Goal: Task Accomplishment & Management: Manage account settings

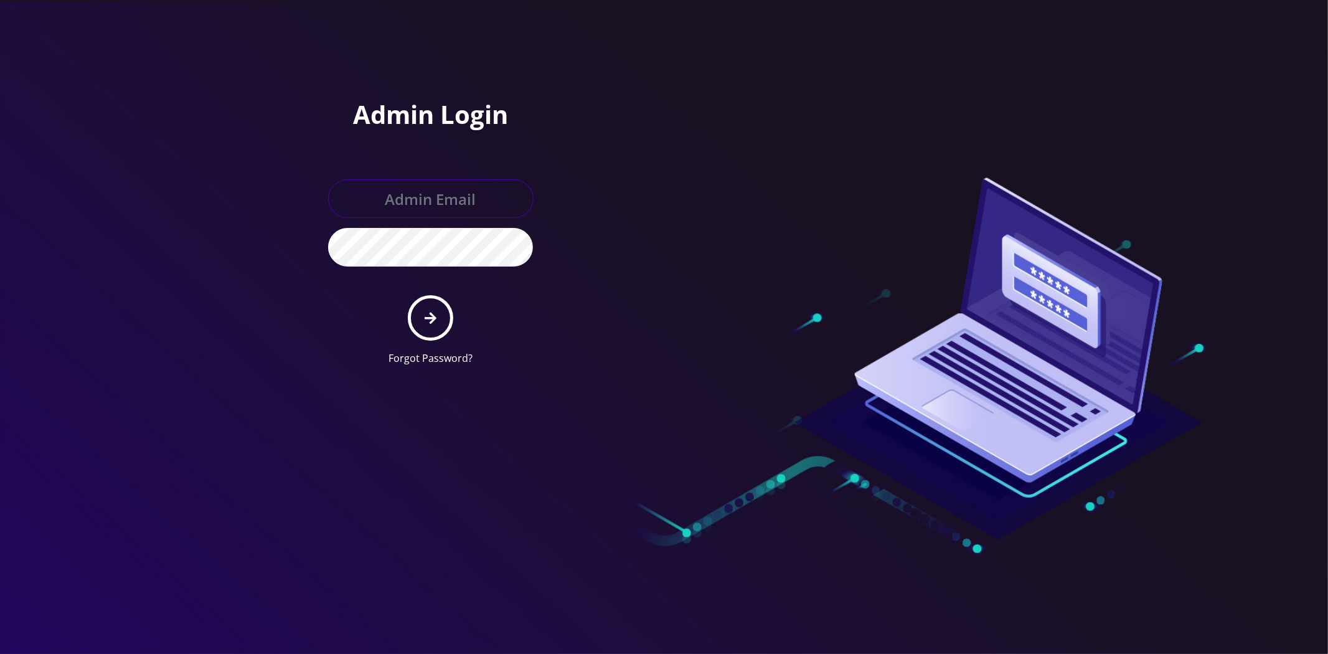
type input "[EMAIL_ADDRESS][DOMAIN_NAME]"
click at [426, 352] on link "Forgot Password?" at bounding box center [430, 358] width 84 height 14
click at [420, 299] on button "submit" at bounding box center [430, 317] width 45 height 45
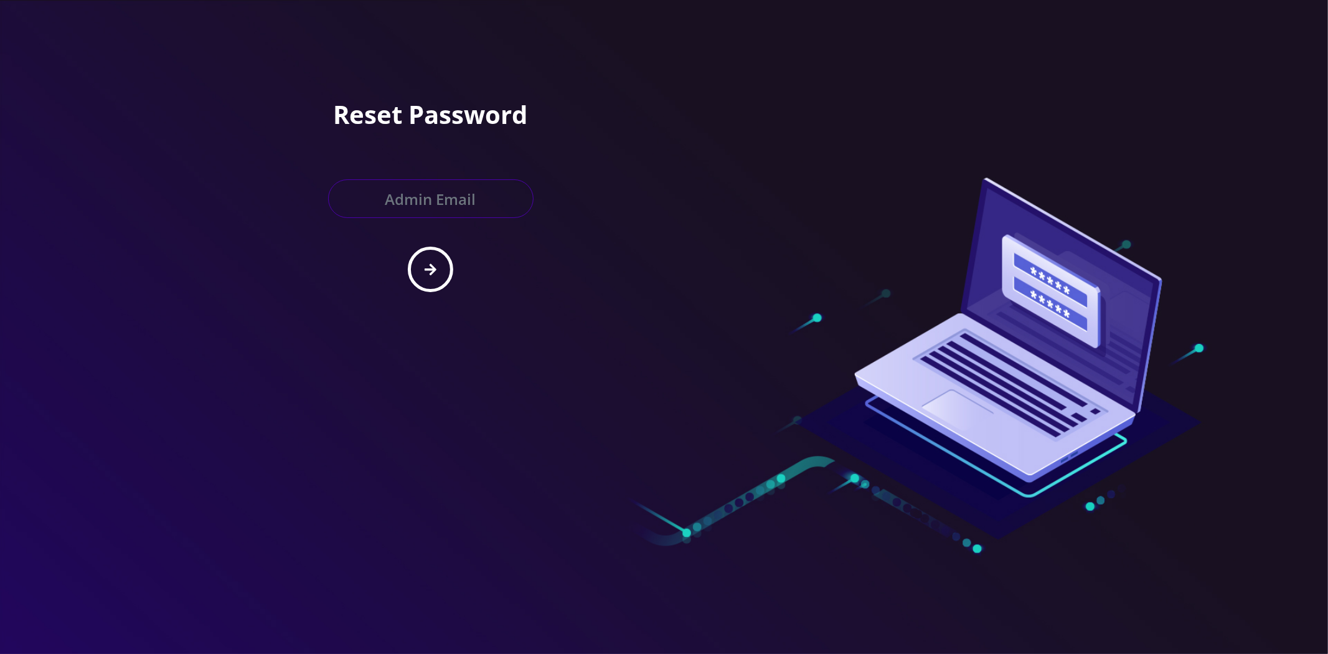
drag, startPoint x: 403, startPoint y: 192, endPoint x: 365, endPoint y: 153, distance: 53.7
click at [403, 192] on input "text" at bounding box center [430, 198] width 205 height 39
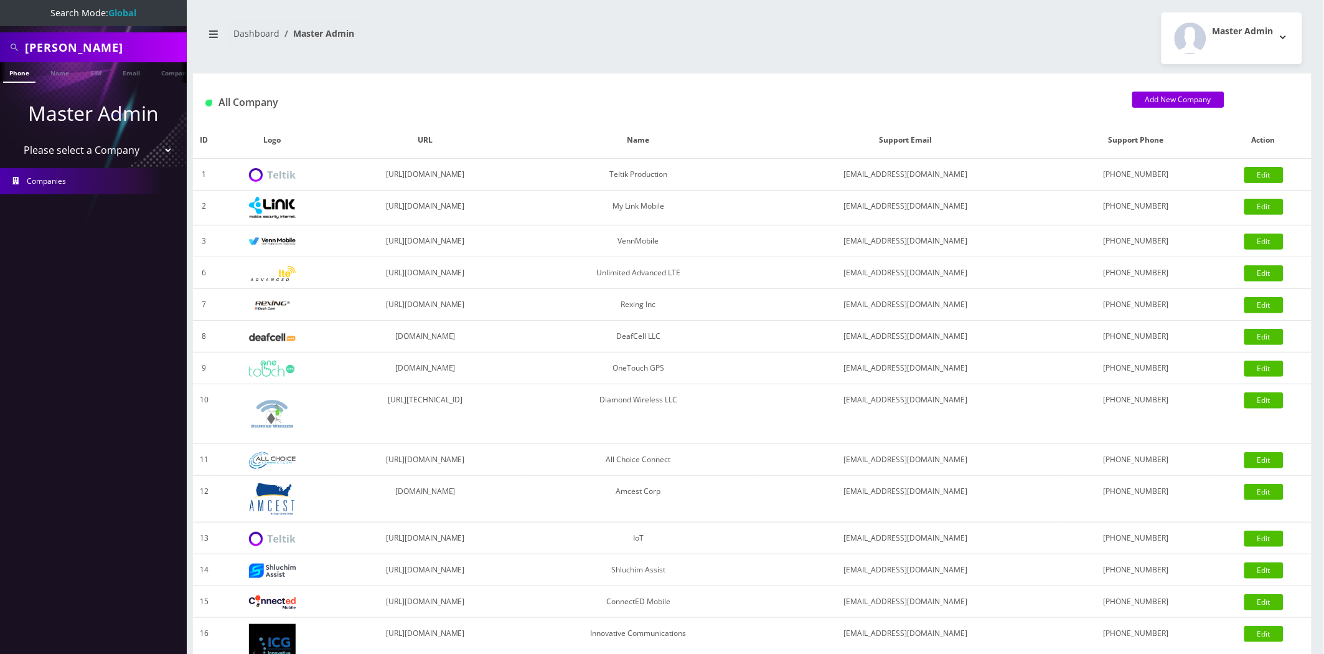
click at [72, 150] on select "Please select a Company Teltik Production My Link Mobile VennMobile Unlimited A…" at bounding box center [93, 150] width 159 height 24
select select "13"
click at [14, 138] on select "Please select a Company Teltik Production My Link Mobile VennMobile Unlimited A…" at bounding box center [93, 150] width 159 height 24
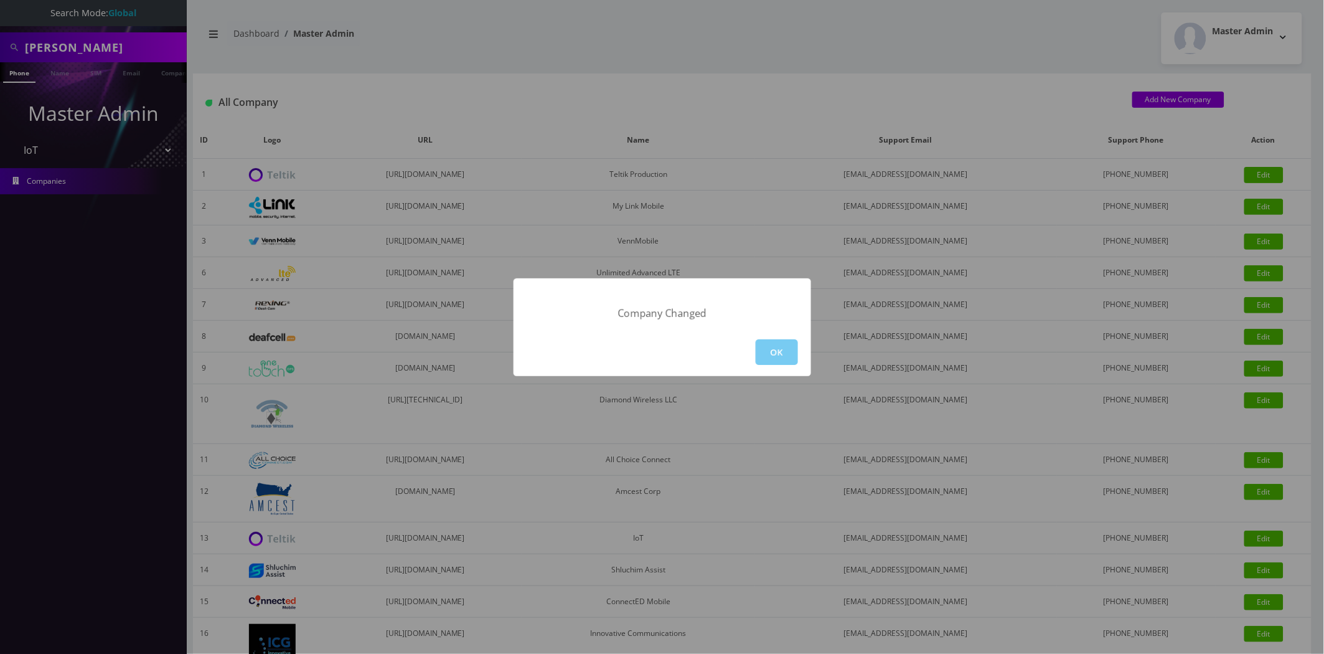
click at [783, 357] on button "OK" at bounding box center [777, 352] width 42 height 26
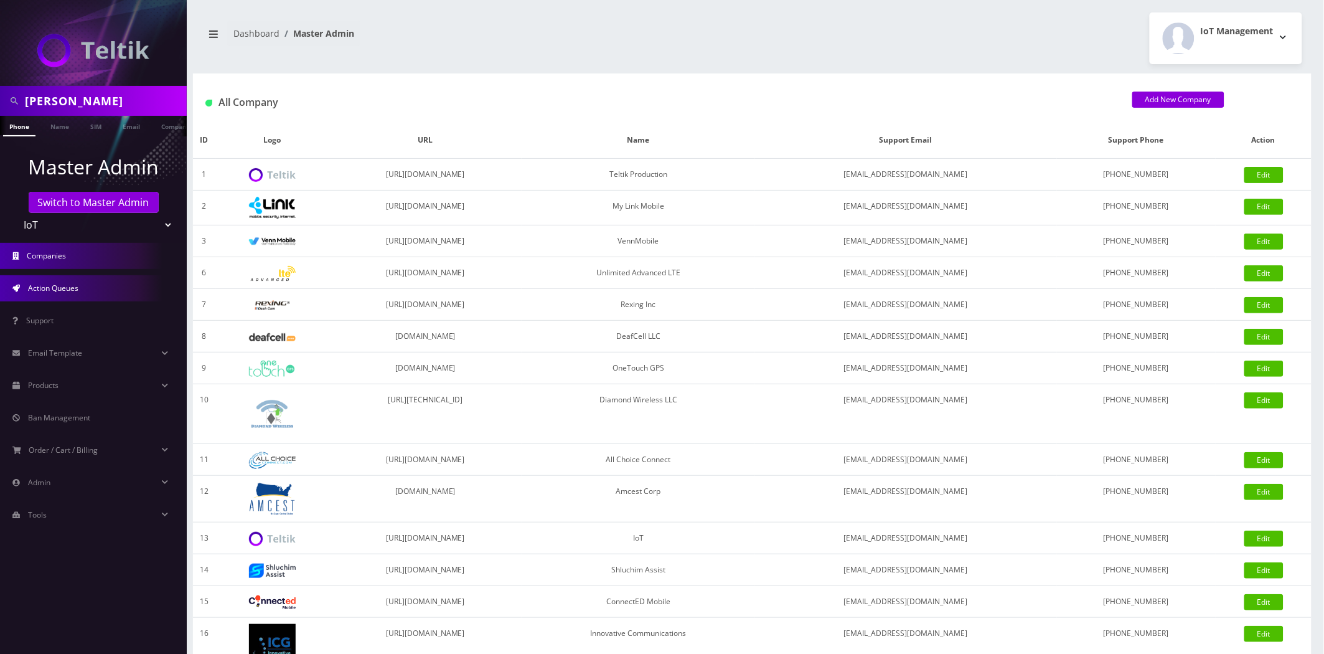
click at [80, 287] on link "Action Queues" at bounding box center [93, 288] width 187 height 26
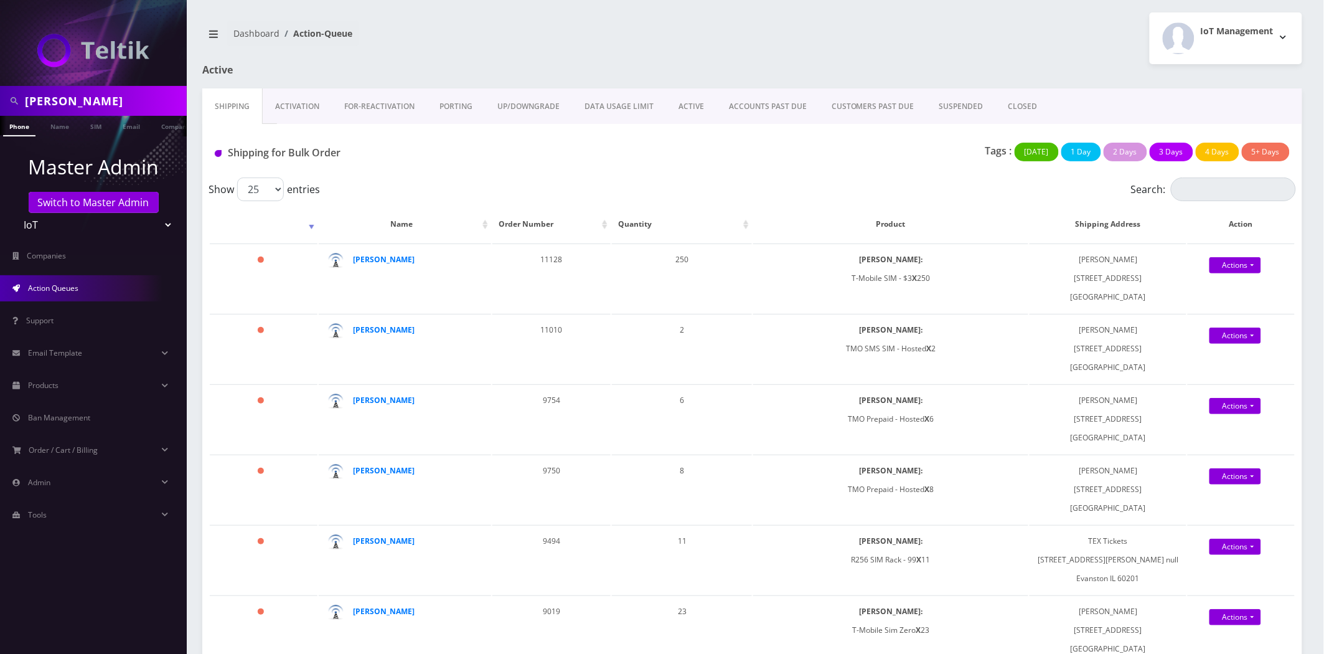
click at [263, 101] on link "Activation" at bounding box center [297, 106] width 69 height 36
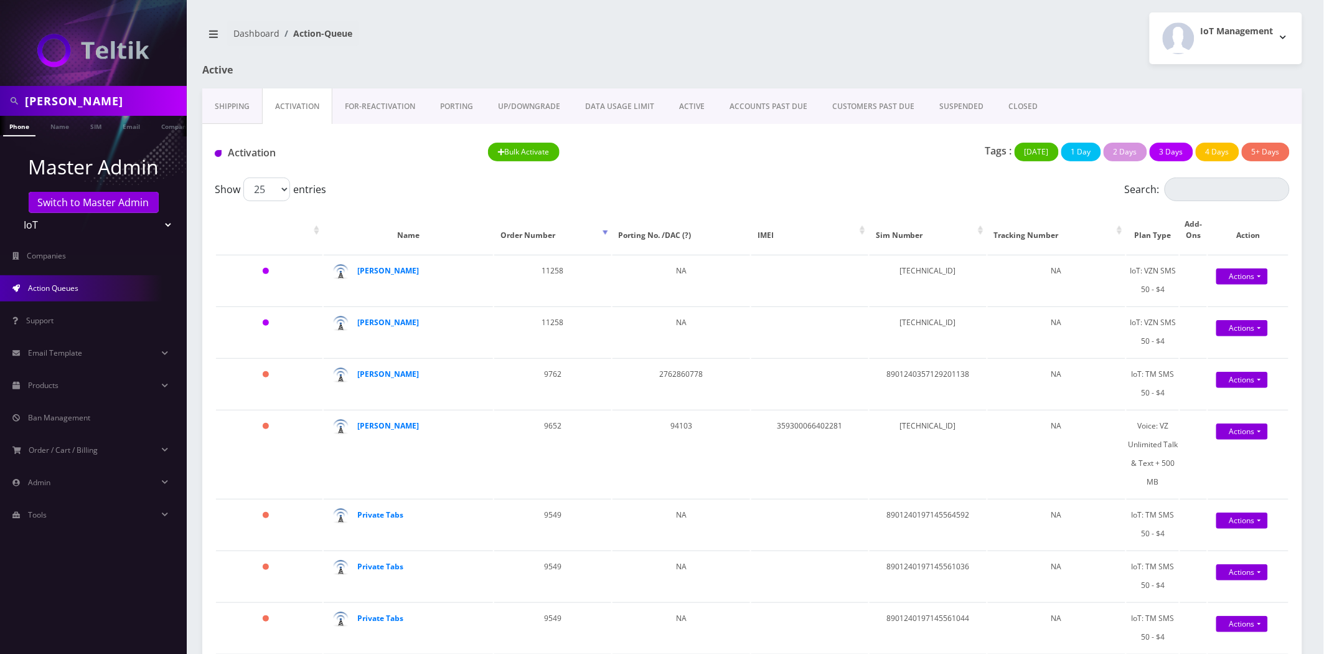
scroll to position [0, 6]
click at [720, 97] on link "ACCOUNTS PAST DUE" at bounding box center [768, 106] width 103 height 36
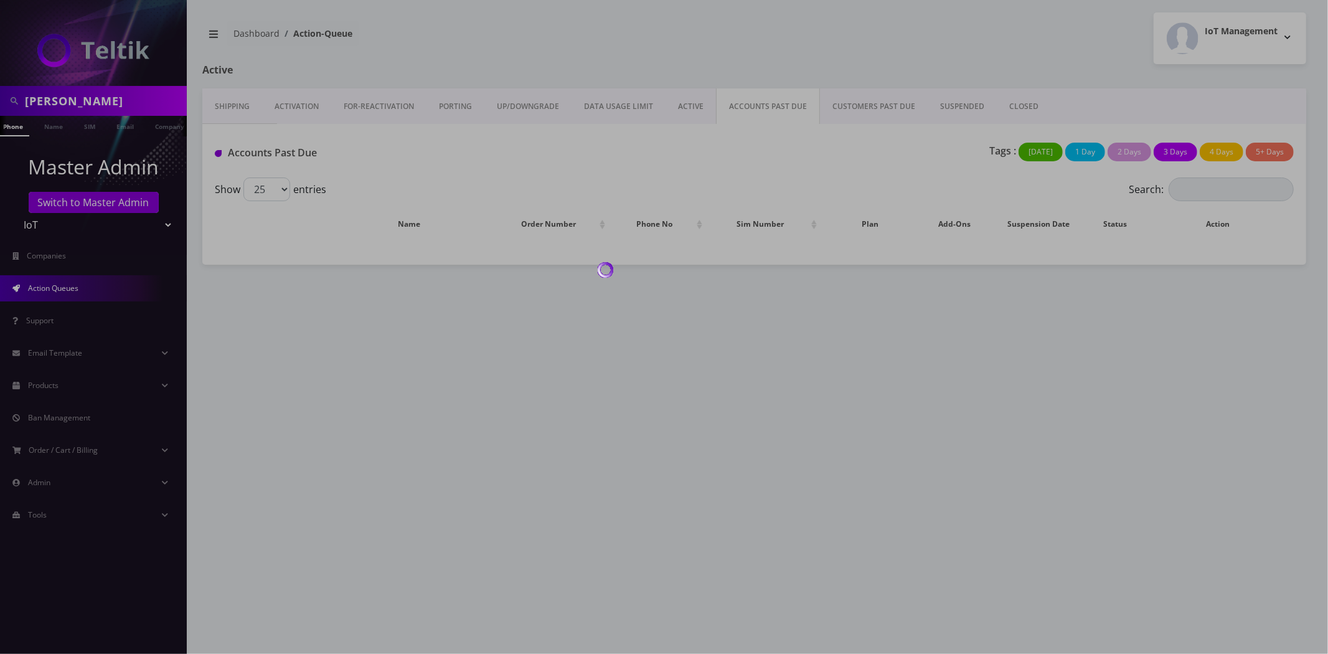
click at [698, 108] on div at bounding box center [664, 327] width 1328 height 654
click at [675, 112] on div at bounding box center [664, 327] width 1328 height 654
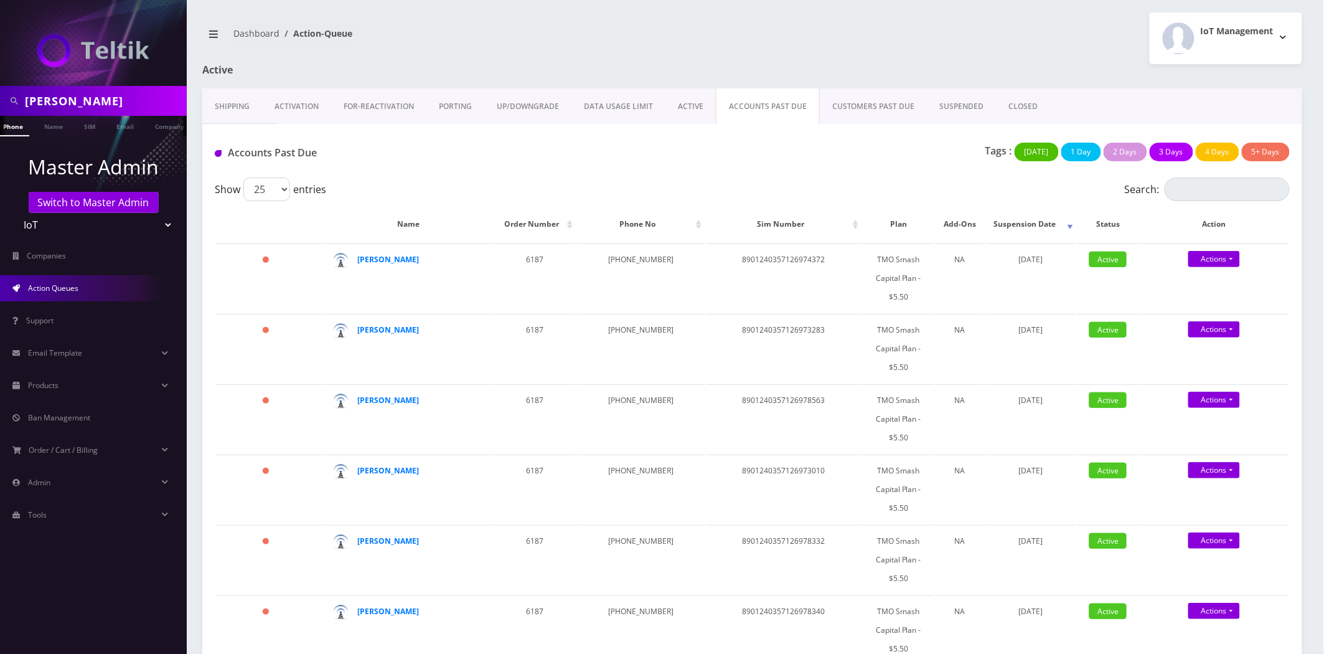
click at [679, 108] on link "ACTIVE" at bounding box center [690, 106] width 50 height 36
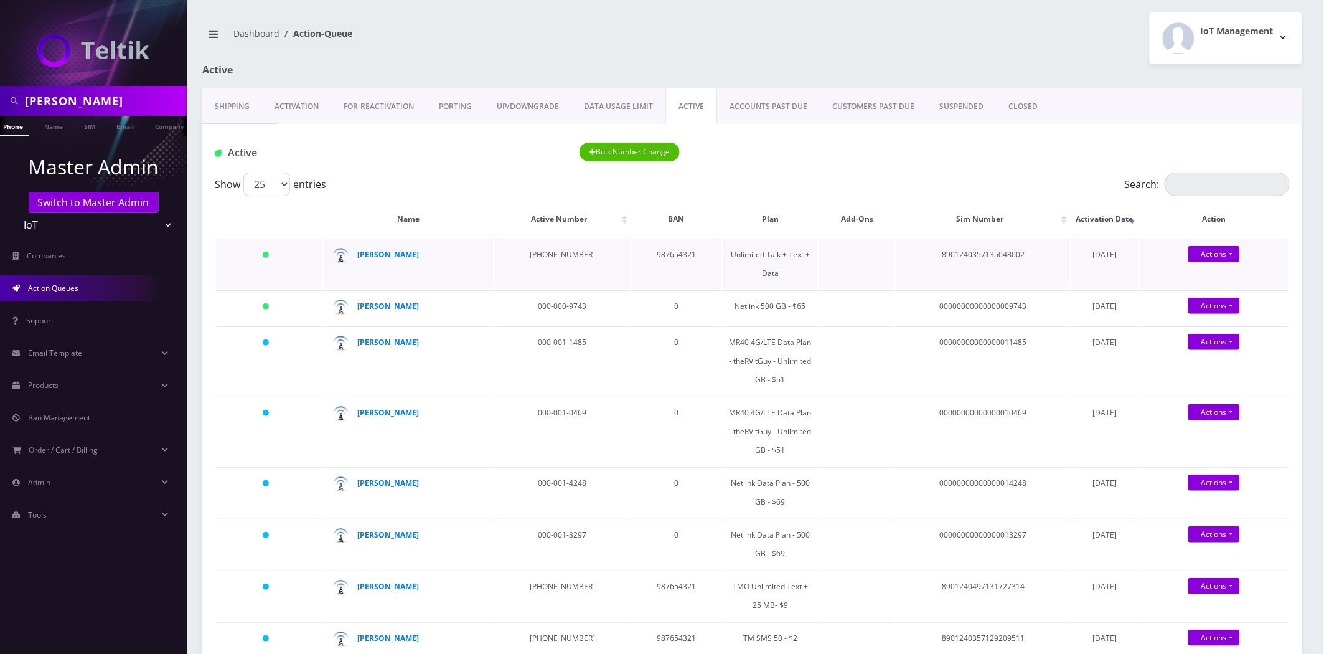
click at [985, 249] on td "8901240357135048002" at bounding box center [983, 263] width 174 height 50
copy td "8901240357135048002"
click at [371, 256] on strong "[PERSON_NAME]" at bounding box center [389, 254] width 62 height 11
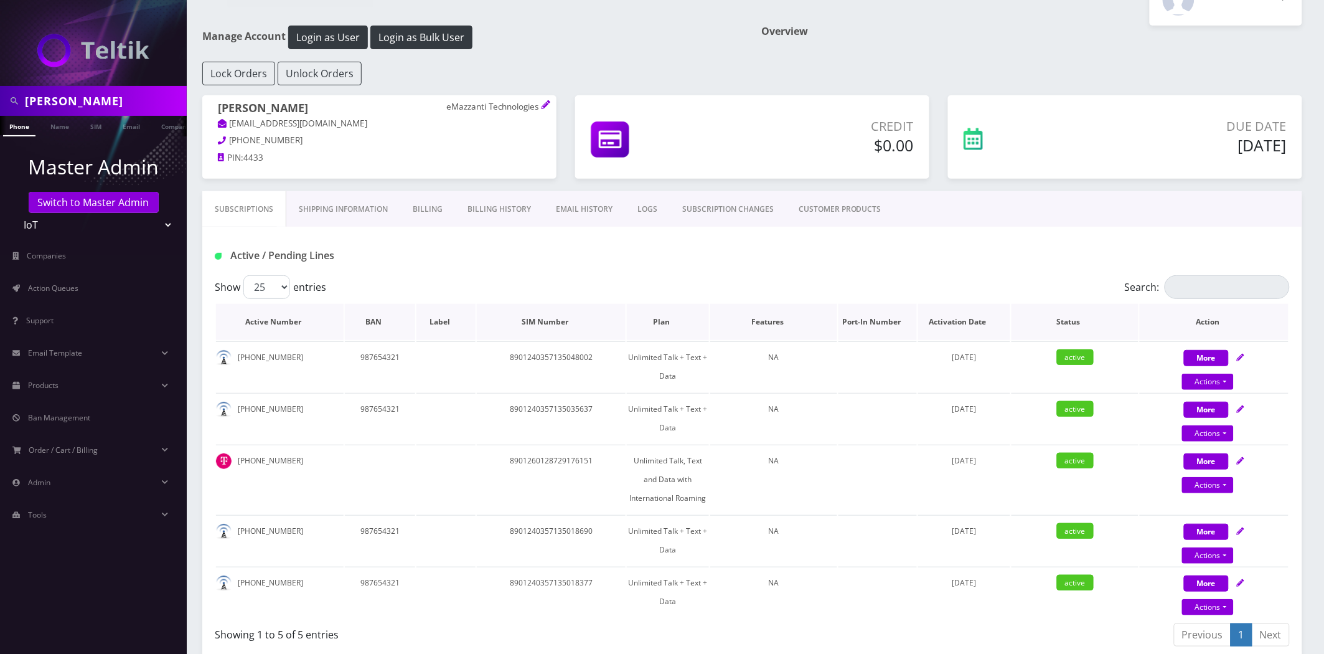
scroll to position [69, 0]
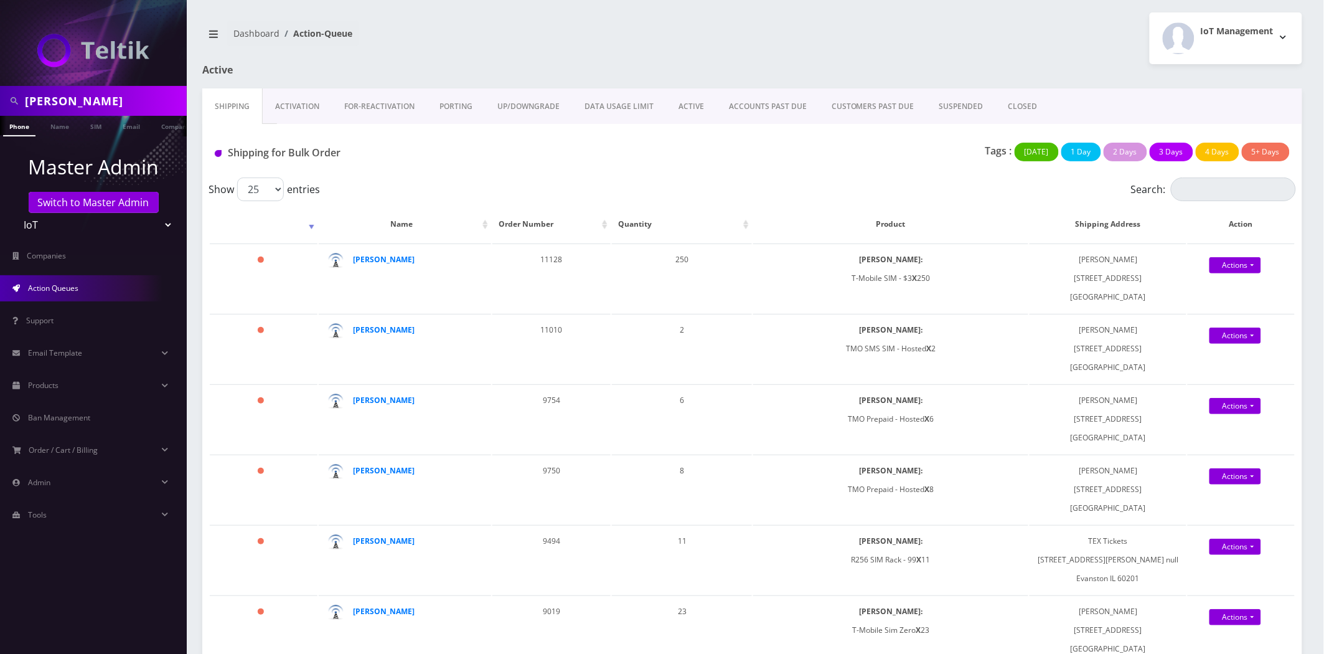
click at [710, 110] on link "ACTIVE" at bounding box center [691, 106] width 50 height 36
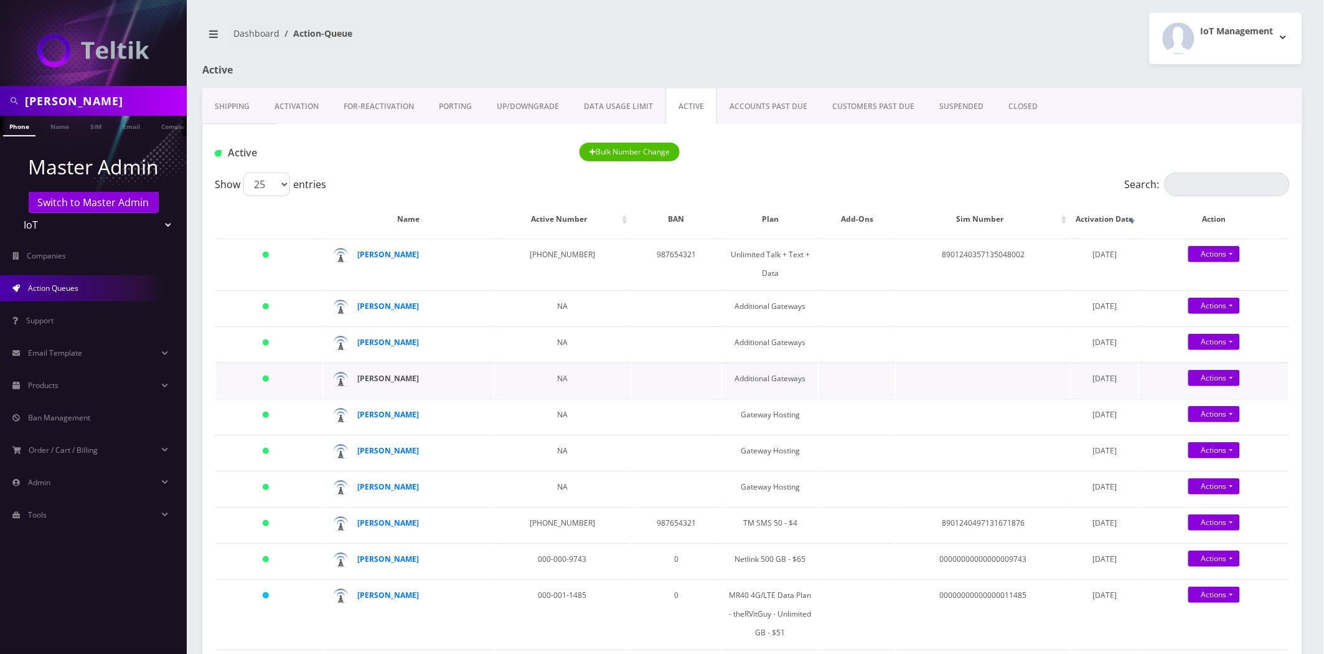
click at [369, 378] on strong "Pete Weseloh" at bounding box center [389, 378] width 62 height 11
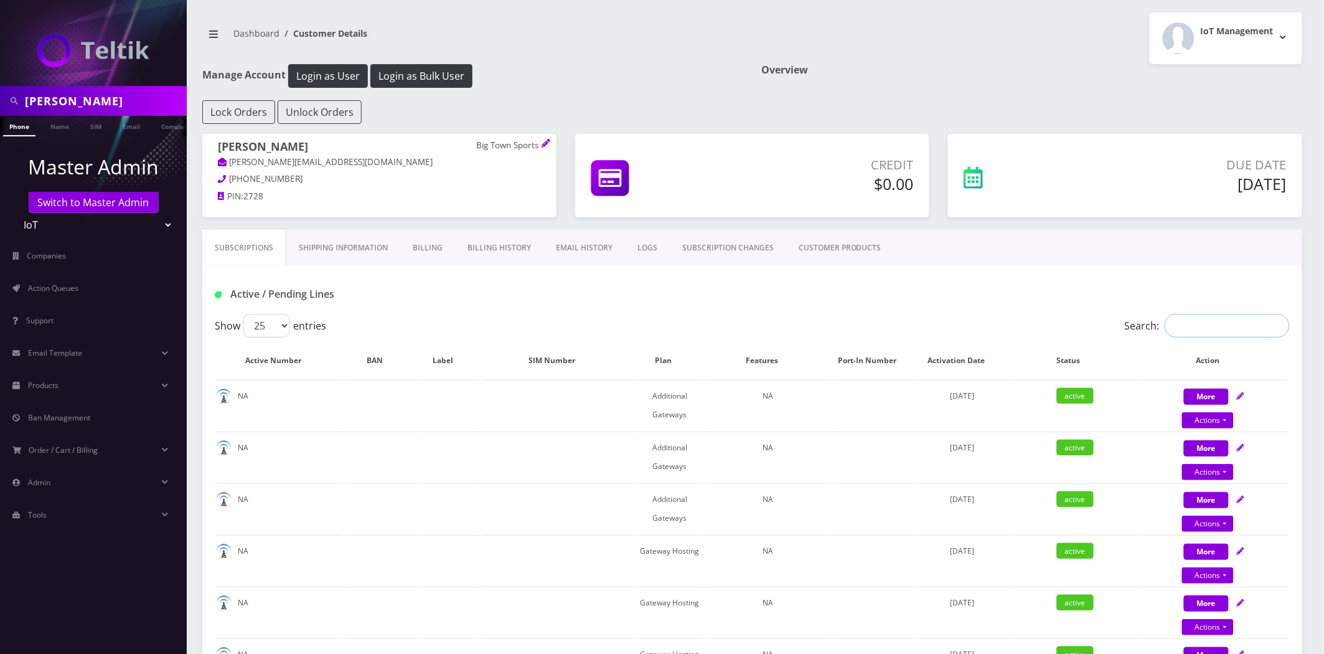
click at [1202, 324] on input "Search:" at bounding box center [1227, 326] width 125 height 24
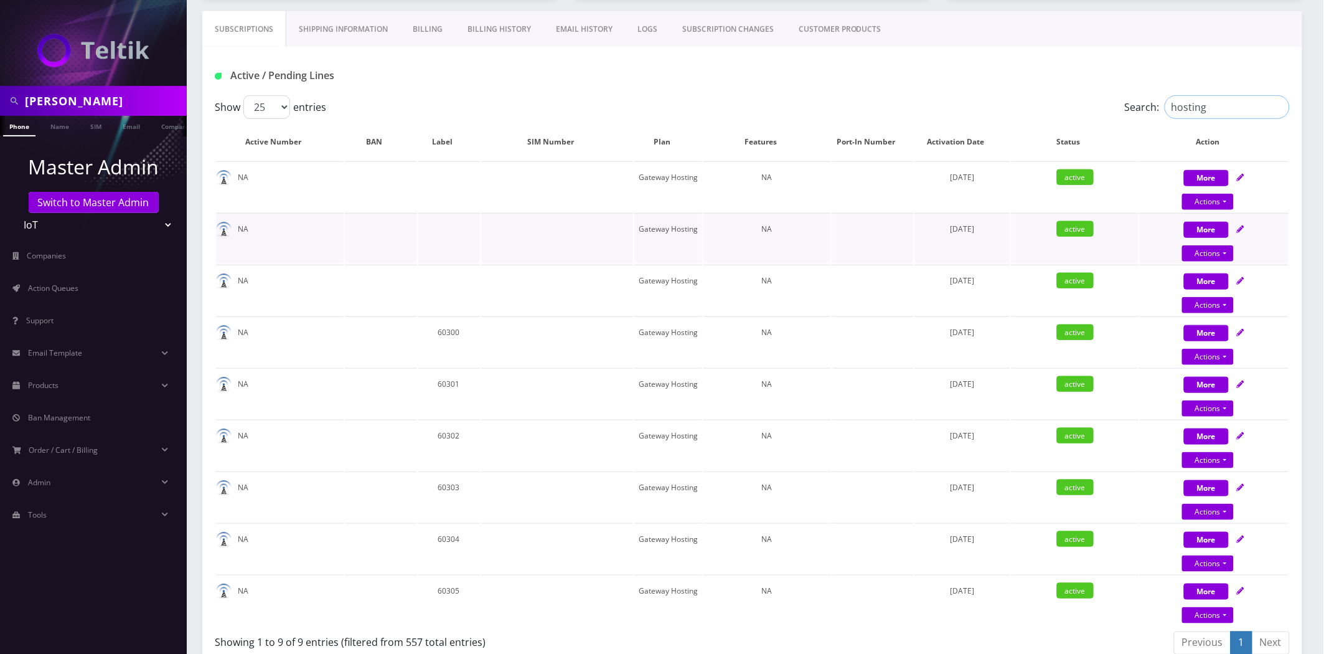
scroll to position [207, 0]
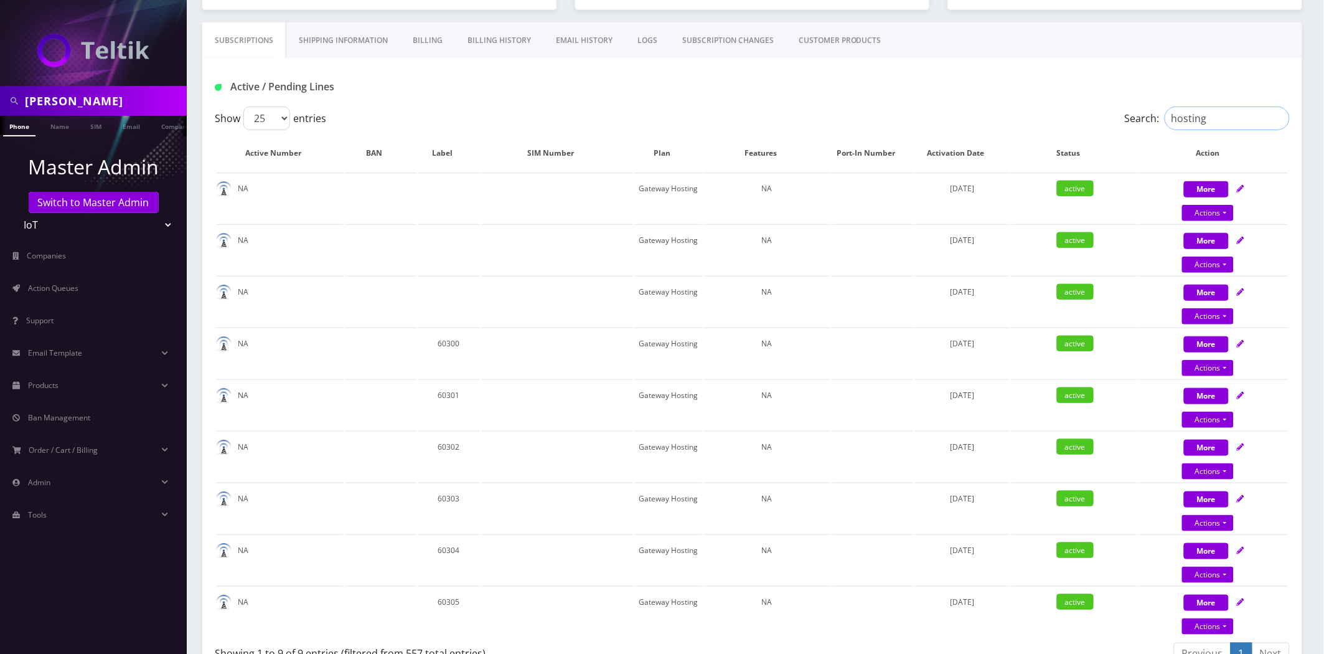
type input "hosting"
click at [438, 595] on td "60305" at bounding box center [449, 611] width 62 height 50
copy td "60305"
click at [425, 607] on td "60305" at bounding box center [449, 611] width 62 height 50
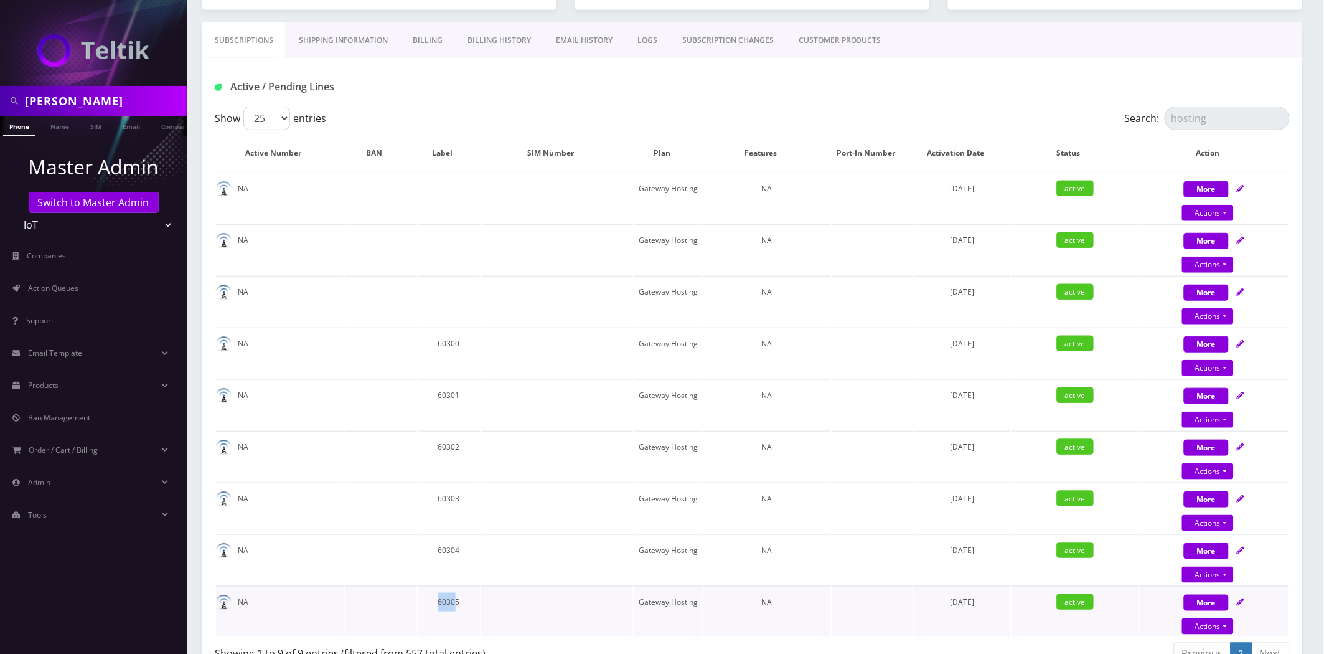
drag, startPoint x: 453, startPoint y: 593, endPoint x: 438, endPoint y: 598, distance: 15.7
click at [438, 598] on td "60305" at bounding box center [449, 611] width 62 height 50
copy td "6030"
click at [1244, 291] on icon at bounding box center [1240, 291] width 7 height 7
select select "67"
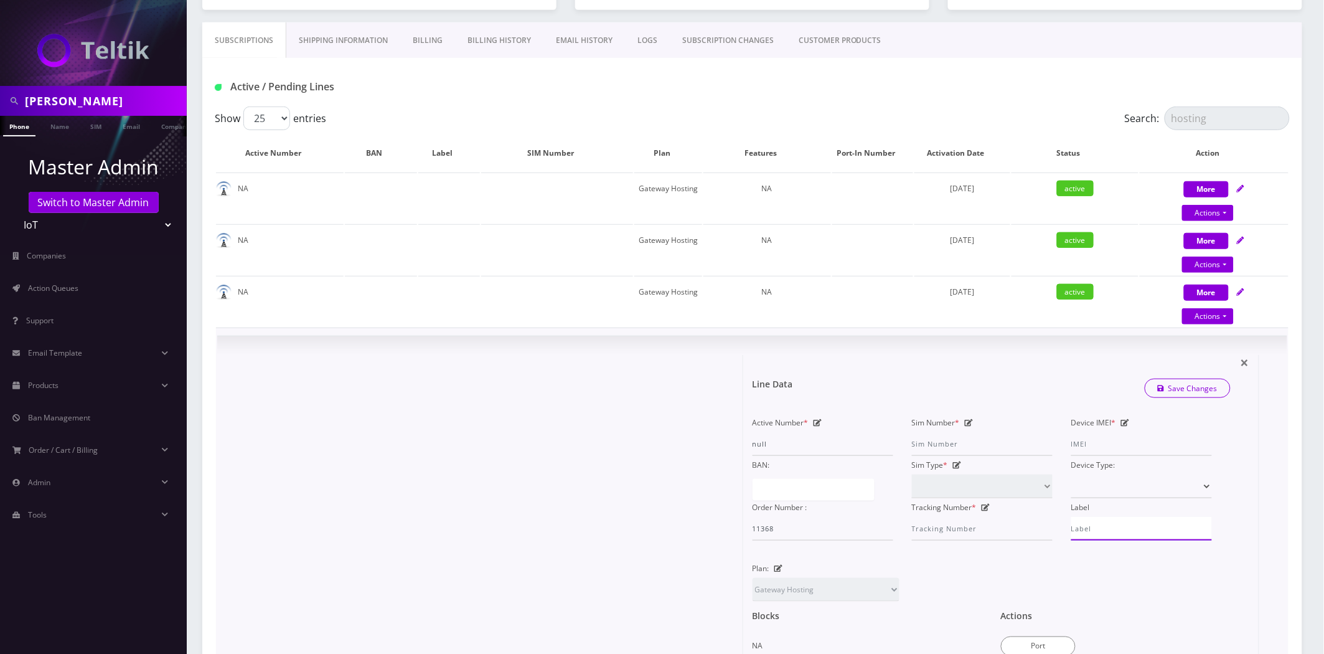
click at [1093, 526] on input "Label" at bounding box center [1141, 529] width 141 height 24
paste input "6030"
type input "60306"
click at [1199, 382] on link "Save Changes" at bounding box center [1188, 387] width 87 height 19
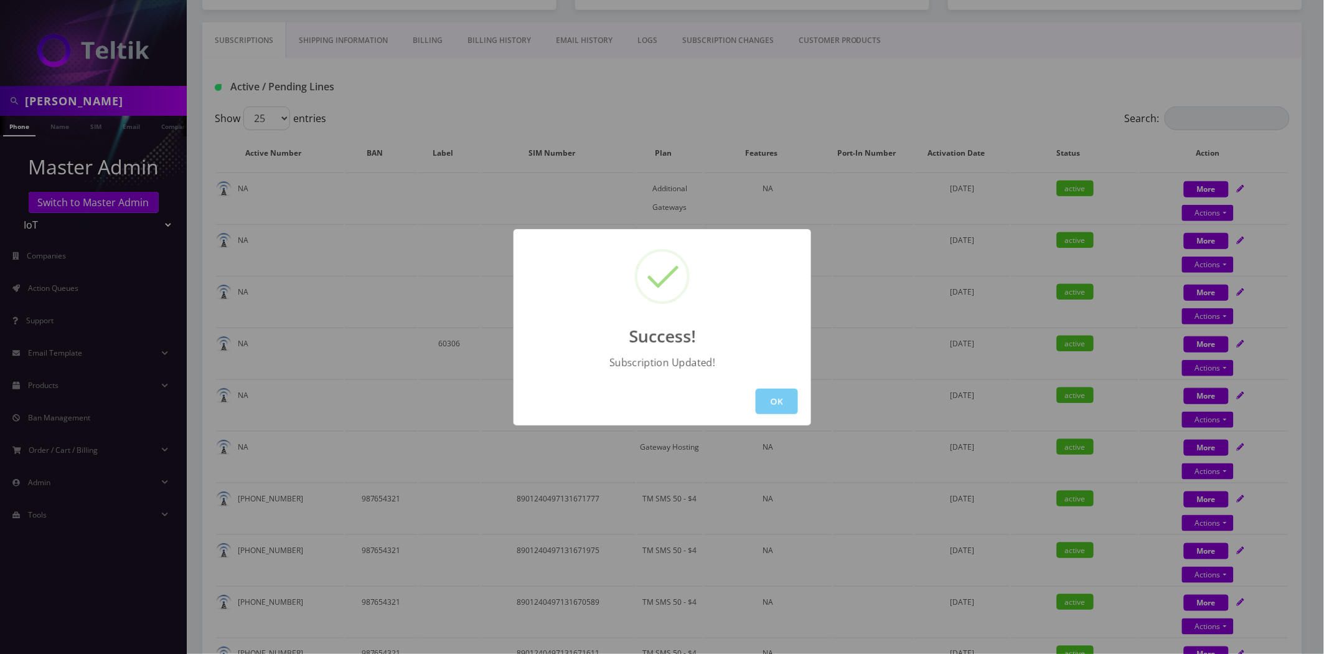
click at [778, 408] on button "OK" at bounding box center [777, 401] width 42 height 26
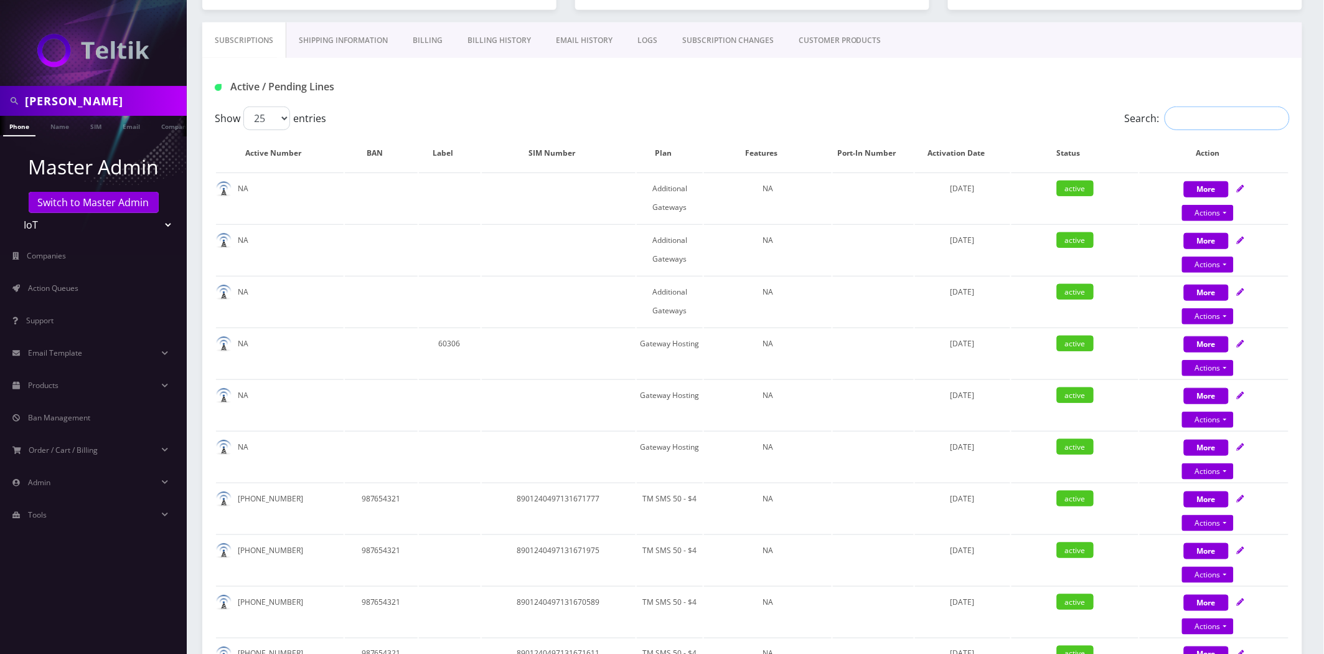
click at [1198, 117] on input "Search:" at bounding box center [1227, 118] width 125 height 24
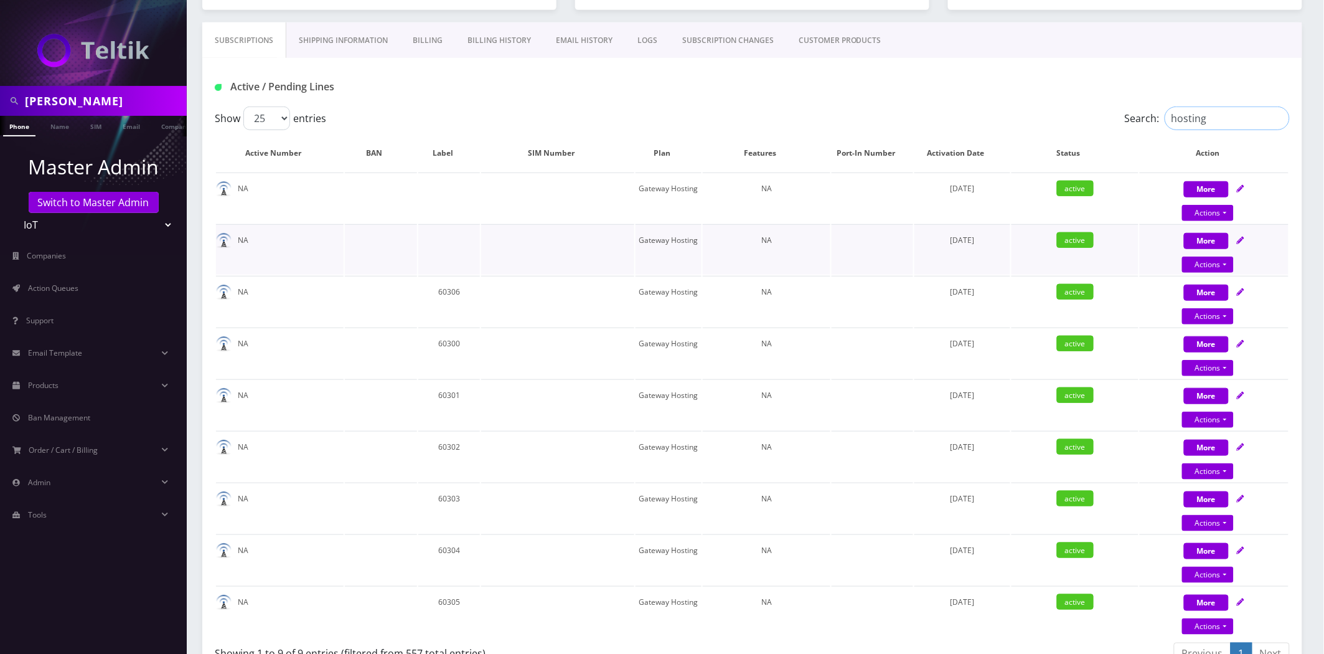
type input "hosting"
click at [1243, 238] on icon at bounding box center [1240, 240] width 7 height 7
select select "67"
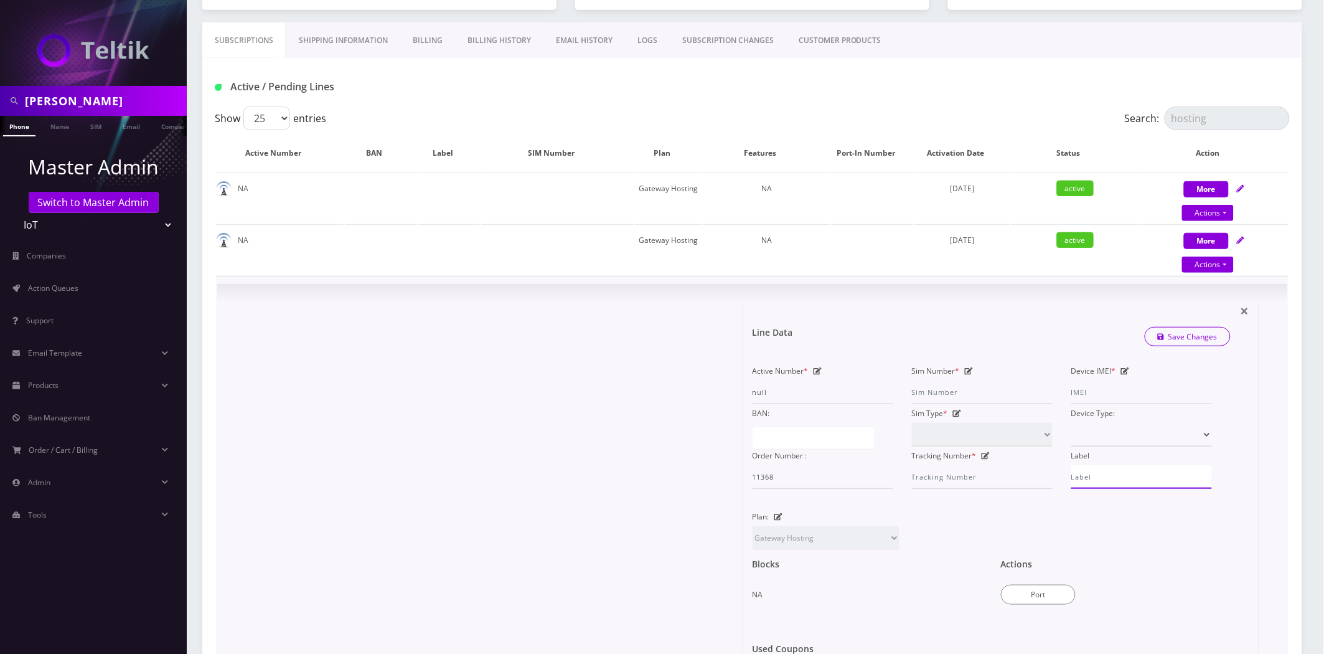
click at [1105, 471] on input "Label" at bounding box center [1141, 477] width 141 height 24
paste input "6030"
type input "60307"
click at [1196, 329] on link "Save Changes" at bounding box center [1188, 336] width 87 height 19
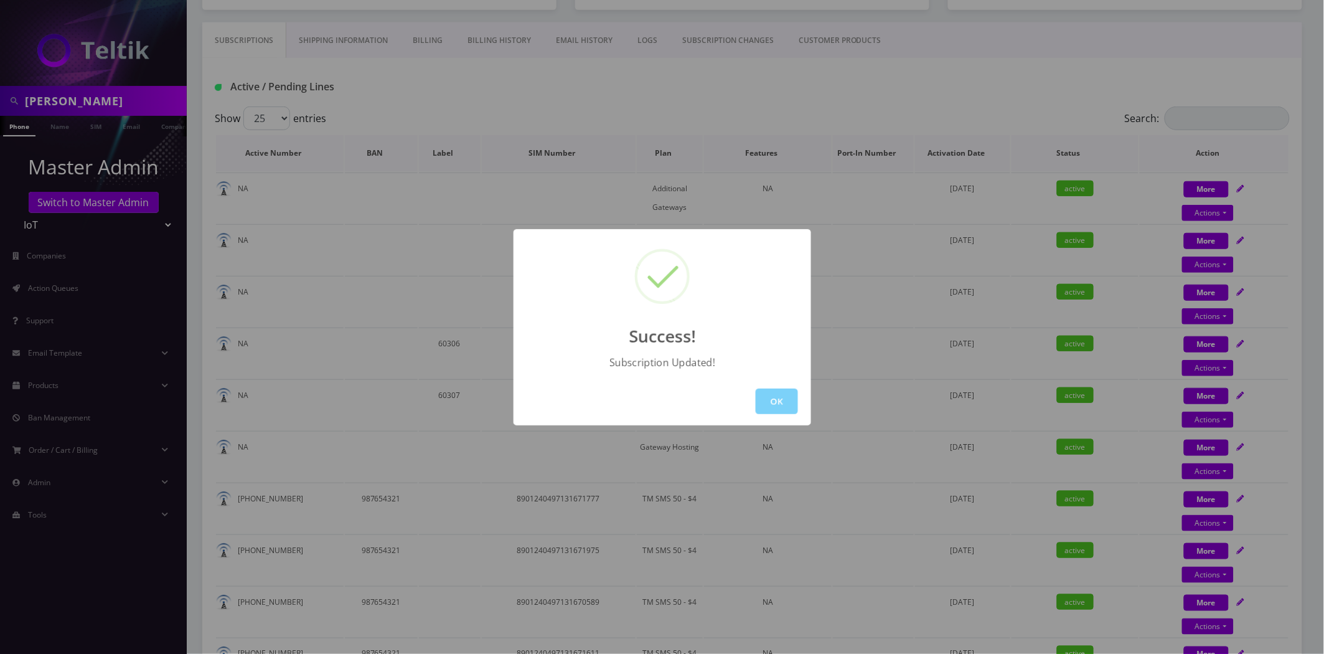
click at [1231, 137] on div "Success! Subscription Updated! OK" at bounding box center [662, 327] width 1324 height 654
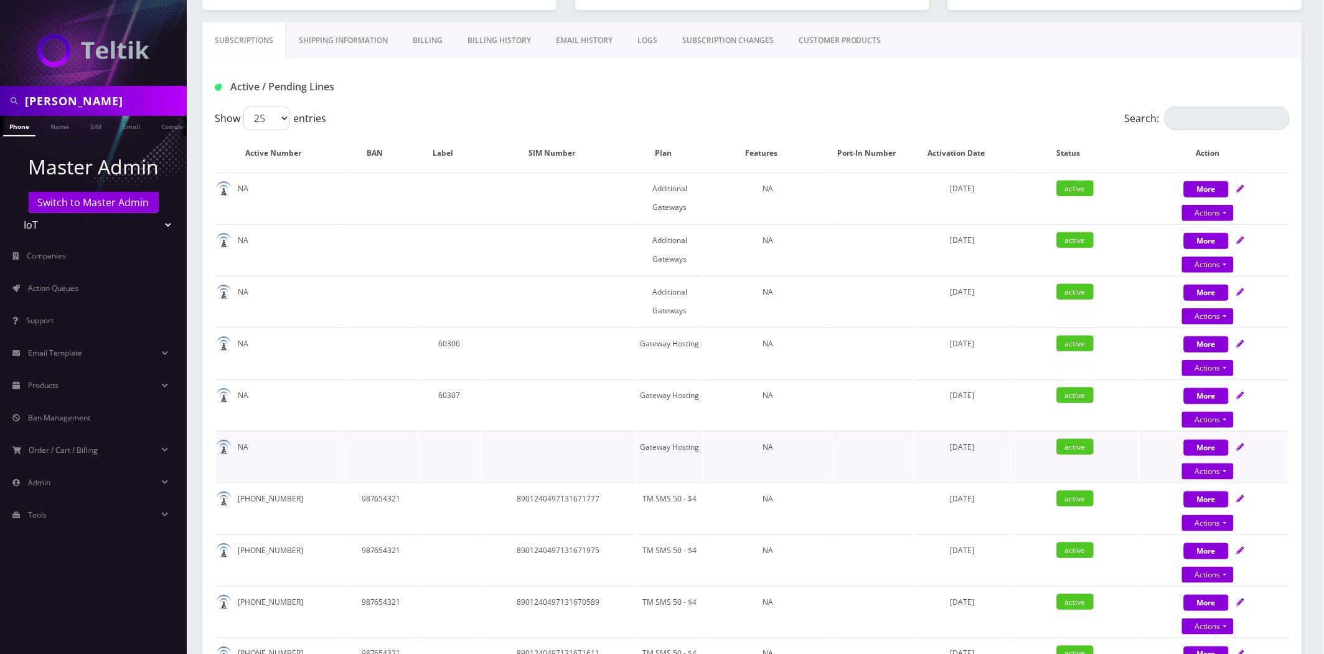
click at [1241, 443] on icon at bounding box center [1240, 446] width 7 height 7
select select "67"
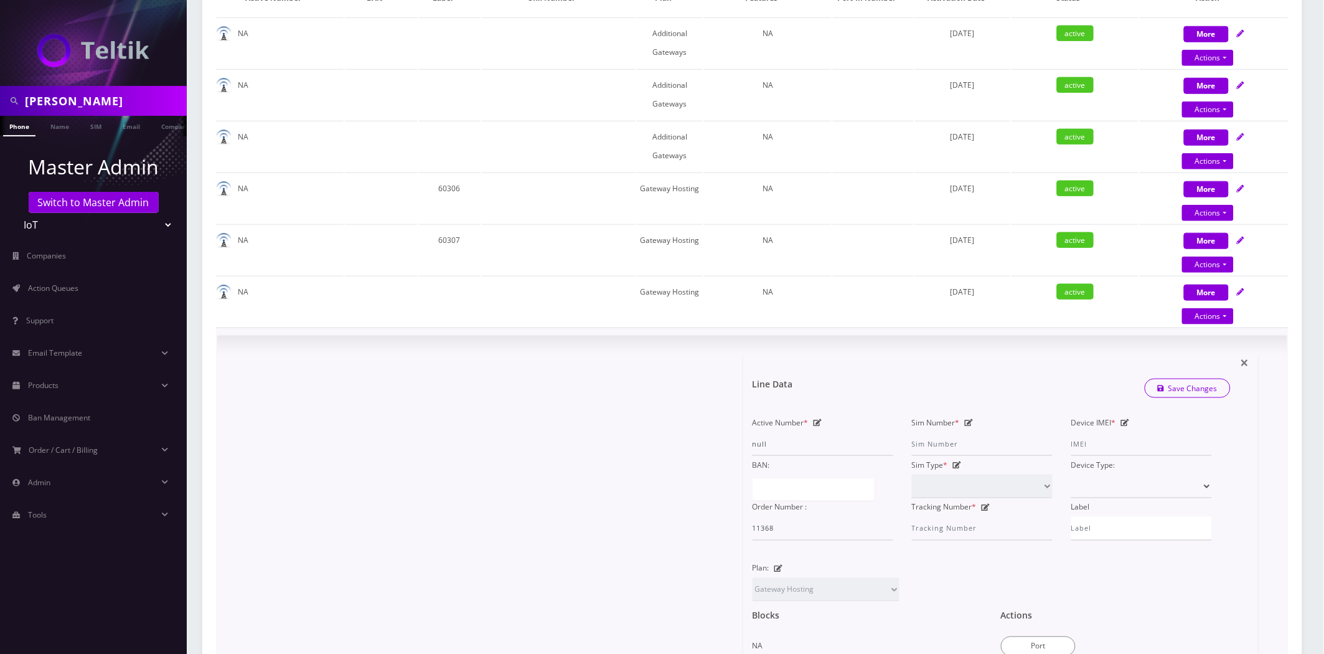
scroll to position [415, 0]
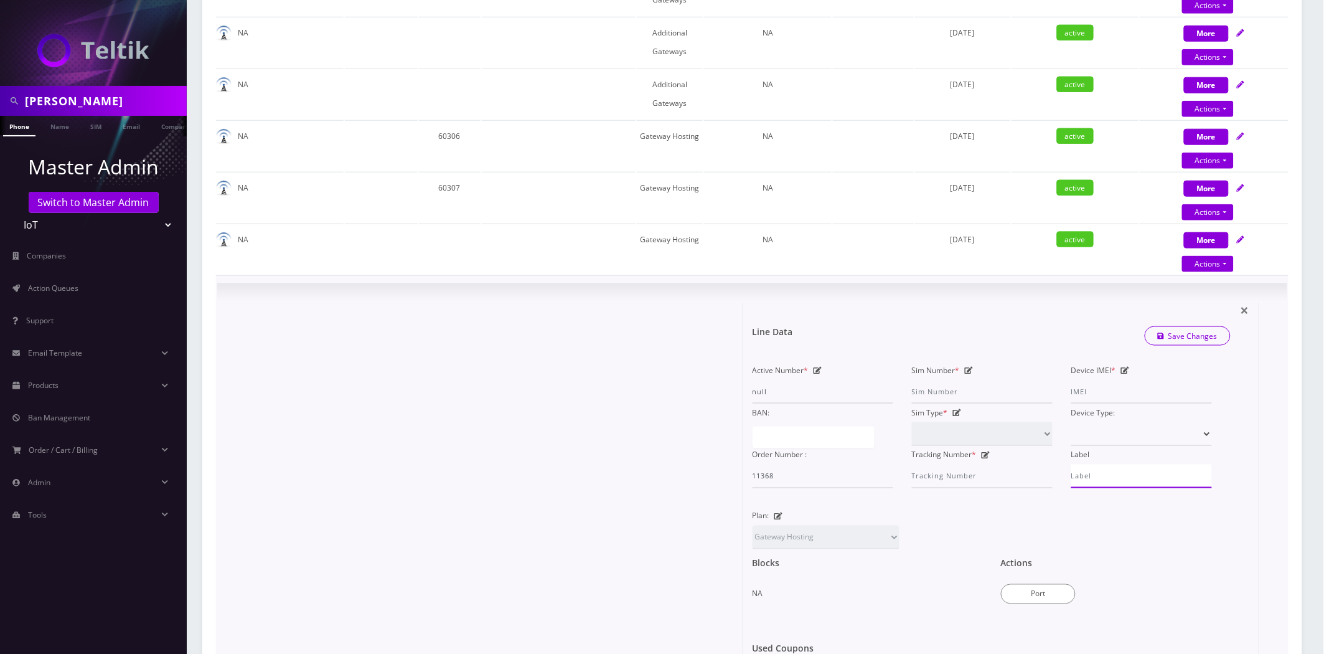
click at [1096, 473] on input "Label" at bounding box center [1141, 476] width 141 height 24
paste input "6030"
type input "60308"
click at [1192, 332] on link "Save Changes" at bounding box center [1188, 335] width 87 height 19
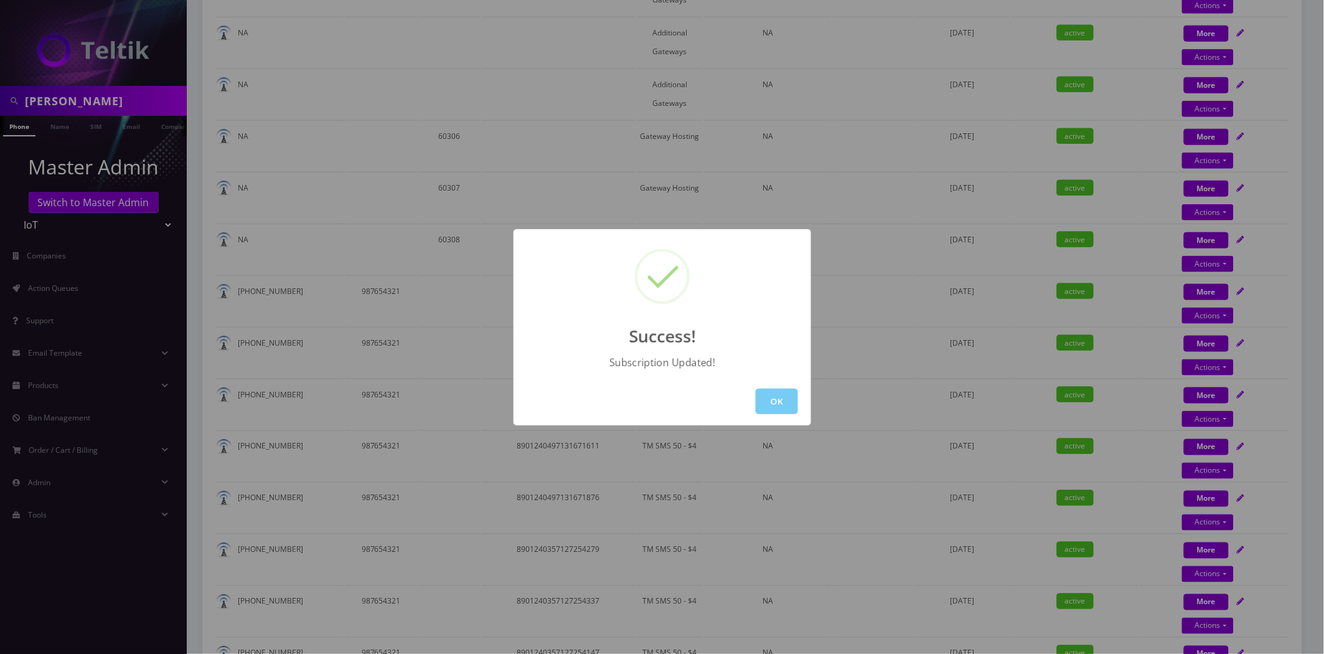
click at [761, 408] on button "OK" at bounding box center [777, 401] width 42 height 26
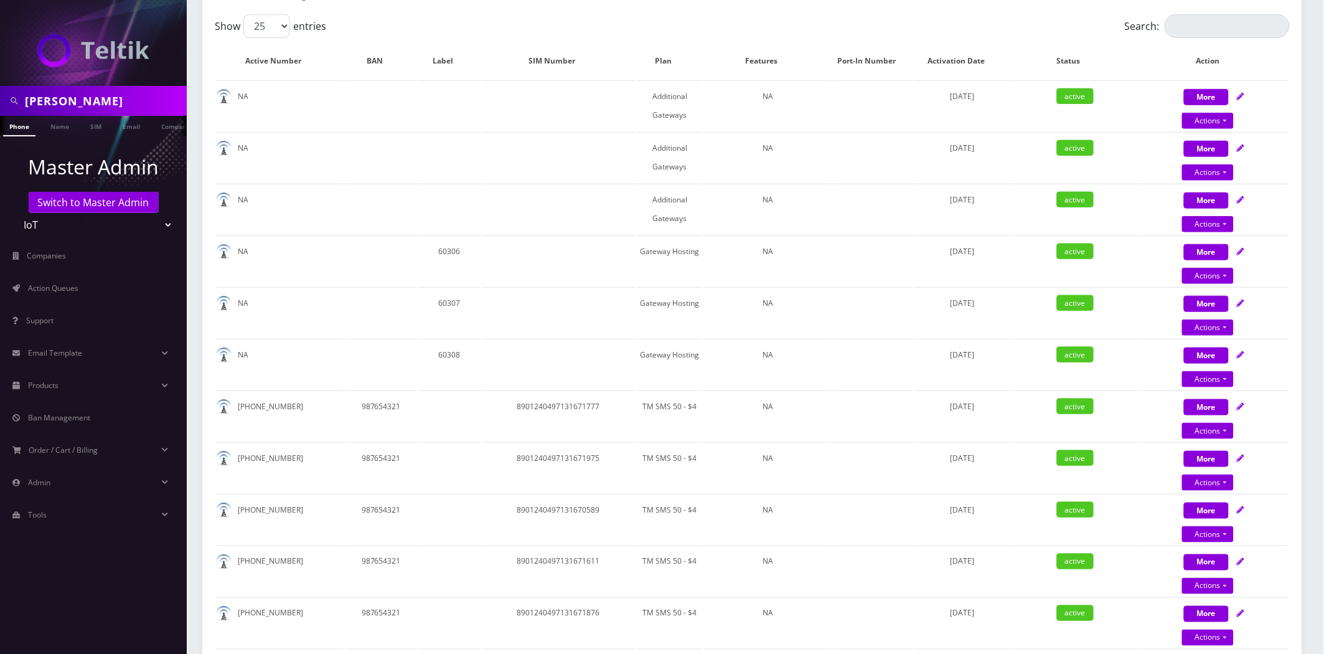
scroll to position [0, 0]
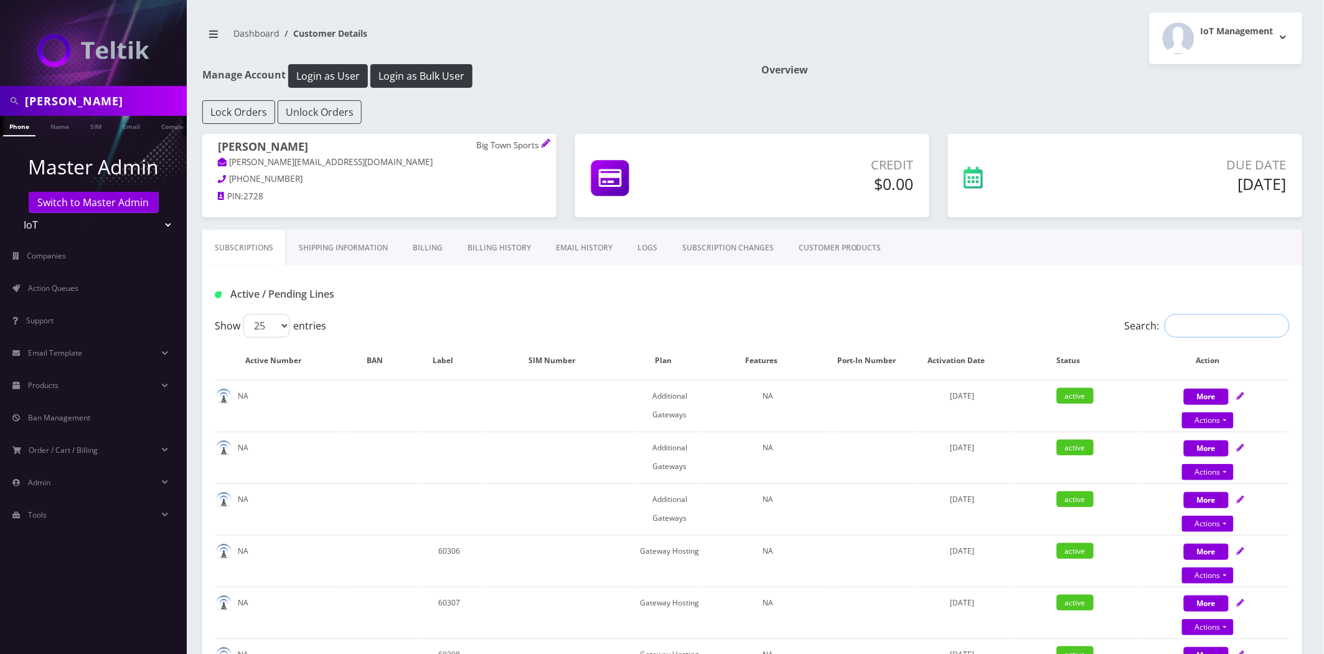
click at [1195, 327] on input "Search:" at bounding box center [1227, 326] width 125 height 24
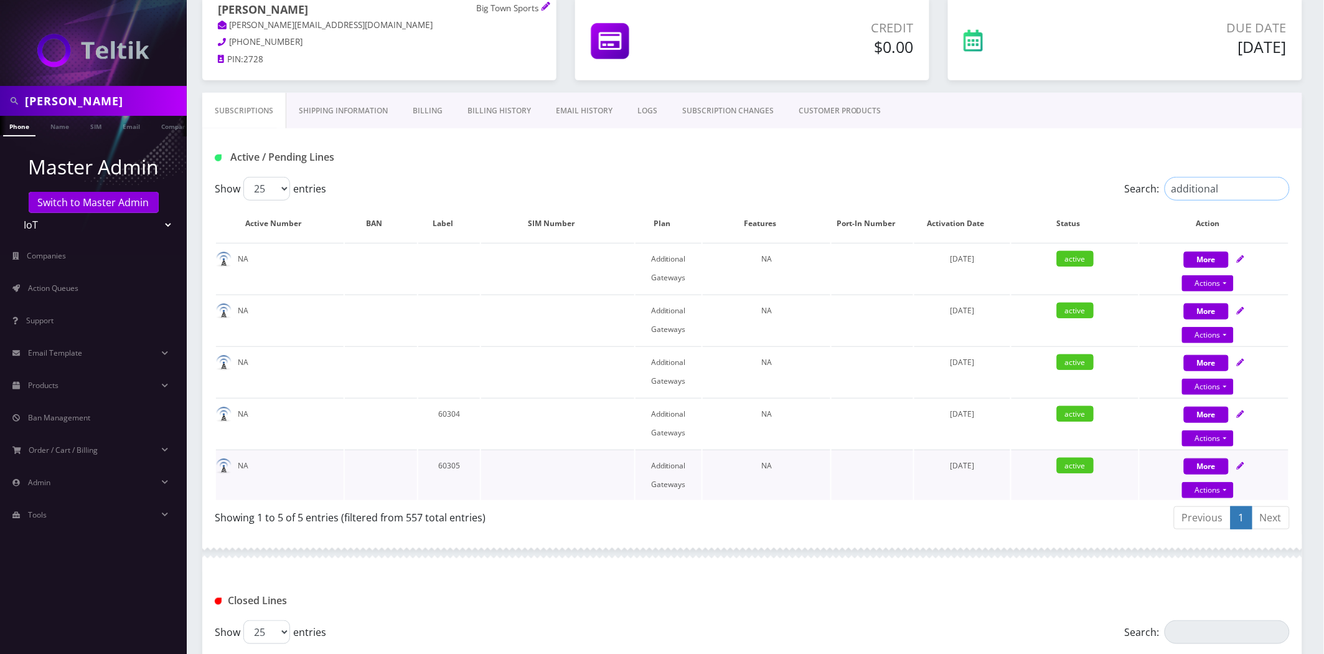
scroll to position [138, 0]
type input "additional"
click at [448, 461] on td "60305" at bounding box center [449, 473] width 62 height 50
copy td "60305"
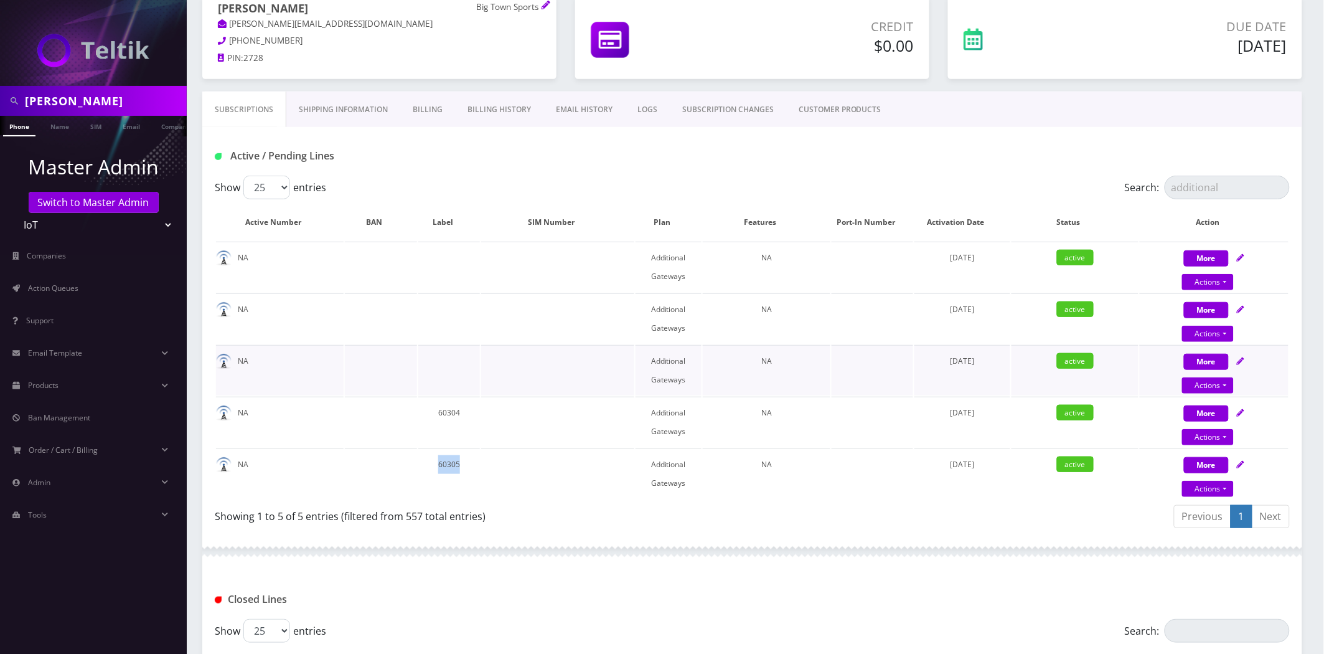
click at [1241, 357] on icon at bounding box center [1240, 360] width 7 height 7
select select "336"
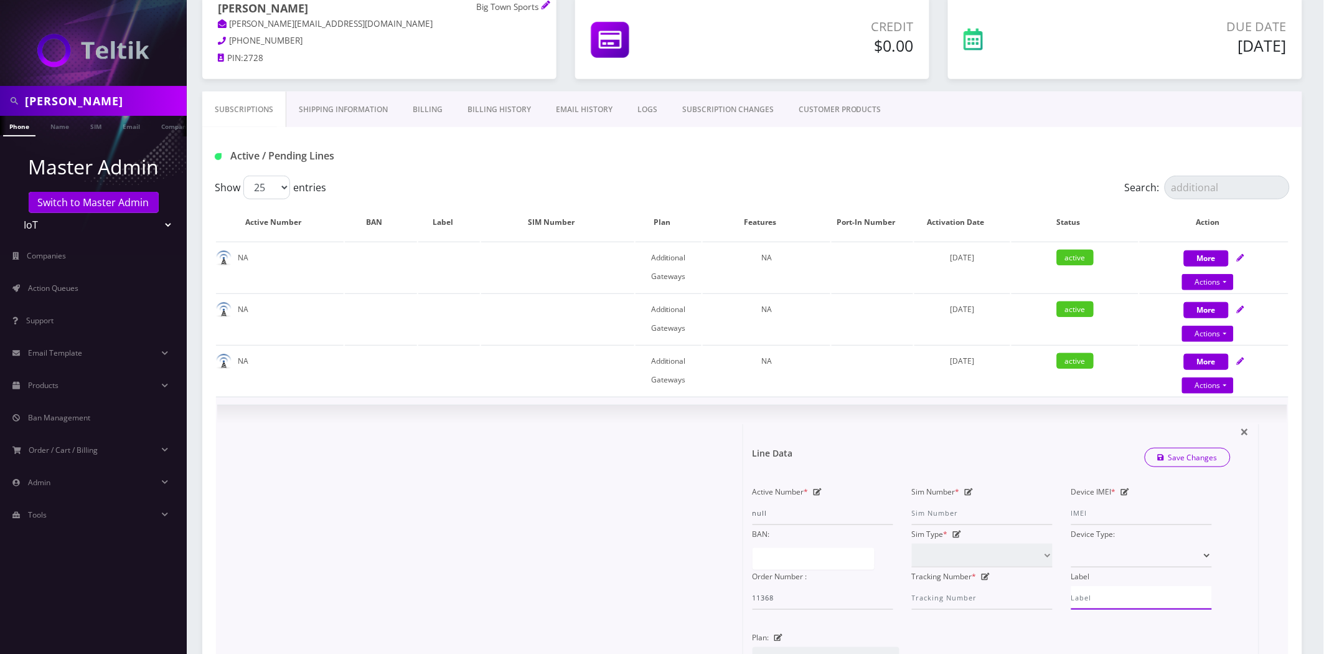
click at [1099, 592] on input "Label" at bounding box center [1141, 598] width 141 height 24
paste input "60305"
type input "60306"
click at [1205, 458] on link "Save Changes" at bounding box center [1188, 457] width 87 height 19
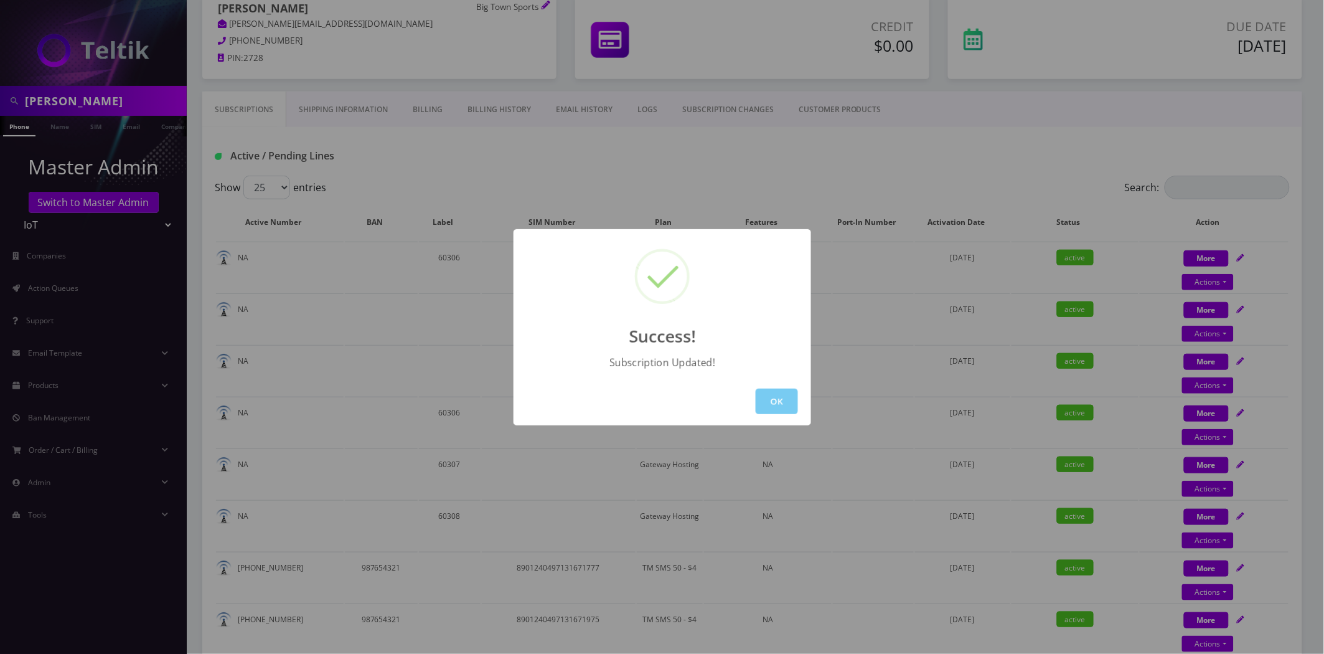
click at [783, 407] on button "OK" at bounding box center [777, 401] width 42 height 26
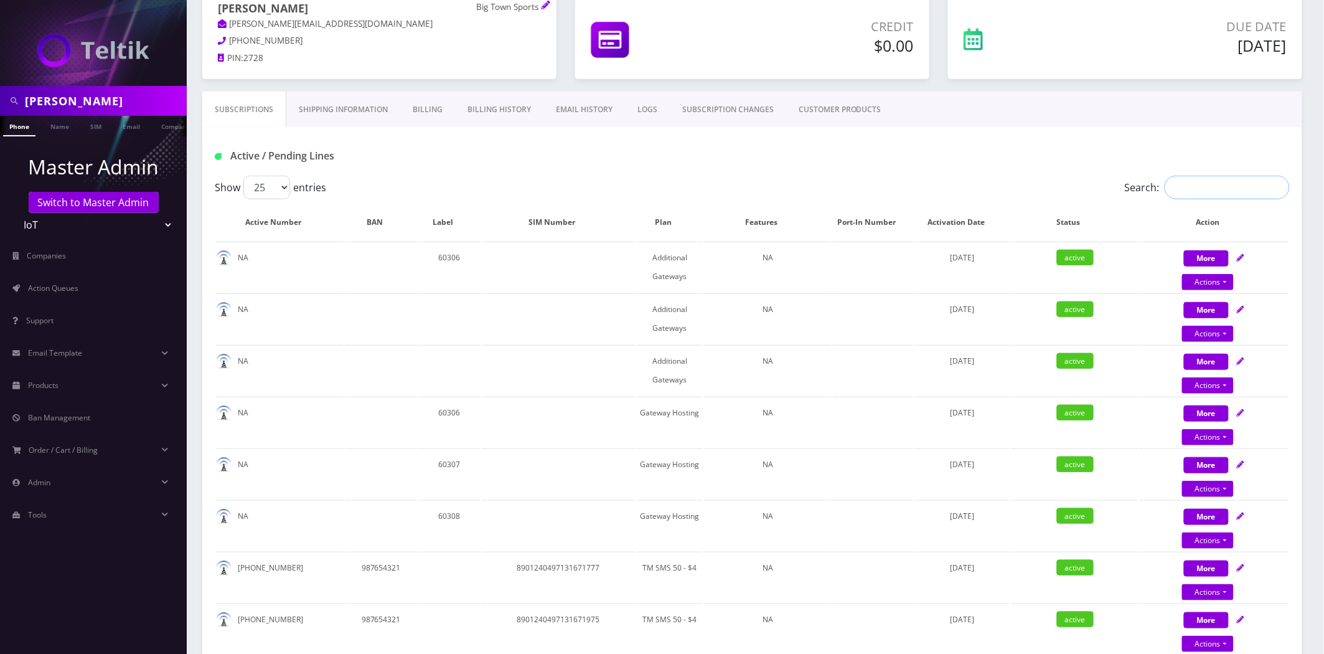
click at [1238, 187] on input "Search:" at bounding box center [1227, 188] width 125 height 24
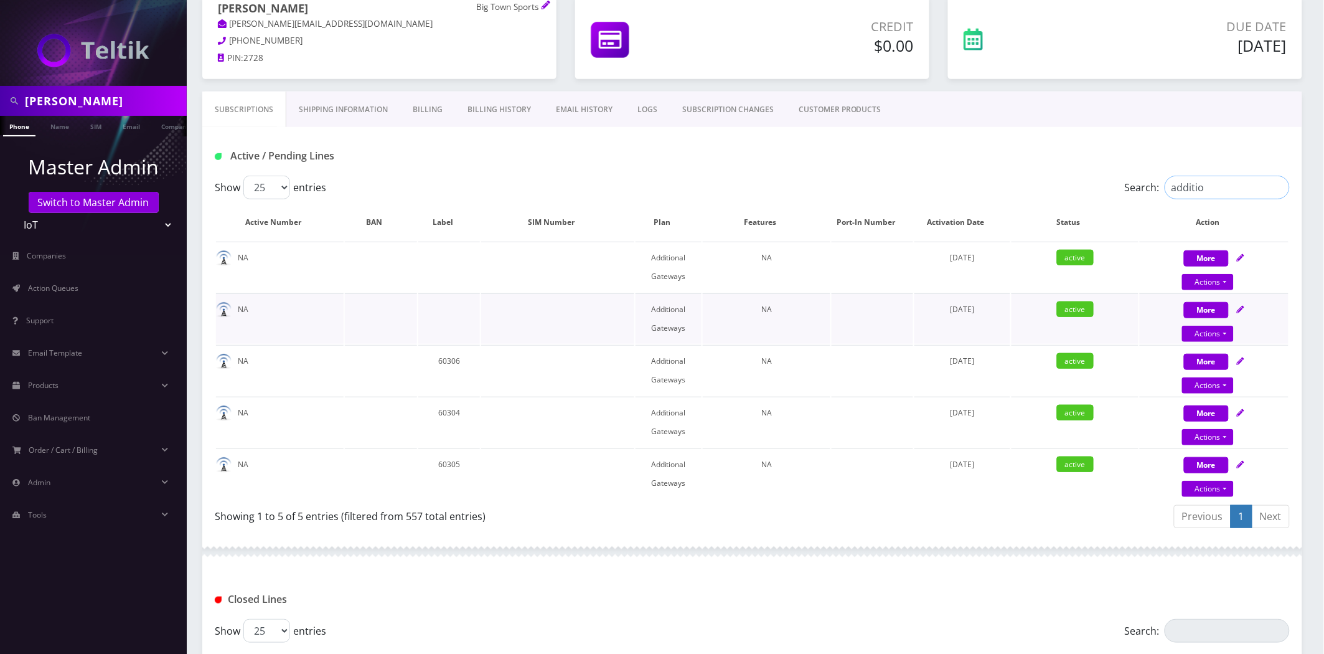
type input "additio"
click at [1246, 308] on div "More Actions Suspend Close Confirm" at bounding box center [1214, 318] width 149 height 37
select select "336"
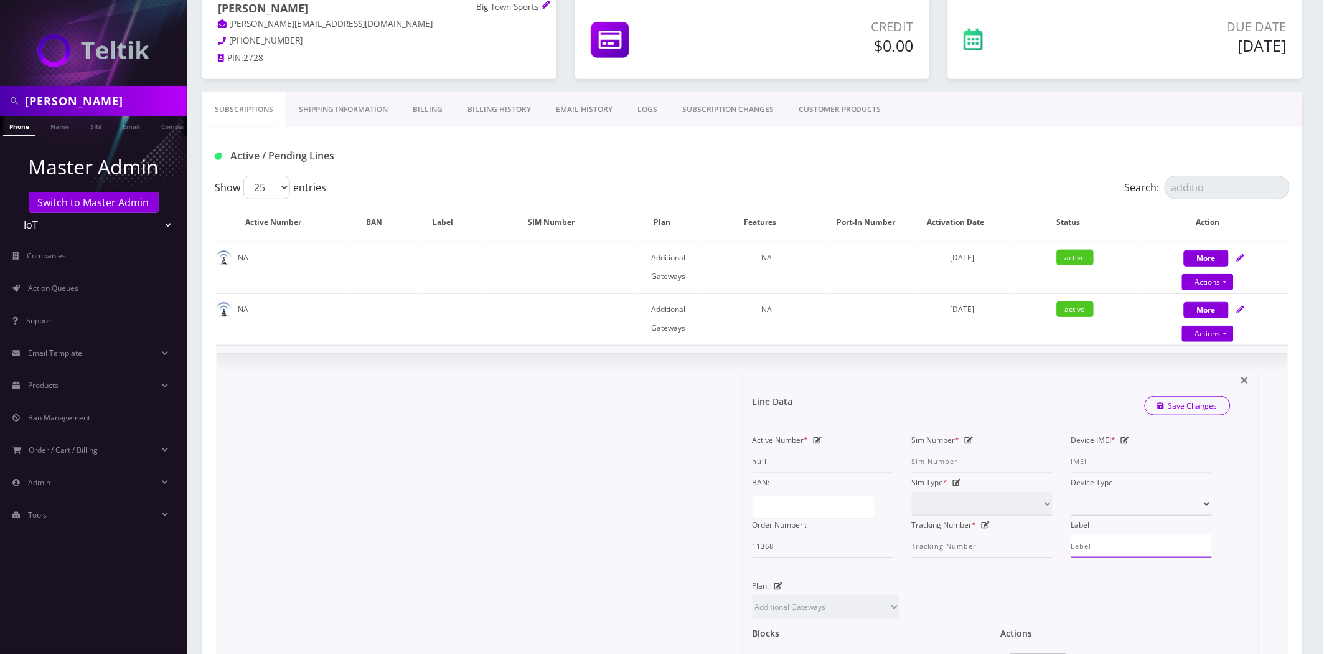
click at [1112, 548] on input "Label" at bounding box center [1141, 546] width 141 height 24
paste input "6030"
type input "60307"
click at [1209, 399] on link "Save Changes" at bounding box center [1188, 405] width 87 height 19
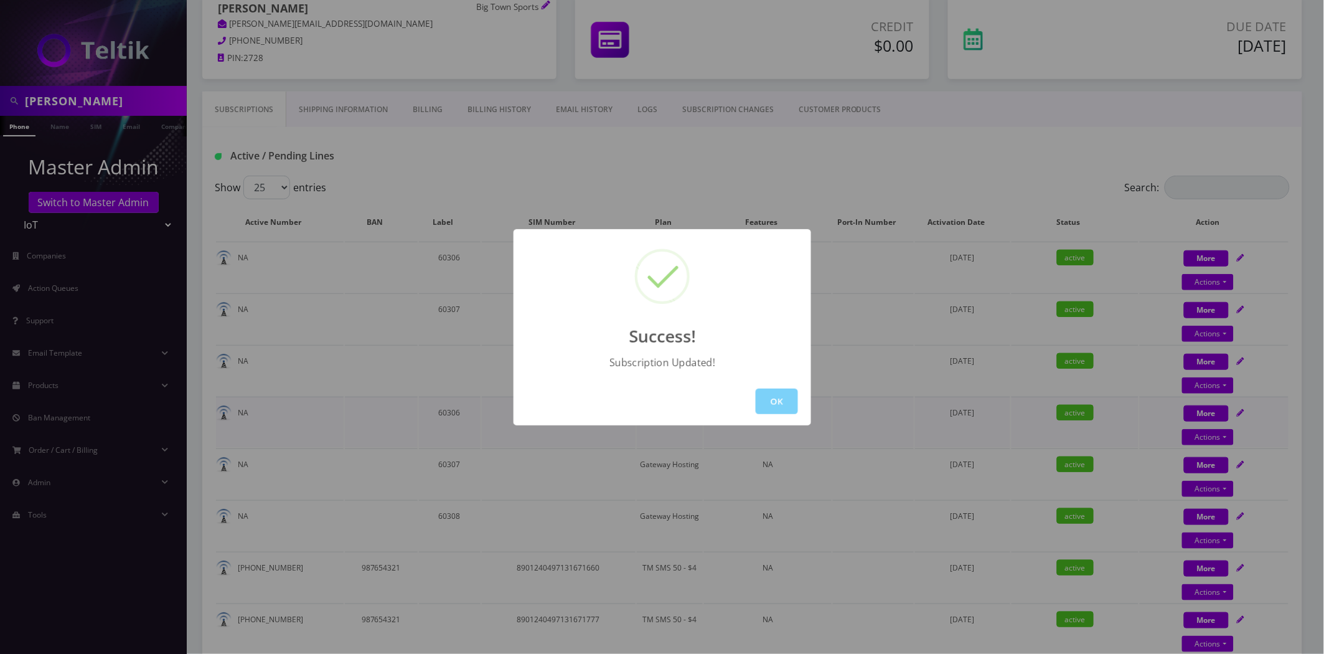
click at [797, 402] on button "OK" at bounding box center [777, 401] width 42 height 26
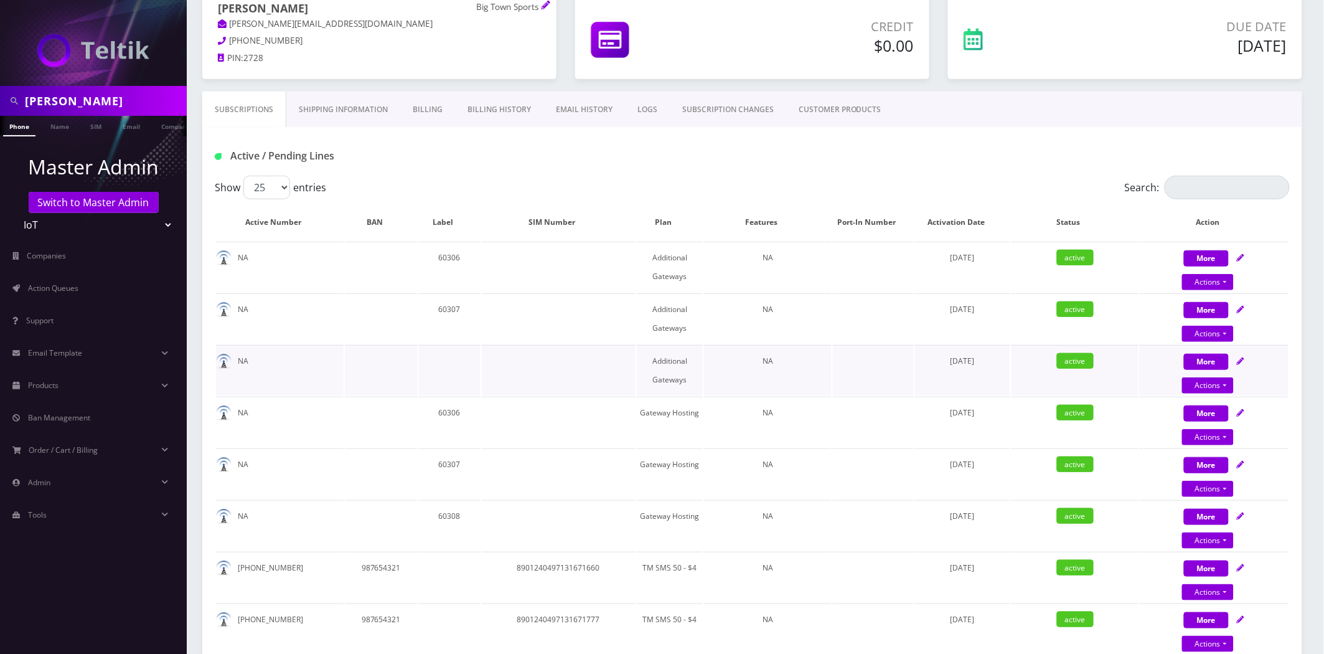
click at [1231, 357] on div "More Actions Suspend Close Confirm" at bounding box center [1214, 370] width 149 height 37
select select "336"
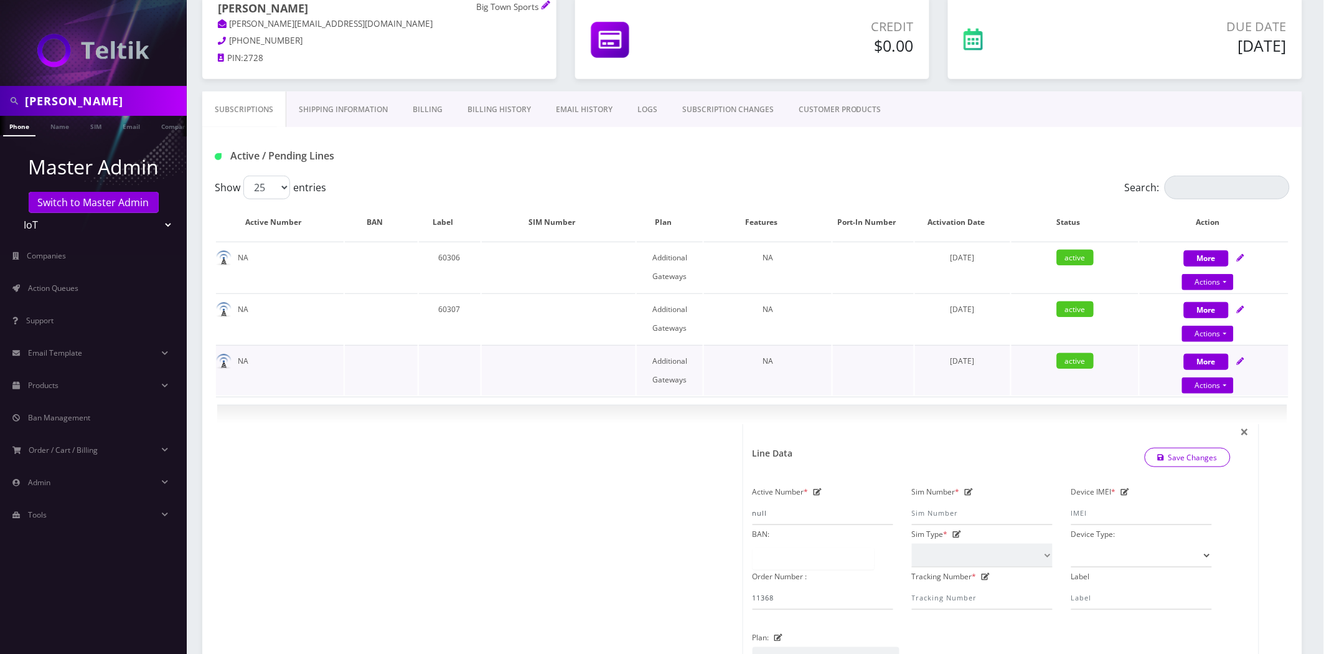
click at [1247, 357] on div "More Actions Suspend Close Confirm" at bounding box center [1214, 370] width 149 height 37
select select "336"
click at [1104, 591] on input "Label" at bounding box center [1141, 598] width 141 height 24
paste input "6030"
type input "60308"
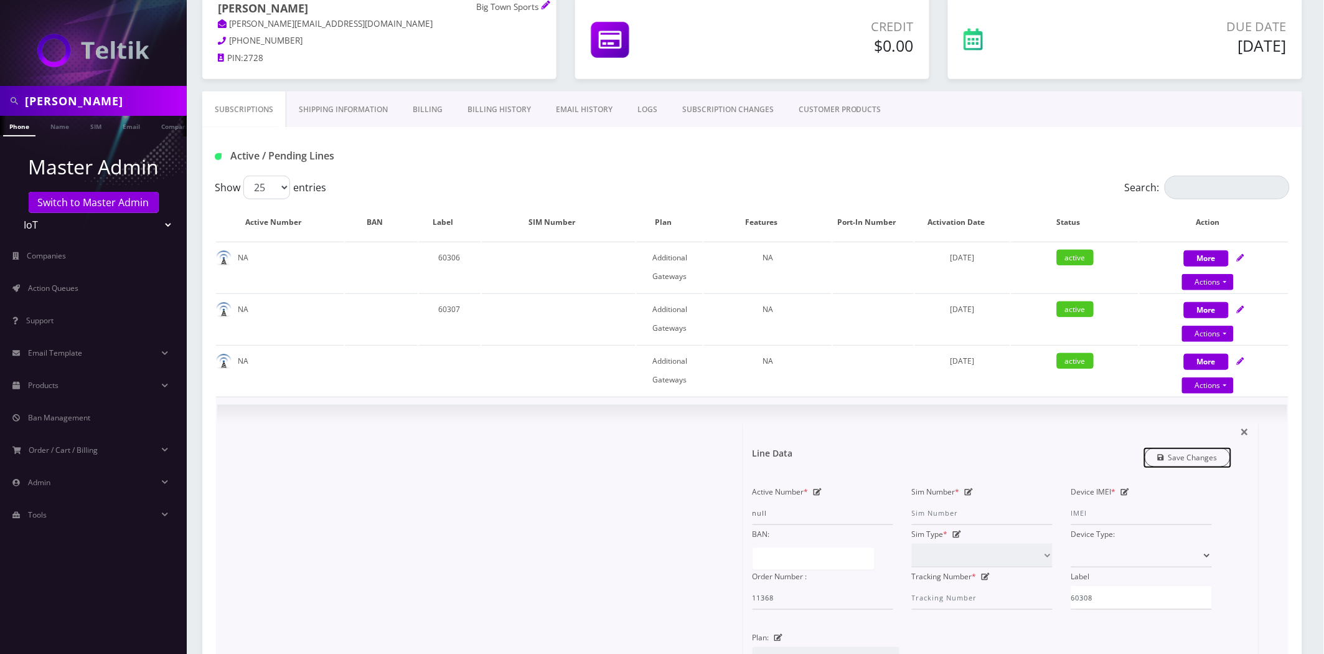
click at [1187, 449] on link "Save Changes" at bounding box center [1188, 457] width 87 height 19
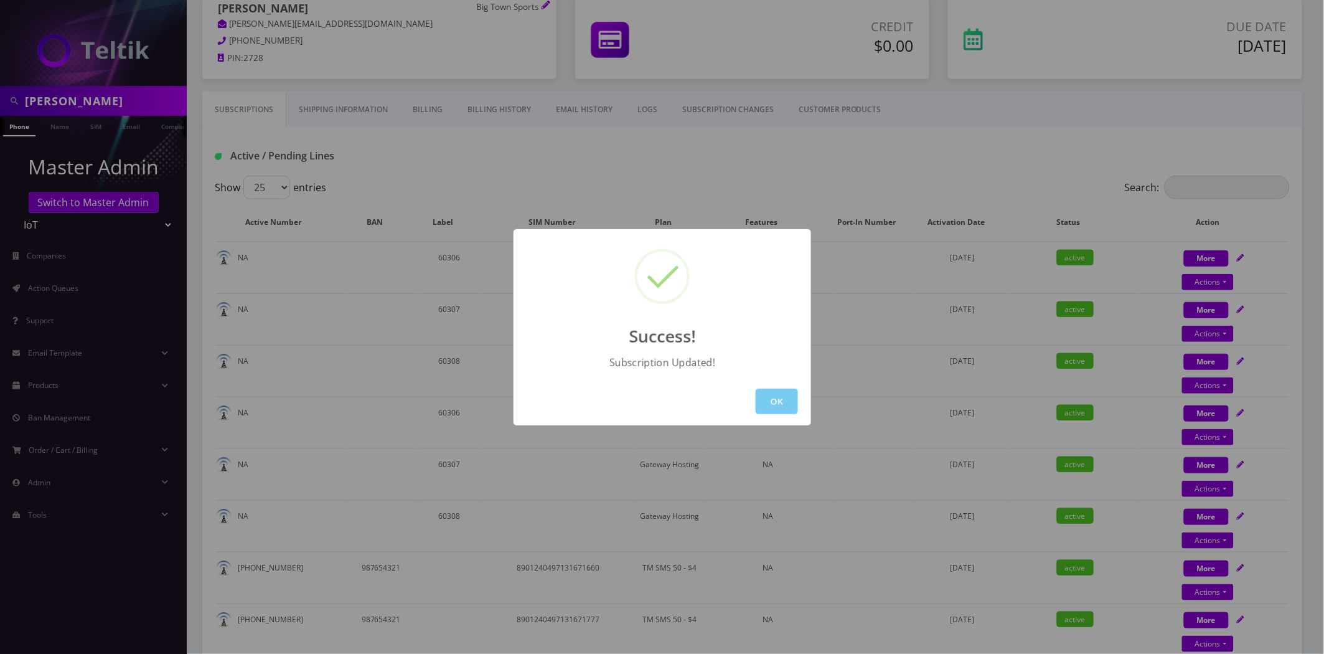
click at [763, 398] on button "OK" at bounding box center [777, 401] width 42 height 26
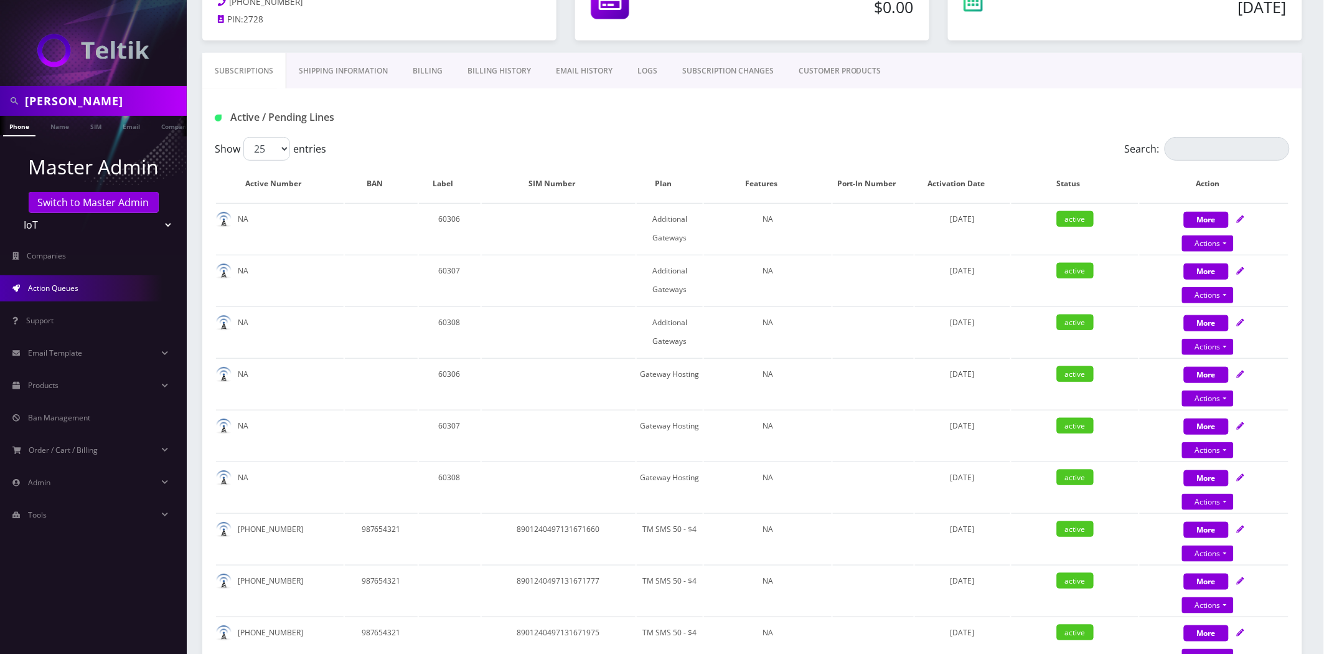
scroll to position [207, 0]
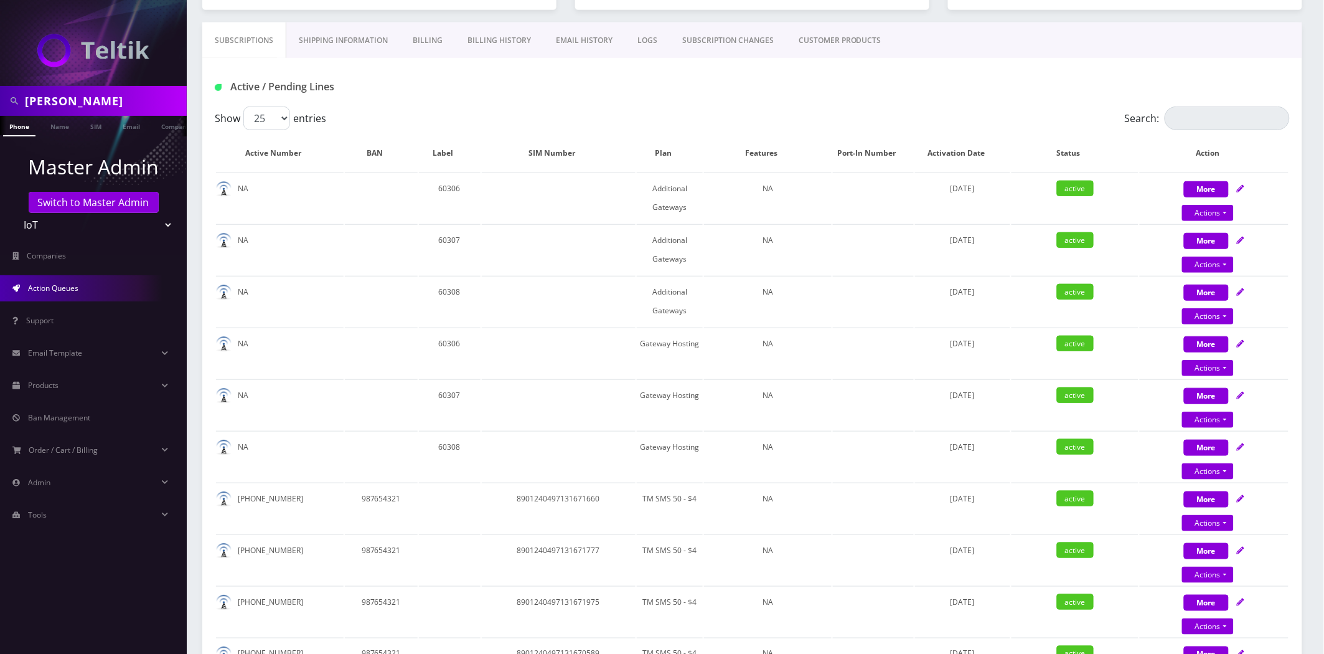
click at [62, 287] on span "Action Queues" at bounding box center [53, 288] width 50 height 11
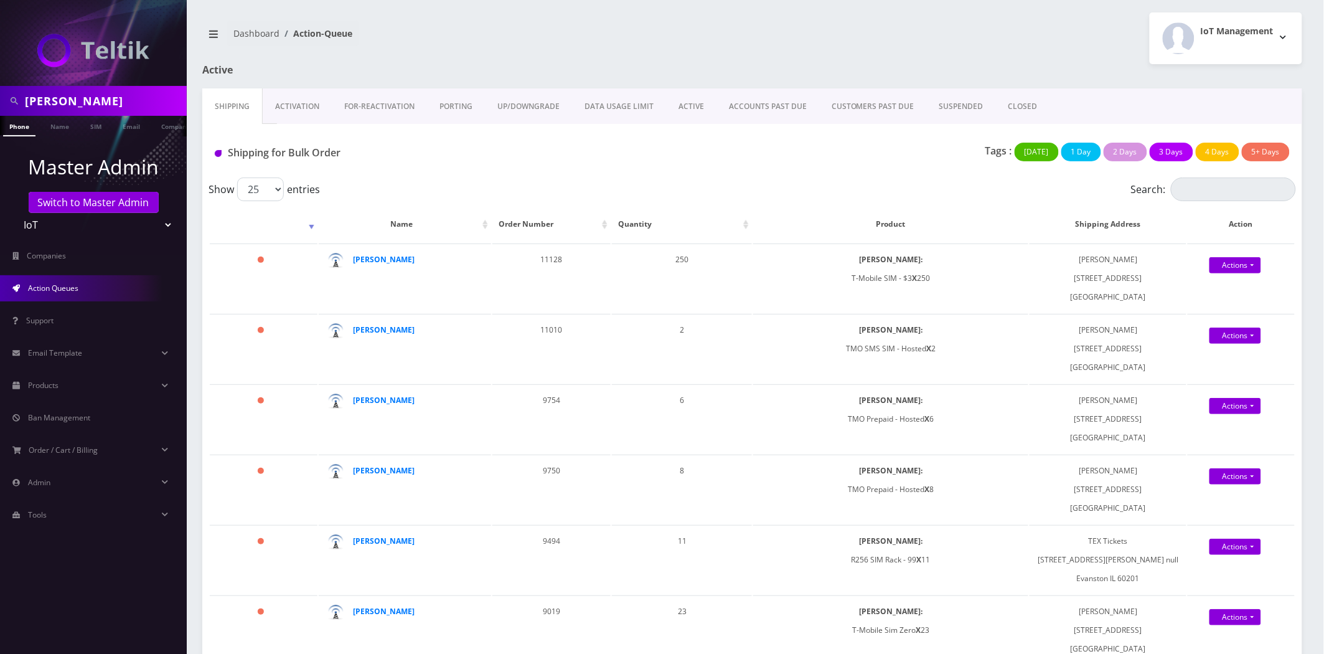
click at [326, 117] on link "Activation" at bounding box center [297, 106] width 69 height 36
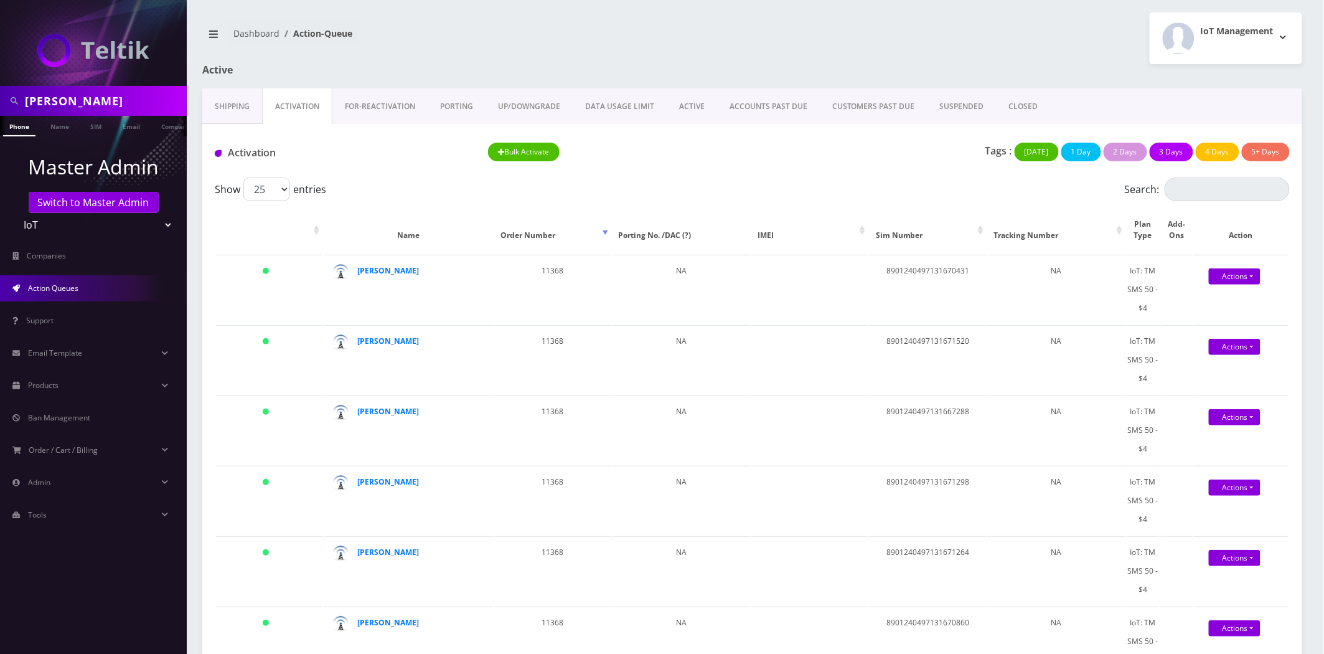
click at [719, 110] on link "ACCOUNTS PAST DUE" at bounding box center [768, 106] width 103 height 36
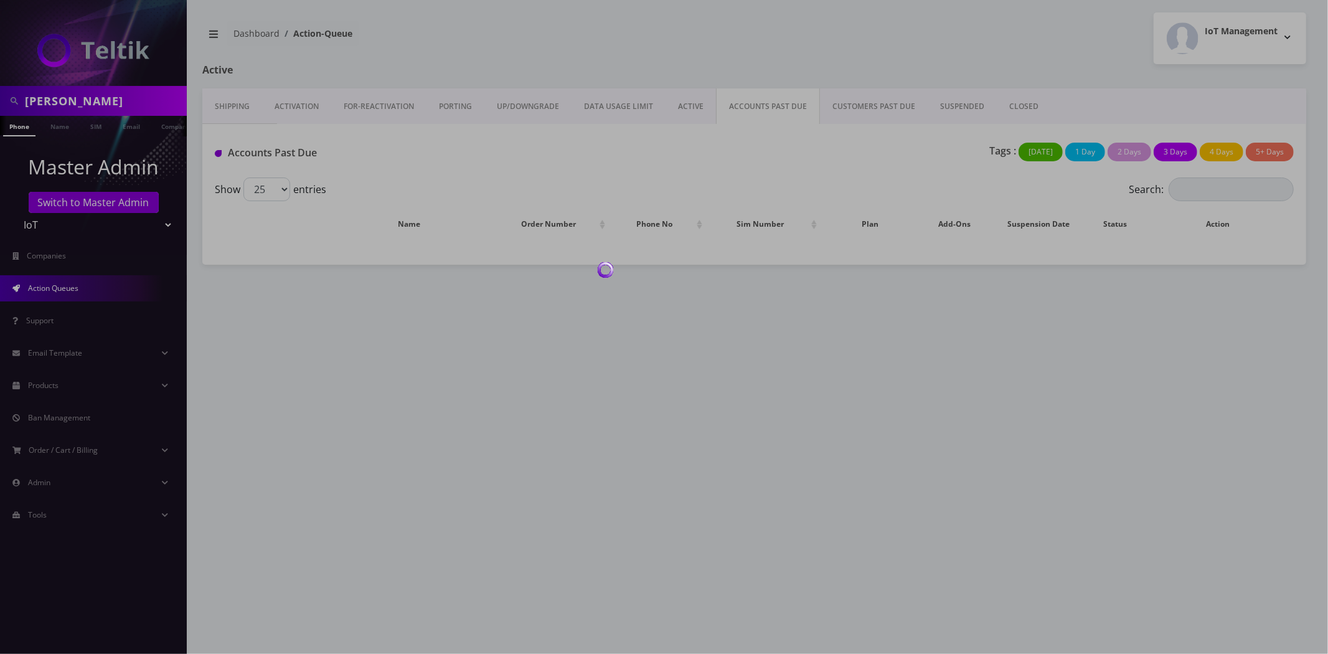
click at [684, 110] on div at bounding box center [664, 327] width 1328 height 654
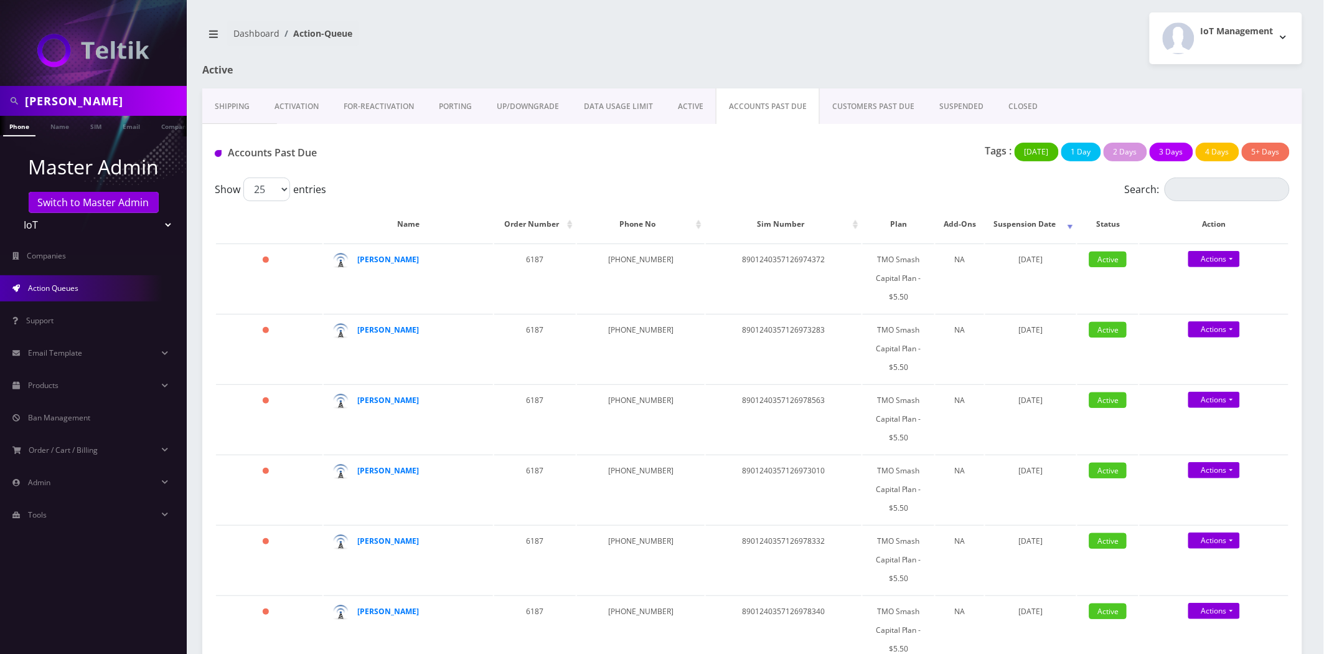
click at [684, 110] on link "ACTIVE" at bounding box center [690, 106] width 50 height 36
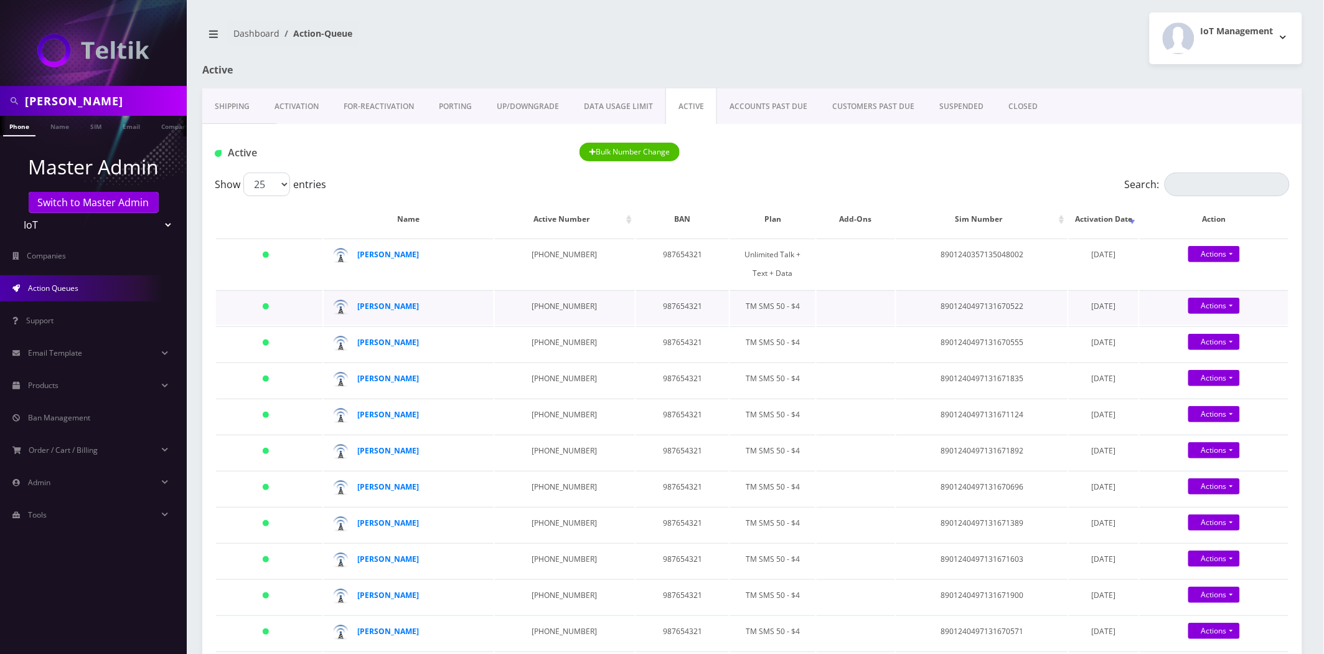
click at [965, 303] on td "8901240497131670522" at bounding box center [981, 307] width 171 height 35
copy td "8901240497131670522"
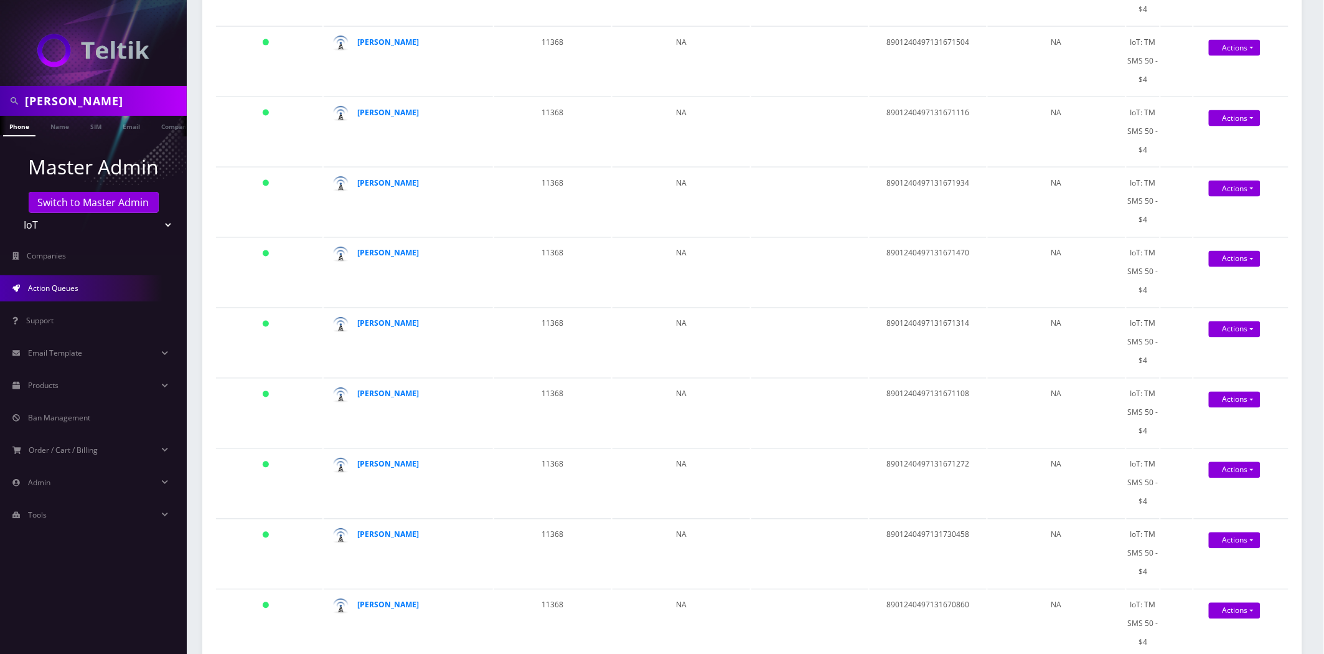
scroll to position [147, 0]
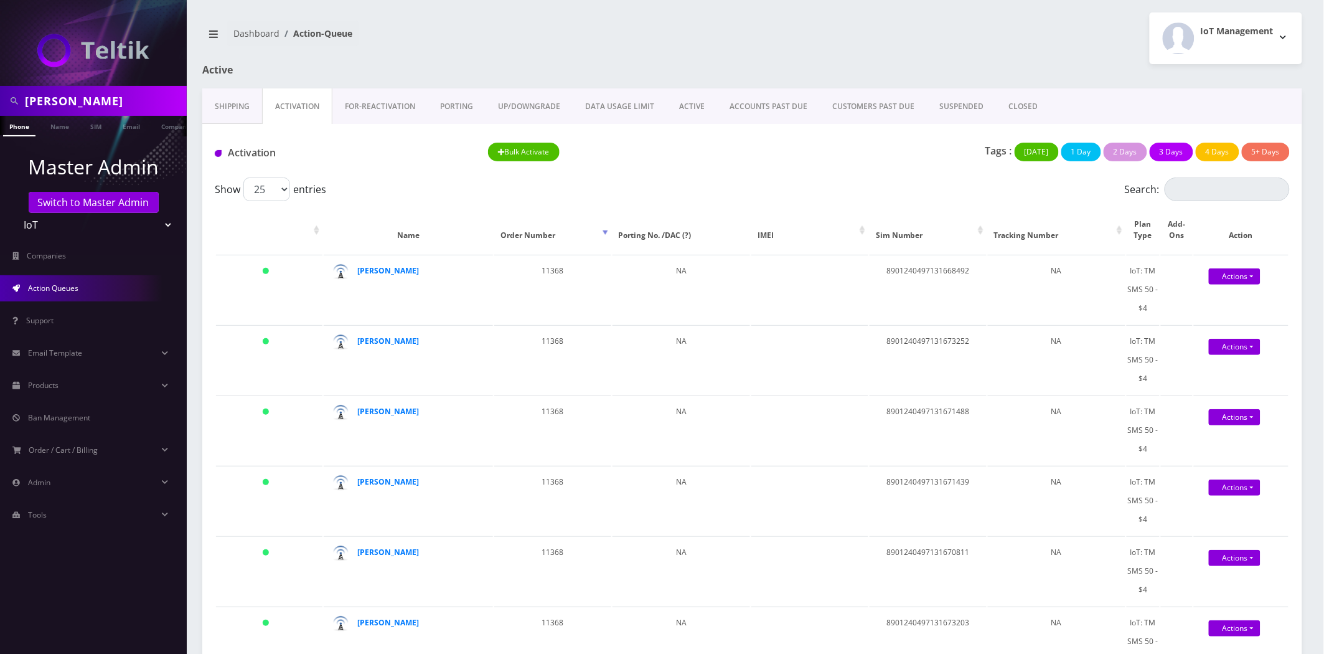
click at [674, 106] on link "ACTIVE" at bounding box center [692, 106] width 50 height 36
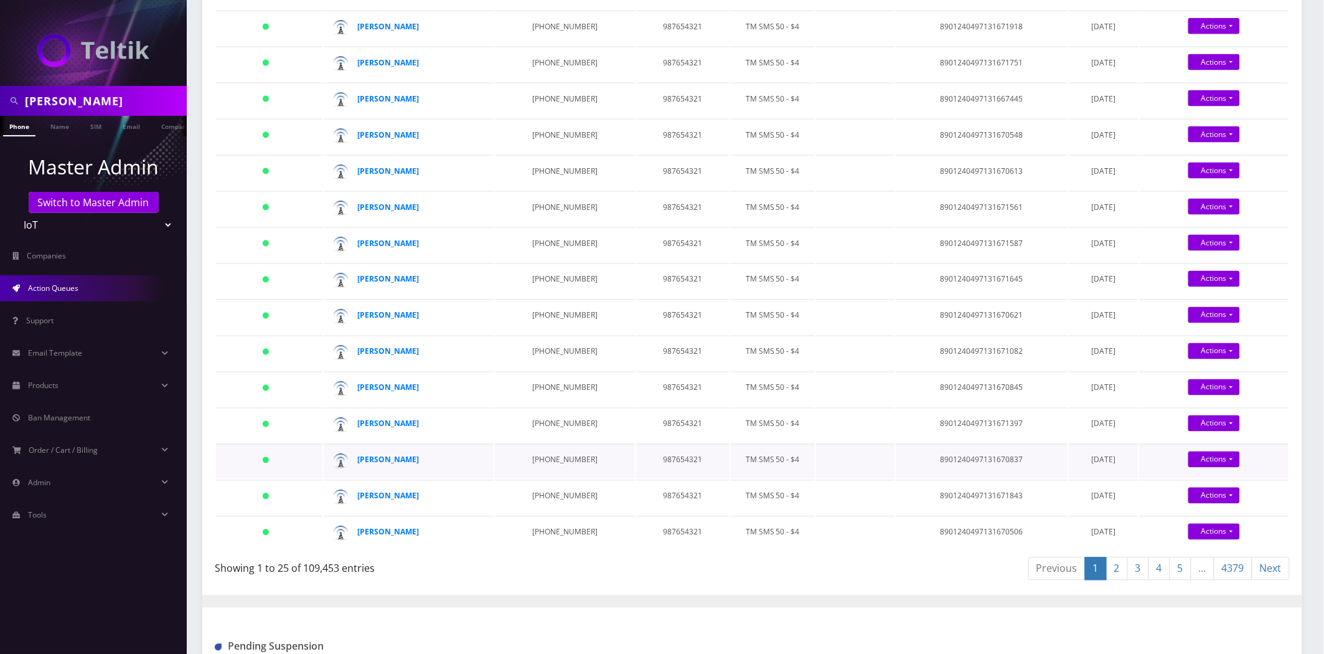
scroll to position [899, 0]
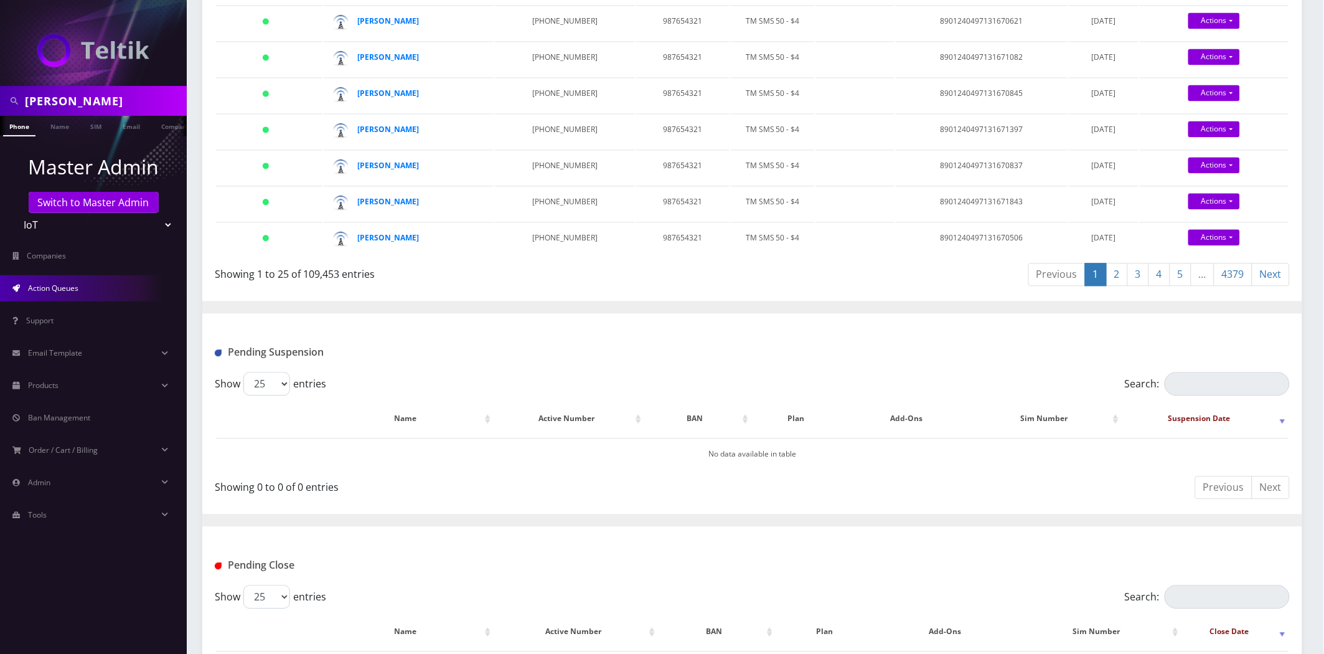
click at [1117, 264] on link "2" at bounding box center [1117, 274] width 22 height 23
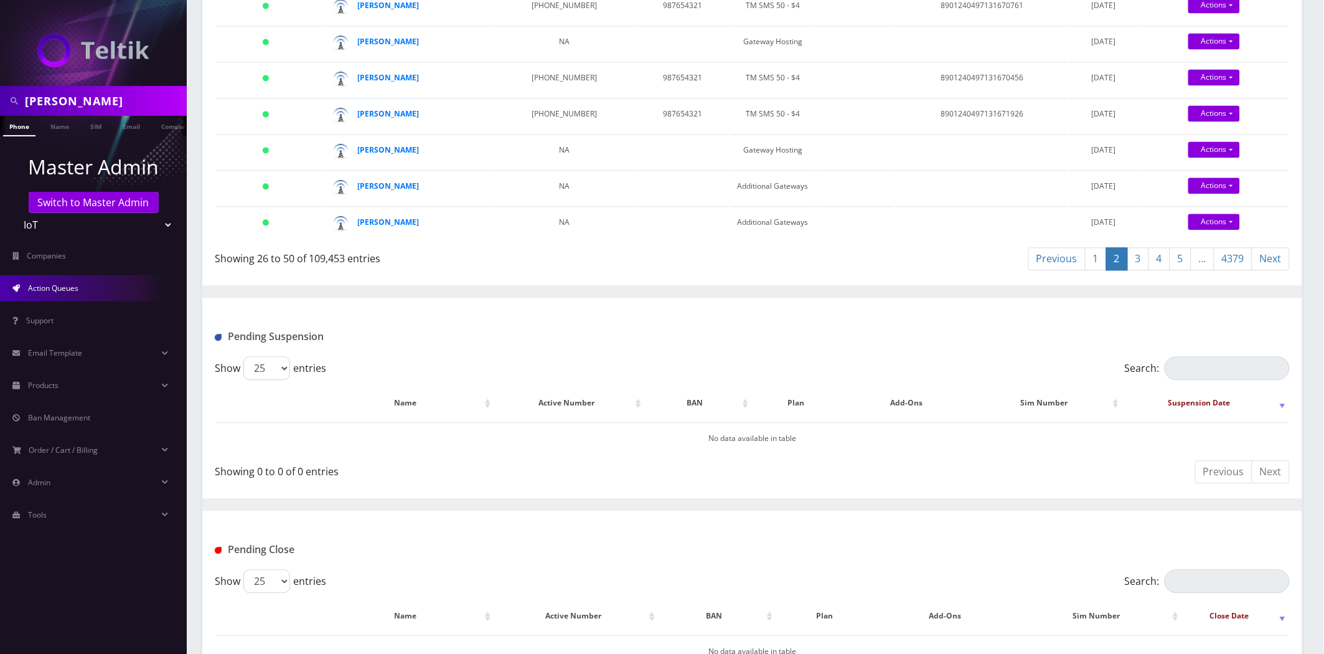
click at [1142, 247] on link "3" at bounding box center [1138, 258] width 22 height 23
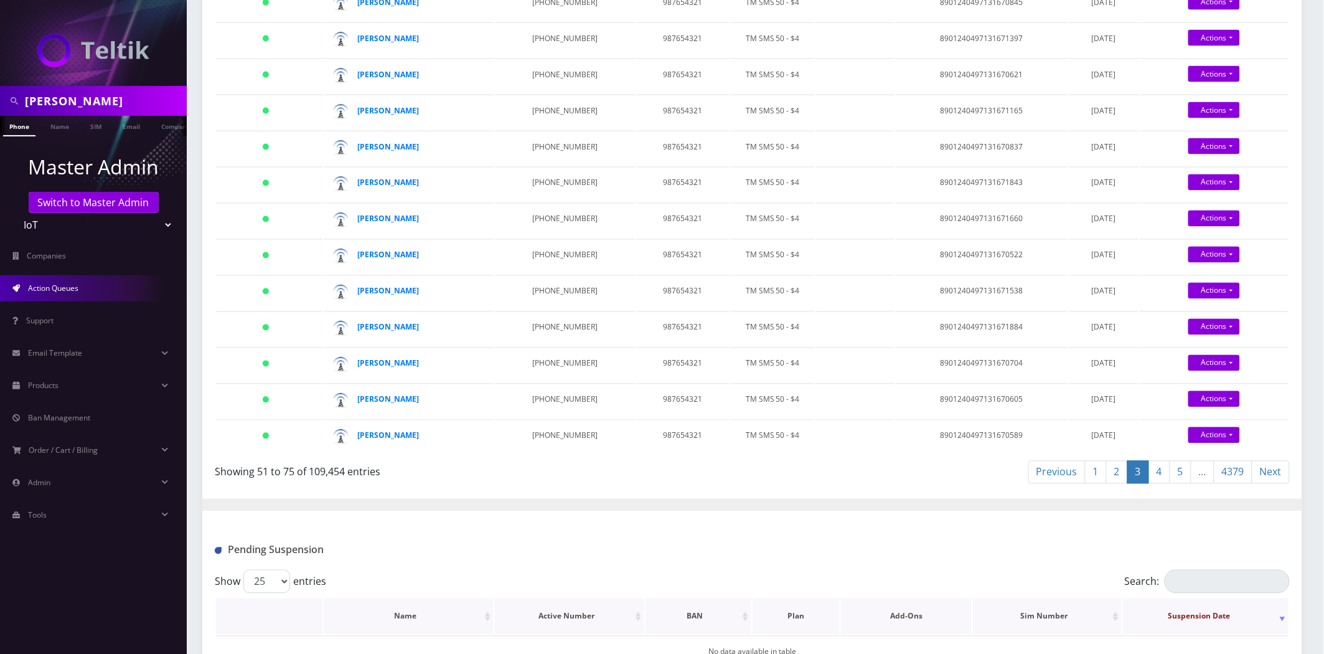
scroll to position [943, 0]
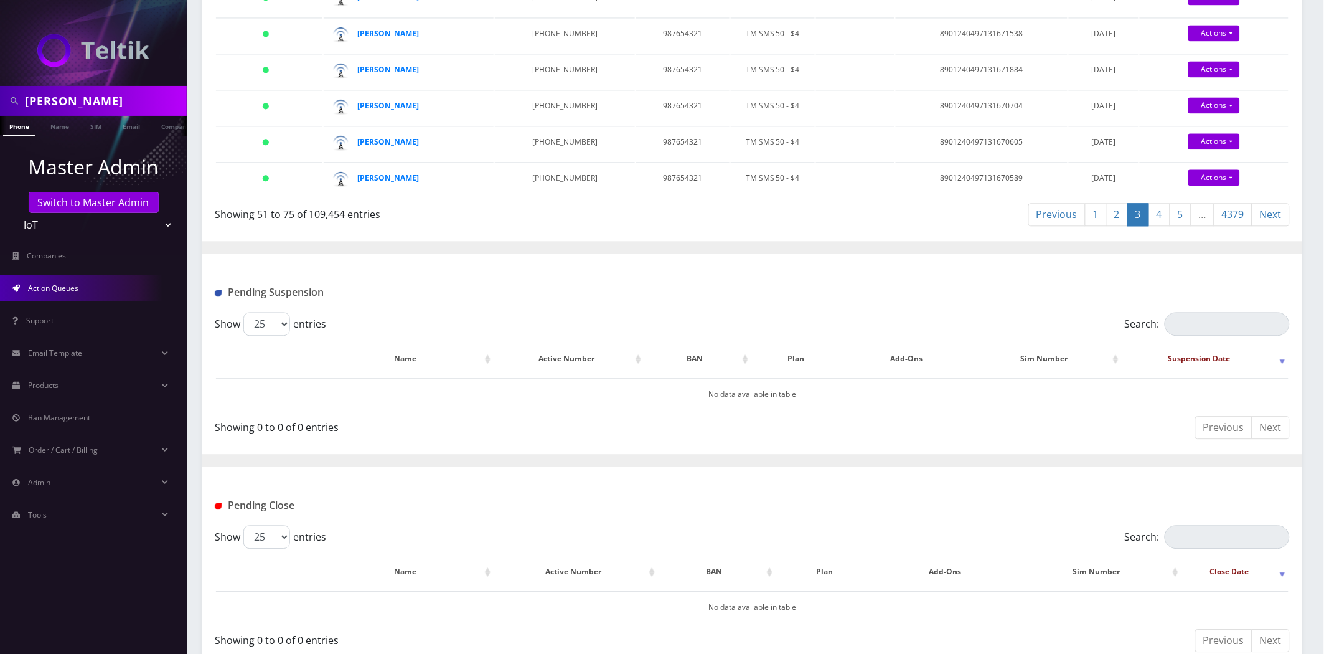
click at [1163, 206] on link "4" at bounding box center [1160, 214] width 22 height 23
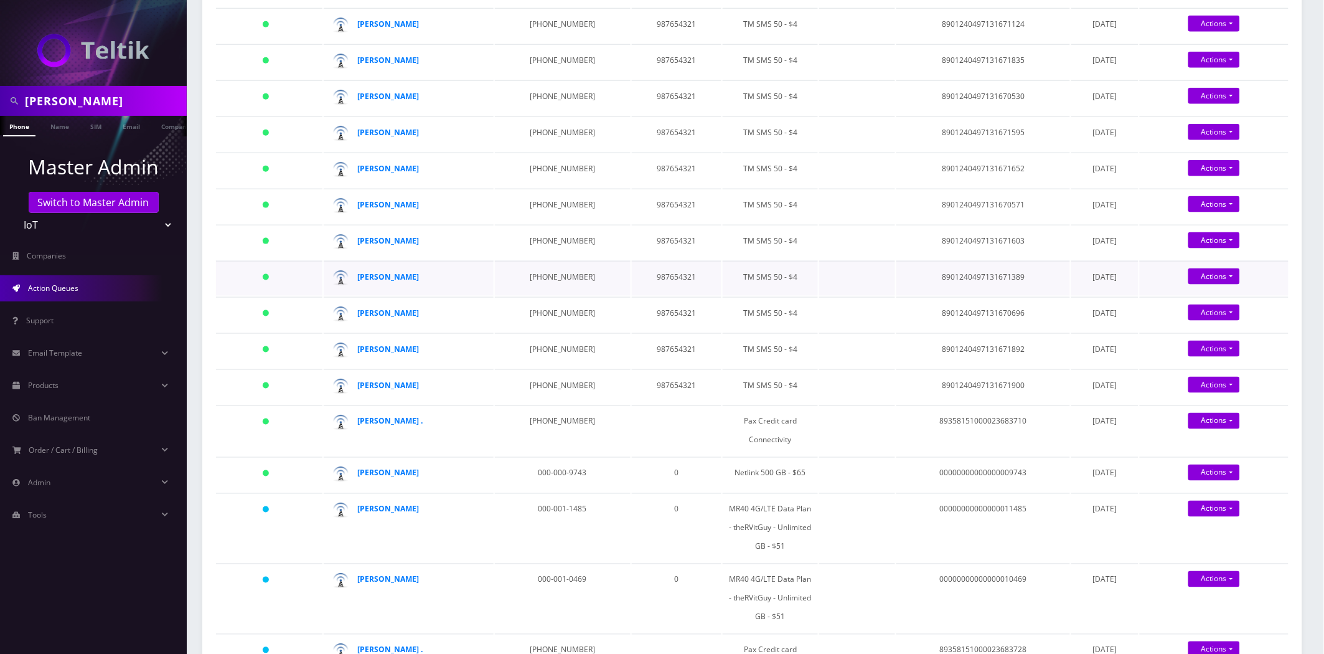
scroll to position [433, 0]
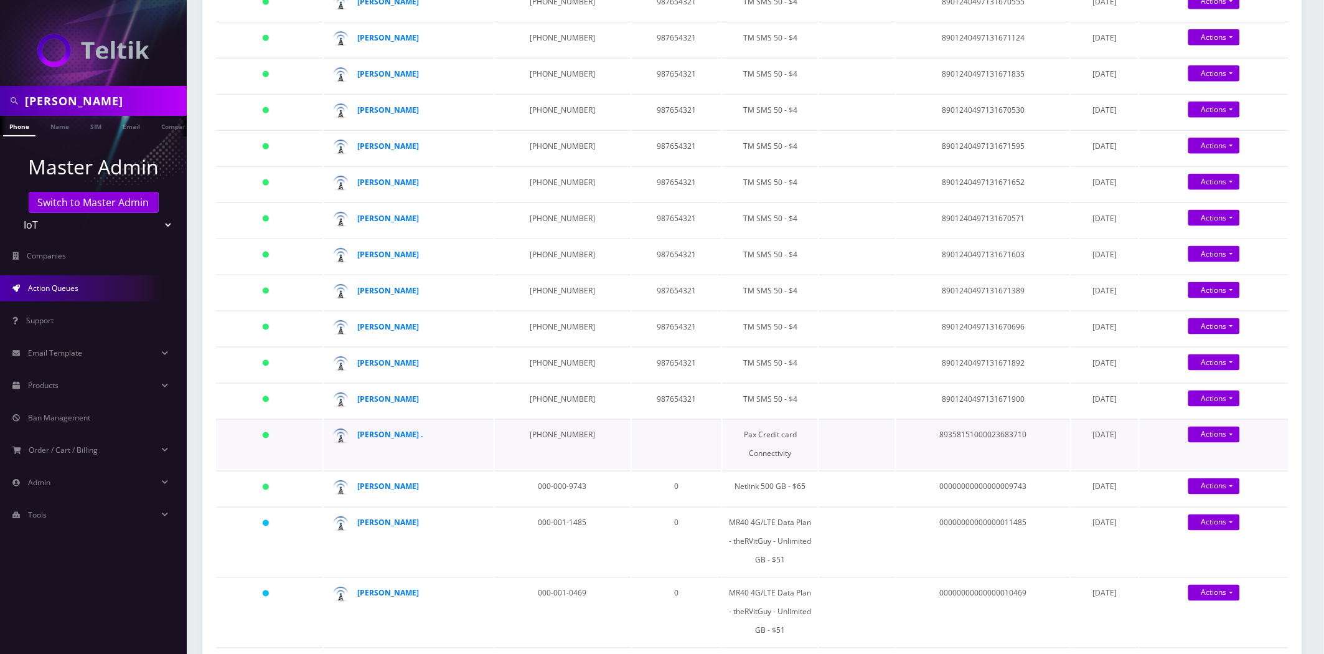
click at [960, 431] on td "89358151000023683710" at bounding box center [983, 444] width 174 height 50
copy td "89358151000023683710"
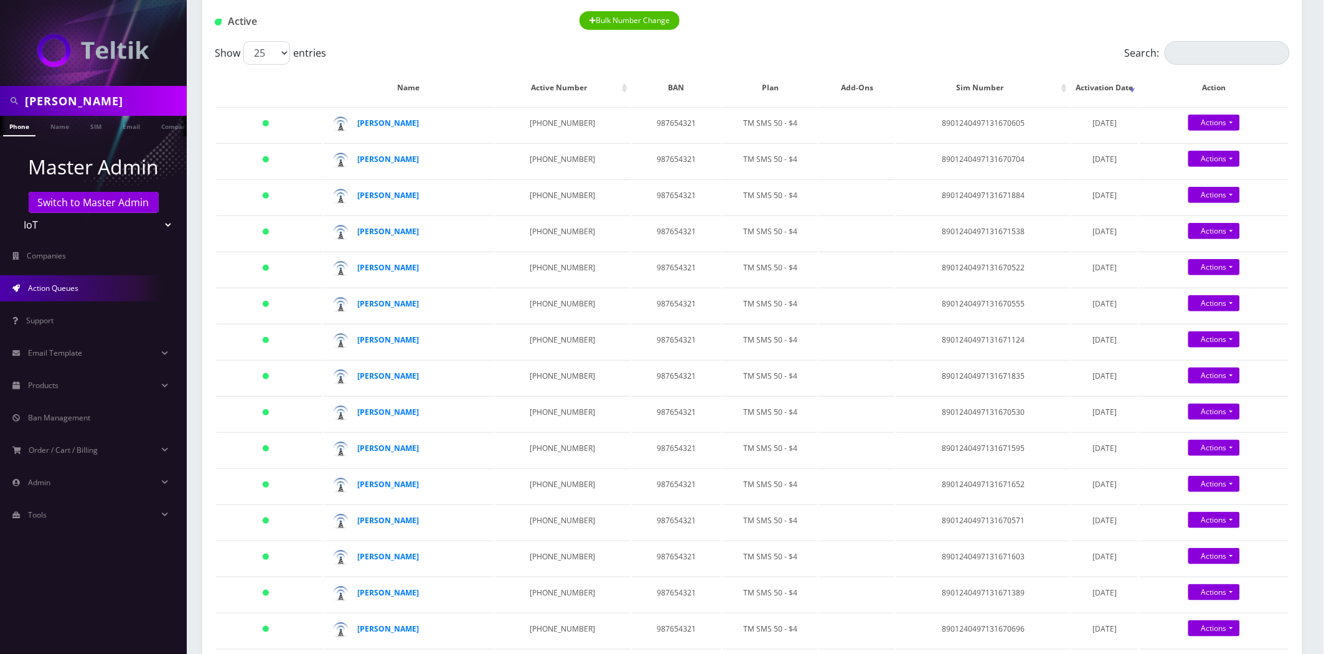
scroll to position [0, 0]
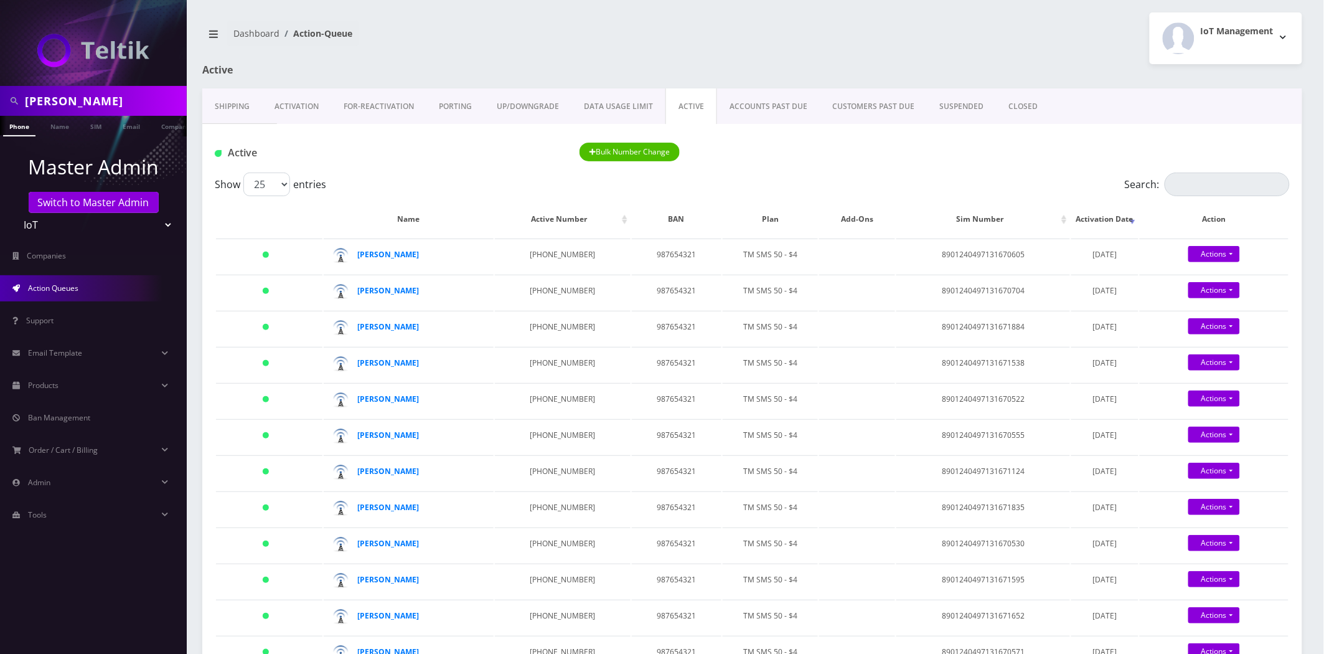
click at [299, 110] on link "Activation" at bounding box center [296, 106] width 69 height 36
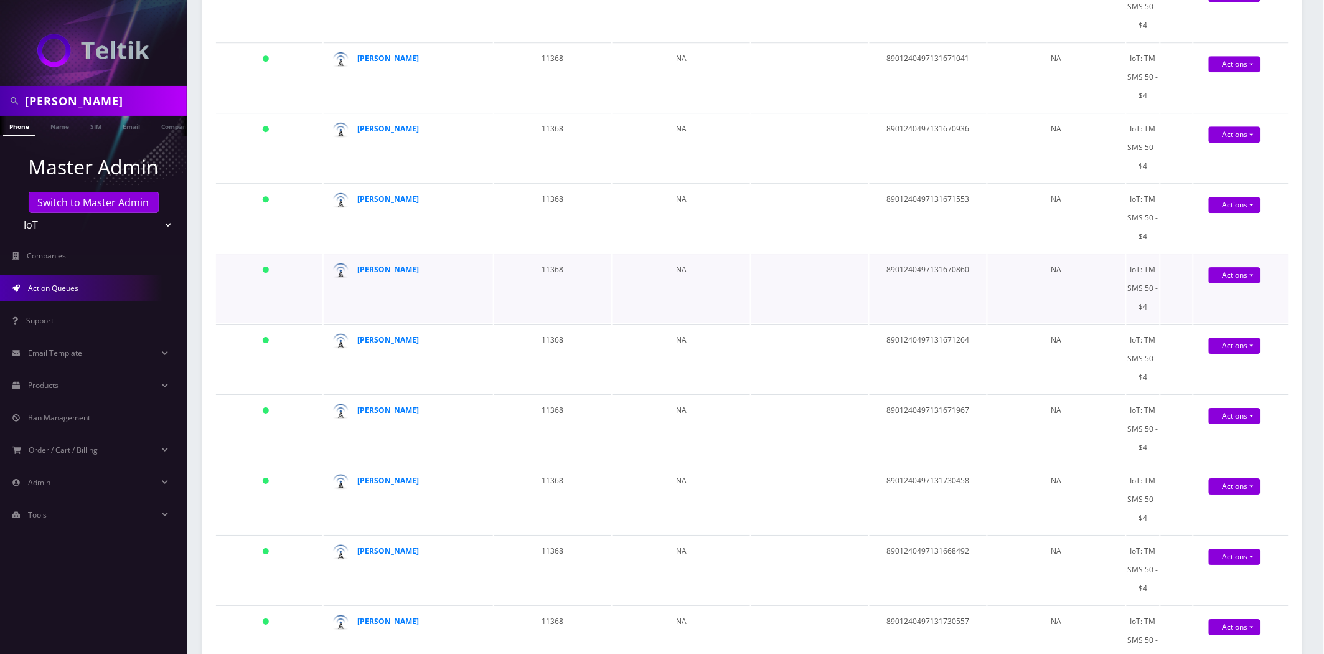
scroll to position [1392, 0]
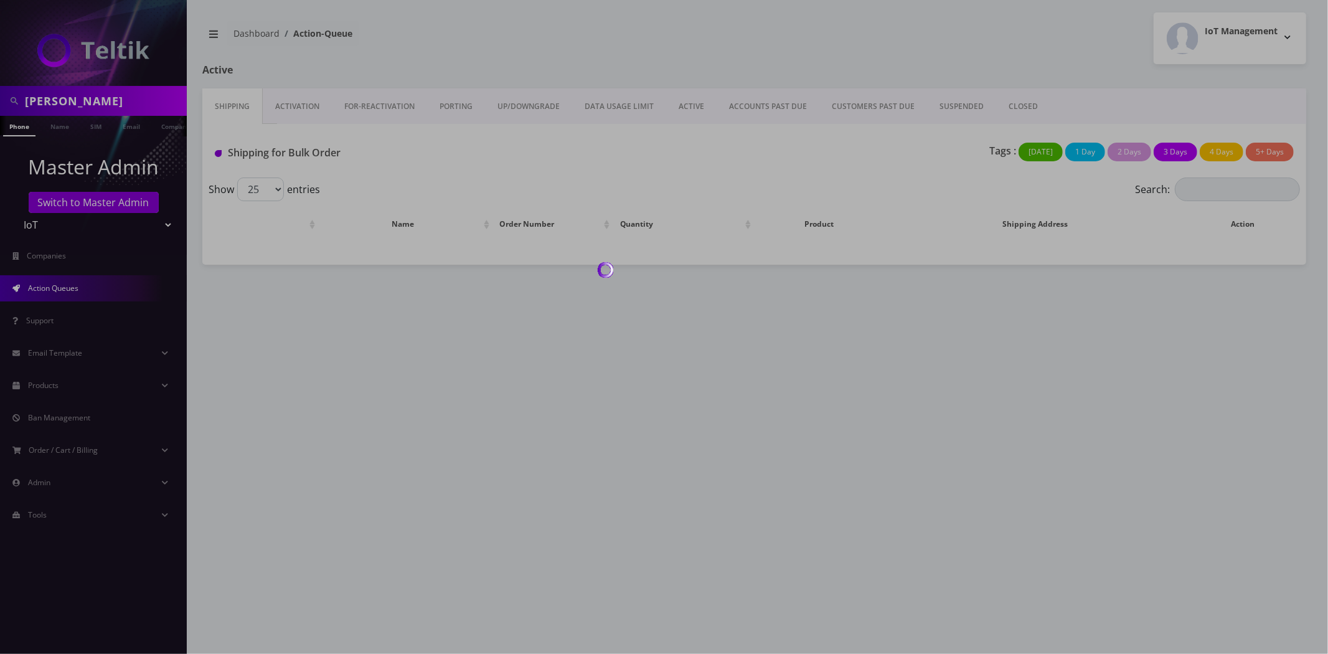
click at [351, 304] on div at bounding box center [664, 327] width 1328 height 654
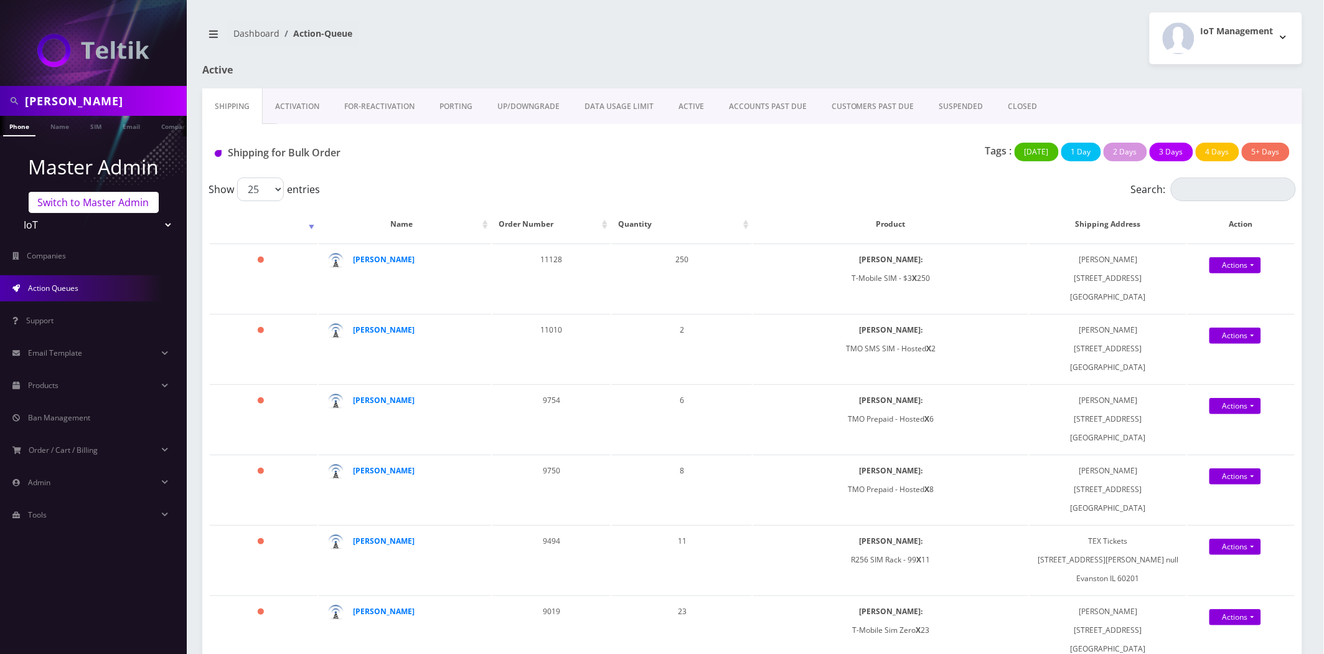
click at [70, 198] on link "Switch to Master Admin" at bounding box center [94, 202] width 130 height 21
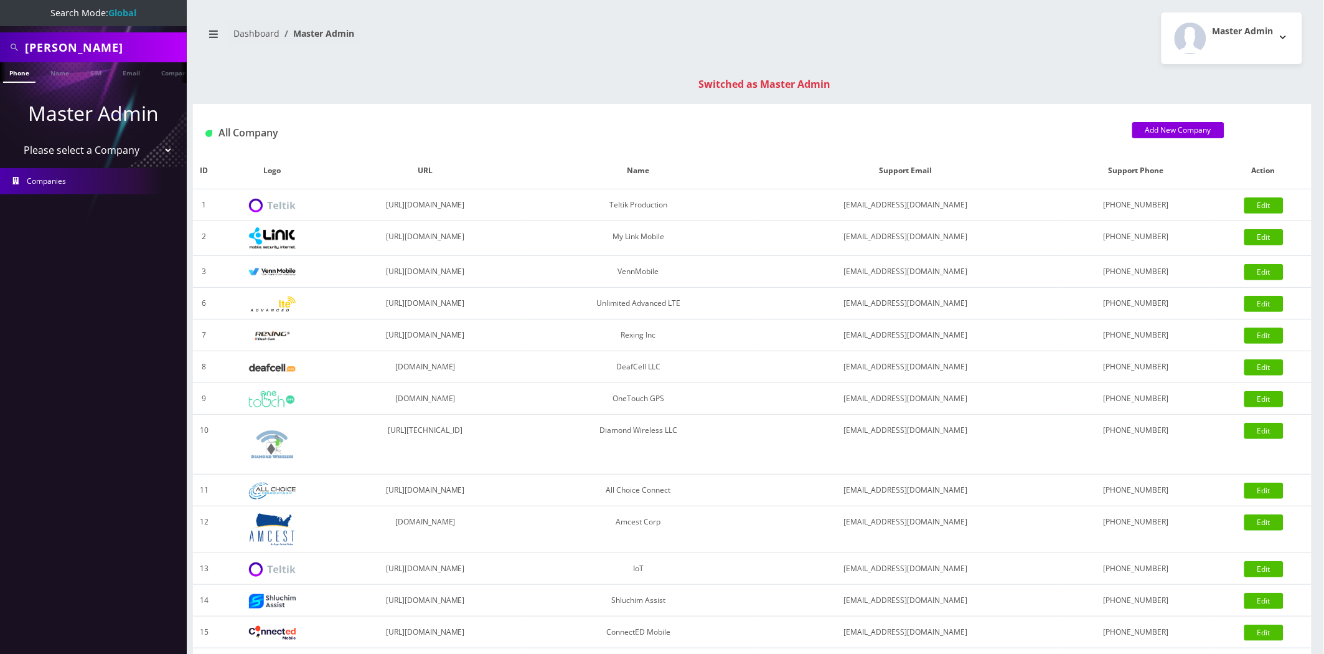
click at [79, 52] on input "[PERSON_NAME]" at bounding box center [104, 47] width 159 height 24
click at [82, 50] on input "[PERSON_NAME]" at bounding box center [104, 47] width 159 height 24
paste input "3632106793"
type input "pete3632106793"
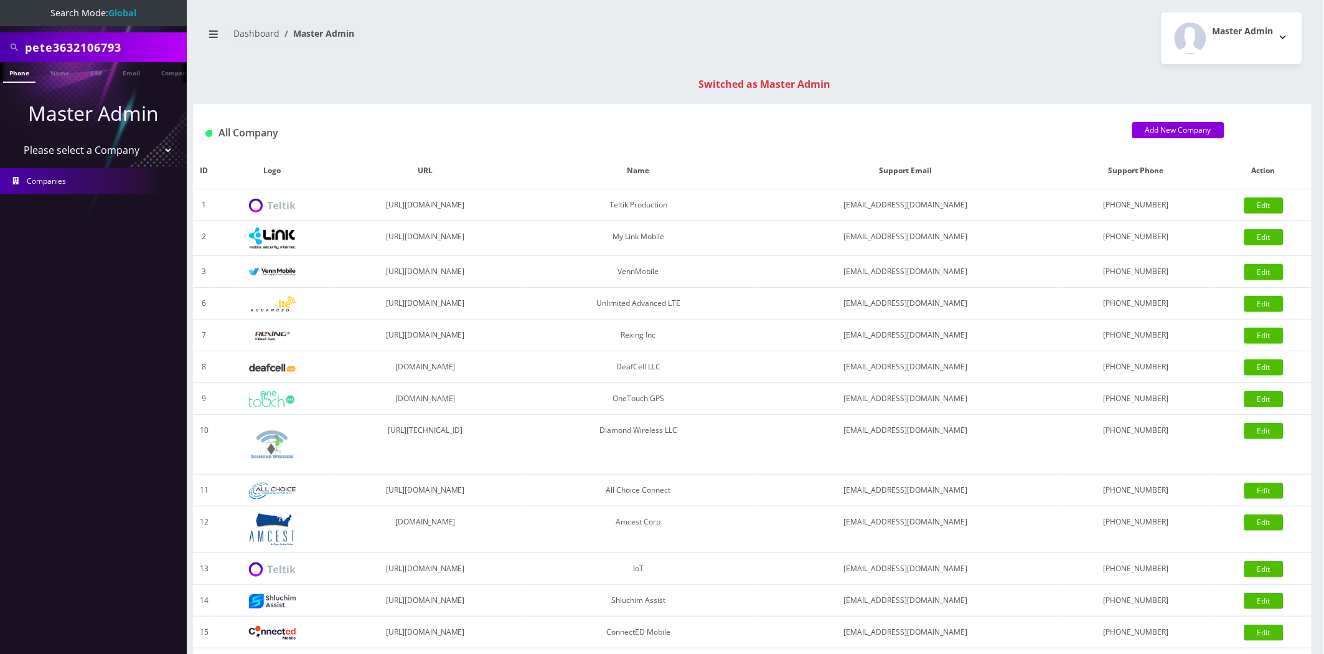
click at [17, 75] on link "Phone" at bounding box center [19, 72] width 32 height 21
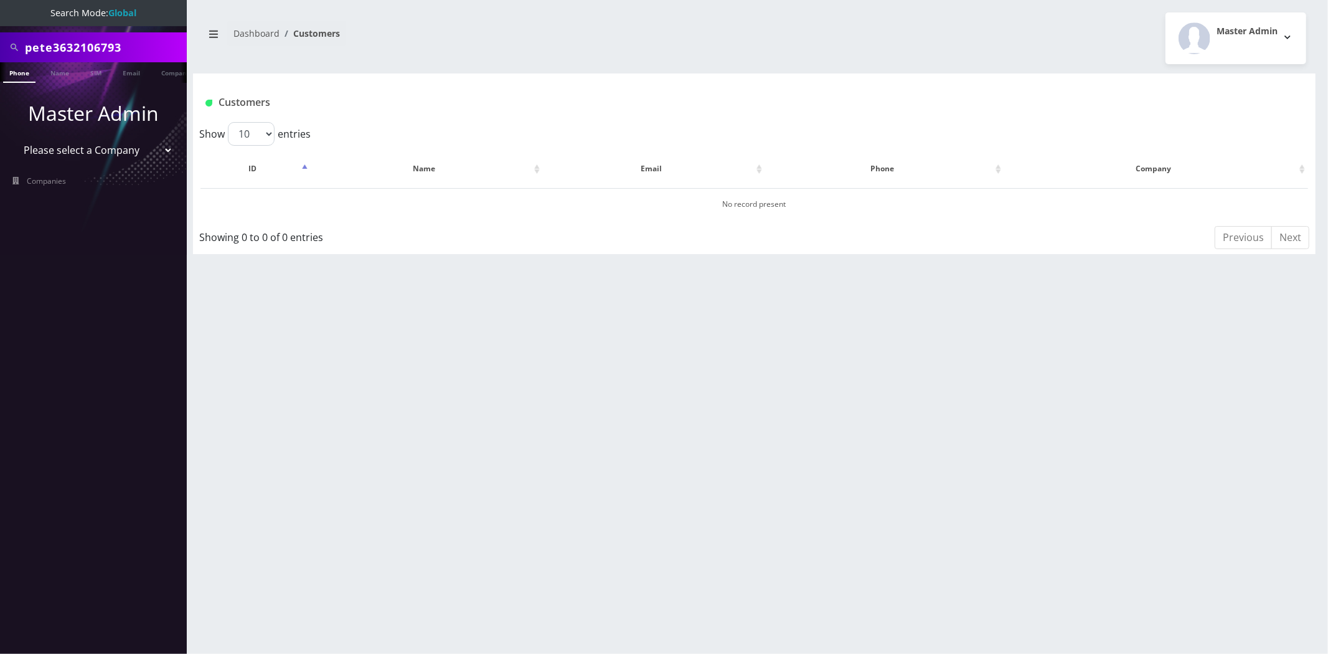
click at [63, 44] on input "pete3632106793" at bounding box center [104, 47] width 159 height 24
type input "3632106793"
click at [25, 69] on link "Phone" at bounding box center [19, 72] width 32 height 21
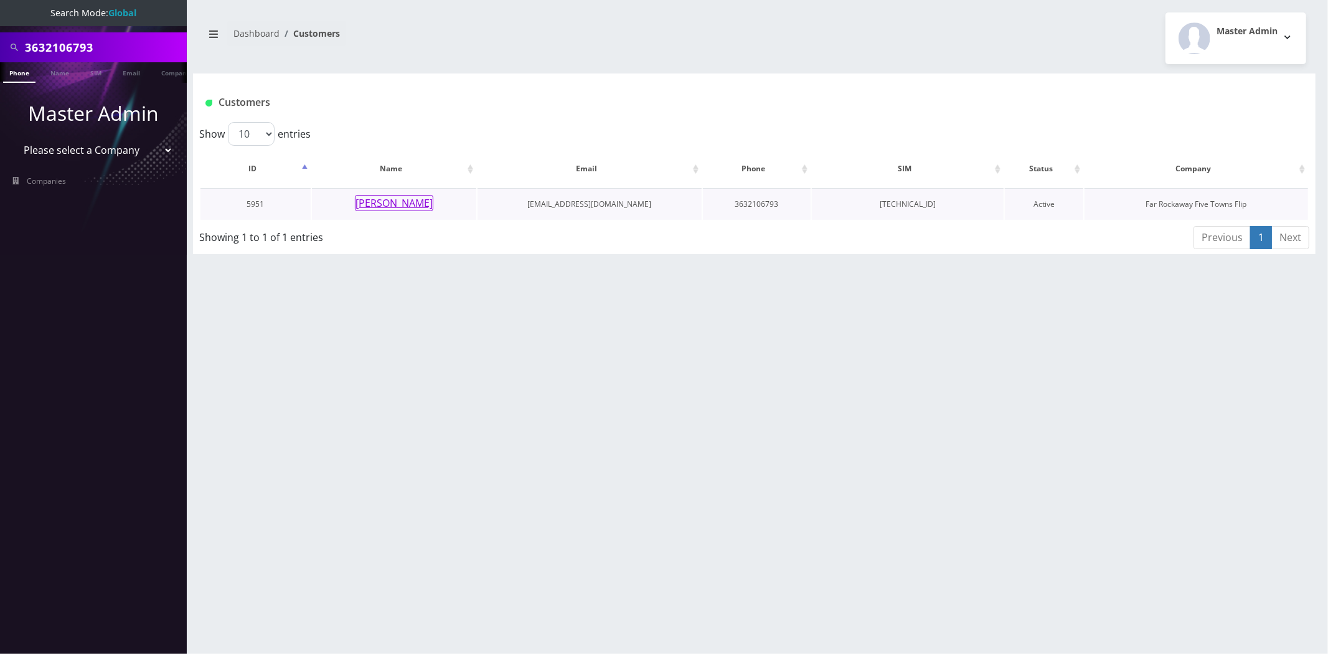
click at [412, 200] on button "[PERSON_NAME]" at bounding box center [394, 203] width 78 height 16
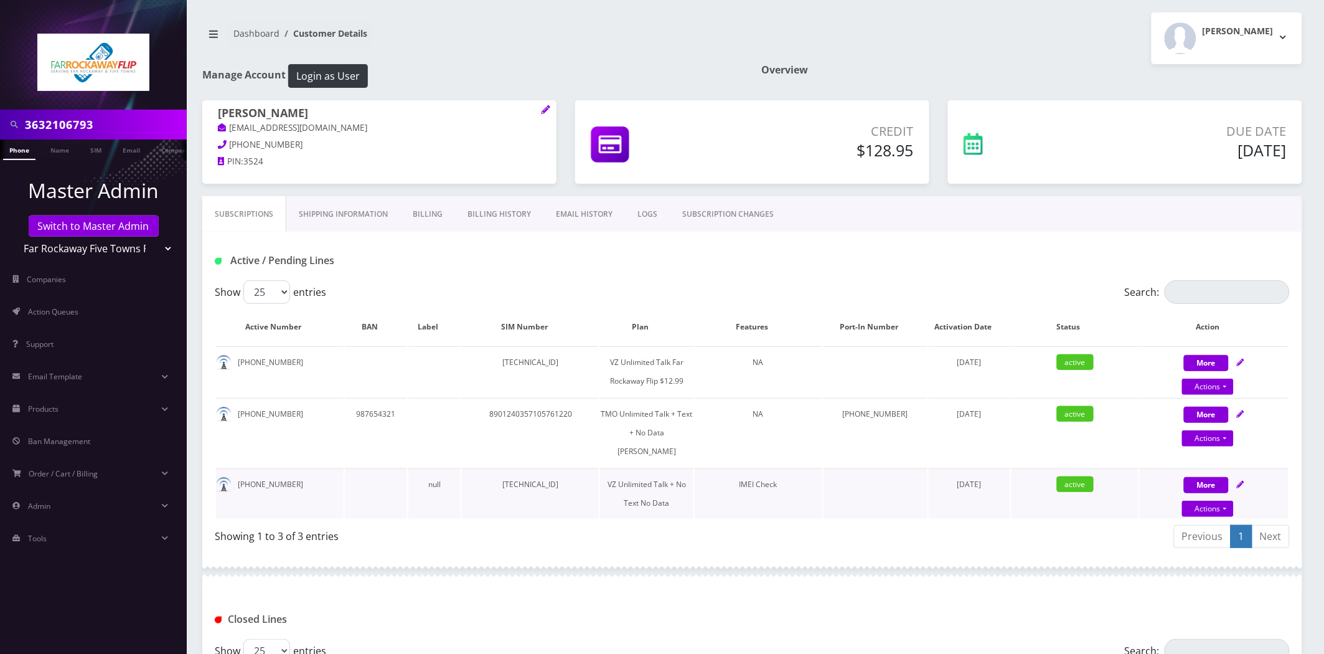
click at [801, 519] on td "IMEI Check" at bounding box center [759, 493] width 128 height 50
drag, startPoint x: 287, startPoint y: 359, endPoint x: 230, endPoint y: 364, distance: 56.9
click at [230, 364] on td "[PHONE_NUMBER]" at bounding box center [280, 371] width 128 height 50
copy td "[PHONE_NUMBER]"
click at [70, 290] on link "Companies" at bounding box center [93, 279] width 187 height 26
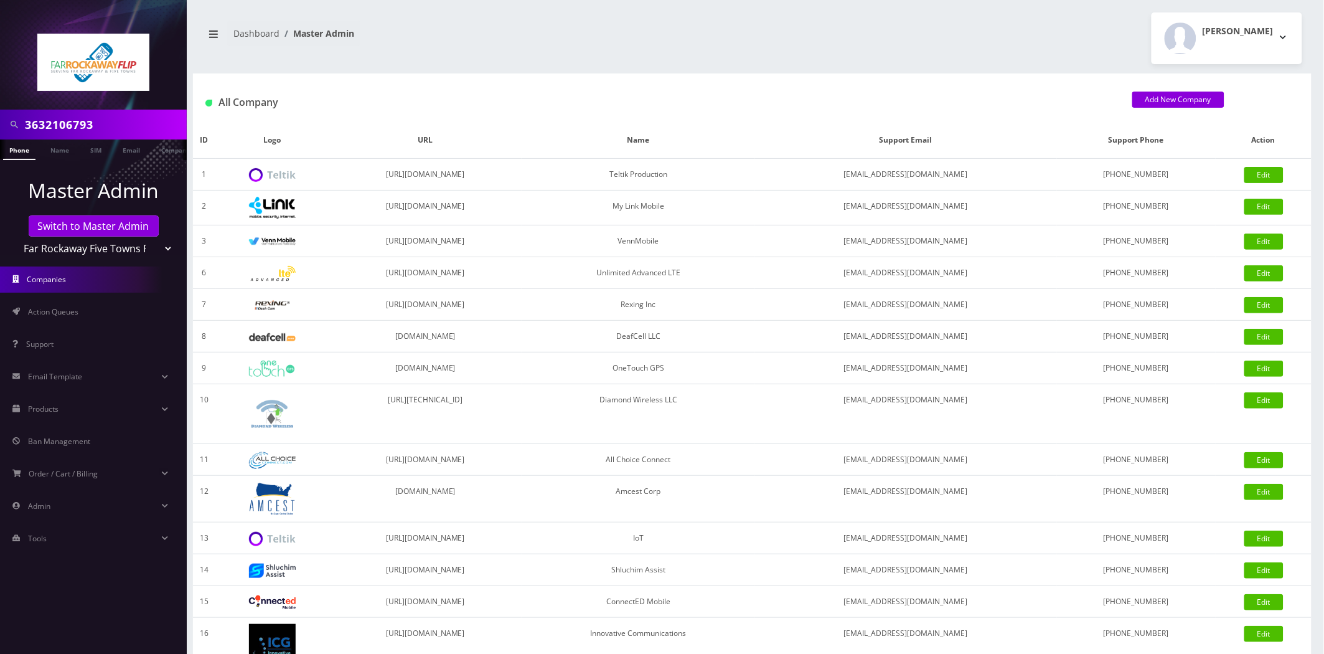
click at [89, 324] on li "Action Queues" at bounding box center [93, 312] width 187 height 32
click at [88, 315] on link "Action Queues" at bounding box center [93, 312] width 187 height 26
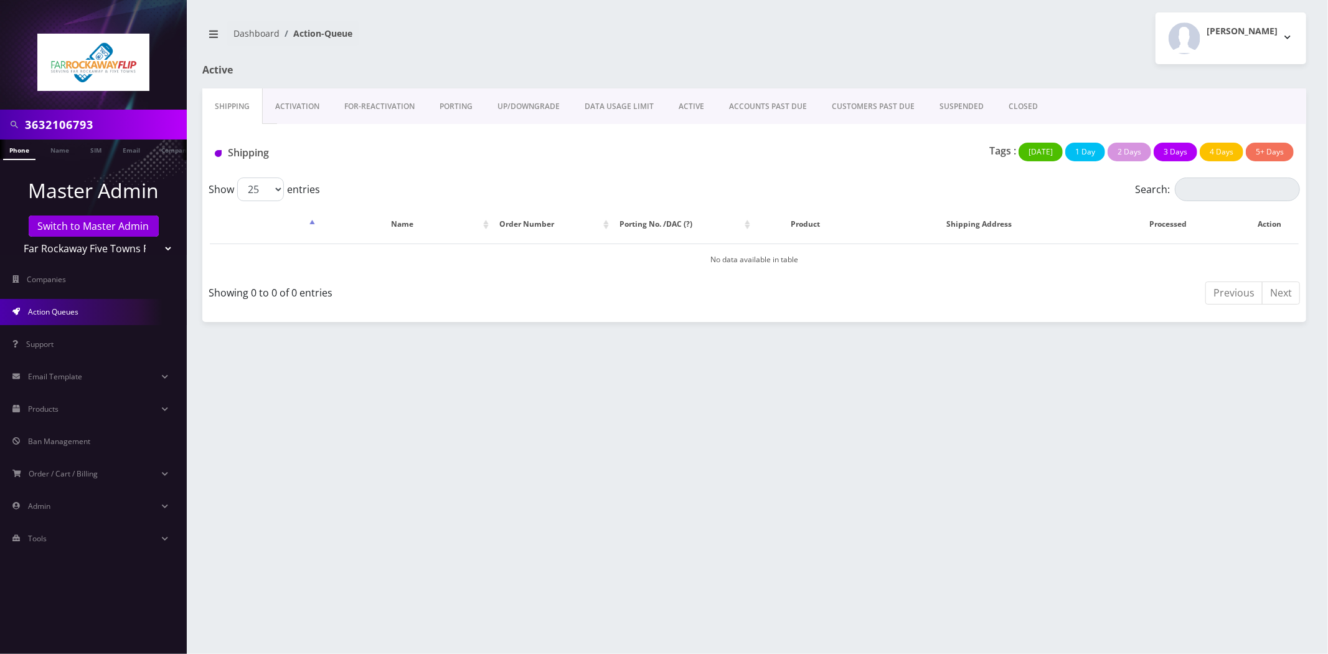
click at [276, 97] on link "Activation" at bounding box center [297, 106] width 69 height 36
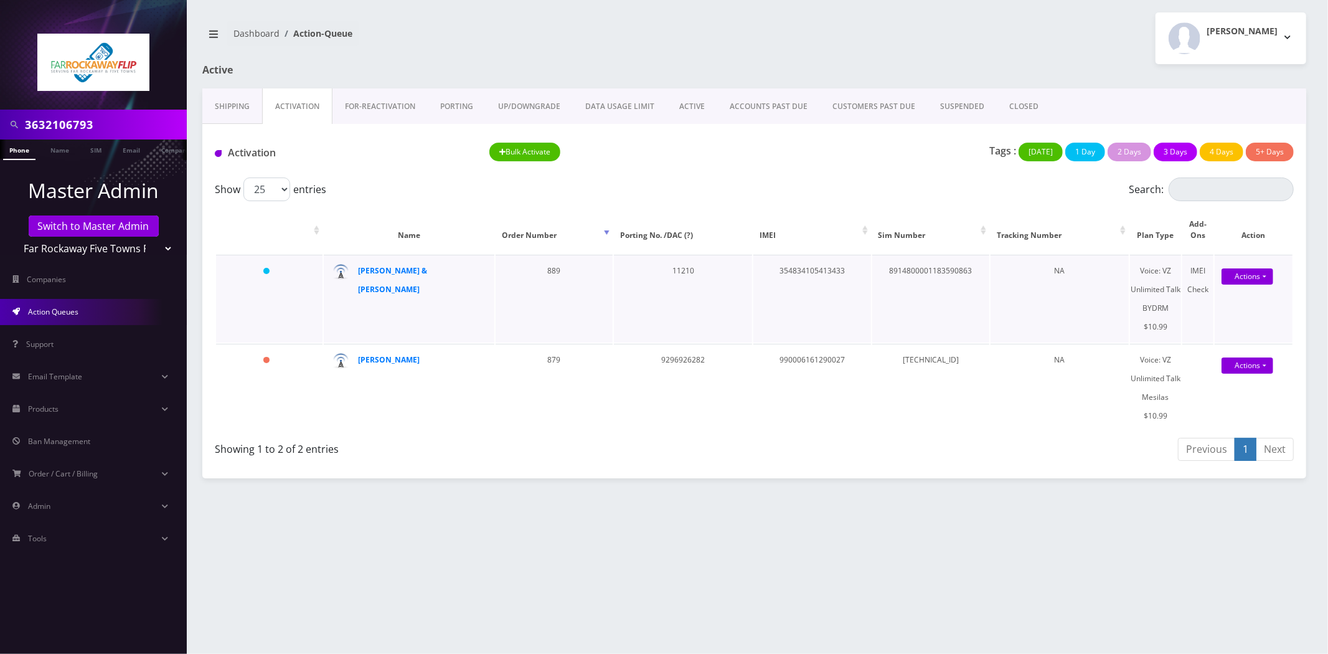
click at [924, 255] on td "8914800001183590863" at bounding box center [930, 299] width 117 height 88
copy td "8914800001183590863"
click at [787, 255] on td "354834105413433" at bounding box center [811, 299] width 117 height 88
click at [795, 255] on td "354834105413433" at bounding box center [811, 299] width 117 height 88
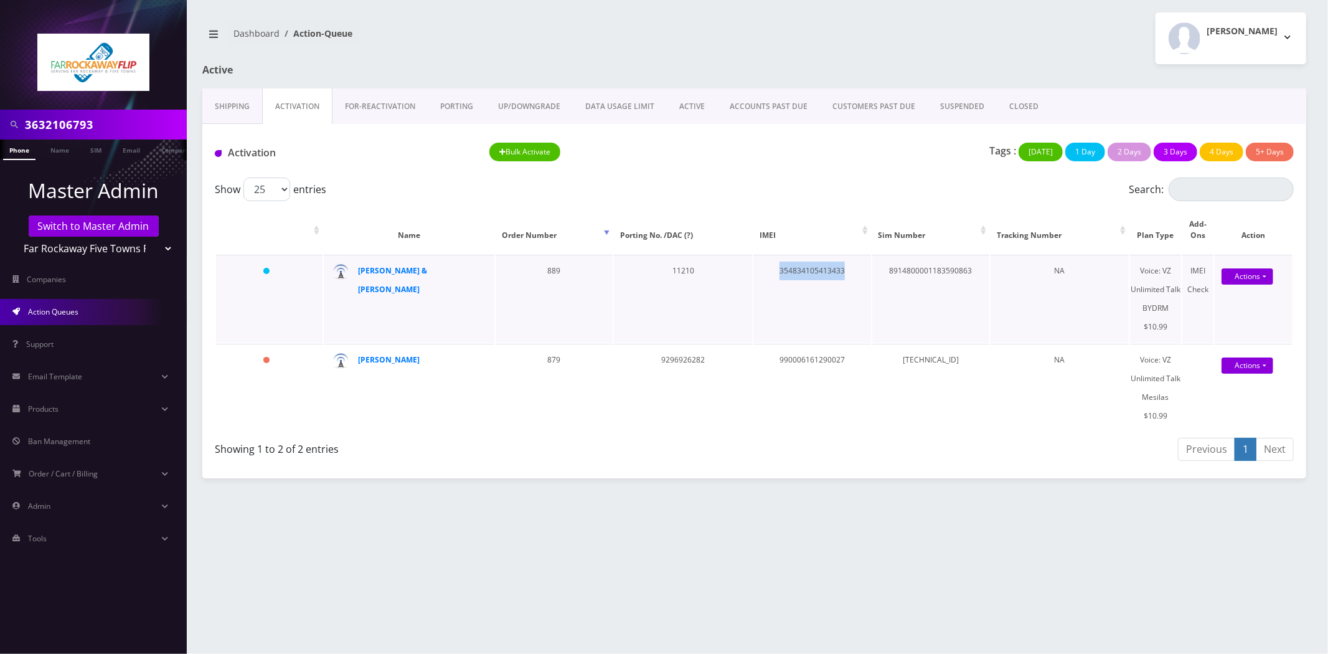
click at [795, 256] on td "354834105413433" at bounding box center [811, 299] width 117 height 88
copy td "354834105413433"
click at [829, 268] on td "354834105413433" at bounding box center [811, 299] width 117 height 88
click at [807, 255] on td "354834105413433" at bounding box center [811, 299] width 117 height 88
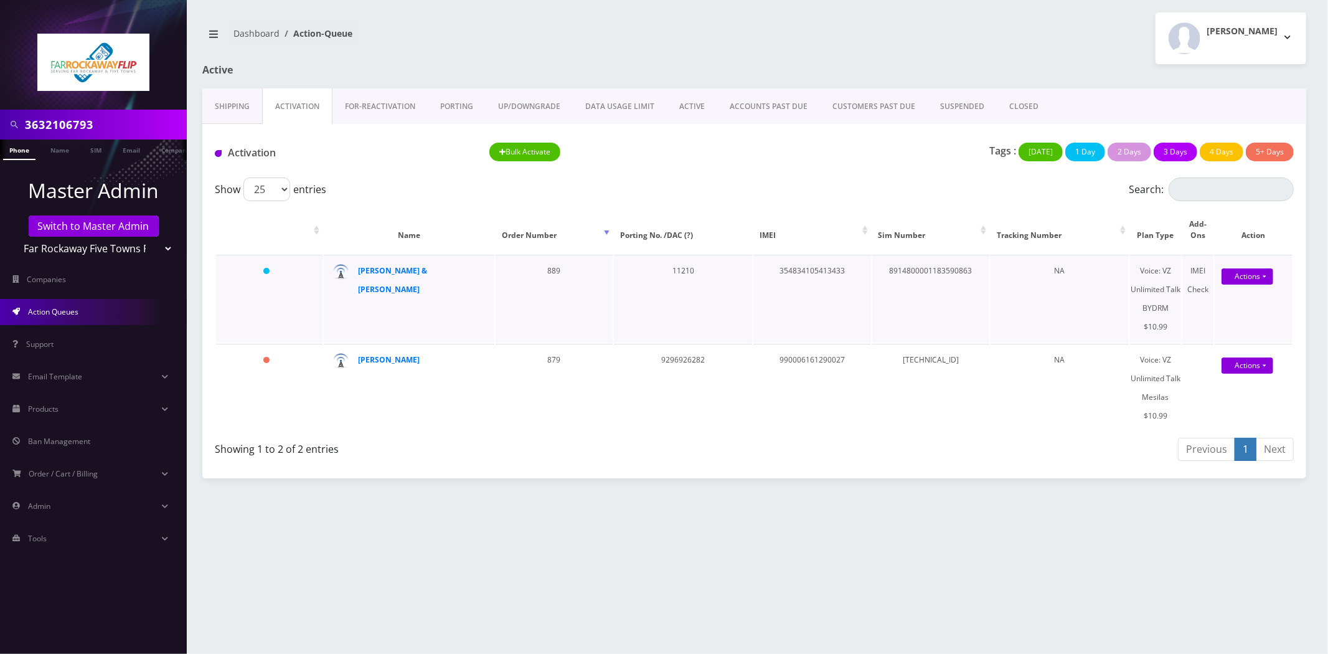
click at [807, 257] on td "354834105413433" at bounding box center [811, 299] width 117 height 88
copy td "354834105413433"
click at [829, 260] on td "354834105413433" at bounding box center [811, 299] width 117 height 88
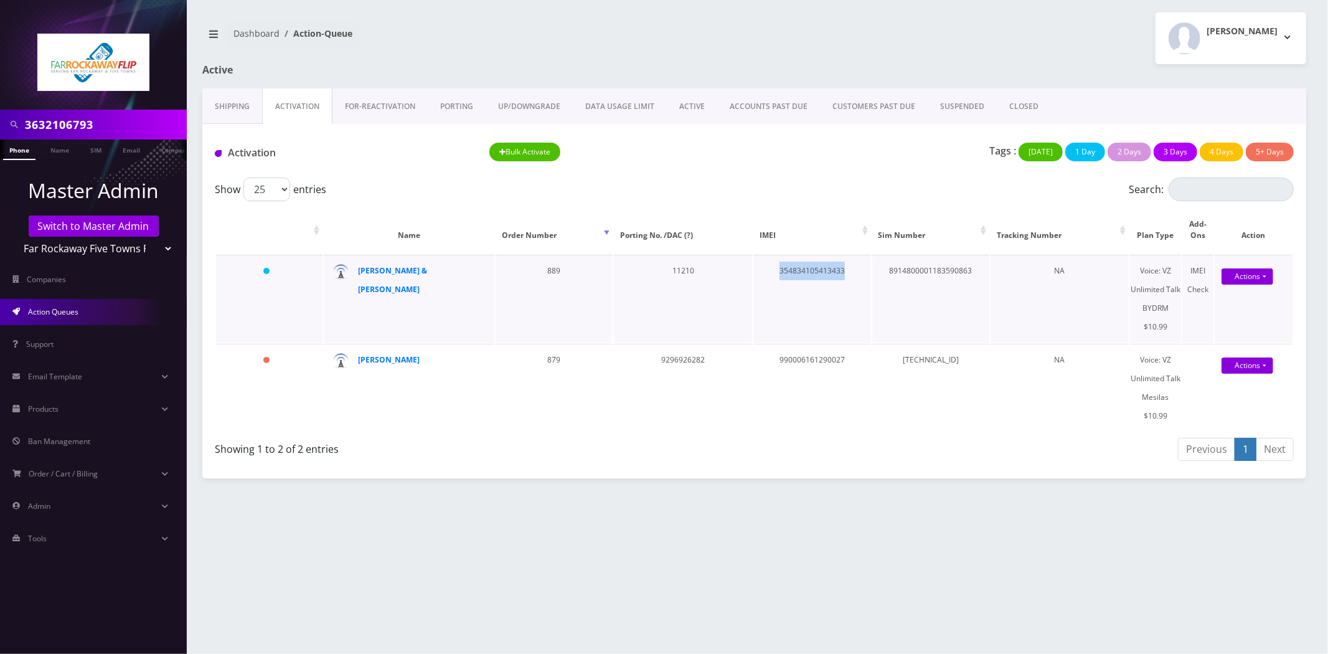
click at [805, 264] on td "354834105413433" at bounding box center [811, 299] width 117 height 88
click at [574, 50] on nav "Dashboard Action-Queue" at bounding box center [473, 38] width 543 height 35
click at [314, 82] on div "Active" at bounding box center [380, 76] width 374 height 24
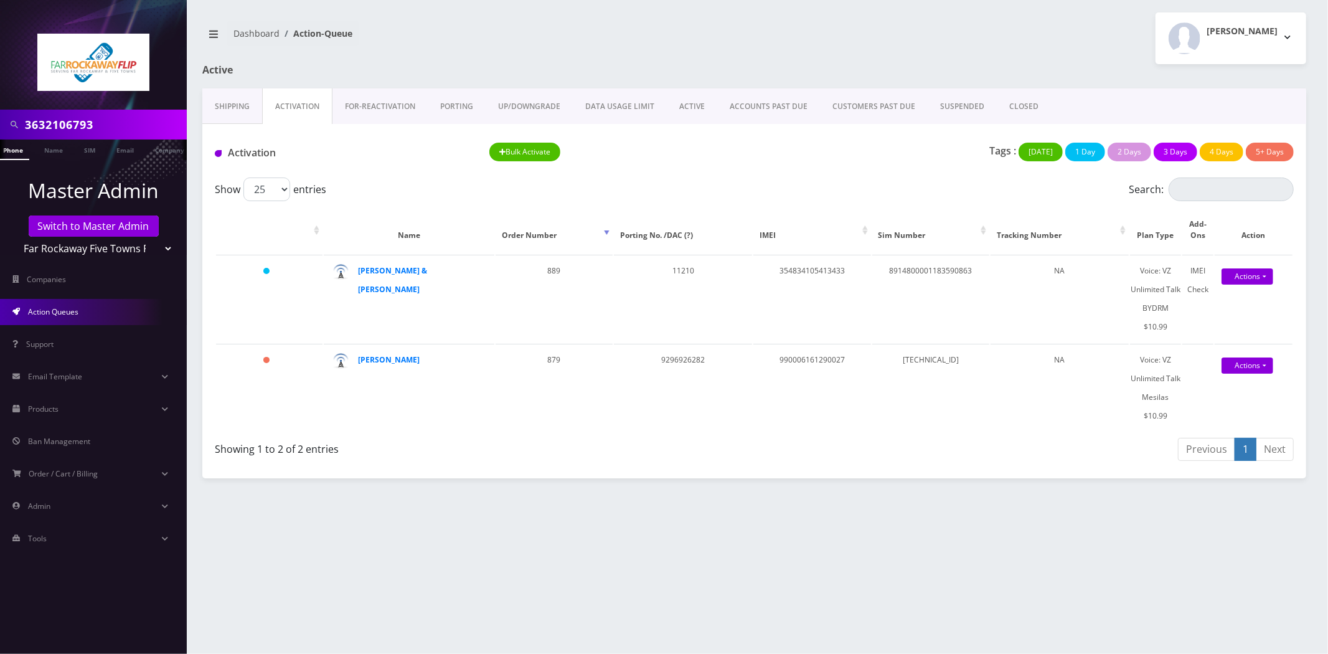
click at [309, 97] on link "Activation" at bounding box center [297, 106] width 70 height 36
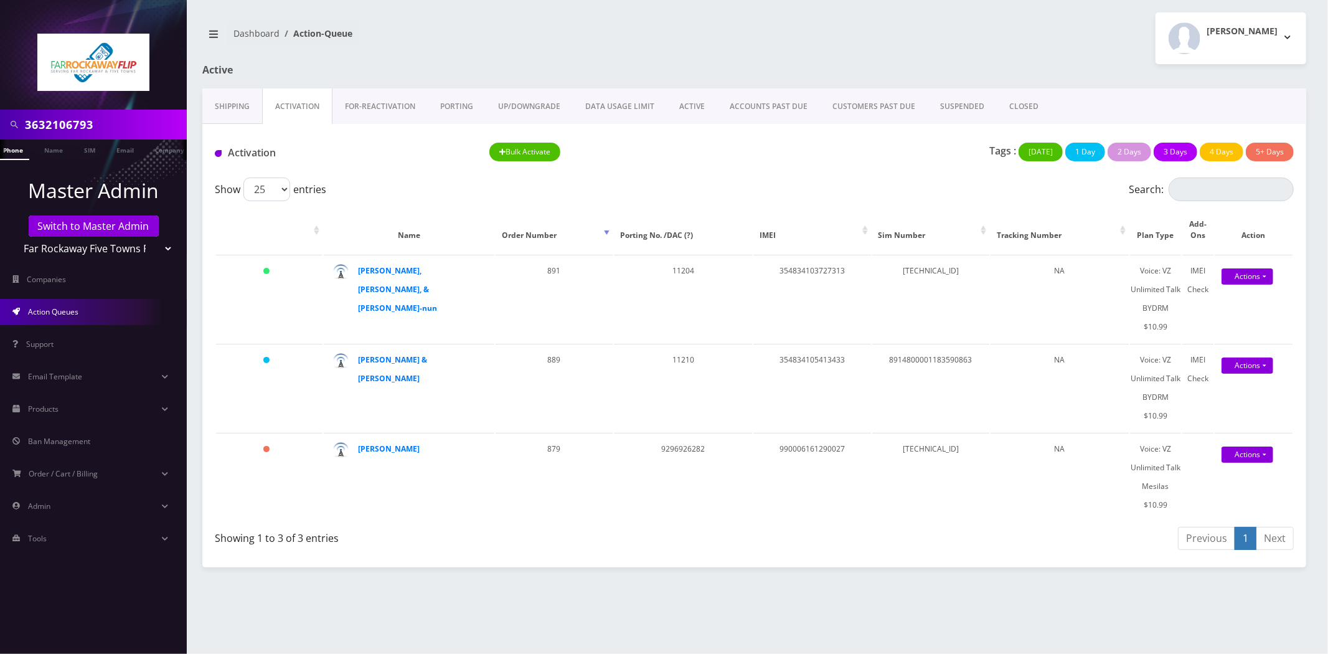
click at [456, 35] on nav "Dashboard Action-Queue" at bounding box center [473, 38] width 543 height 35
click at [662, 98] on link "DATA USAGE LIMIT" at bounding box center [620, 106] width 94 height 36
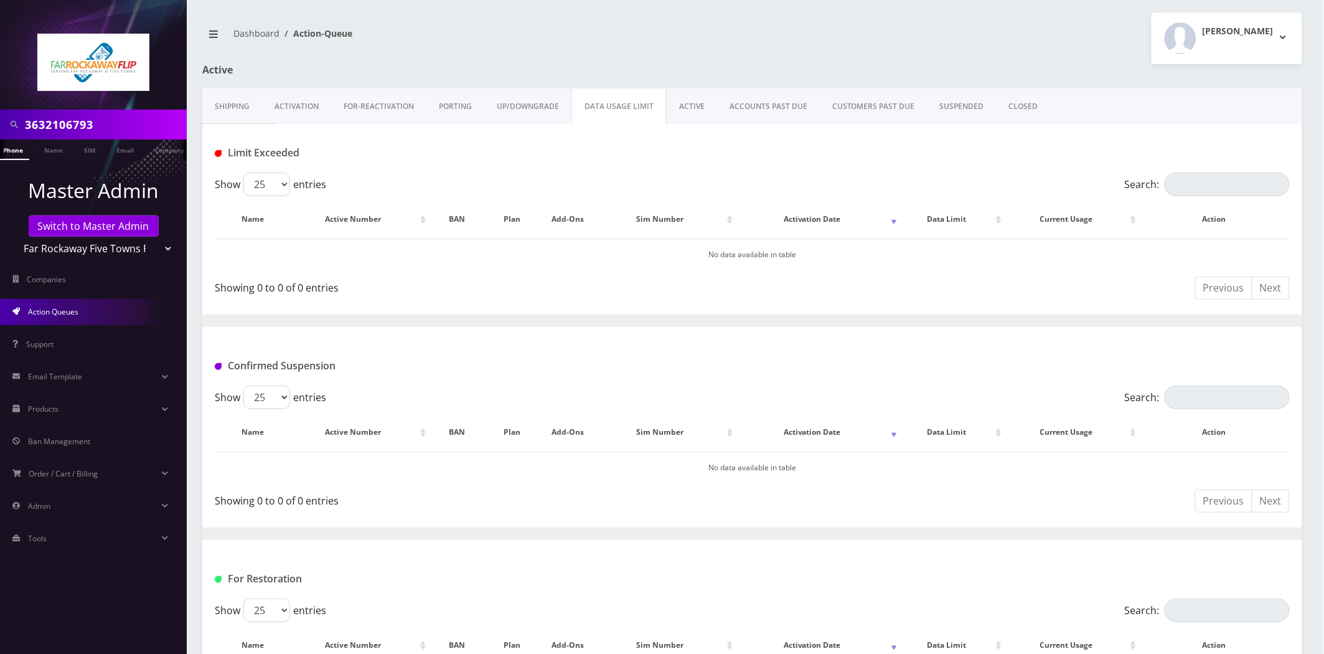
click at [684, 100] on link "ACTIVE" at bounding box center [692, 106] width 50 height 36
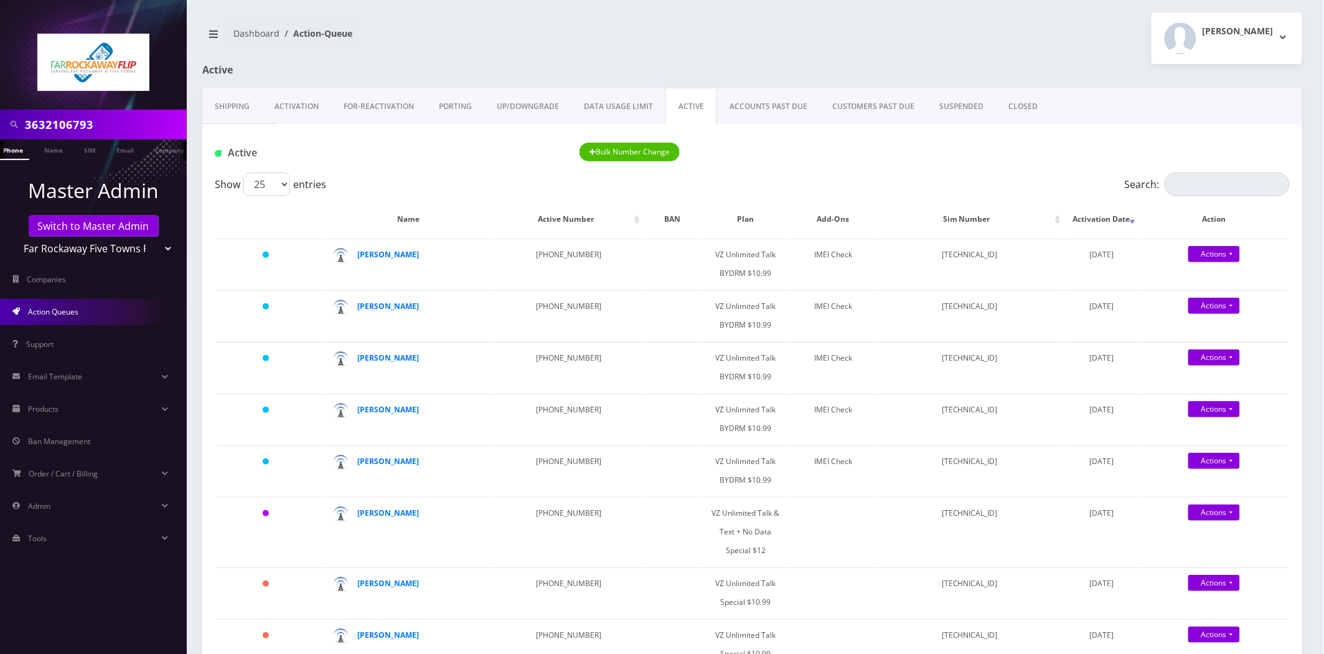
click at [238, 98] on link "Shipping" at bounding box center [232, 106] width 60 height 36
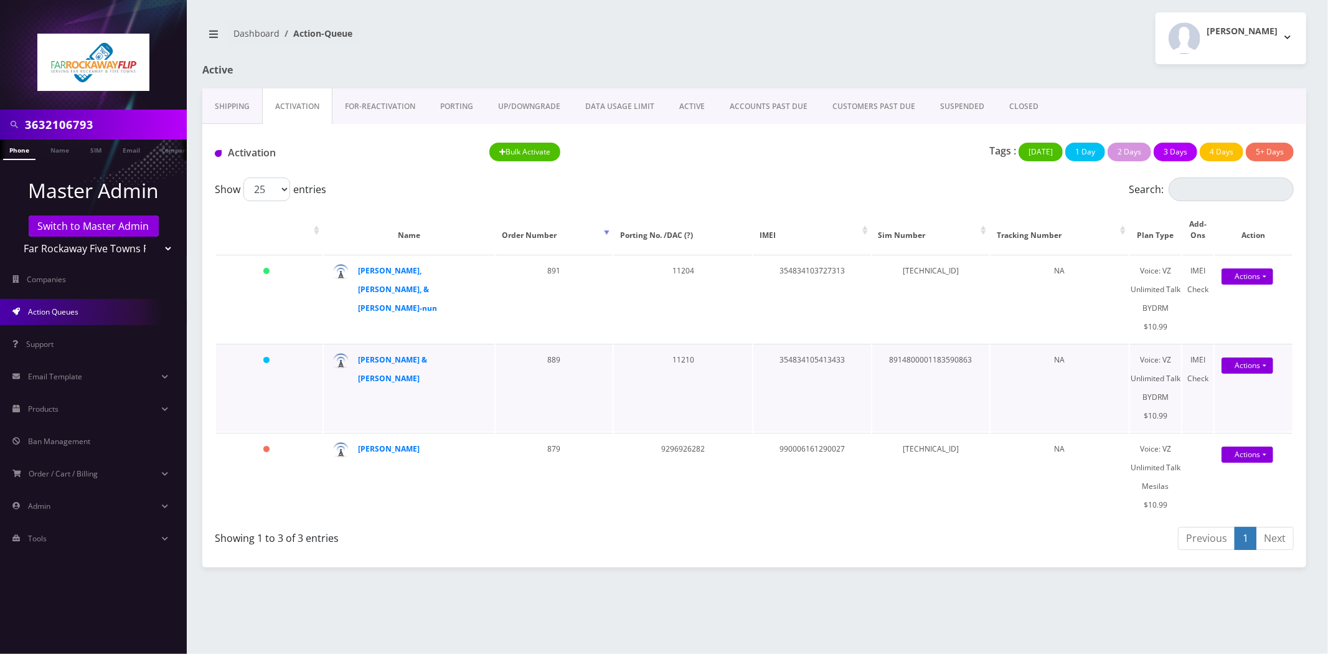
click at [934, 344] on td "8914800001183590863" at bounding box center [930, 388] width 117 height 88
copy td "8914800001183590863"
click at [701, 537] on div "3632106793 Phone Name SIM Email Company Customer Dashboard Action-Queue [PERSON…" at bounding box center [754, 327] width 1147 height 654
click at [953, 261] on td "[TECHNICAL_ID]" at bounding box center [930, 299] width 117 height 88
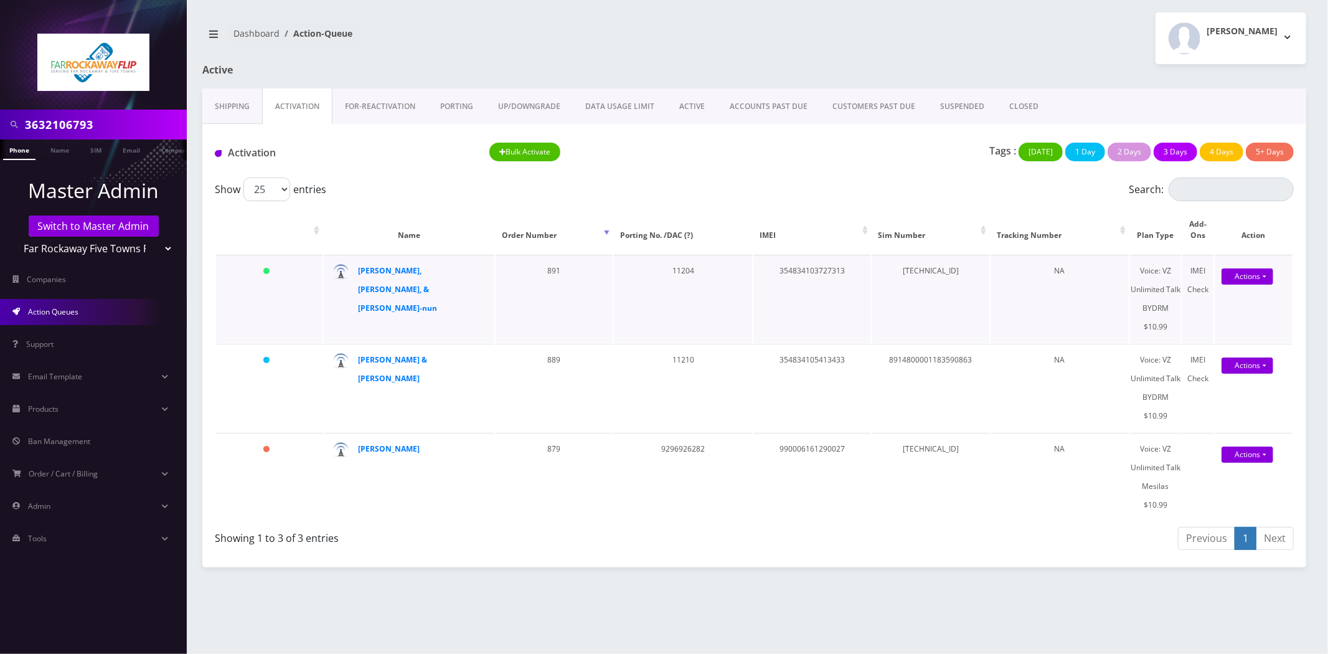
click at [953, 261] on td "[TECHNICAL_ID]" at bounding box center [930, 299] width 117 height 88
copy td "[TECHNICAL_ID]"
click at [72, 125] on input "3632106793" at bounding box center [104, 125] width 159 height 24
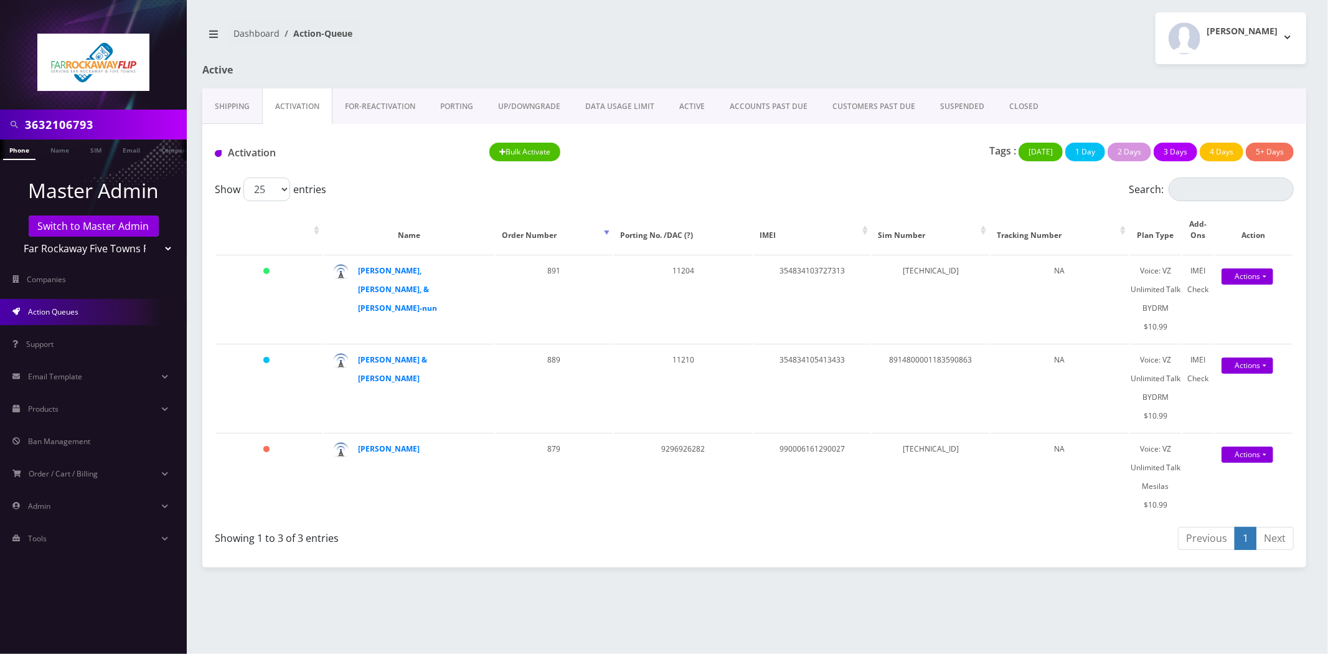
paste input "[PHONE_NUMBER]"
click at [50, 125] on input "[PHONE_NUMBER]" at bounding box center [104, 125] width 159 height 24
click at [70, 123] on input "917488-6679" at bounding box center [104, 125] width 159 height 24
type input "9174886679"
drag, startPoint x: 61, startPoint y: 151, endPoint x: 40, endPoint y: 148, distance: 20.8
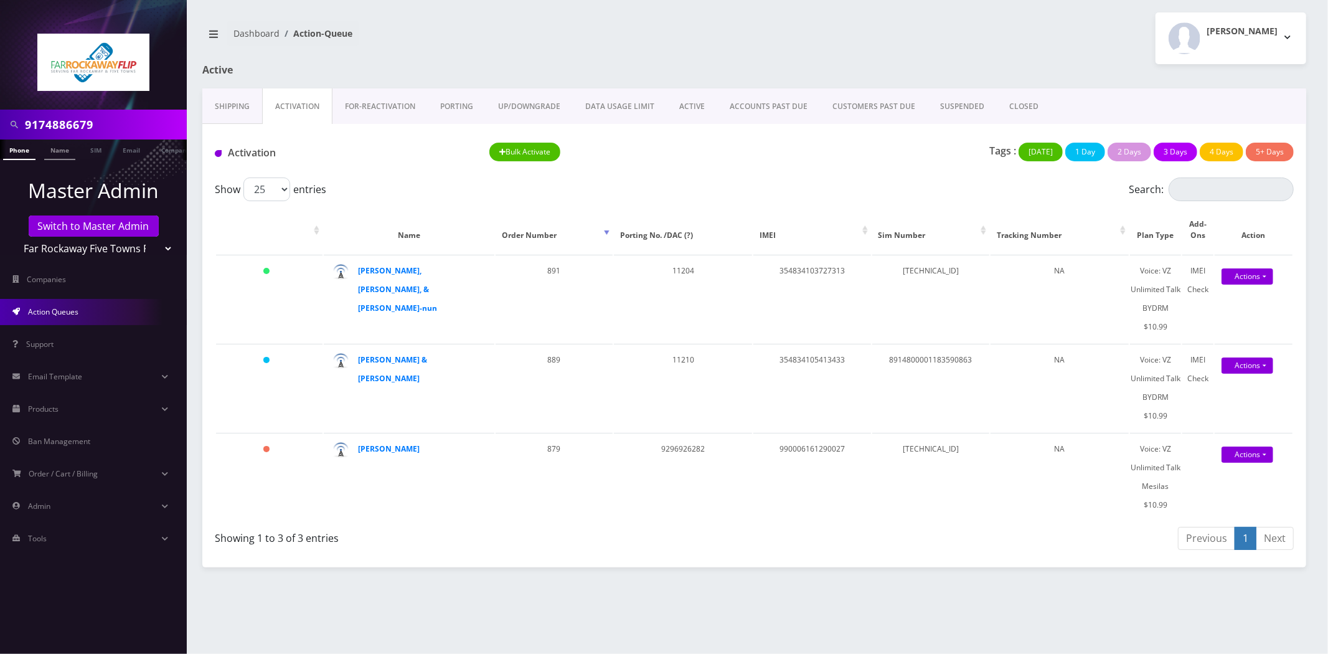
click at [61, 151] on link "Name" at bounding box center [59, 149] width 31 height 21
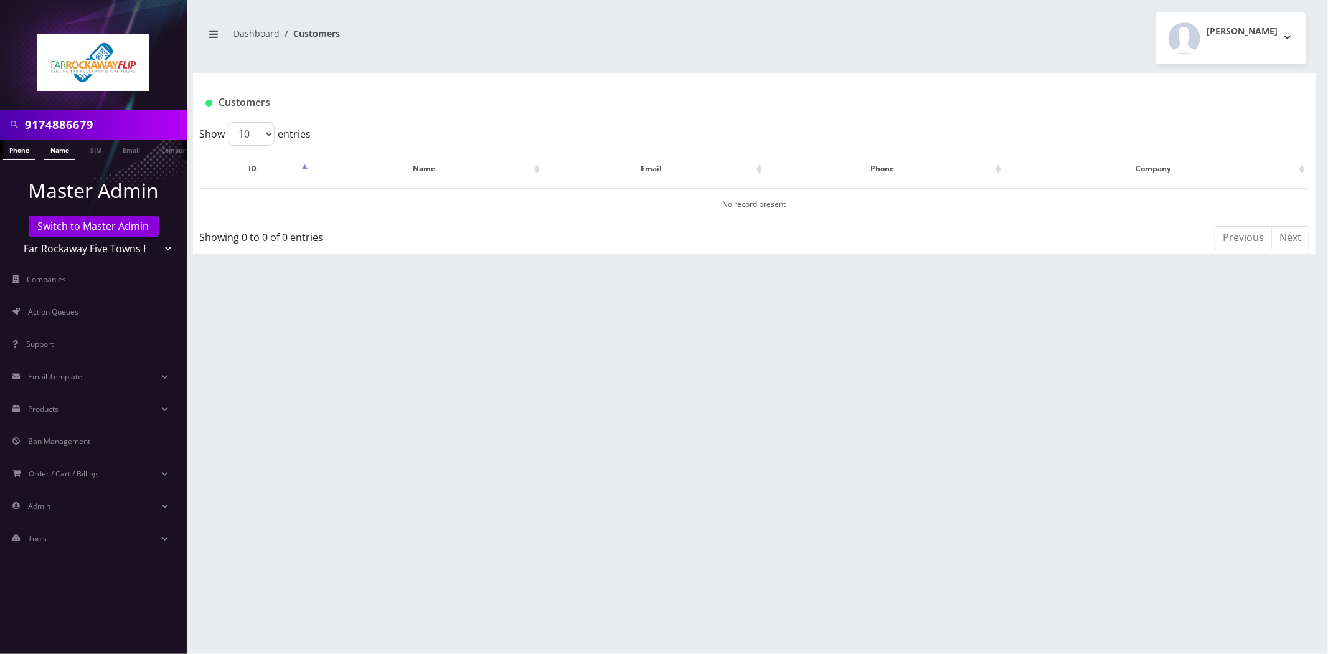
click at [15, 153] on link "Phone" at bounding box center [19, 149] width 32 height 21
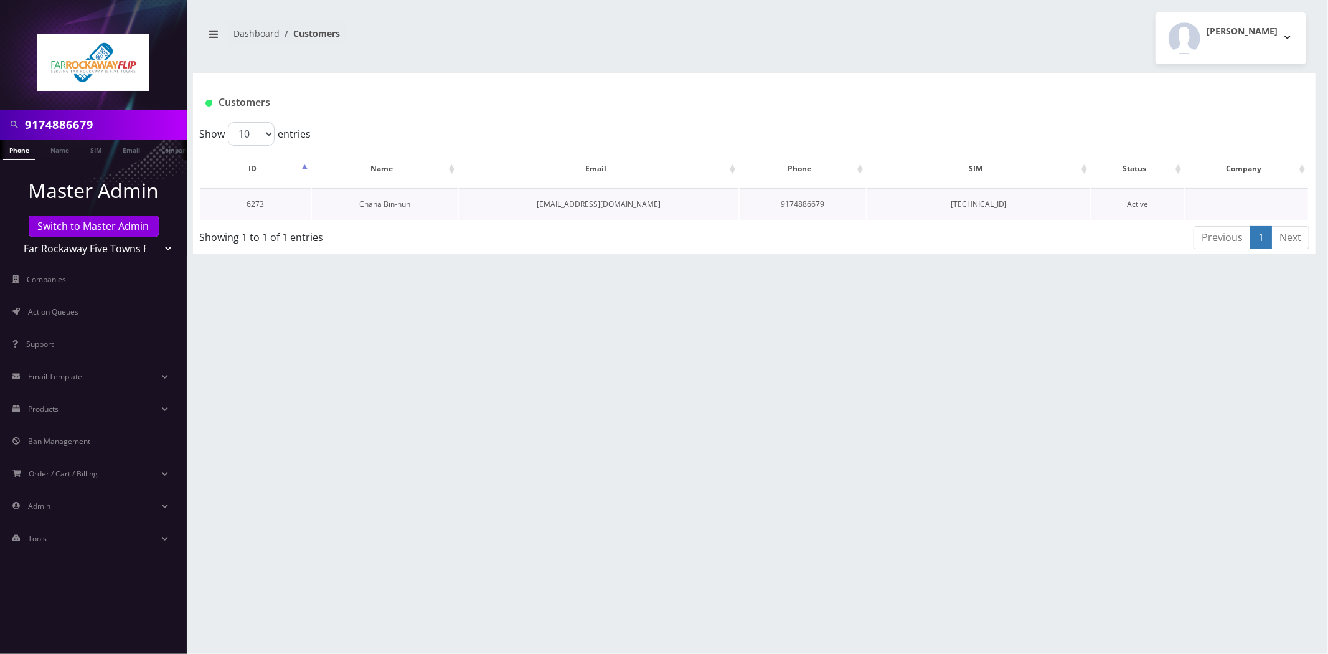
click at [386, 202] on link "Chana Bin-nun" at bounding box center [384, 204] width 51 height 11
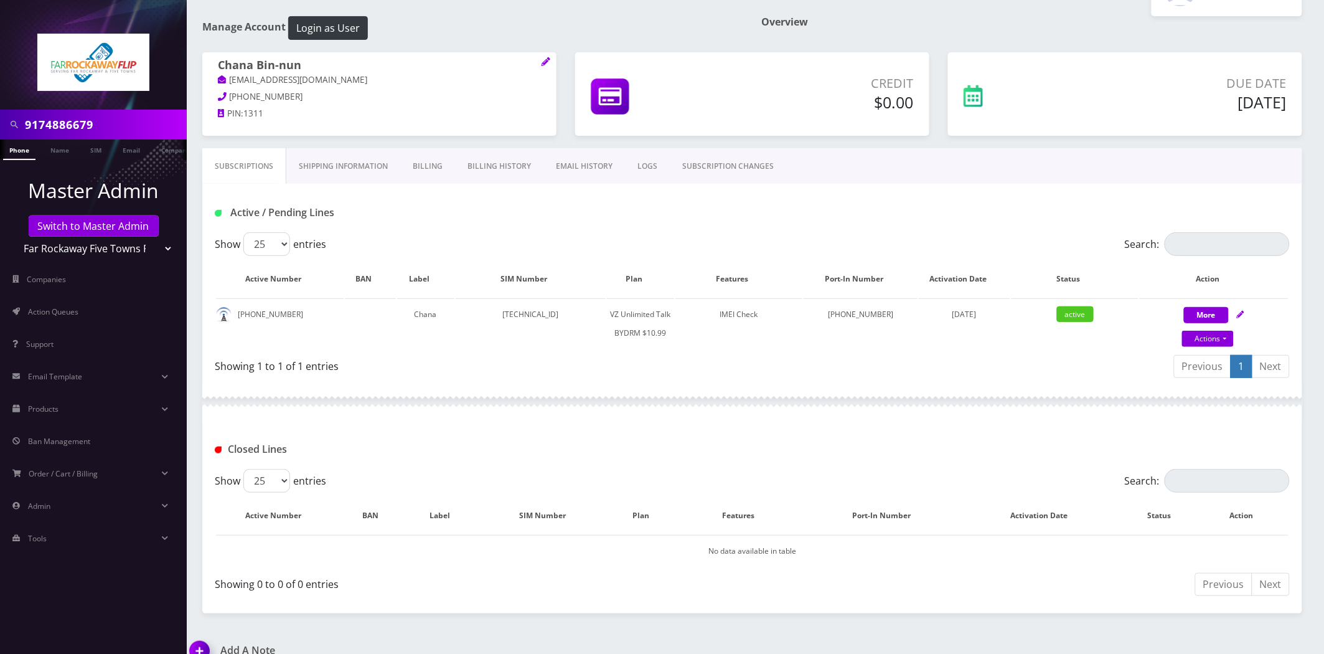
scroll to position [30, 0]
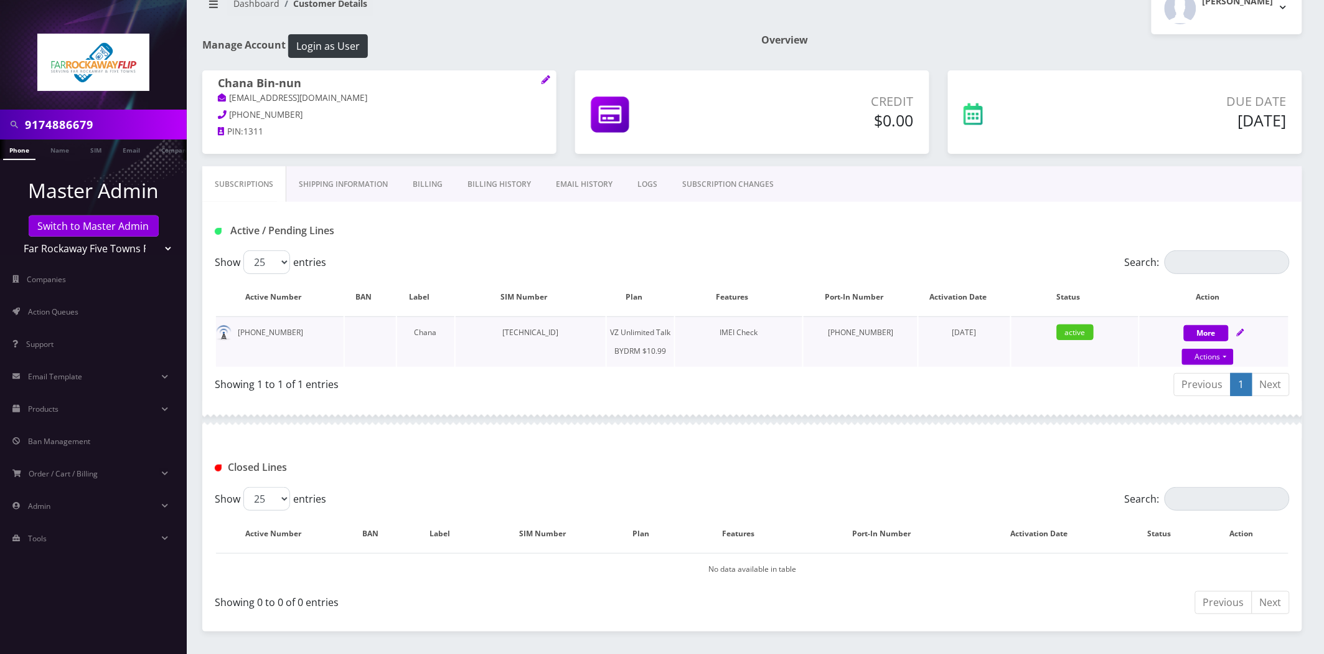
click at [545, 336] on td "89148000010413093980" at bounding box center [531, 341] width 150 height 50
copy td "89148000010413093980"
drag, startPoint x: 303, startPoint y: 322, endPoint x: 238, endPoint y: 329, distance: 65.0
click at [238, 329] on td "917-488-6679" at bounding box center [280, 341] width 128 height 50
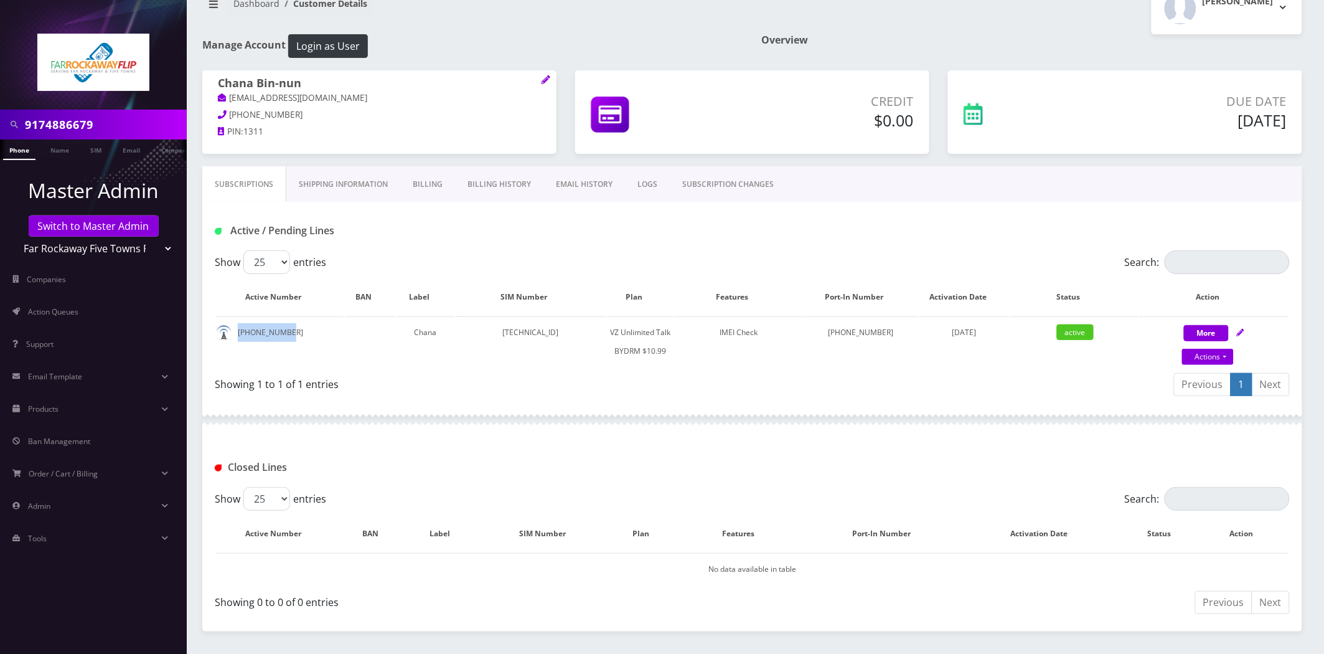
copy td "917-488-6679"
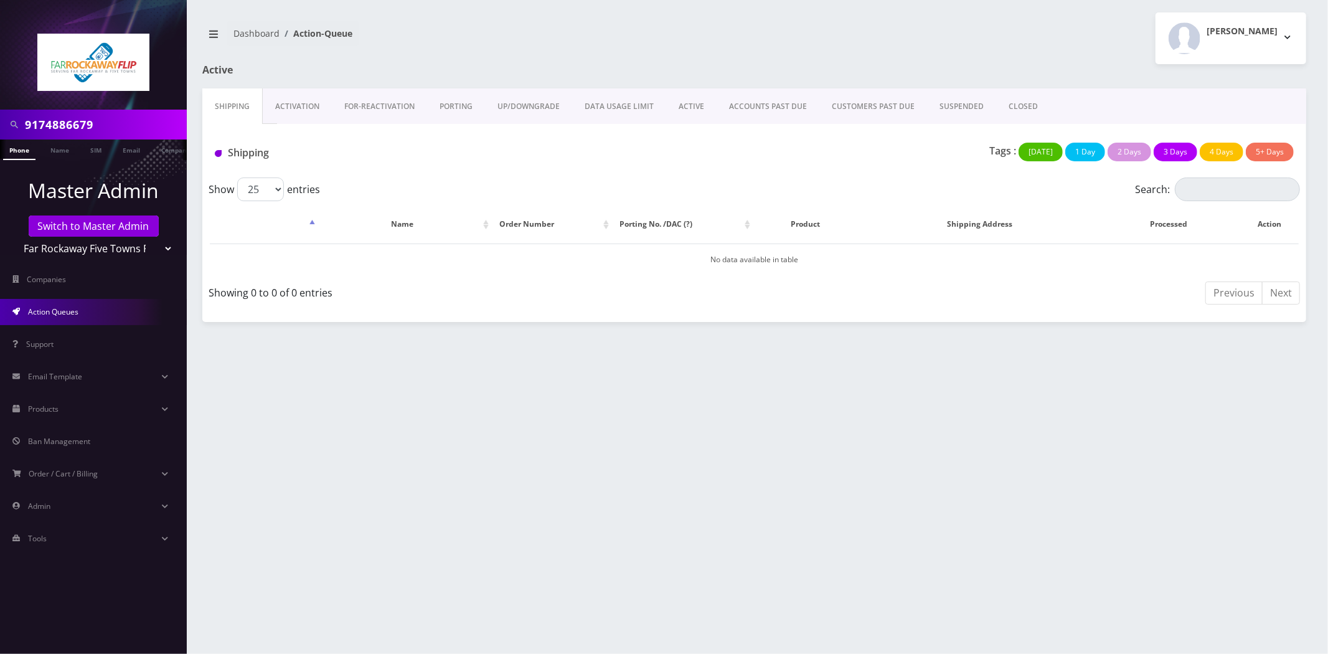
click at [88, 128] on input "9174886679" at bounding box center [104, 125] width 159 height 24
paste input "-488-7166"
click at [49, 123] on input "917-488-7166" at bounding box center [104, 125] width 159 height 24
click at [72, 121] on input "917488-7166" at bounding box center [104, 125] width 159 height 24
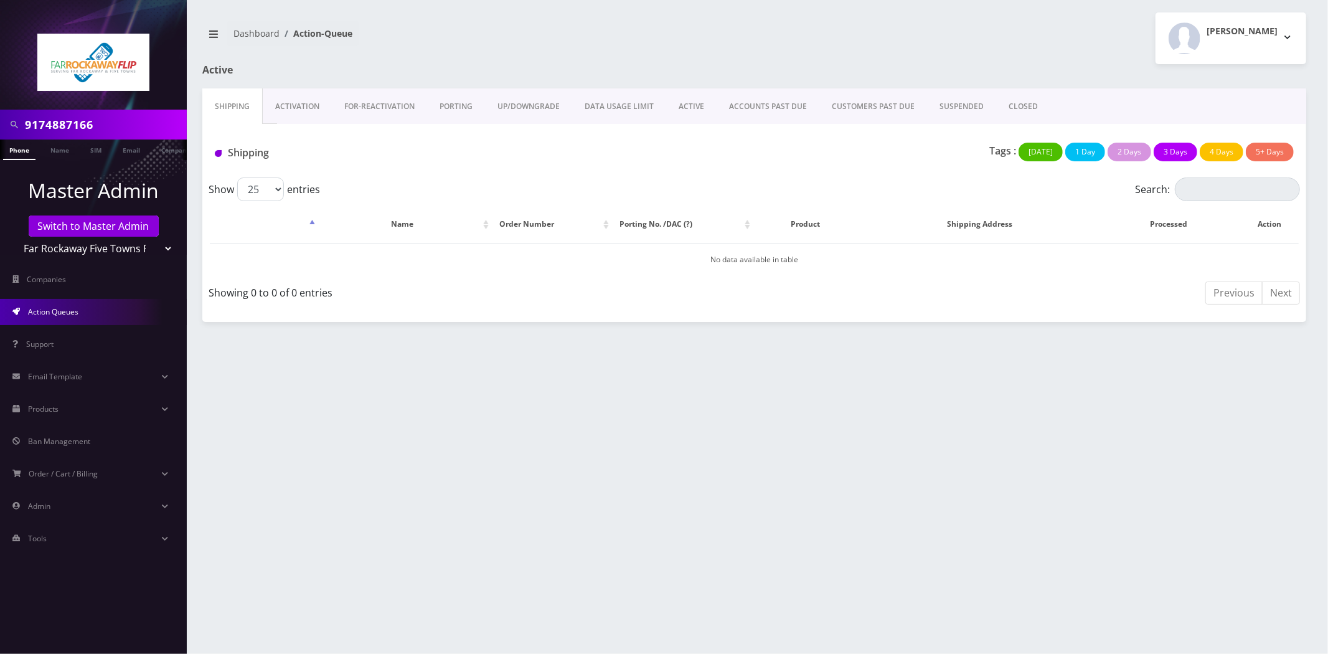
type input "9174887166"
click at [21, 154] on link "Phone" at bounding box center [19, 149] width 32 height 21
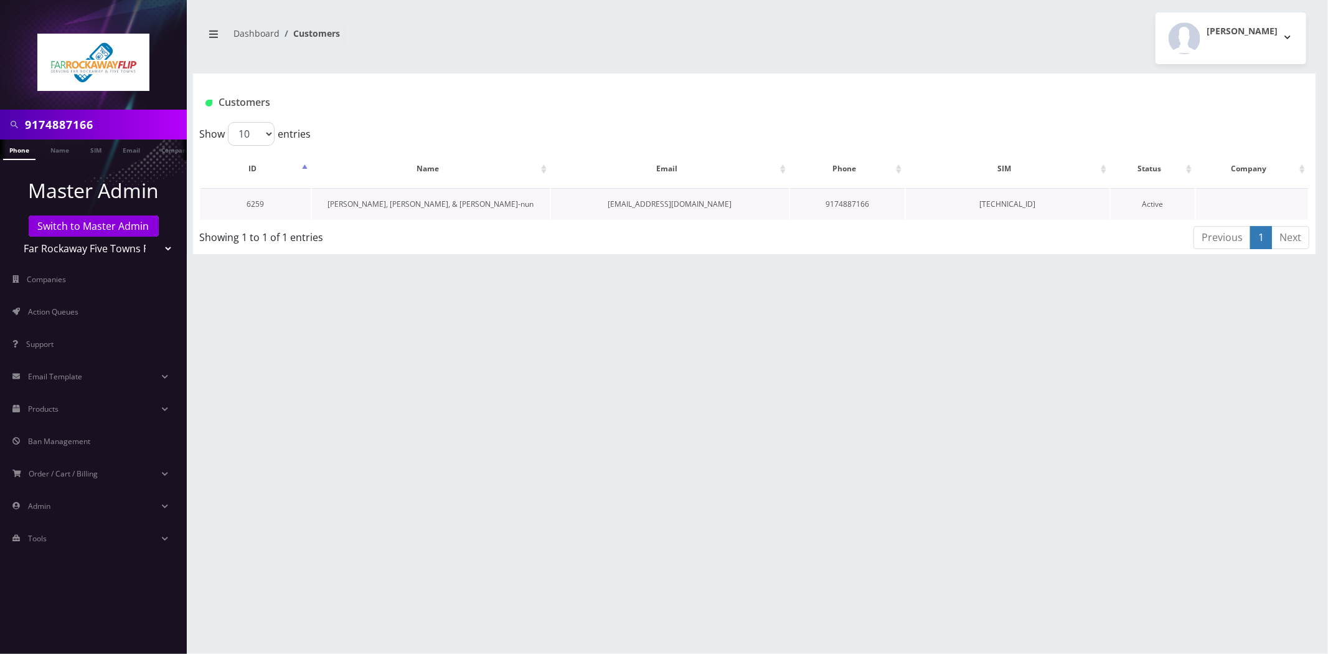
click at [444, 204] on link "[PERSON_NAME], [PERSON_NAME], & [PERSON_NAME]-nun" at bounding box center [430, 204] width 206 height 11
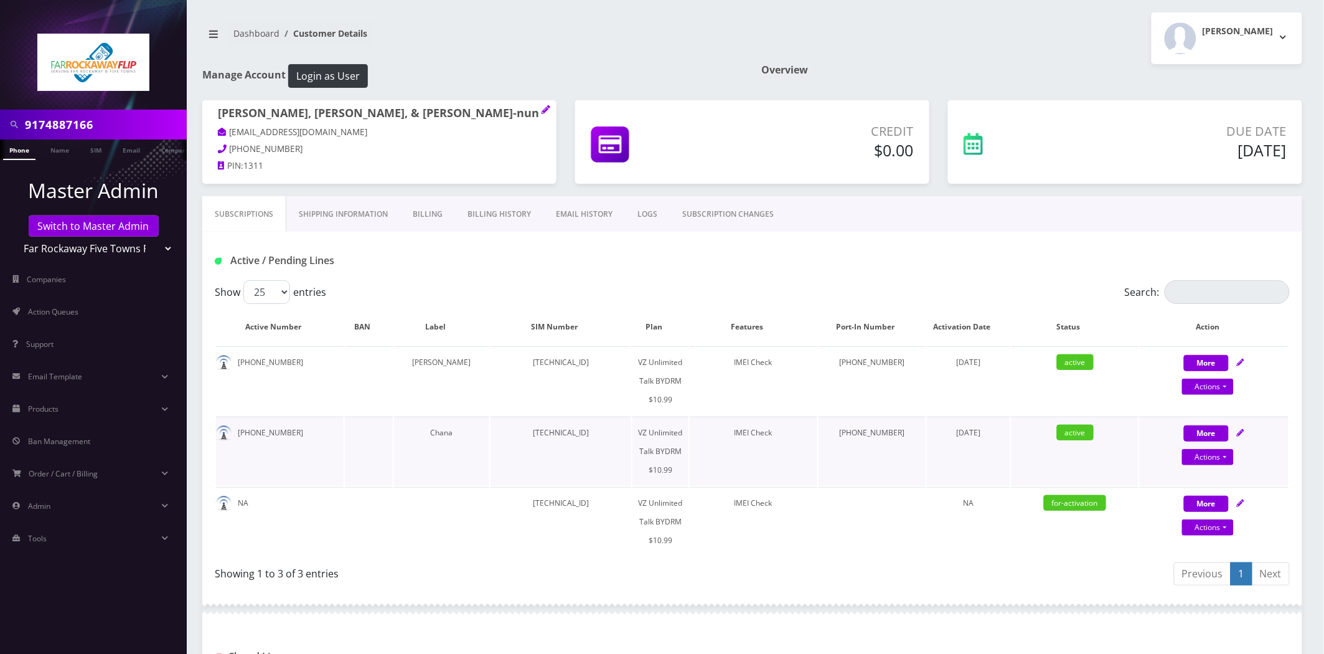
click at [570, 420] on td "[TECHNICAL_ID]" at bounding box center [561, 450] width 141 height 69
copy td "[TECHNICAL_ID]"
drag, startPoint x: 369, startPoint y: 125, endPoint x: 228, endPoint y: 126, distance: 141.3
click at [228, 126] on p "tlieberma047541@gmail.com" at bounding box center [379, 133] width 323 height 14
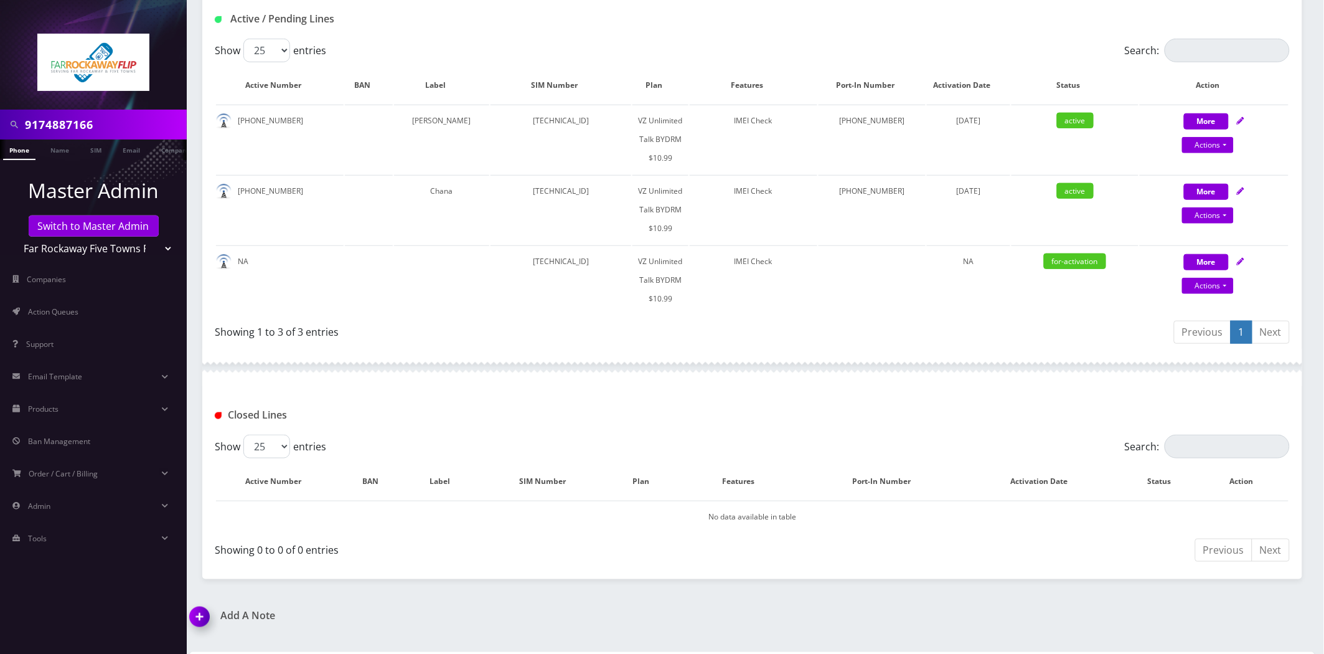
click at [202, 603] on img at bounding box center [202, 621] width 37 height 37
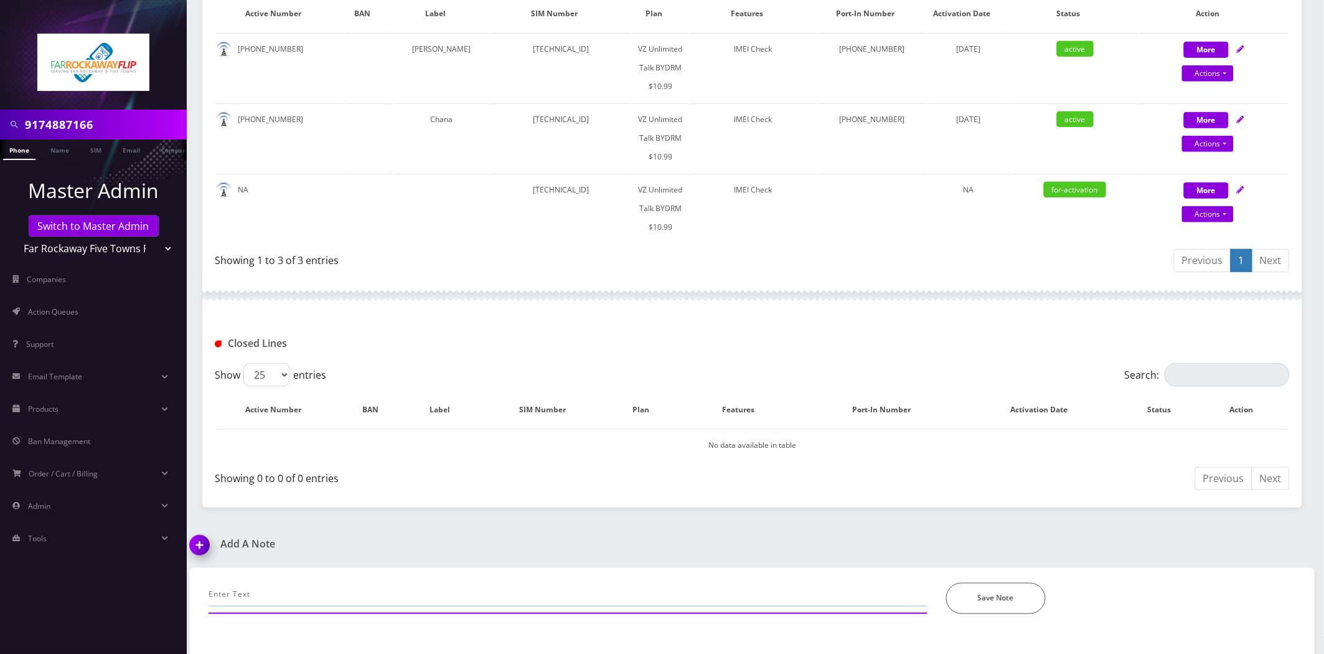
click at [389, 583] on input "text" at bounding box center [568, 595] width 719 height 24
paste input "Moved line 917-488-6679 on SIM 89148000010413093980 from this account 6273 to a…"
click at [469, 583] on input "Moved line 917-488-6679 on SIM 89148000010413093980 from this account 6273 to a…" at bounding box center [568, 595] width 719 height 24
click at [533, 583] on input "Moved line 917-488-6679 on SIM 89148000010413093980 from account 6273 to accoun…" at bounding box center [568, 595] width 719 height 24
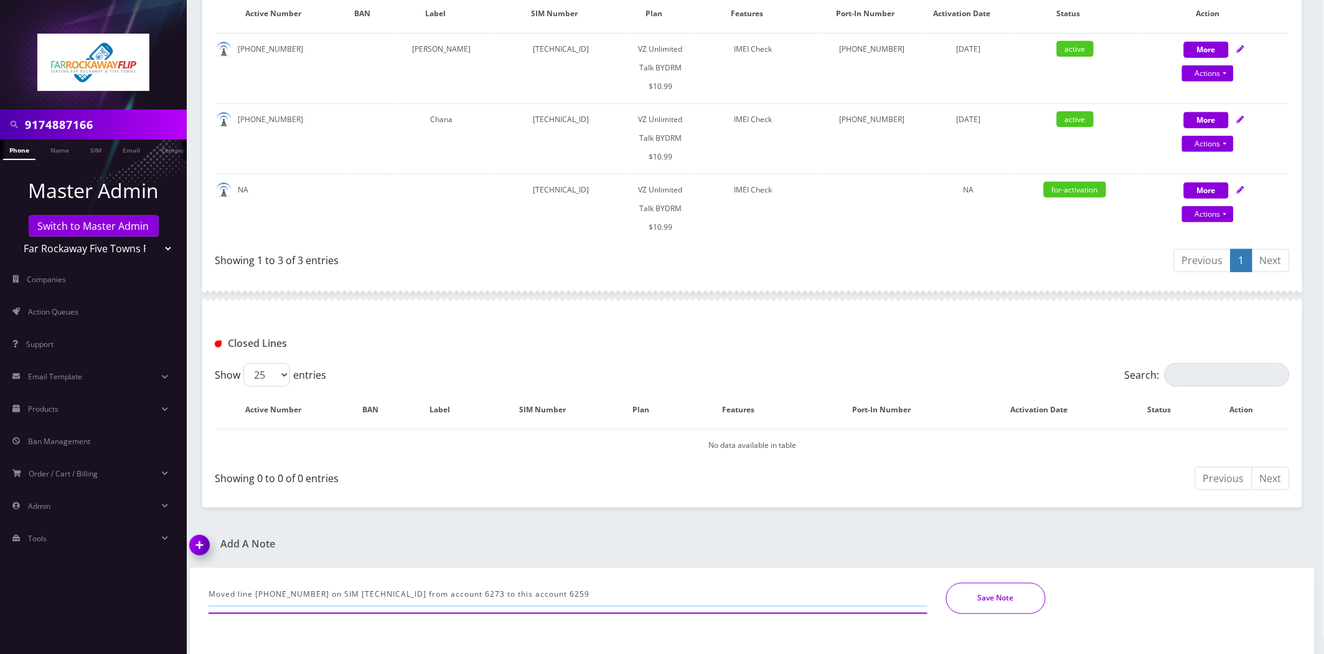
type input "Moved line 917-488-6679 on SIM 89148000010413093980 from account 6273 to this a…"
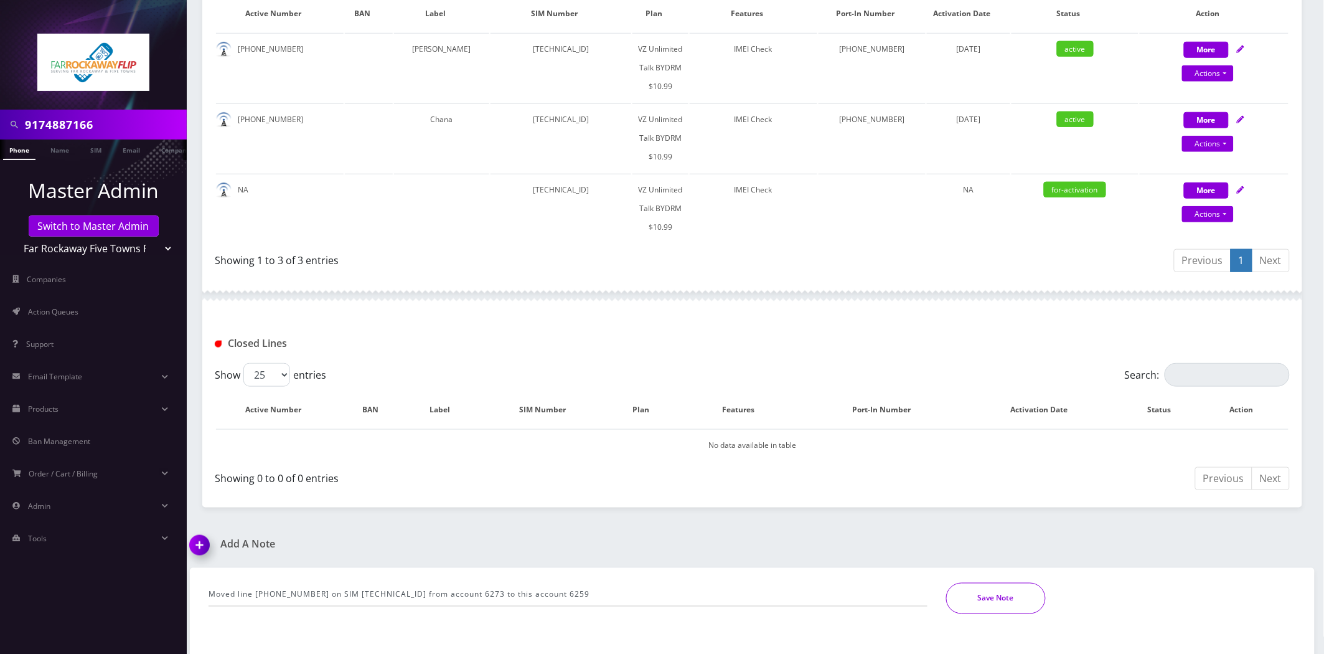
click at [995, 583] on button "Save Note" at bounding box center [996, 598] width 100 height 31
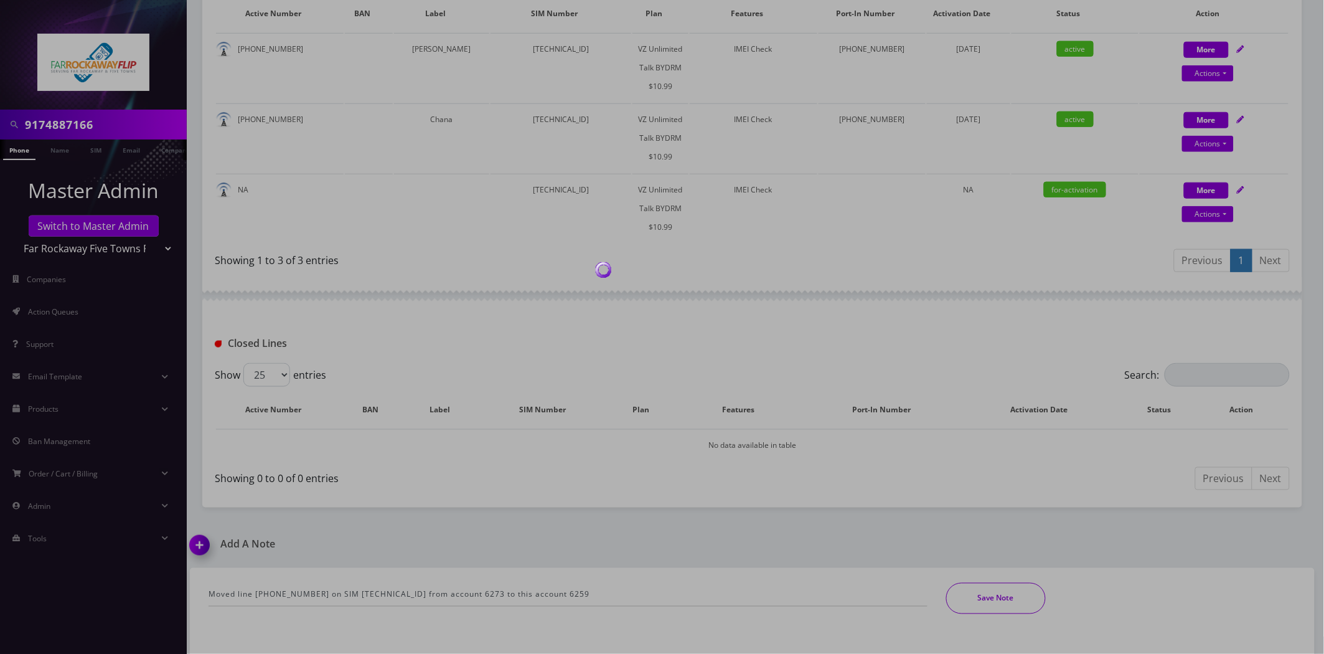
scroll to position [271, 0]
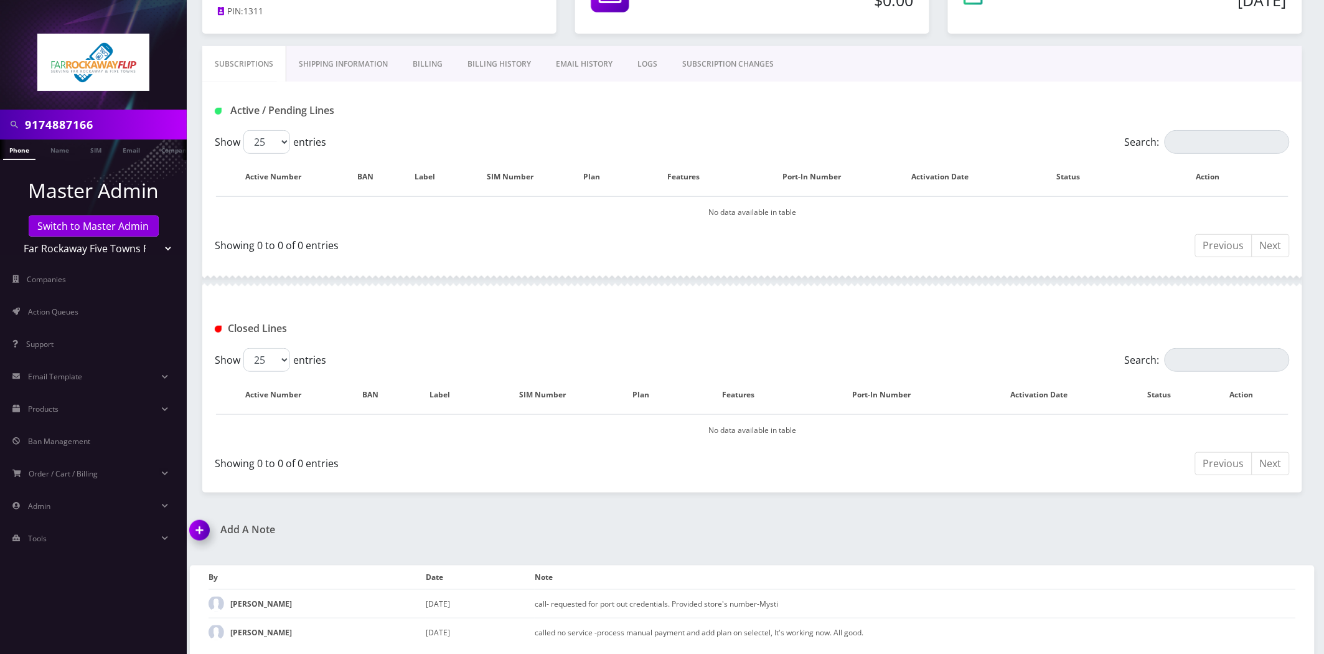
click at [199, 535] on img at bounding box center [202, 534] width 37 height 37
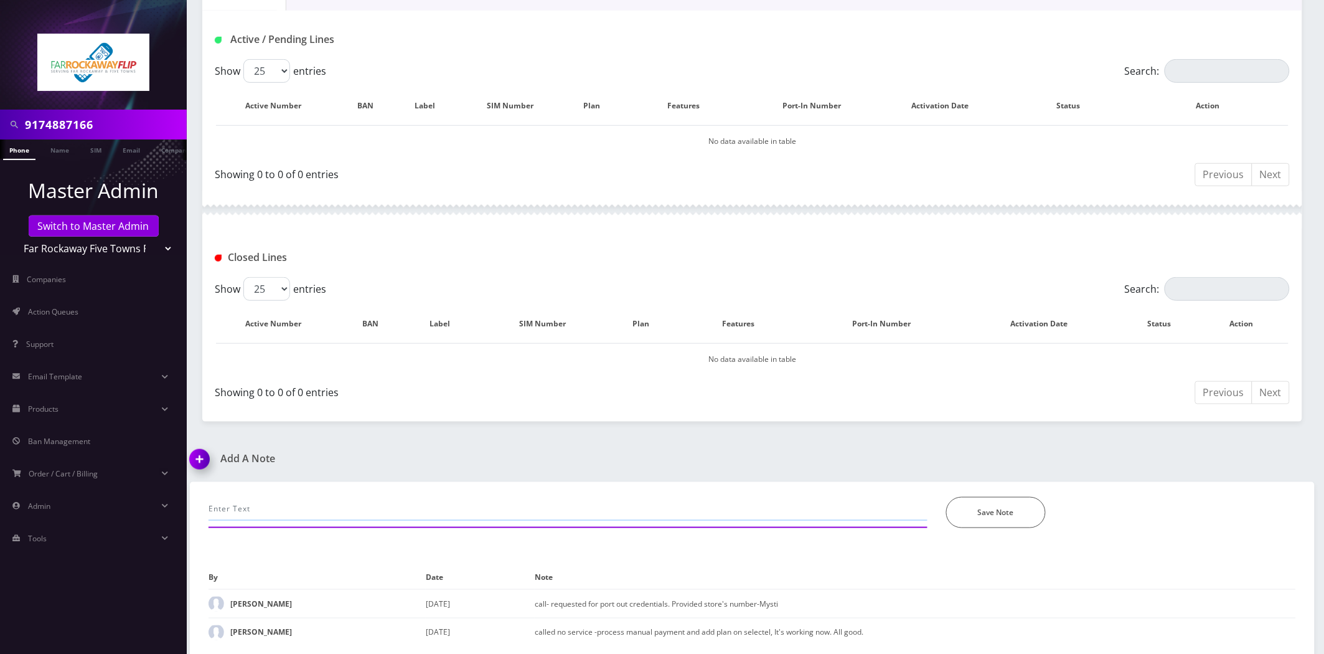
click at [332, 503] on input "text" at bounding box center [568, 509] width 719 height 24
paste input "917-488-6679"
paste input "89148000010413093980"
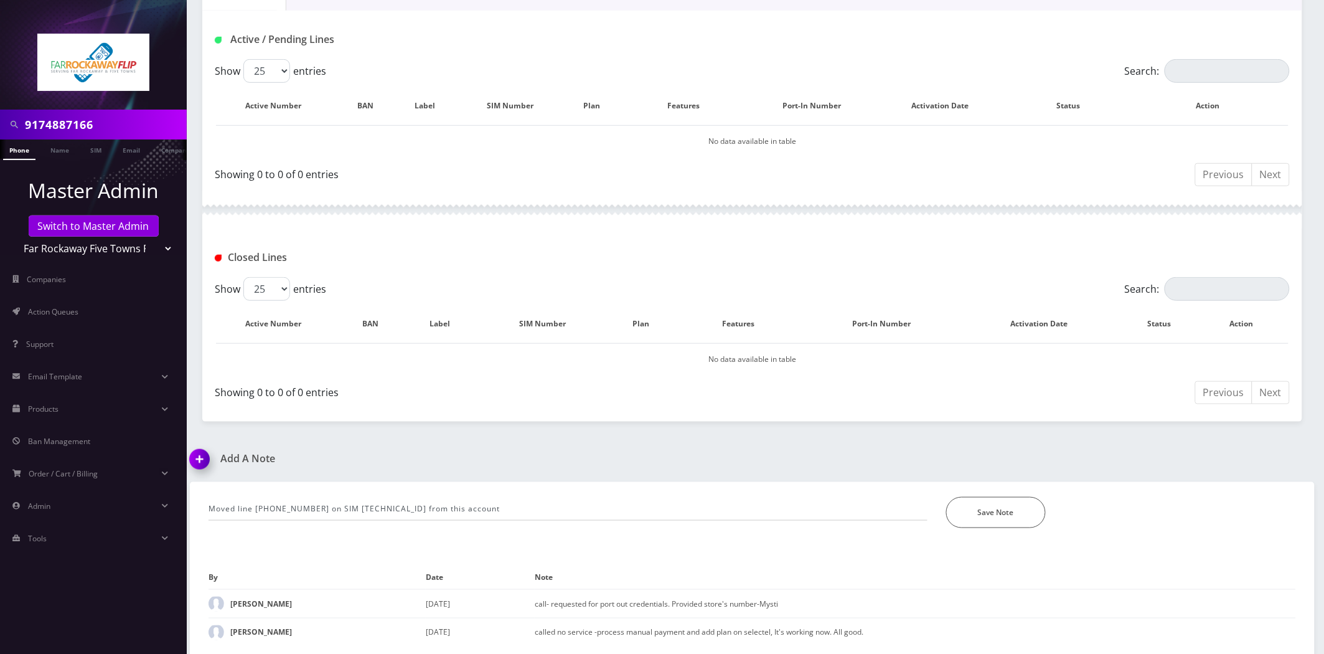
click at [606, 493] on div "Moved line 917-488-6679 on SIM 89148000010413093980 from this account *Please E…" at bounding box center [752, 505] width 1106 height 46
click at [606, 501] on input "Moved line 917-488-6679 on SIM 89148000010413093980 from this account" at bounding box center [568, 509] width 719 height 24
paste input "6273"
paste input "6259?"
type input "Moved line 917-488-6679 on SIM 89148000010413093980 from this account 6273 to a…"
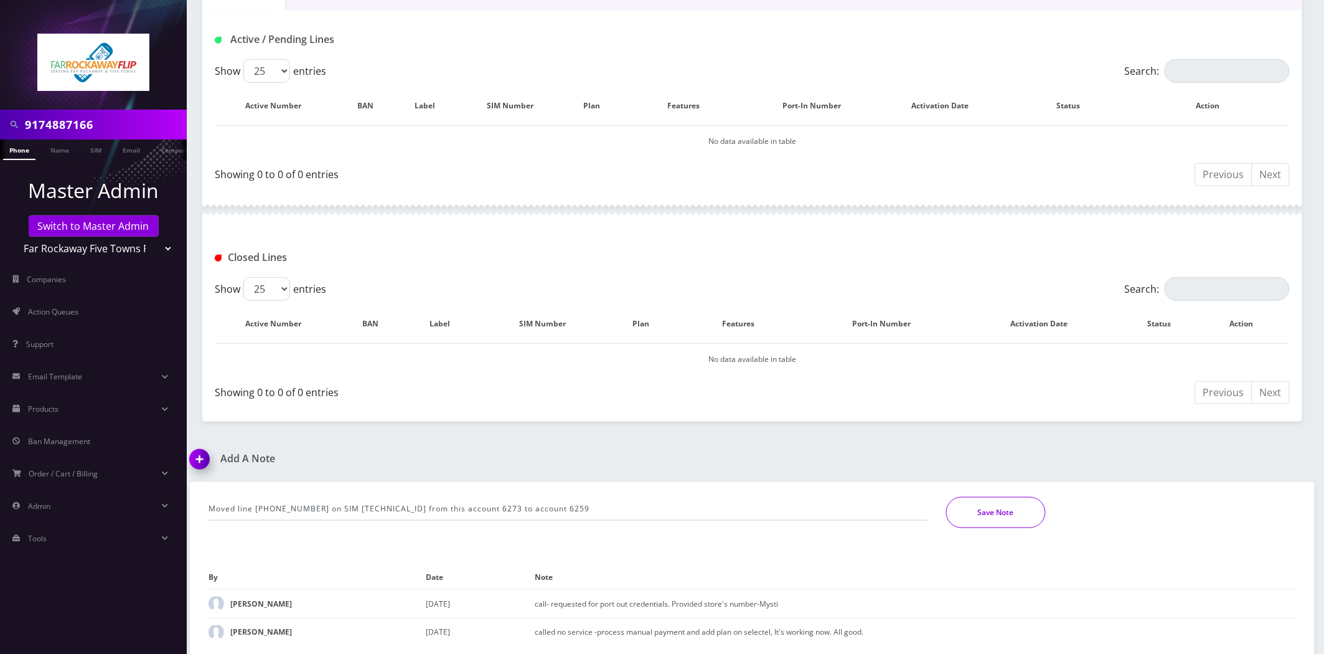
click at [986, 514] on button "Save Note" at bounding box center [996, 512] width 100 height 31
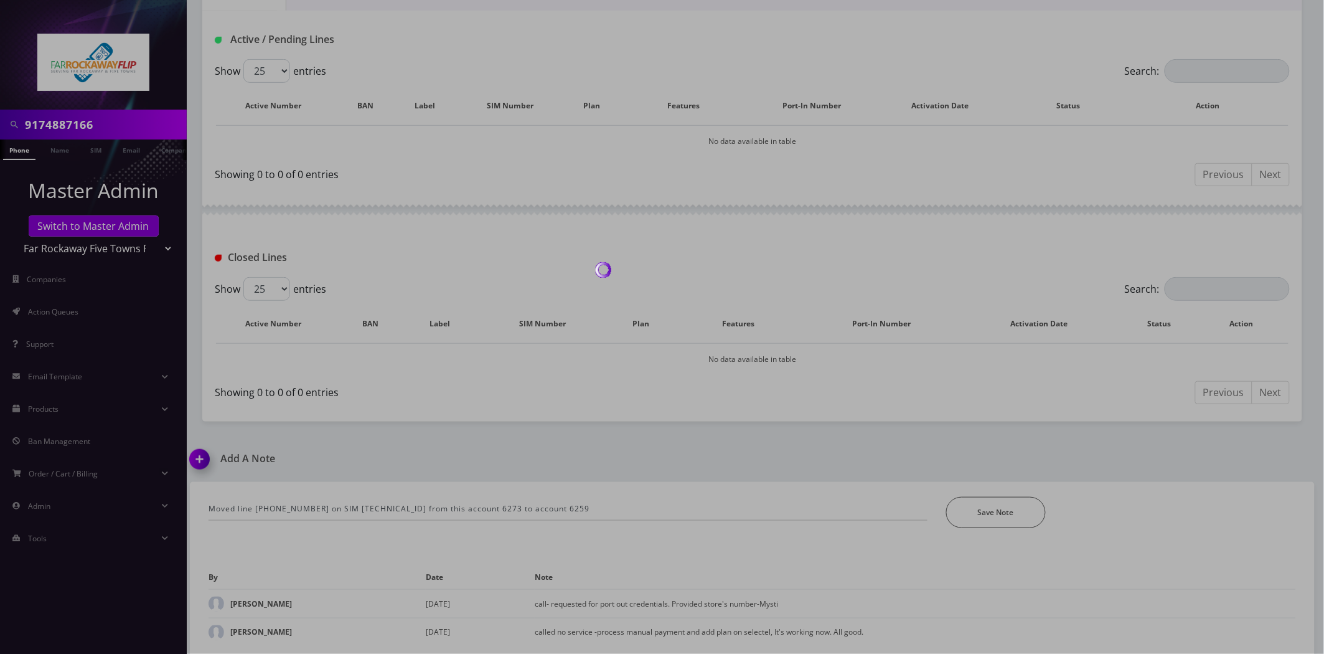
scroll to position [178, 0]
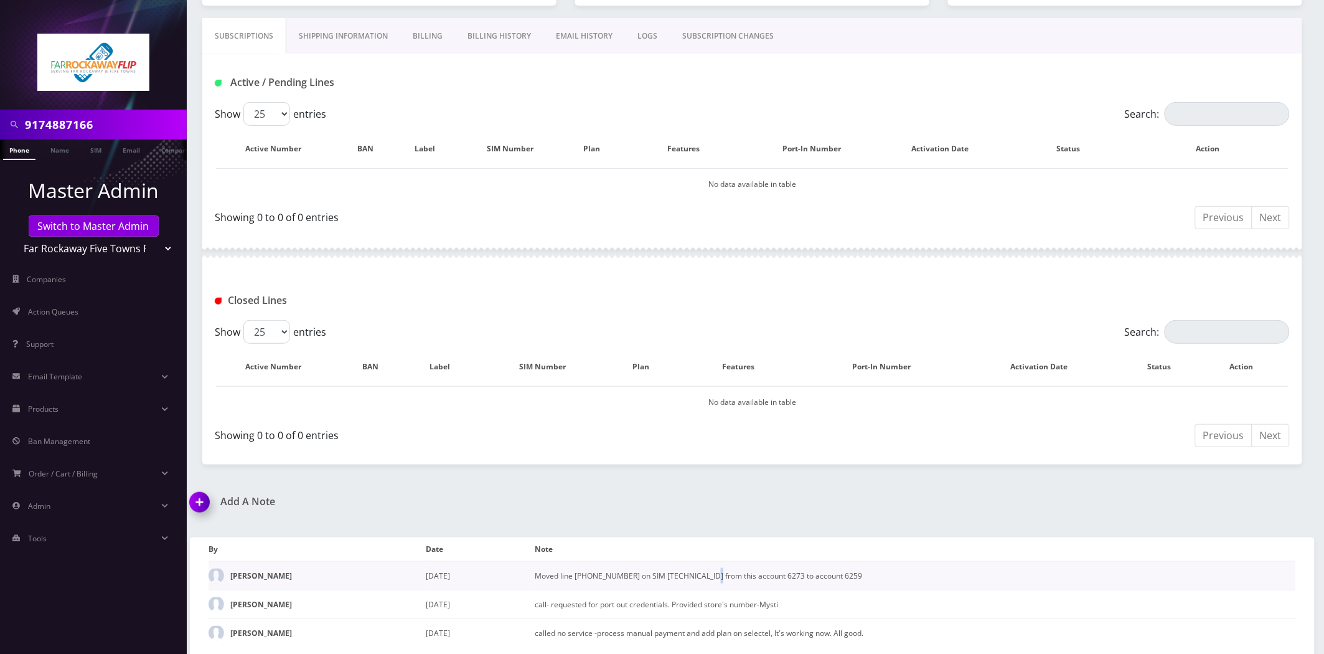
click at [716, 571] on td "Moved line 917-488-6679 on SIM 89148000010413093980 from this account 6273 to a…" at bounding box center [915, 576] width 761 height 29
copy tbody "Moved line 917-488-6679 on SIM 89148000010413093980 from this account 6273 to a…"
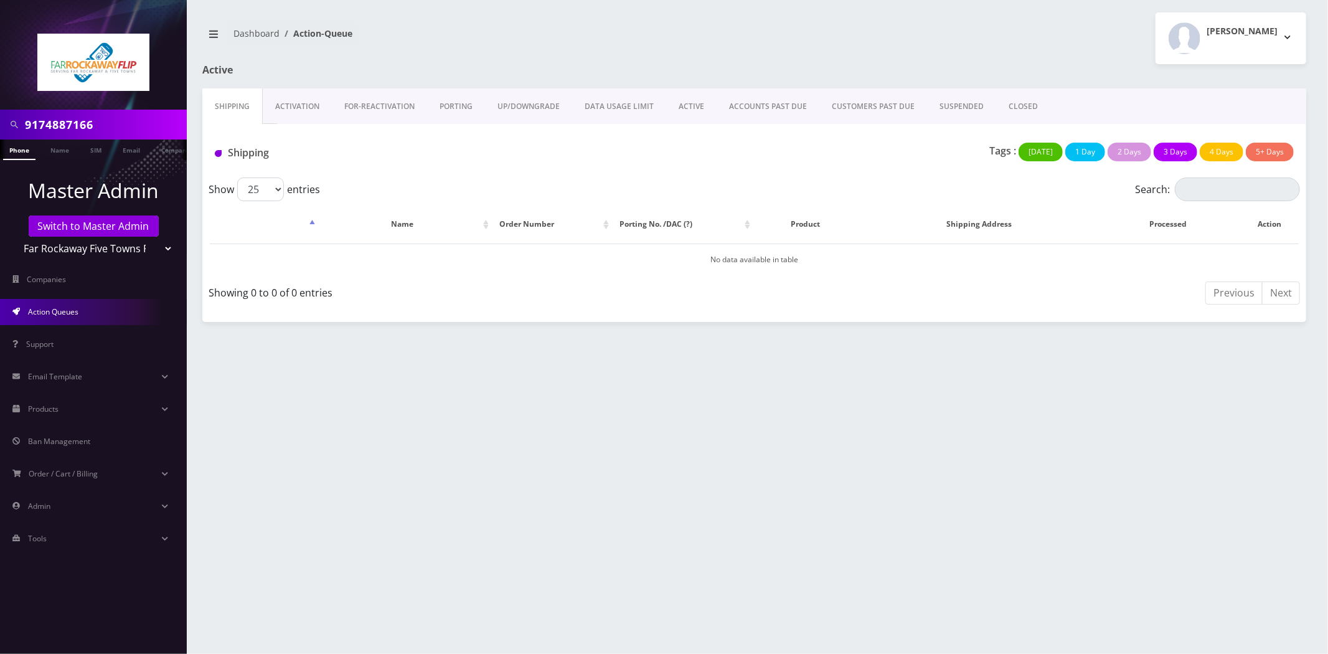
click at [277, 106] on link "Activation" at bounding box center [297, 106] width 69 height 36
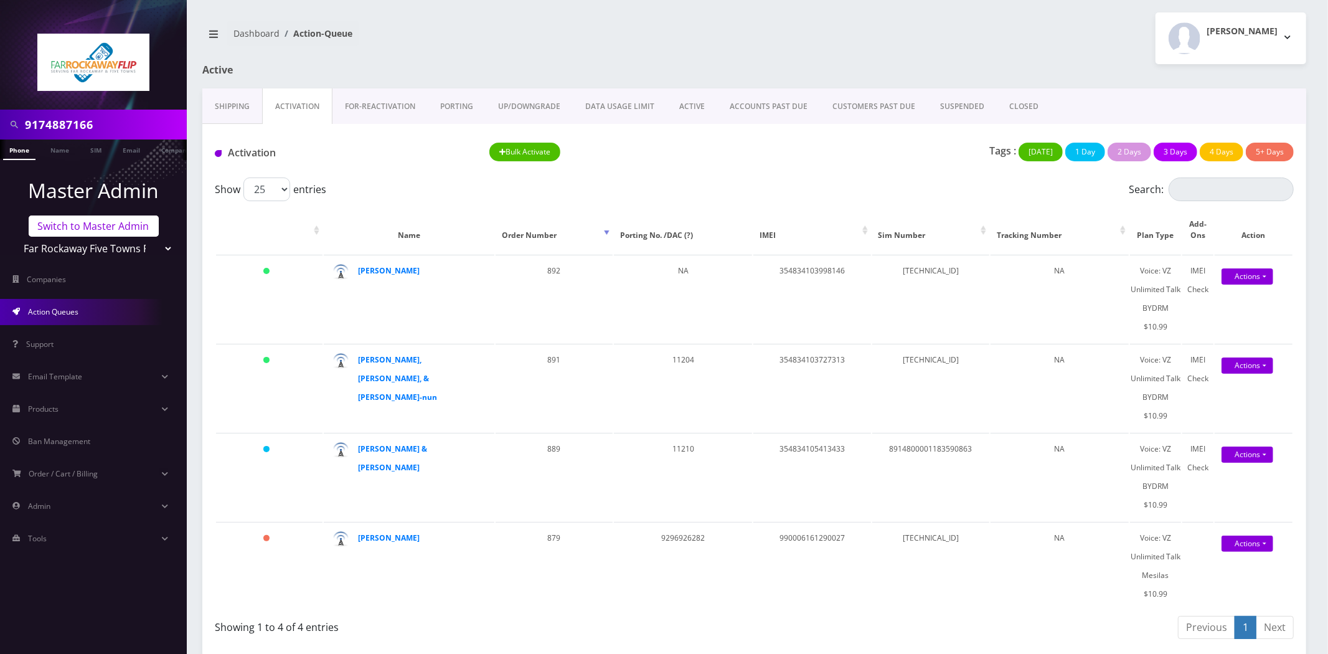
click at [95, 230] on link "Switch to Master Admin" at bounding box center [94, 225] width 130 height 21
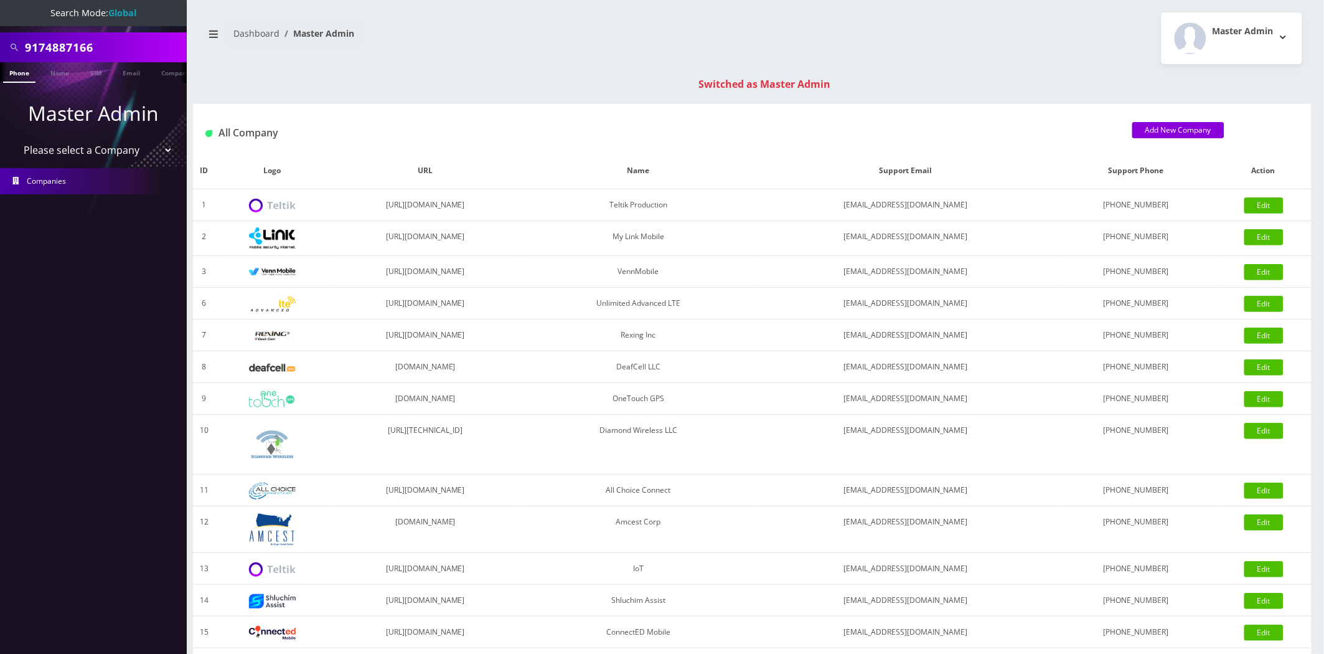
click at [106, 55] on input "9174887166" at bounding box center [104, 47] width 159 height 24
click at [106, 56] on input "9174887166" at bounding box center [104, 47] width 159 height 24
click at [106, 55] on input "9174887166" at bounding box center [104, 47] width 159 height 24
paste input "[TECHNICAL_ID]"
type input "[TECHNICAL_ID]"
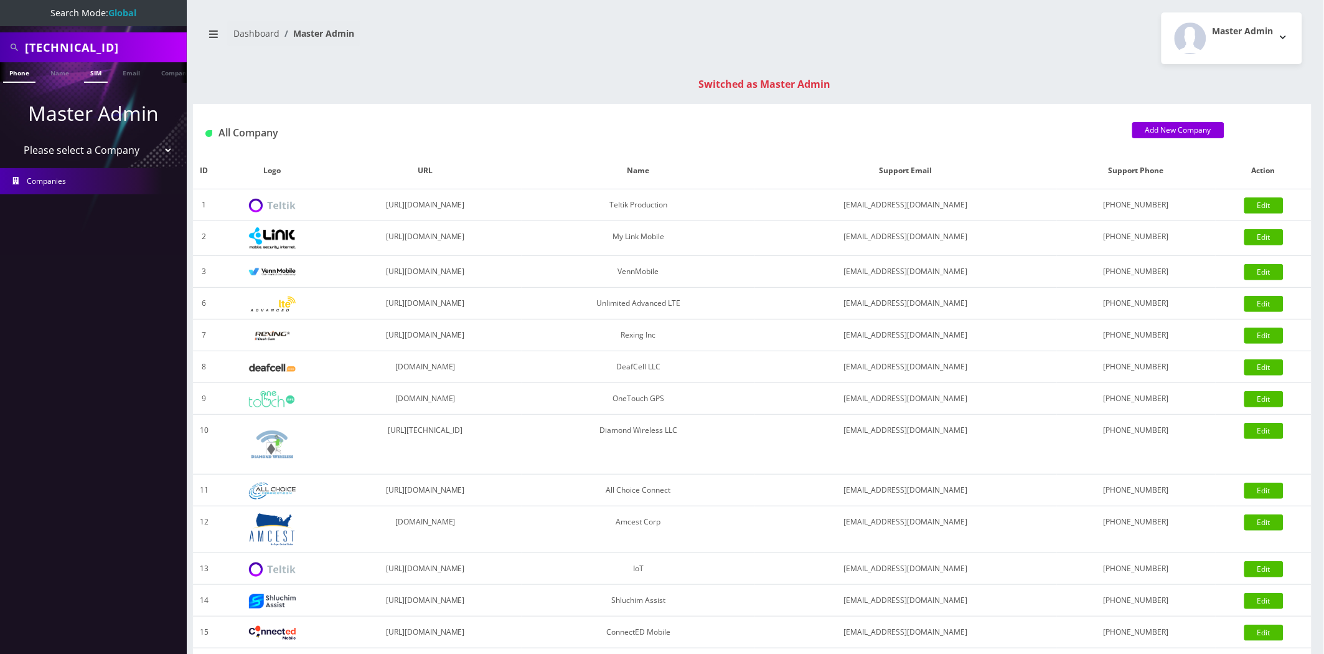
click at [91, 72] on link "SIM" at bounding box center [96, 72] width 24 height 21
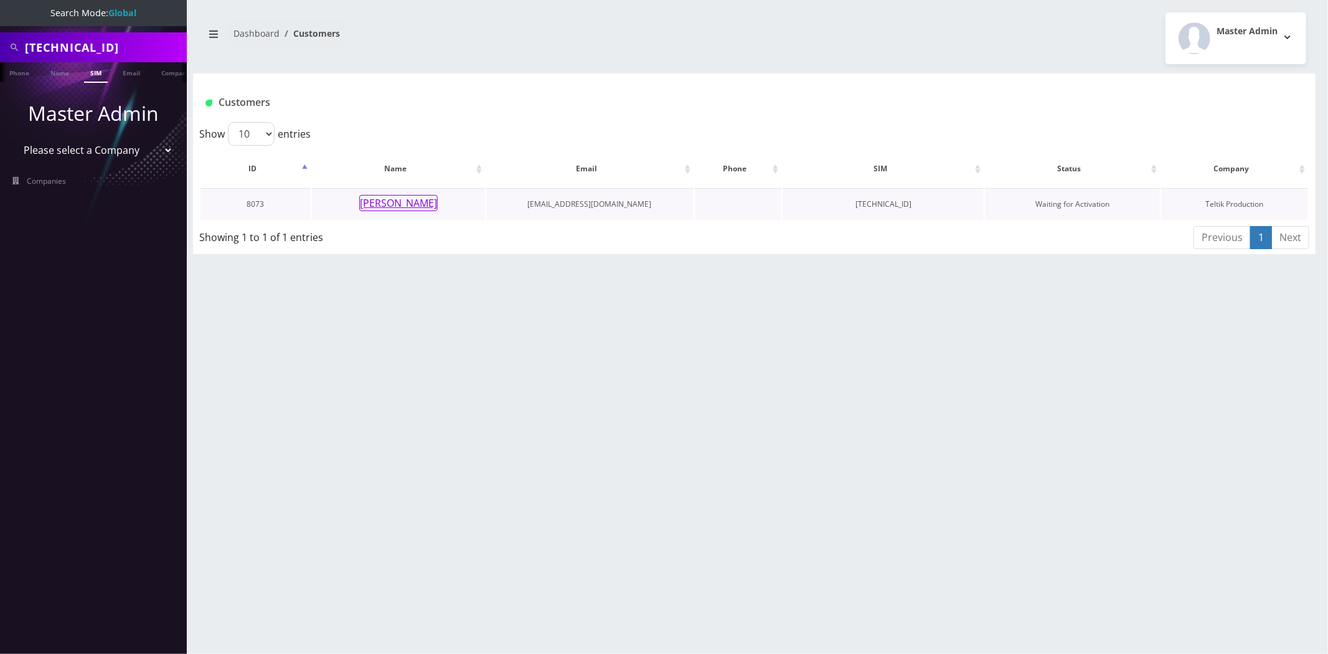
click at [382, 198] on button "[PERSON_NAME]" at bounding box center [398, 203] width 78 height 16
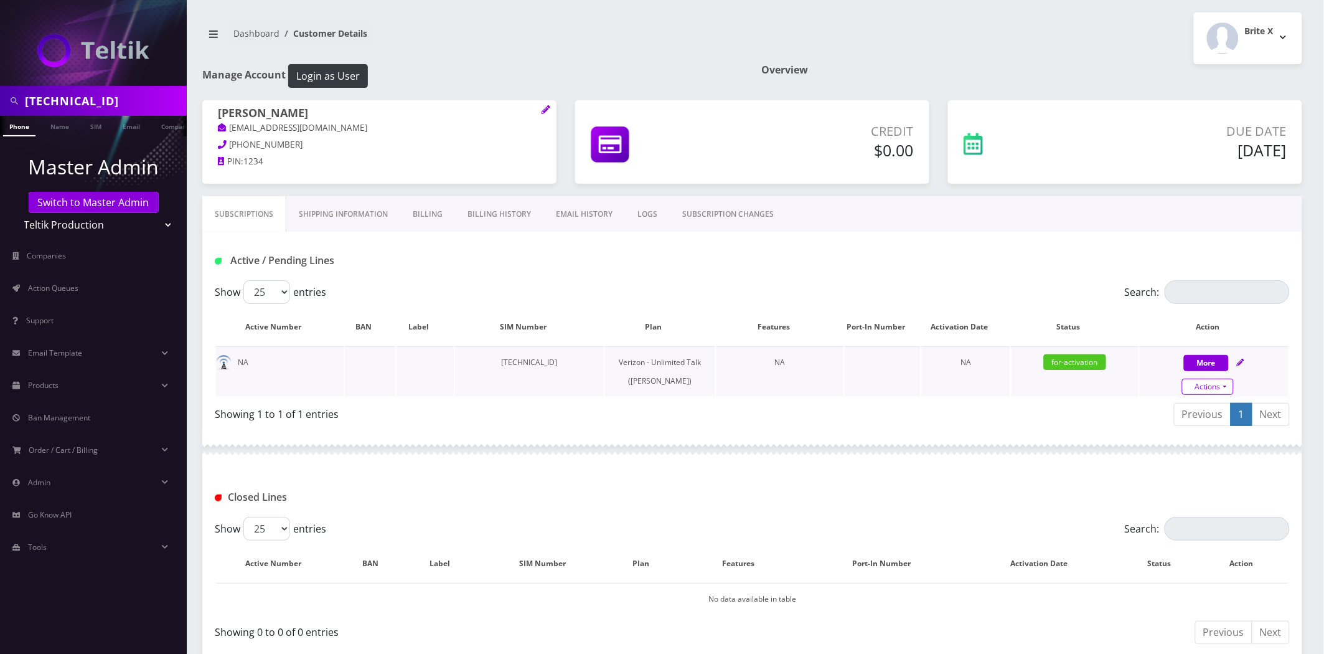
click at [1218, 383] on link "Actions" at bounding box center [1208, 386] width 52 height 16
select select "459"
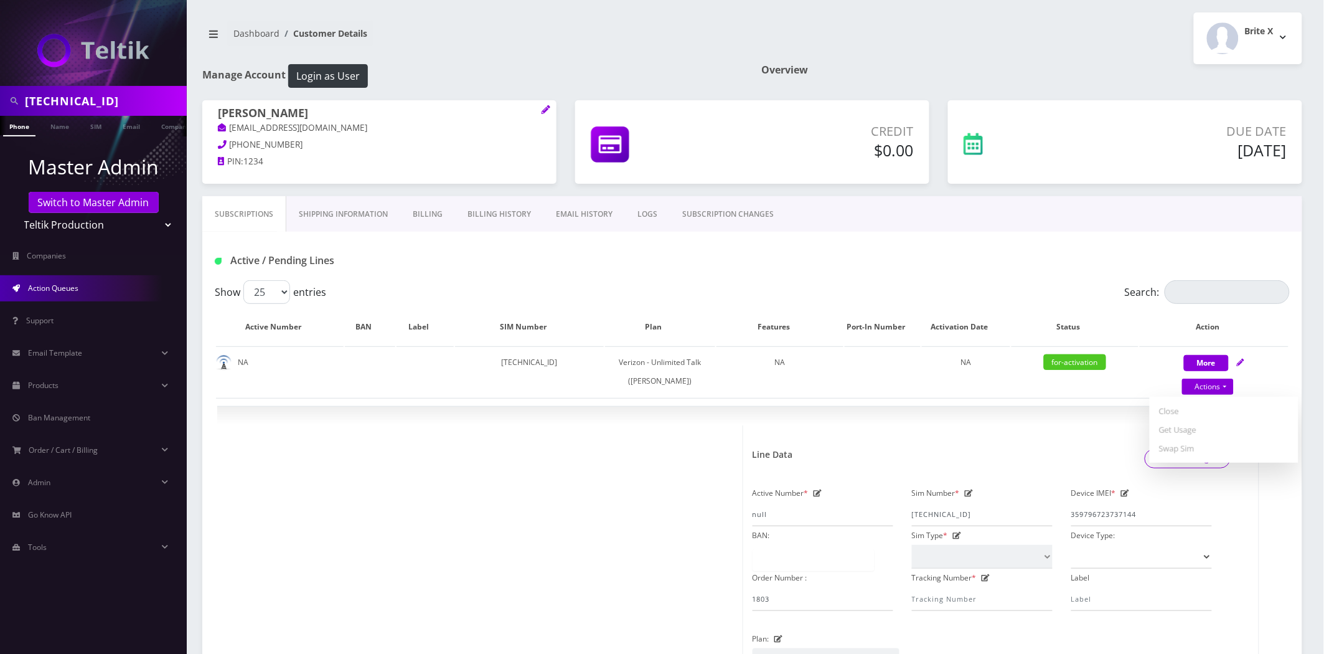
click at [67, 291] on span "Action Queues" at bounding box center [53, 288] width 50 height 11
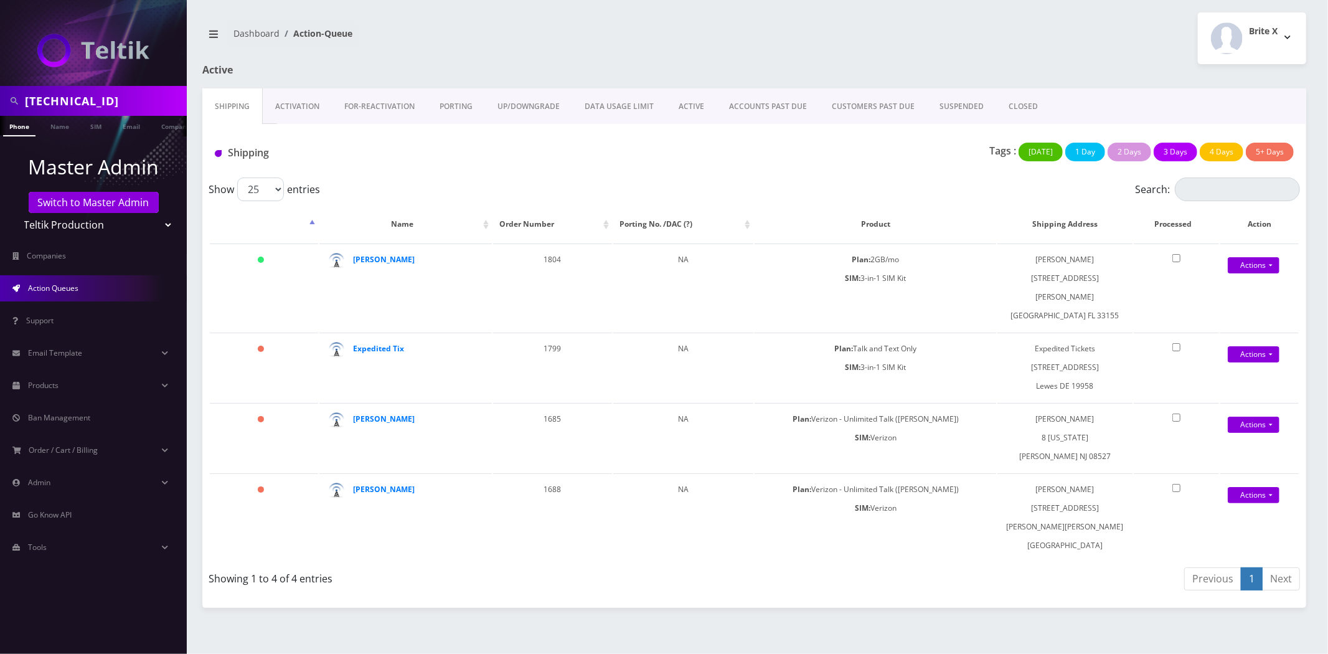
click at [283, 101] on link "Activation" at bounding box center [297, 106] width 69 height 36
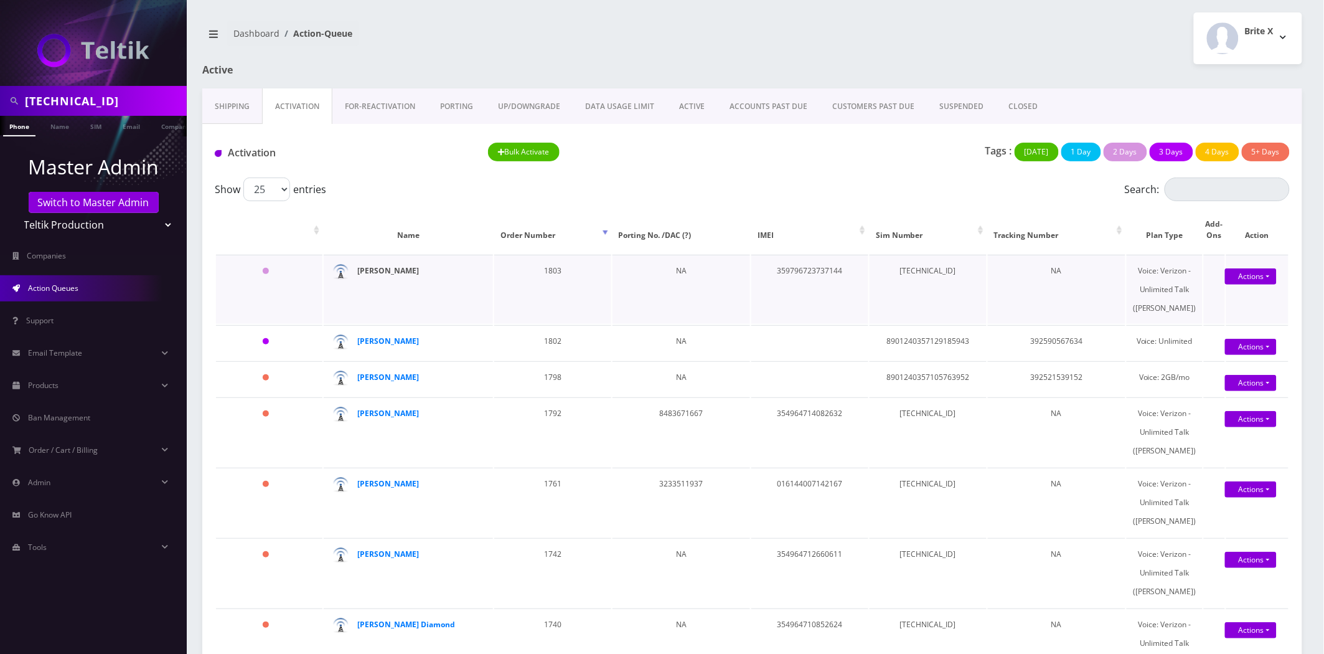
click at [366, 272] on strong "Chani Feibusch" at bounding box center [389, 270] width 62 height 11
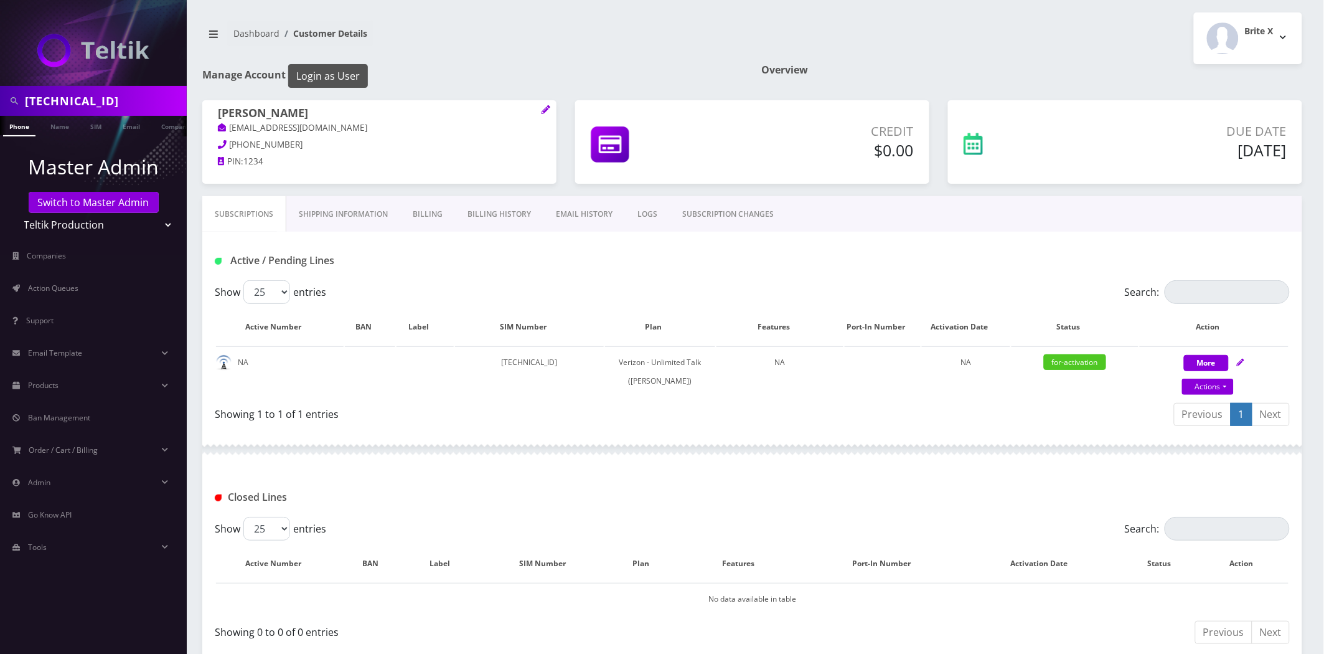
click at [339, 75] on button "Login as User" at bounding box center [328, 76] width 80 height 24
drag, startPoint x: 67, startPoint y: 219, endPoint x: 67, endPoint y: 226, distance: 6.8
click at [67, 219] on select "Teltik Production My Link Mobile VennMobile Unlimited Advanced LTE Rexing Inc D…" at bounding box center [93, 225] width 159 height 24
select select "23"
click at [14, 213] on select "Teltik Production My Link Mobile VennMobile Unlimited Advanced LTE Rexing Inc D…" at bounding box center [93, 225] width 159 height 24
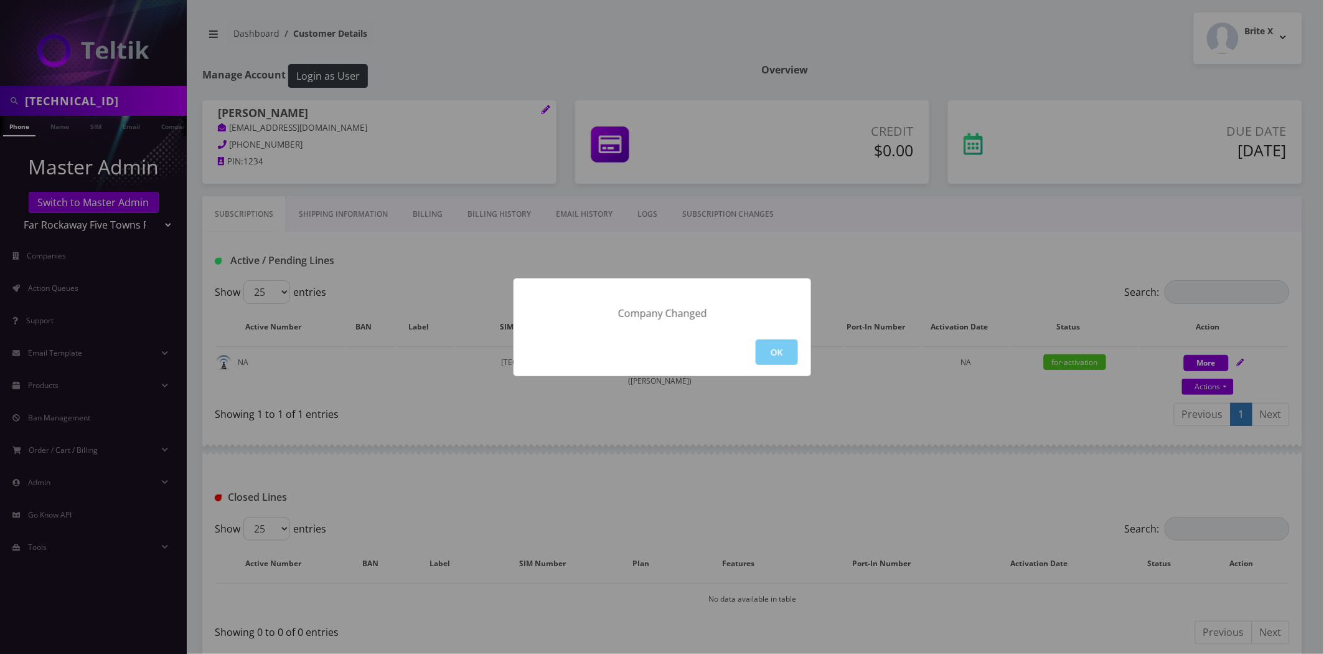
click at [763, 346] on button "OK" at bounding box center [777, 352] width 42 height 26
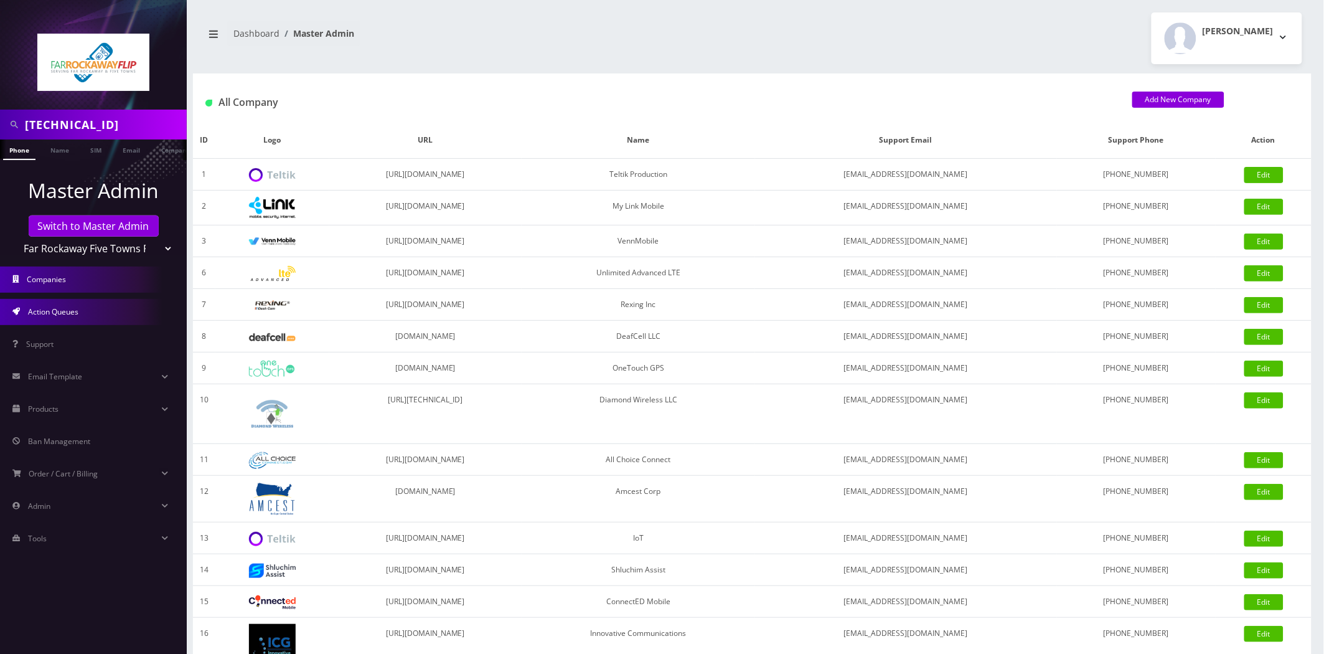
click at [56, 311] on span "Action Queues" at bounding box center [53, 311] width 50 height 11
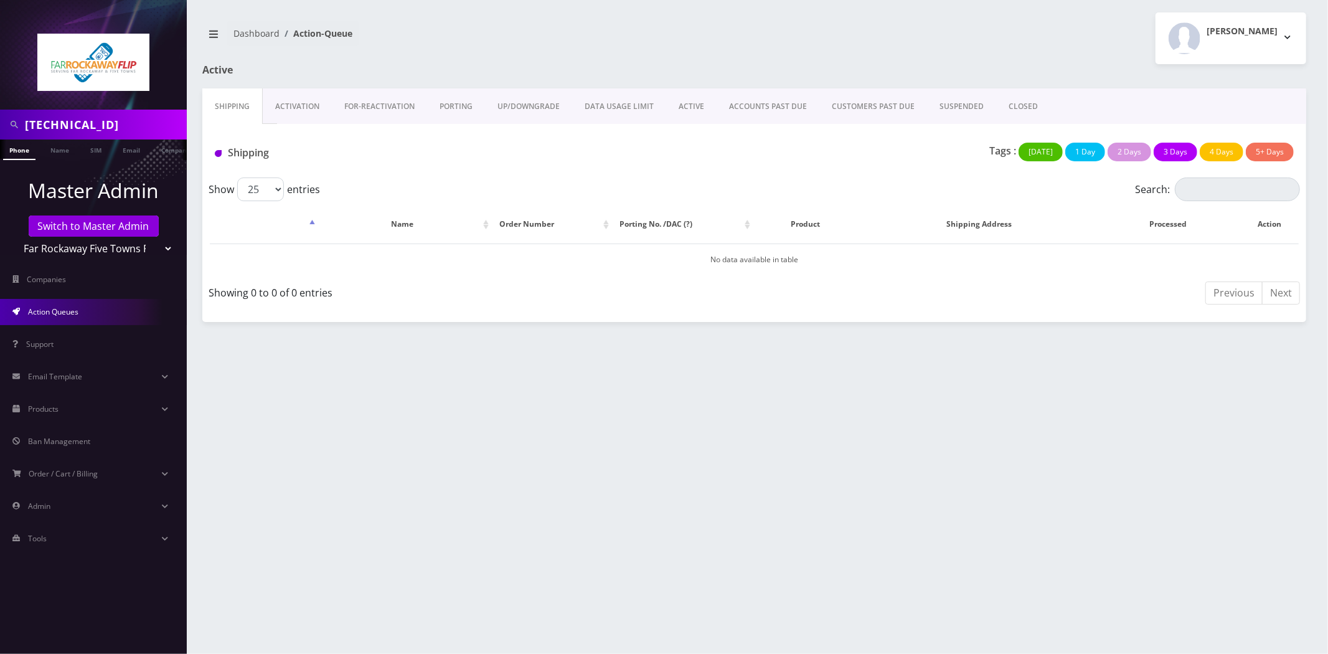
click at [296, 105] on link "Activation" at bounding box center [297, 106] width 69 height 36
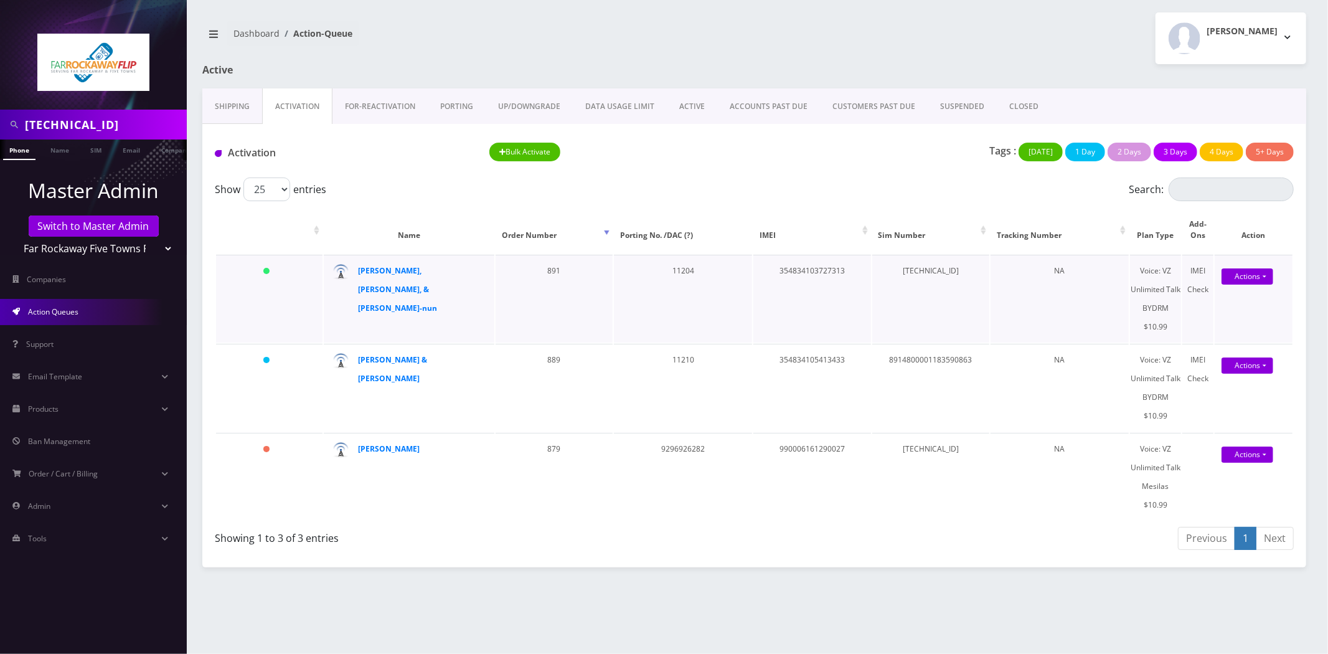
click at [941, 262] on td "89148000011835960327" at bounding box center [930, 299] width 117 height 88
click at [941, 262] on td "[TECHNICAL_ID]" at bounding box center [930, 299] width 117 height 88
copy td "[TECHNICAL_ID]"
click at [717, 110] on link "ACCOUNTS PAST DUE" at bounding box center [768, 106] width 103 height 36
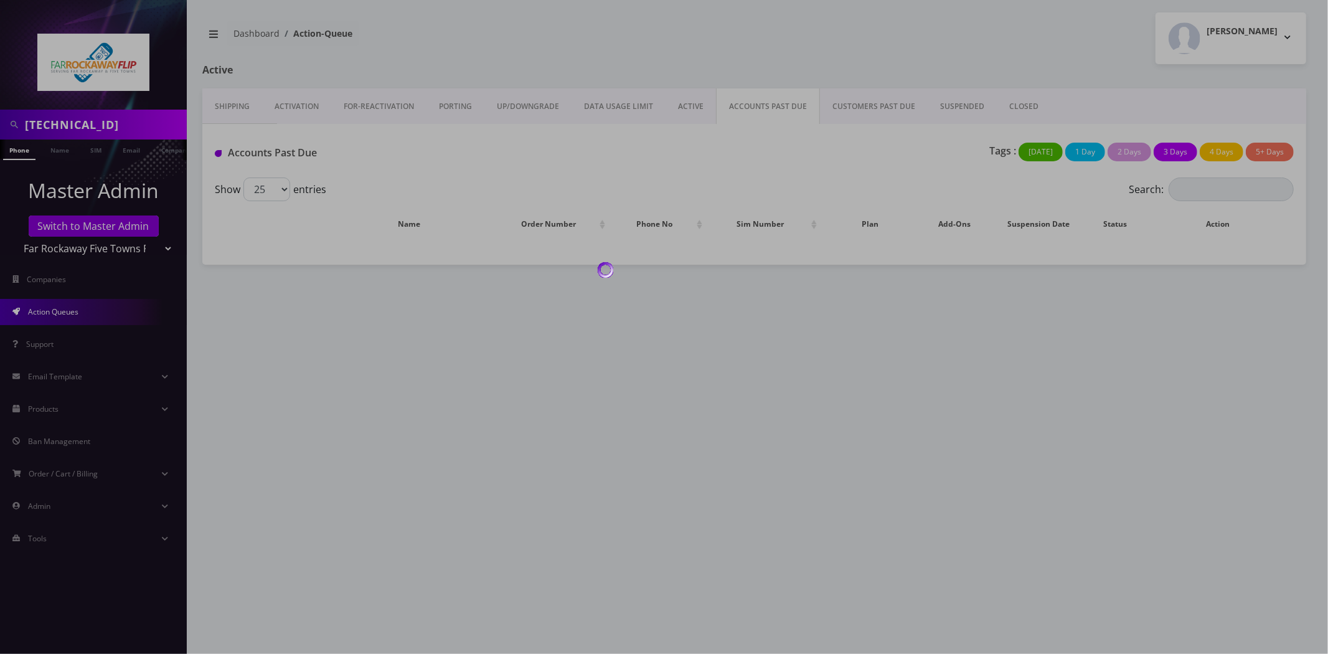
click at [695, 108] on div at bounding box center [664, 327] width 1328 height 654
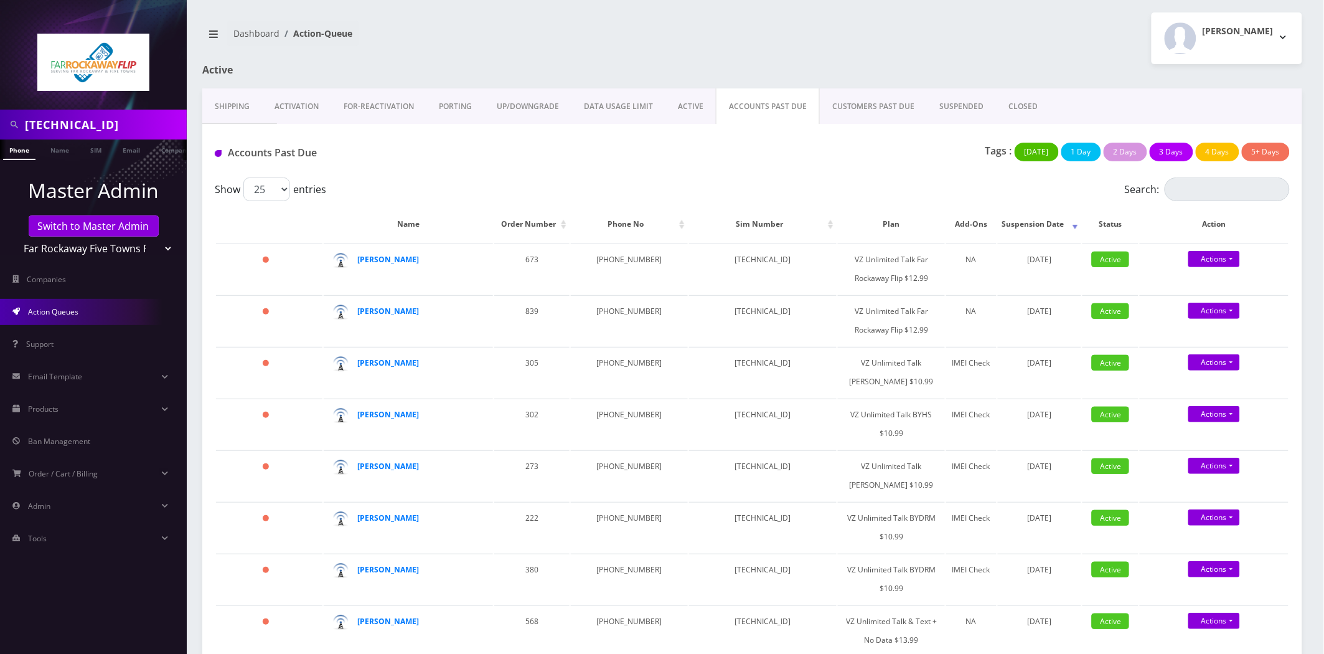
click at [689, 108] on link "ACTIVE" at bounding box center [690, 106] width 50 height 36
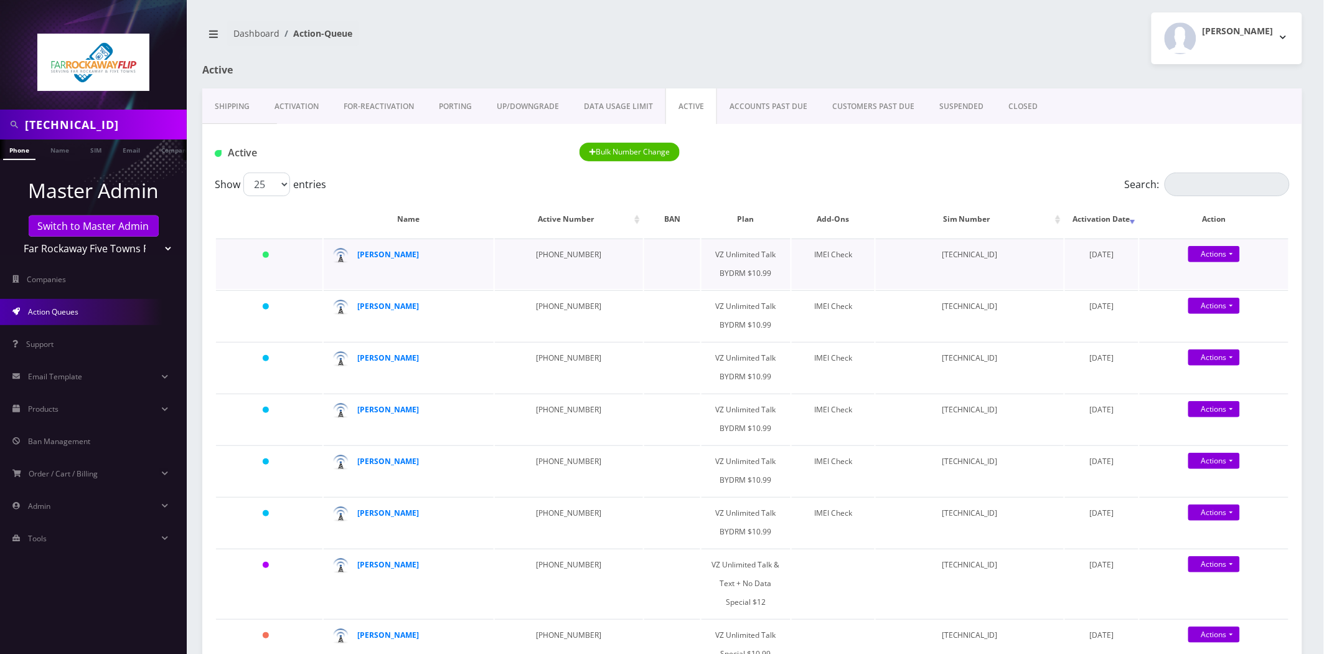
click at [942, 262] on td "89148000011835959006" at bounding box center [969, 263] width 187 height 50
copy td "89148000011835959006"
click at [825, 182] on div "Show 25 50 100 250 500 1000 entries" at bounding box center [618, 184] width 806 height 24
click at [962, 260] on td "89148000011835959006" at bounding box center [969, 263] width 187 height 50
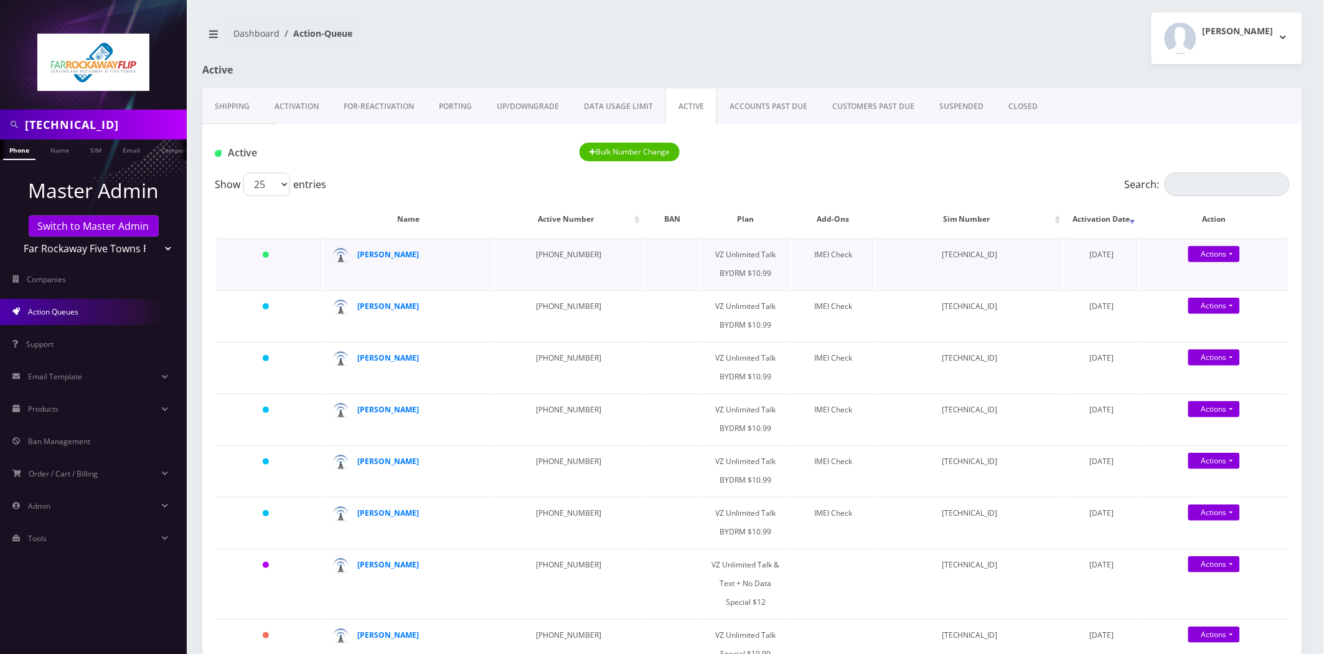
click at [962, 260] on td "89148000011835959006" at bounding box center [969, 263] width 187 height 50
copy td "89148000011835959006"
drag, startPoint x: 555, startPoint y: 260, endPoint x: 513, endPoint y: 258, distance: 41.8
click at [513, 258] on td "718-208-6387" at bounding box center [569, 263] width 148 height 50
copy td "718-208-6387"
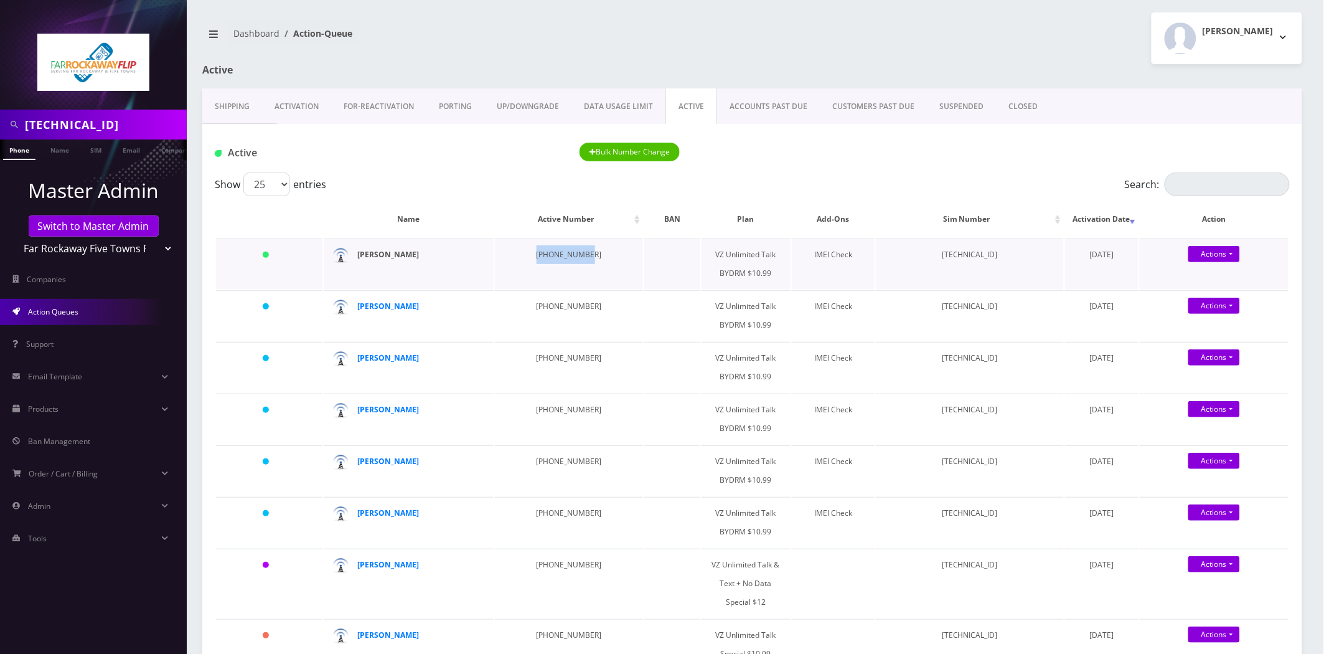
click at [393, 255] on strong "sarala erez" at bounding box center [389, 254] width 62 height 11
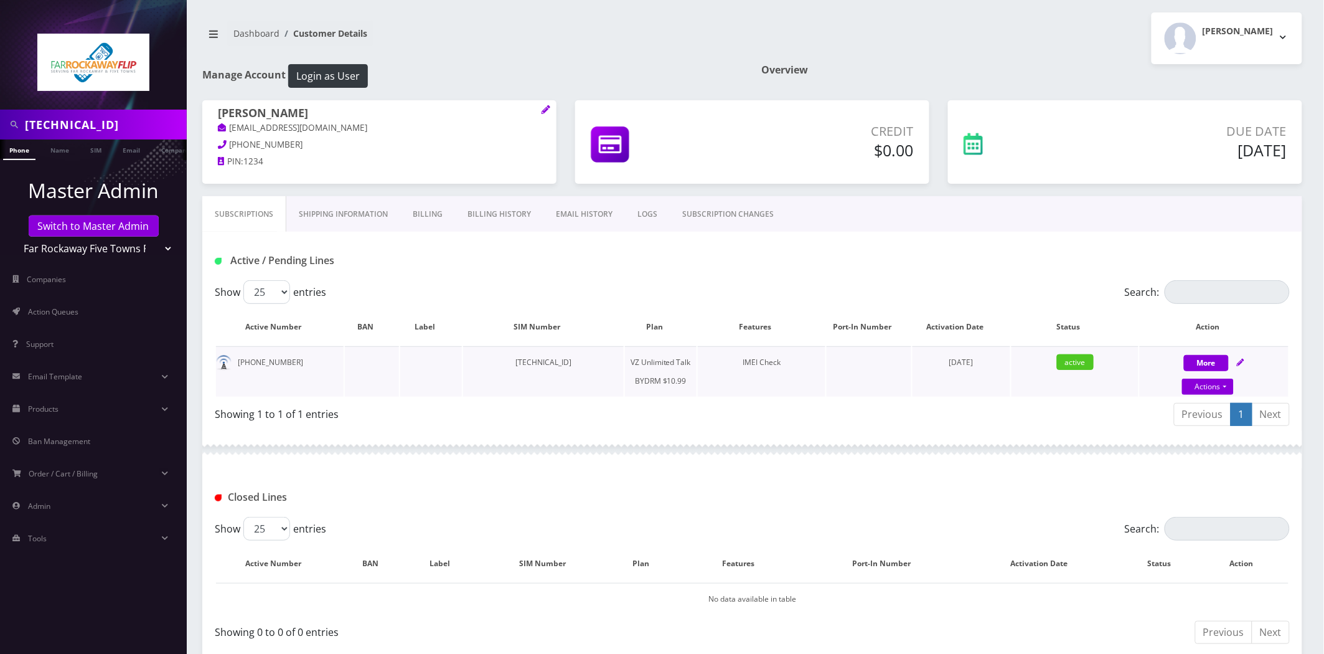
click at [529, 369] on td "[TECHNICAL_ID]" at bounding box center [543, 371] width 160 height 50
copy td "[TECHNICAL_ID]"
click at [520, 363] on td "[TECHNICAL_ID]" at bounding box center [543, 371] width 160 height 50
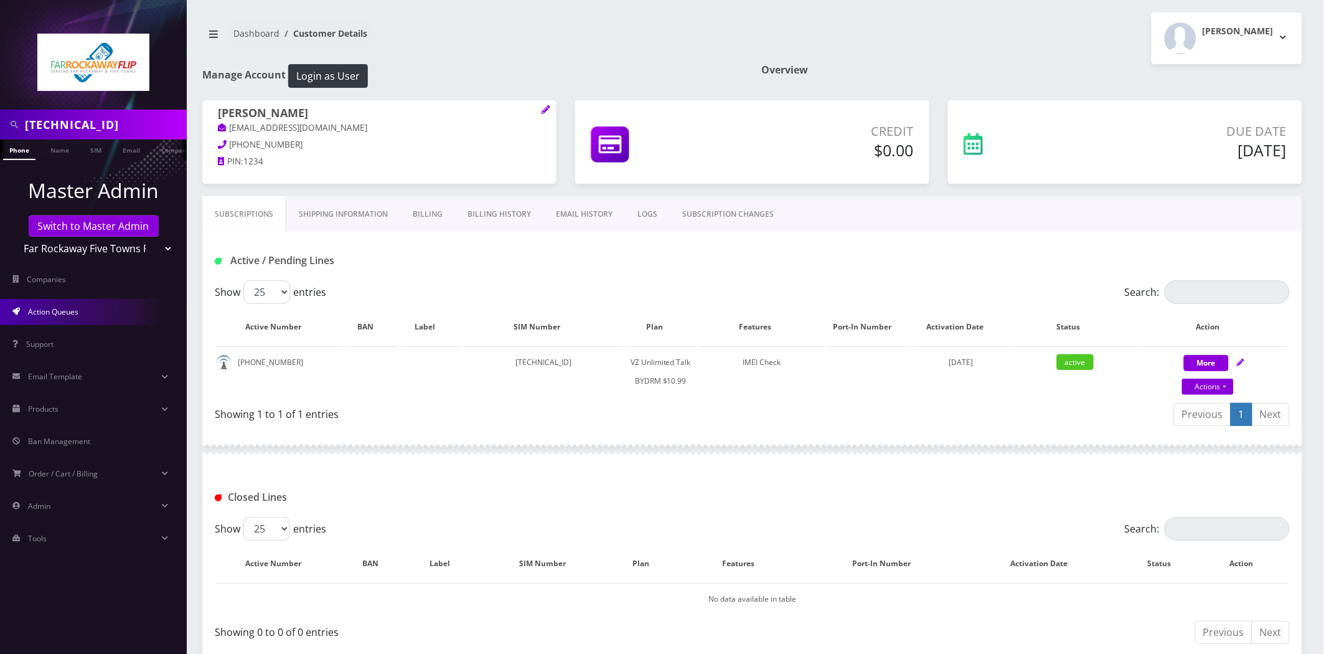
click at [79, 313] on link "Action Queues" at bounding box center [93, 312] width 187 height 26
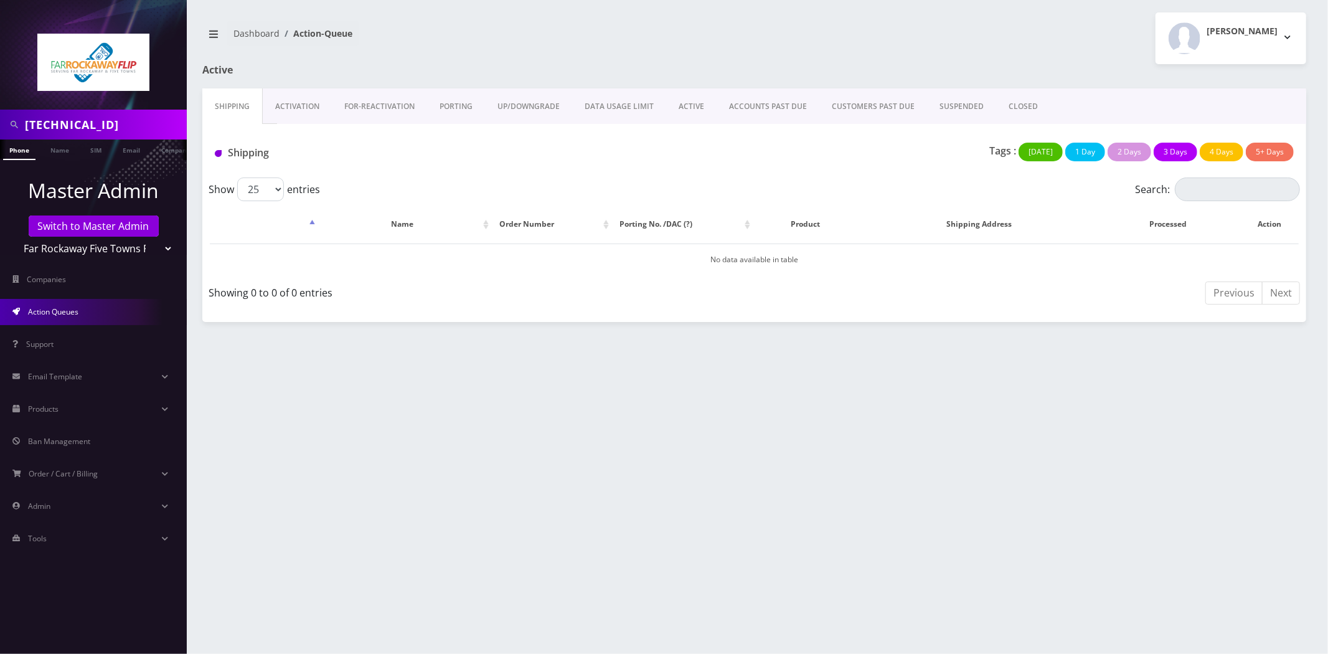
click at [276, 125] on div "Shipping Tags : [DATE] 1 Day 2 Days 3 Days 4 Days 5+ Days" at bounding box center [754, 151] width 1104 height 54
click at [297, 108] on link "Activation" at bounding box center [297, 106] width 69 height 36
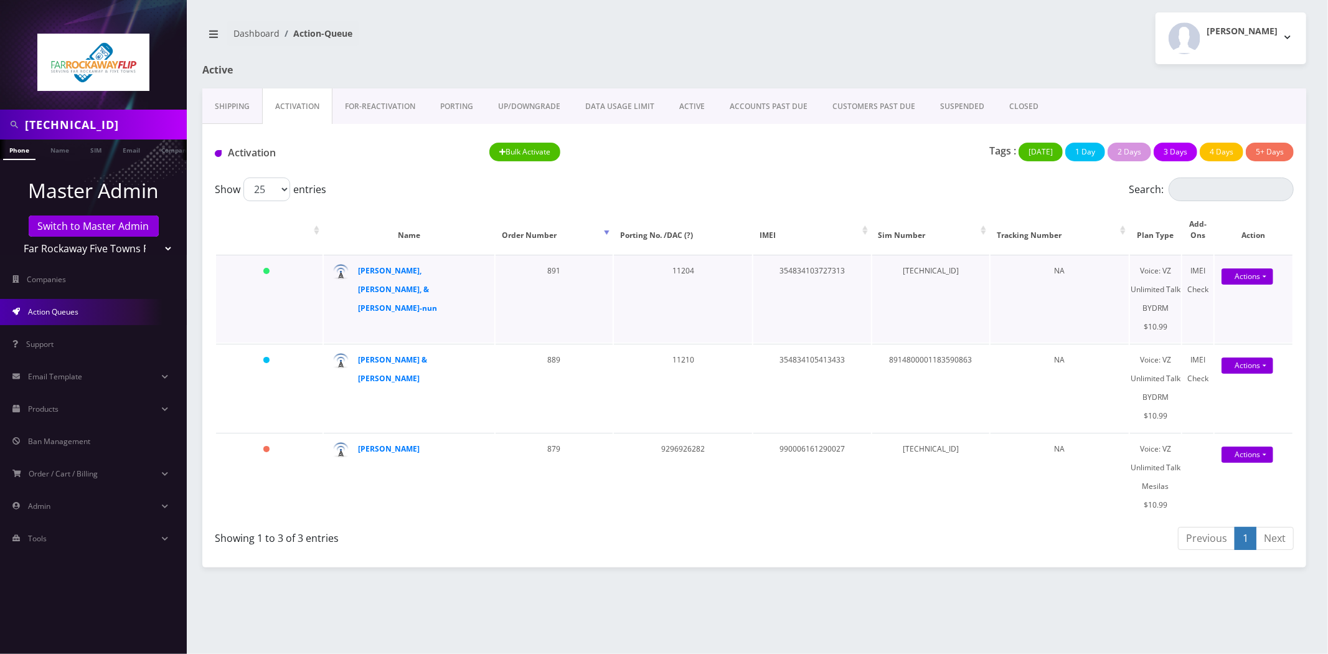
click at [966, 272] on td "[TECHNICAL_ID]" at bounding box center [930, 299] width 117 height 88
copy td "[TECHNICAL_ID]"
click at [677, 115] on link "ACTIVE" at bounding box center [692, 106] width 50 height 36
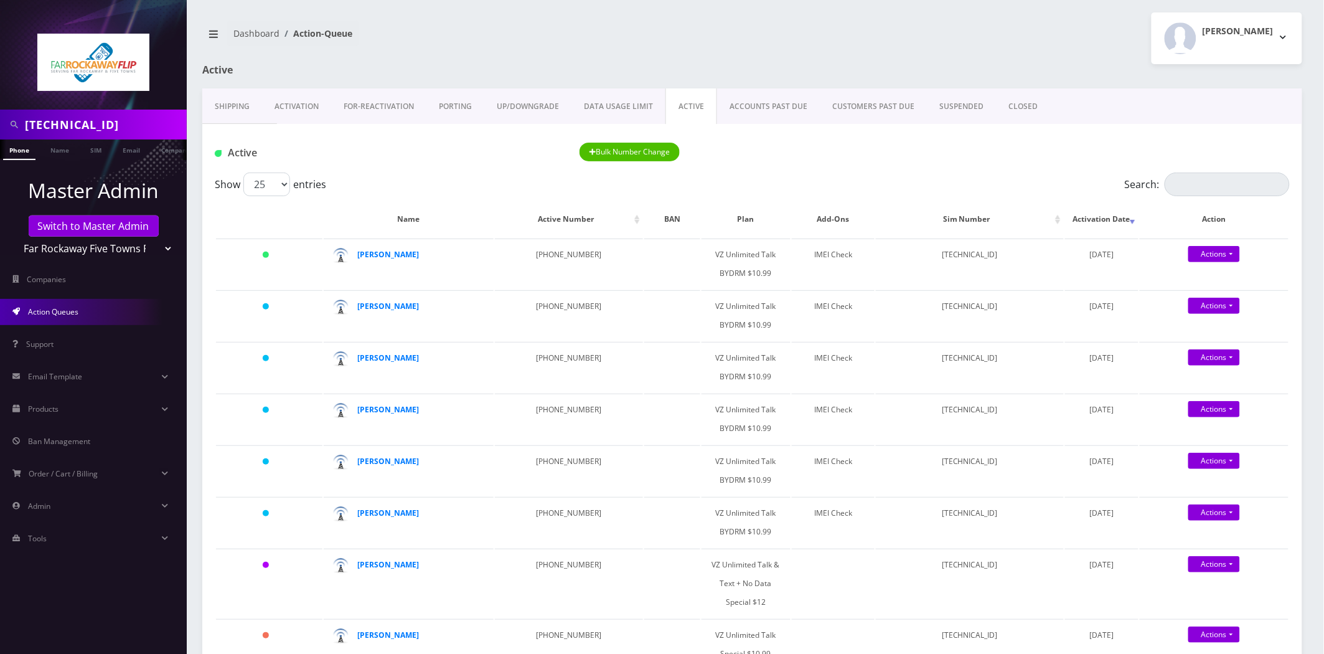
click at [319, 109] on link "Activation" at bounding box center [296, 106] width 69 height 36
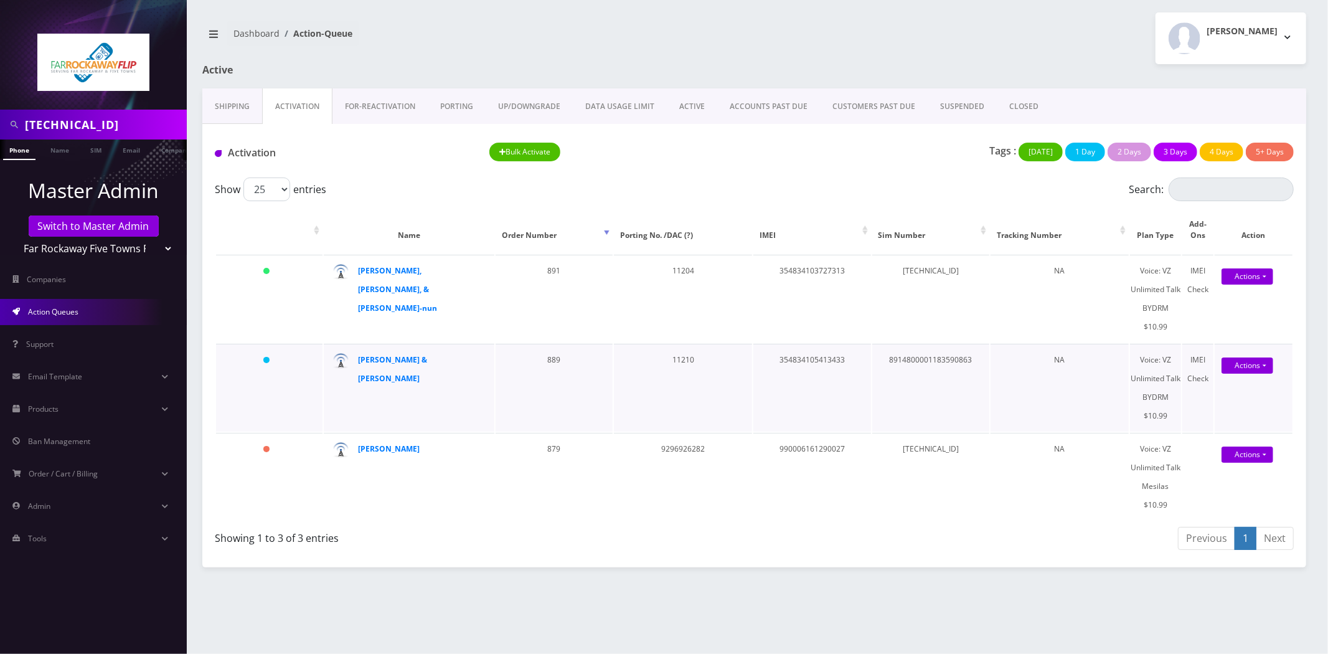
click at [942, 344] on td "8914800001183590863" at bounding box center [930, 388] width 117 height 88
copy td "8914800001183590863"
click at [931, 255] on td "[TECHNICAL_ID]" at bounding box center [930, 299] width 117 height 88
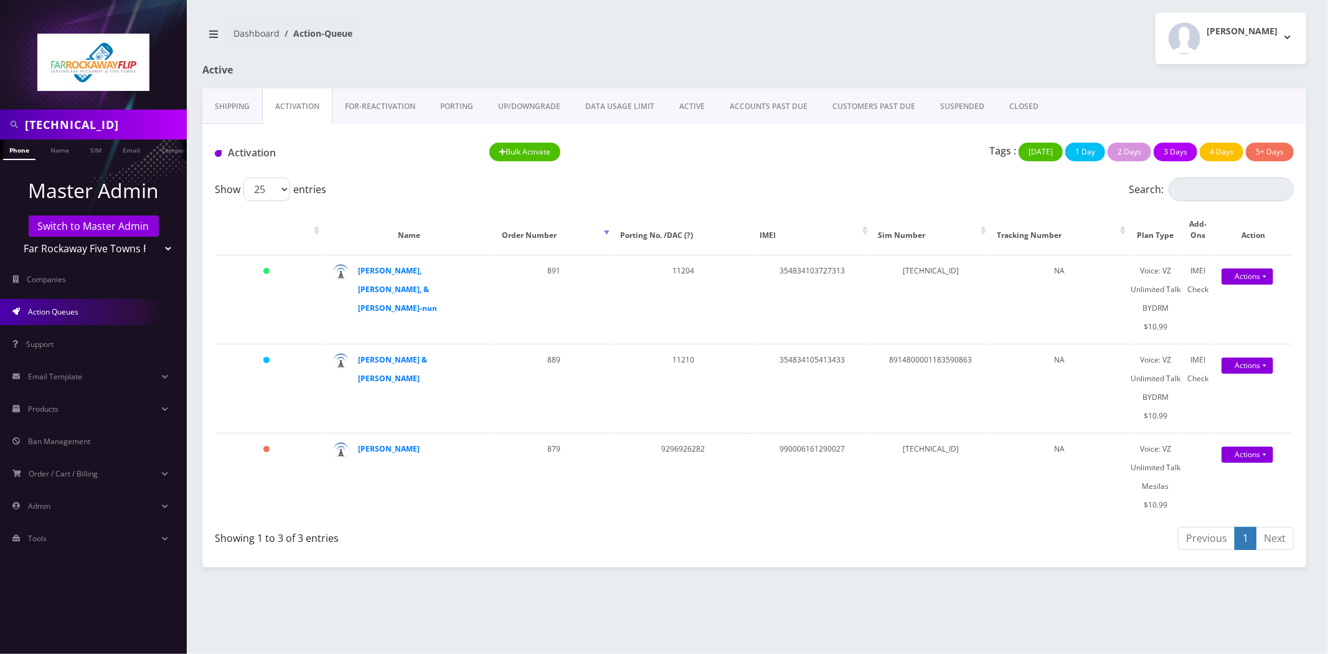
copy td "[TECHNICAL_ID]"
click at [969, 344] on td "8914800001183590863" at bounding box center [930, 388] width 117 height 88
copy td "8914800001183590863"
click at [957, 263] on td "[TECHNICAL_ID]" at bounding box center [930, 299] width 117 height 88
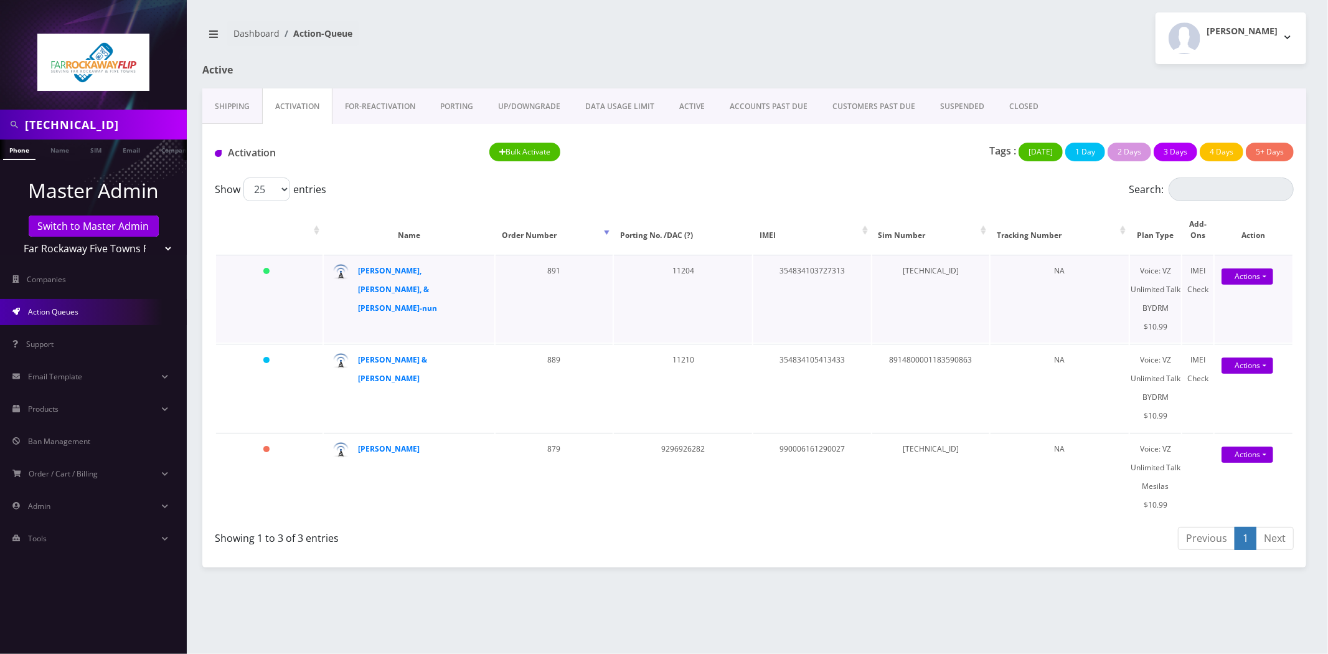
click at [957, 263] on td "[TECHNICAL_ID]" at bounding box center [930, 299] width 117 height 88
copy td "[TECHNICAL_ID]"
click at [945, 433] on td "[TECHNICAL_ID]" at bounding box center [930, 477] width 117 height 88
click at [695, 102] on link "ACTIVE" at bounding box center [692, 106] width 50 height 36
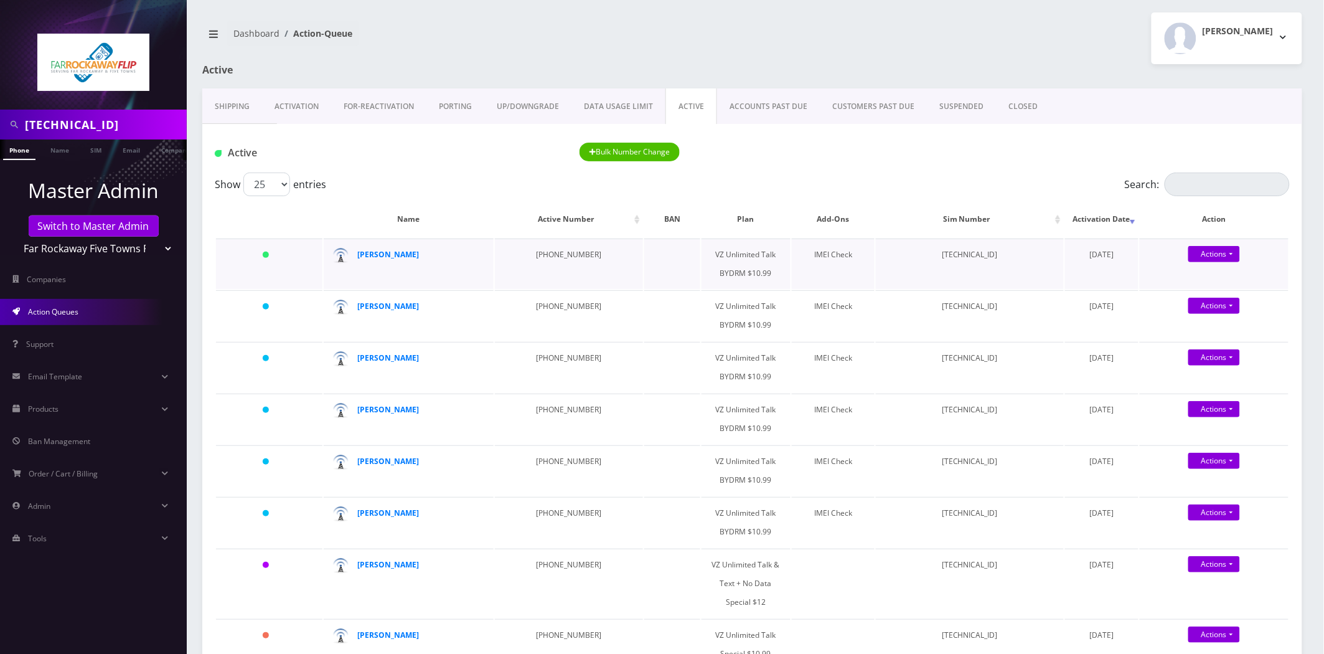
click at [944, 256] on td "89148000011835959006" at bounding box center [969, 263] width 187 height 50
copy td "89148000011835959006"
click at [320, 110] on link "Activation" at bounding box center [296, 106] width 69 height 36
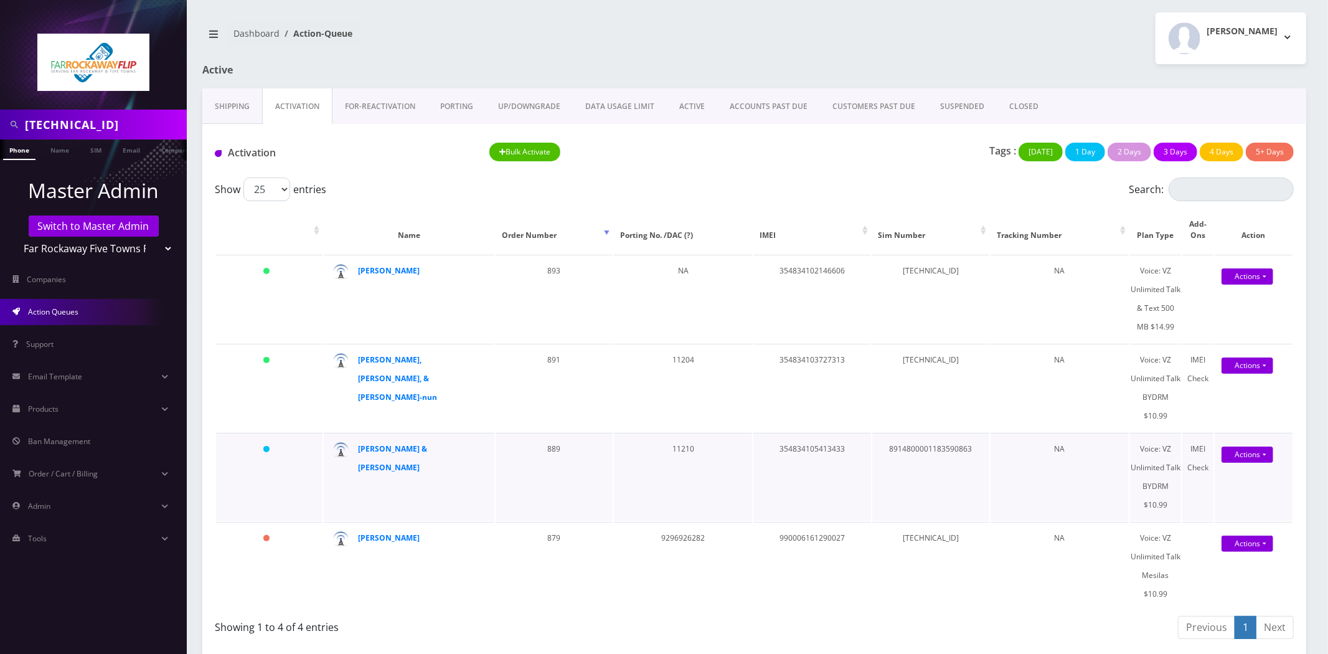
click at [936, 433] on td "8914800001183590863" at bounding box center [930, 477] width 117 height 88
click at [947, 522] on td "89148000011835965813" at bounding box center [930, 566] width 117 height 88
click at [944, 522] on td "89148000011835965813" at bounding box center [930, 566] width 117 height 88
copy td "89148000011835965813"
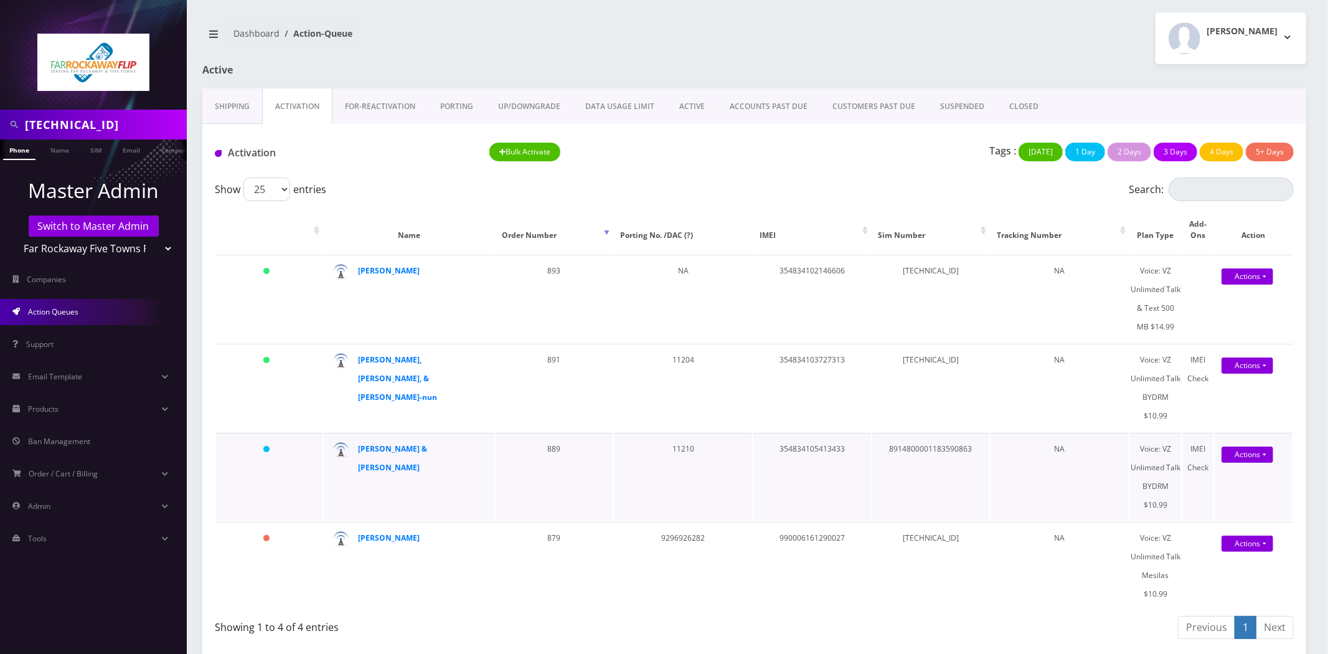
click at [938, 433] on td "8914800001183590863" at bounding box center [930, 477] width 117 height 88
copy td "8914800001183590863"
drag, startPoint x: 924, startPoint y: 337, endPoint x: 929, endPoint y: 344, distance: 7.6
click at [924, 344] on td "89148000011835960327" at bounding box center [930, 388] width 117 height 88
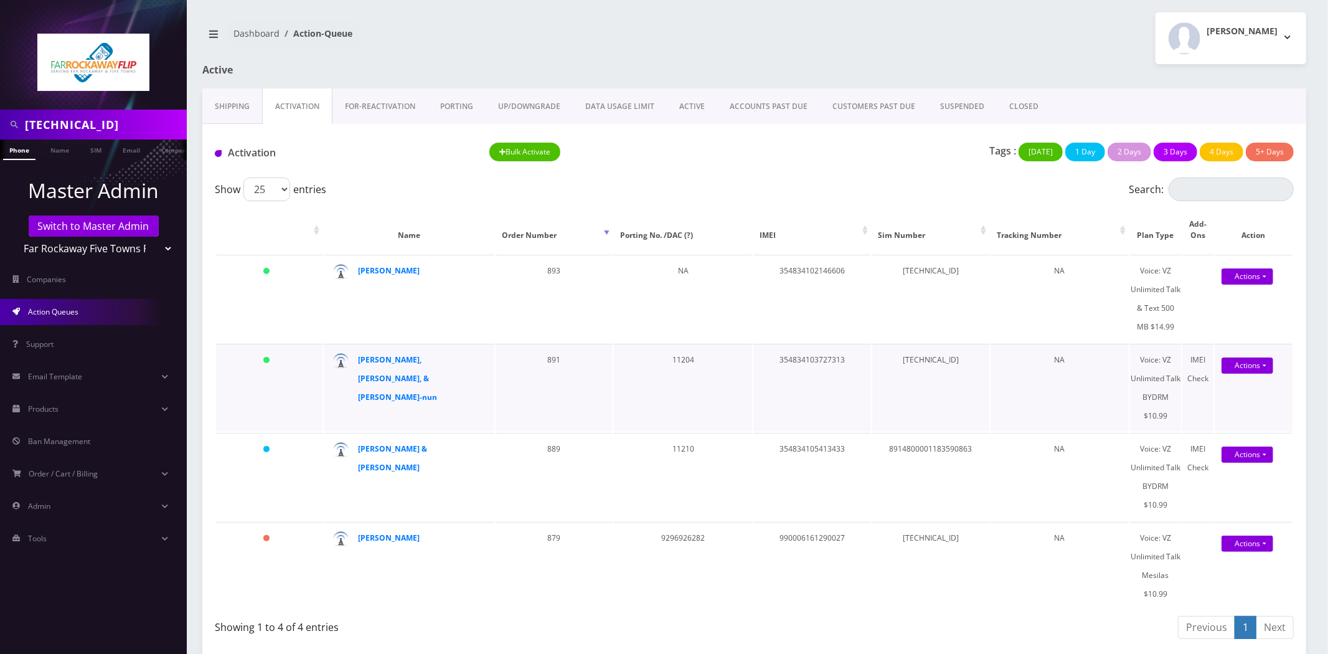
click at [929, 344] on td "89148000011835960327" at bounding box center [930, 388] width 117 height 88
copy td "89148000011835960327"
click at [910, 255] on td "89148000011835958438" at bounding box center [930, 299] width 117 height 88
click at [911, 255] on td "89148000011835958438" at bounding box center [930, 299] width 117 height 88
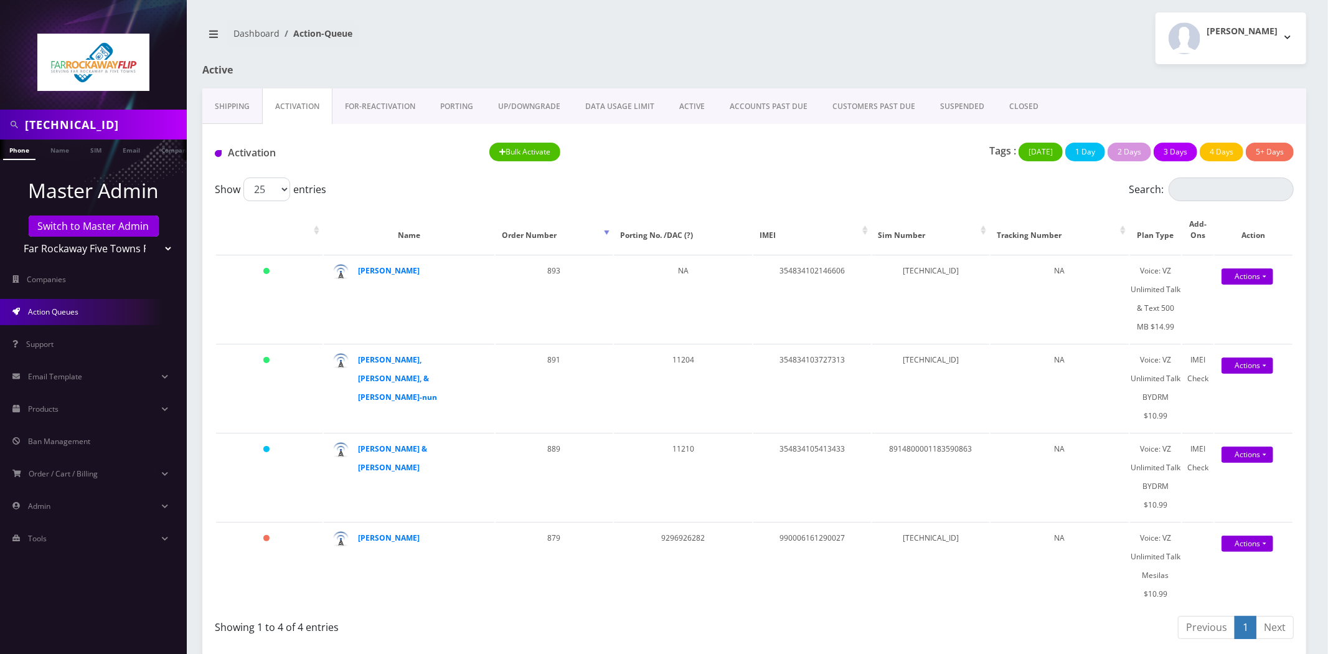
copy td "89148000011835958438"
click at [930, 352] on td "89148000011835960327" at bounding box center [930, 388] width 117 height 88
click at [793, 433] on td "354834105413433" at bounding box center [811, 477] width 117 height 88
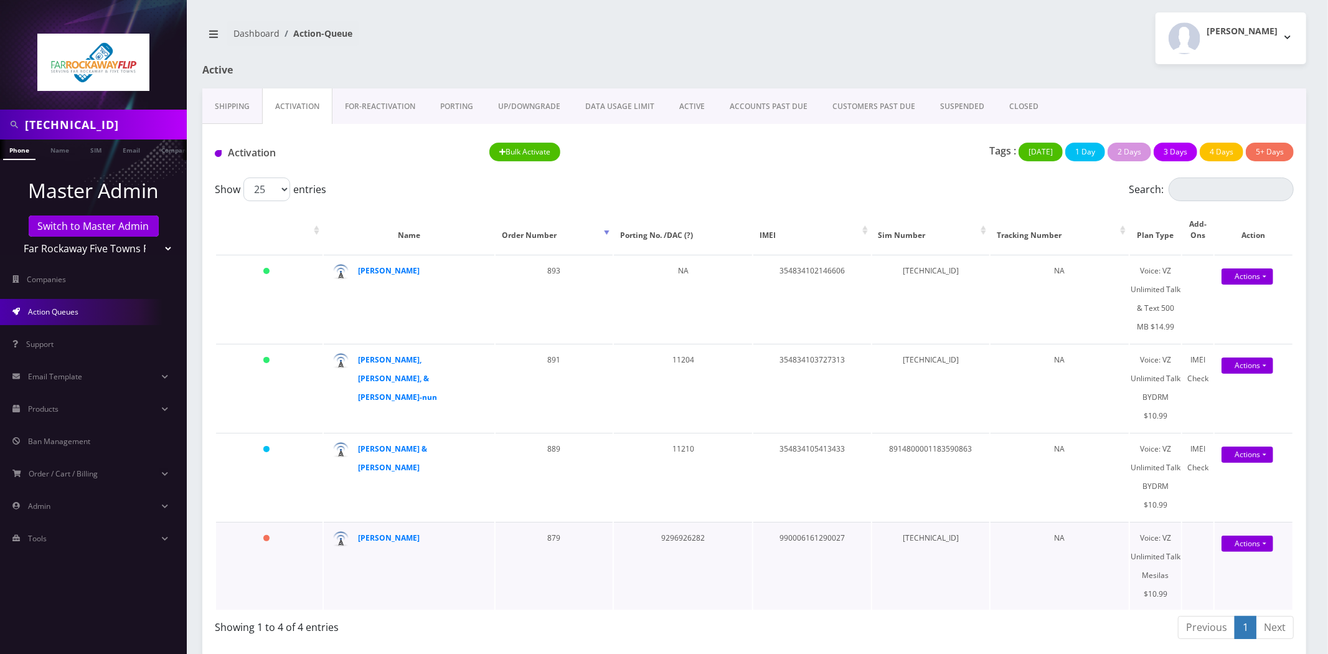
click at [809, 522] on td "990006161290027" at bounding box center [811, 566] width 117 height 88
click at [816, 433] on td "354834105413433" at bounding box center [811, 477] width 117 height 88
click at [818, 345] on td "354834103727313" at bounding box center [811, 388] width 117 height 88
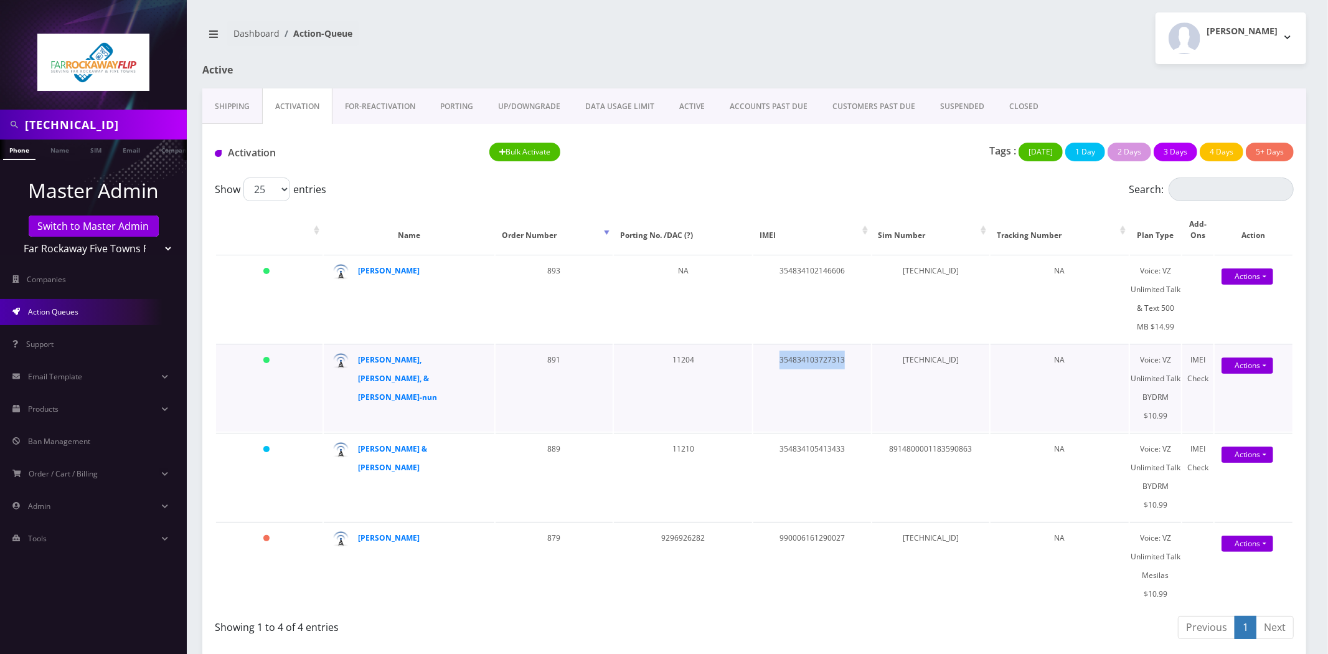
click at [819, 345] on td "354834103727313" at bounding box center [811, 388] width 117 height 88
click at [833, 264] on td "354834102146606" at bounding box center [811, 299] width 117 height 88
click at [686, 102] on link "ACTIVE" at bounding box center [692, 106] width 50 height 36
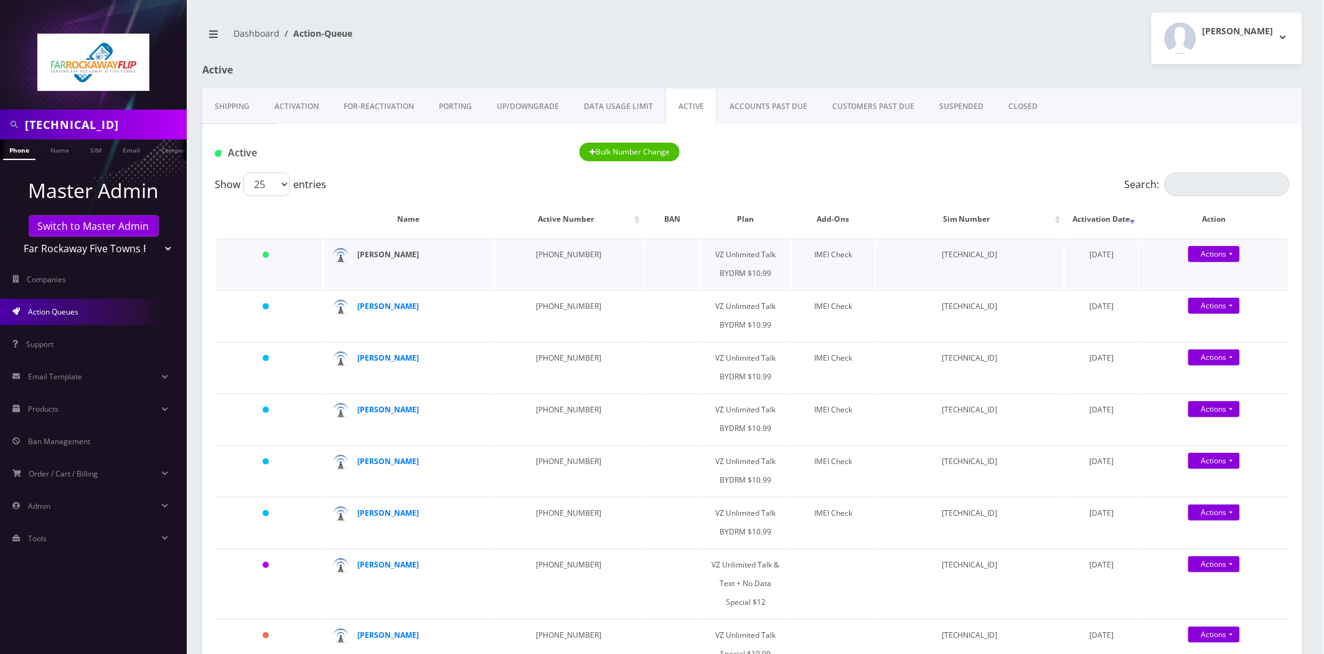
click at [383, 251] on strong "sarala erez" at bounding box center [389, 254] width 62 height 11
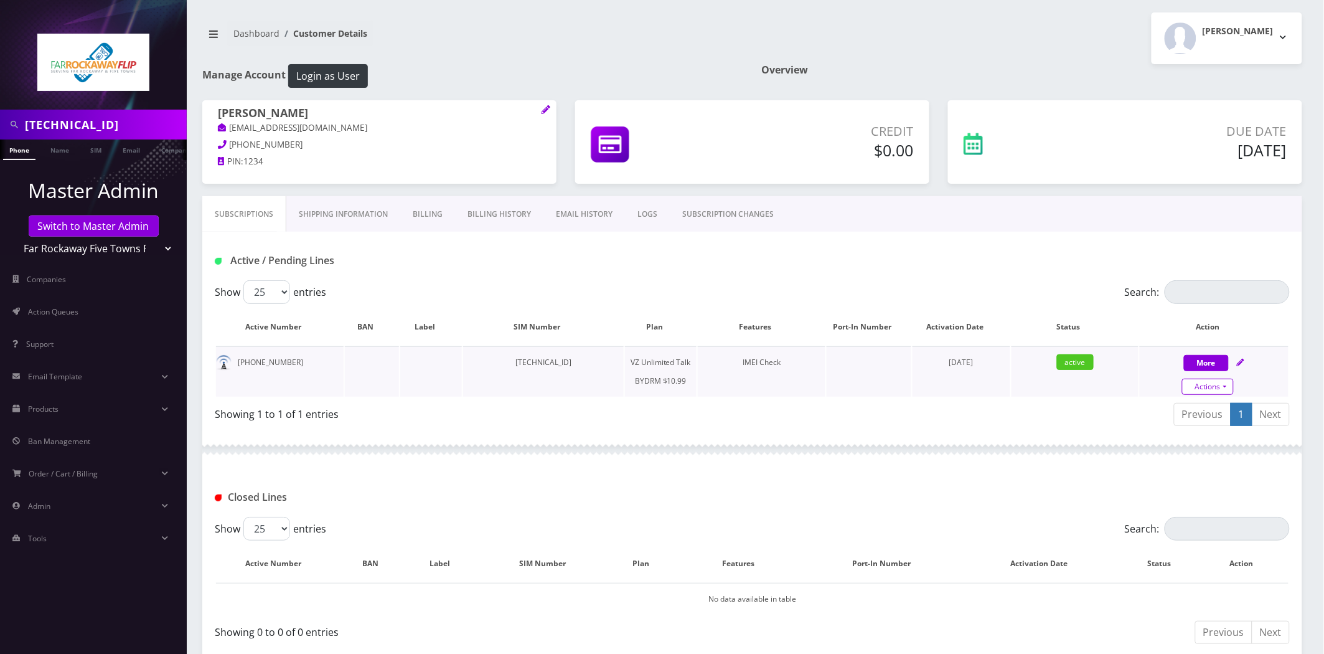
click at [1194, 388] on link "Actions" at bounding box center [1208, 386] width 52 height 16
select select "469"
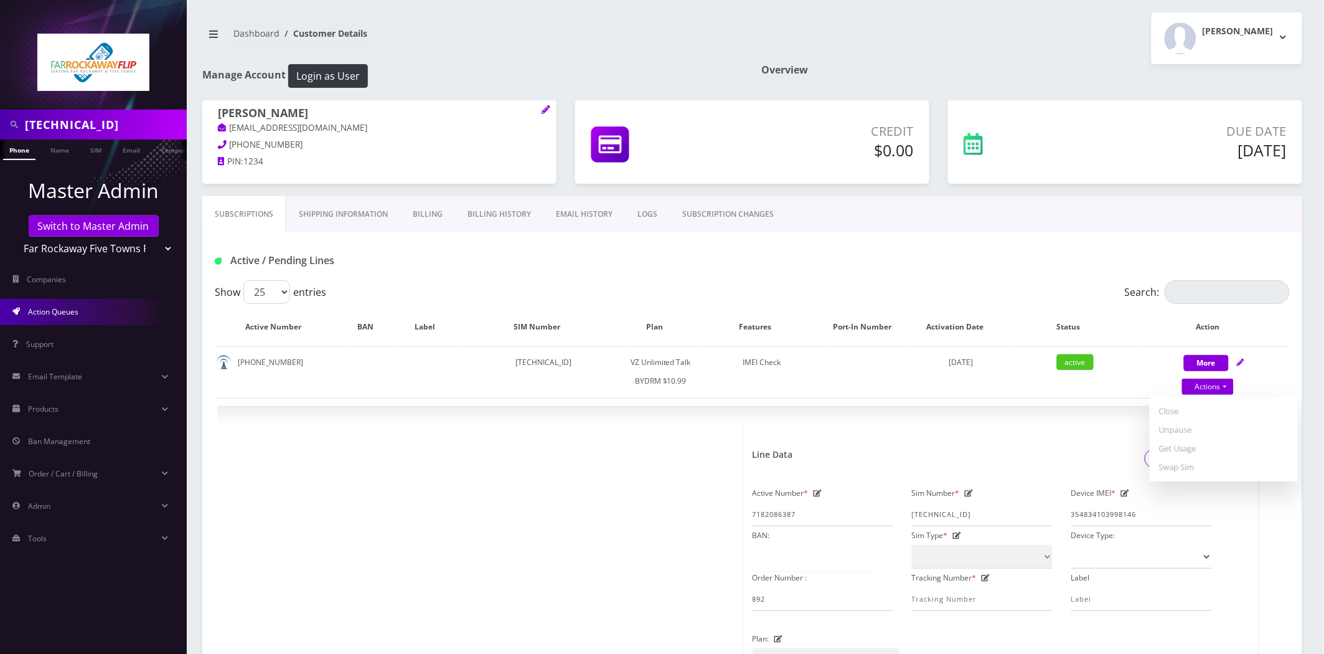
click at [89, 299] on link "Action Queues" at bounding box center [93, 312] width 187 height 26
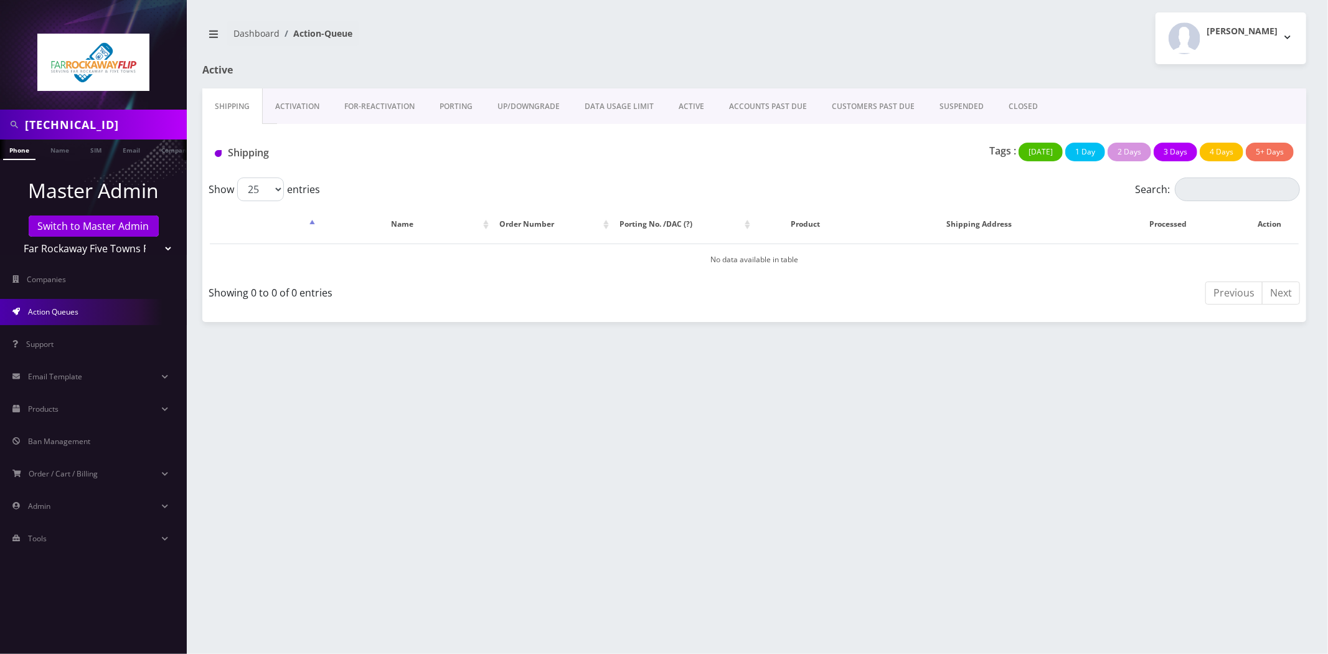
click at [308, 126] on div "Shipping Tags : Today 1 Day 2 Days 3 Days 4 Days 5+ Days" at bounding box center [754, 151] width 1104 height 54
click at [303, 111] on link "Activation" at bounding box center [297, 106] width 69 height 36
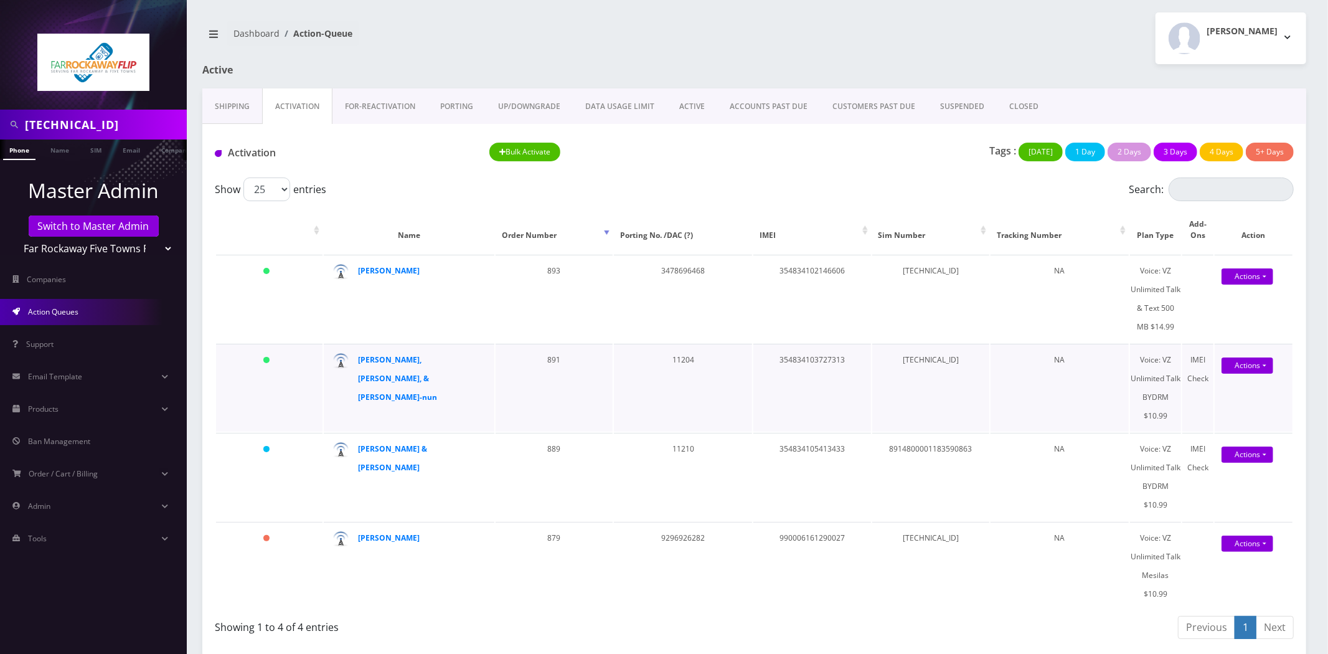
click at [911, 359] on td "[TECHNICAL_ID]" at bounding box center [930, 388] width 117 height 88
copy td "[TECHNICAL_ID]"
click at [968, 542] on td "89148000011835965813" at bounding box center [930, 566] width 117 height 88
click at [912, 344] on td "[TECHNICAL_ID]" at bounding box center [930, 388] width 117 height 88
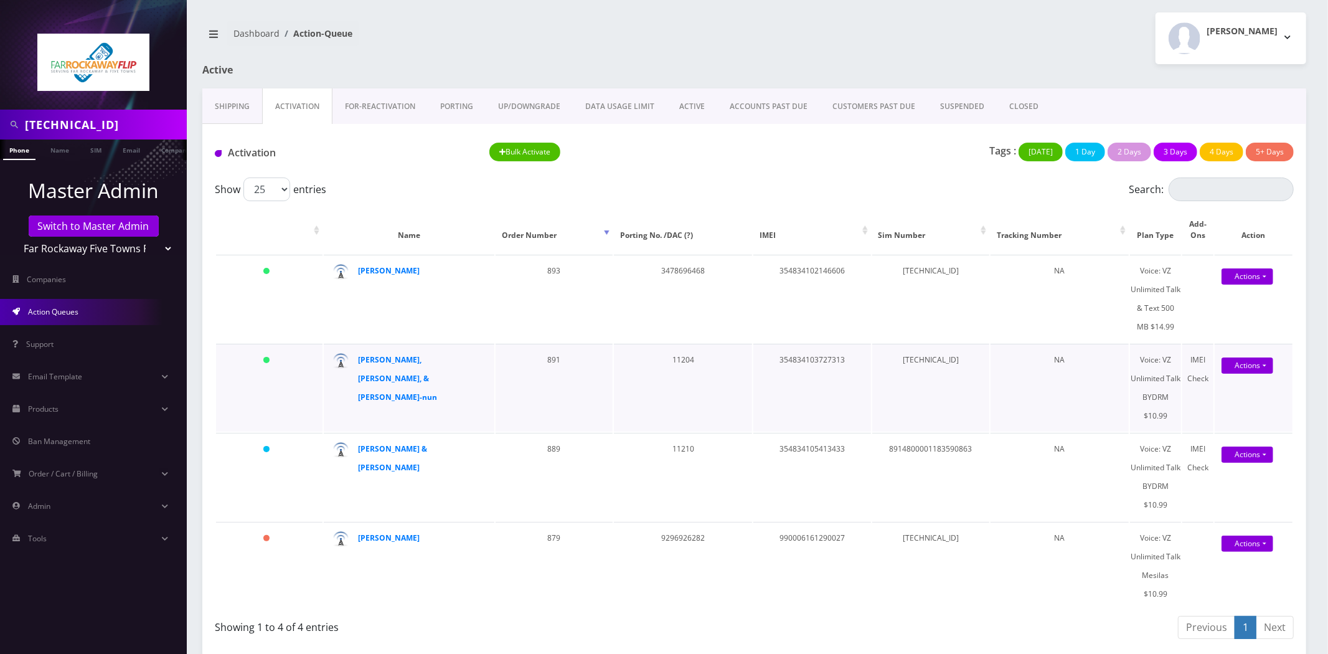
click at [922, 349] on td "[TECHNICAL_ID]" at bounding box center [930, 388] width 117 height 88
click at [922, 350] on td "[TECHNICAL_ID]" at bounding box center [930, 388] width 117 height 88
copy td "[TECHNICAL_ID]"
click at [922, 433] on td "8914800001183590863" at bounding box center [930, 477] width 117 height 88
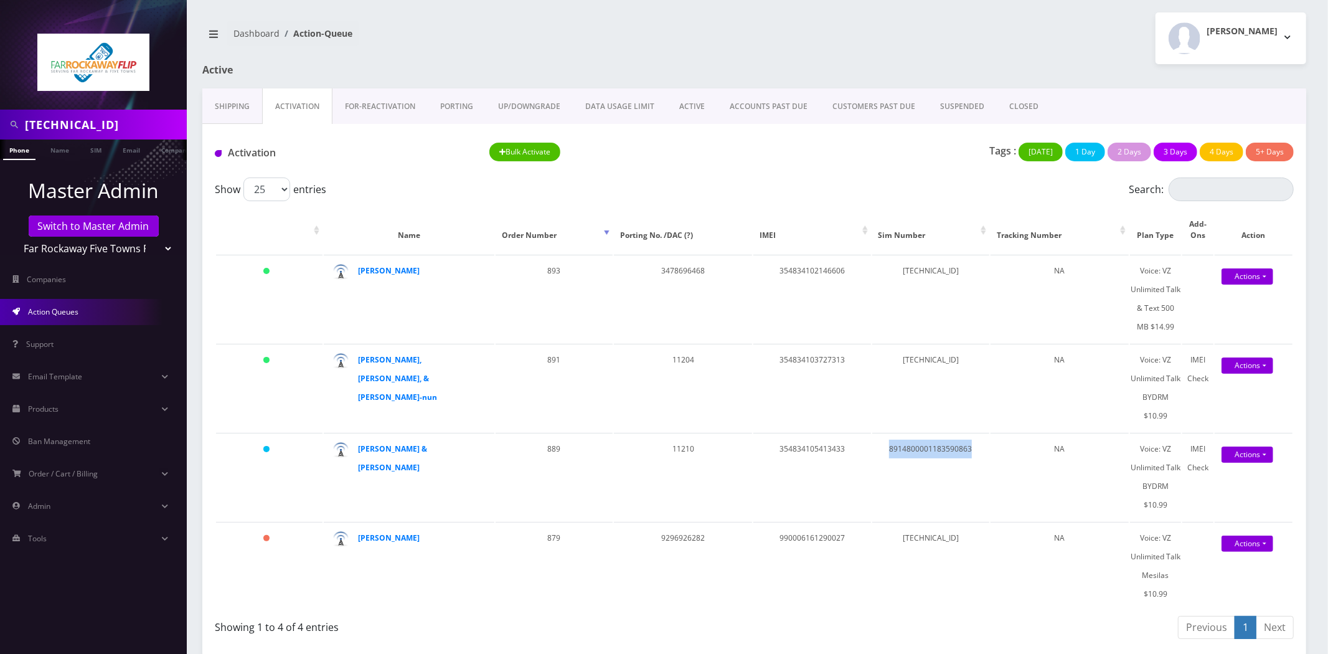
copy td "8914800001183590863"
click at [918, 328] on td "89148000011835958438" at bounding box center [930, 299] width 117 height 88
click at [925, 355] on td "[TECHNICAL_ID]" at bounding box center [930, 388] width 117 height 88
copy td "[TECHNICAL_ID]"
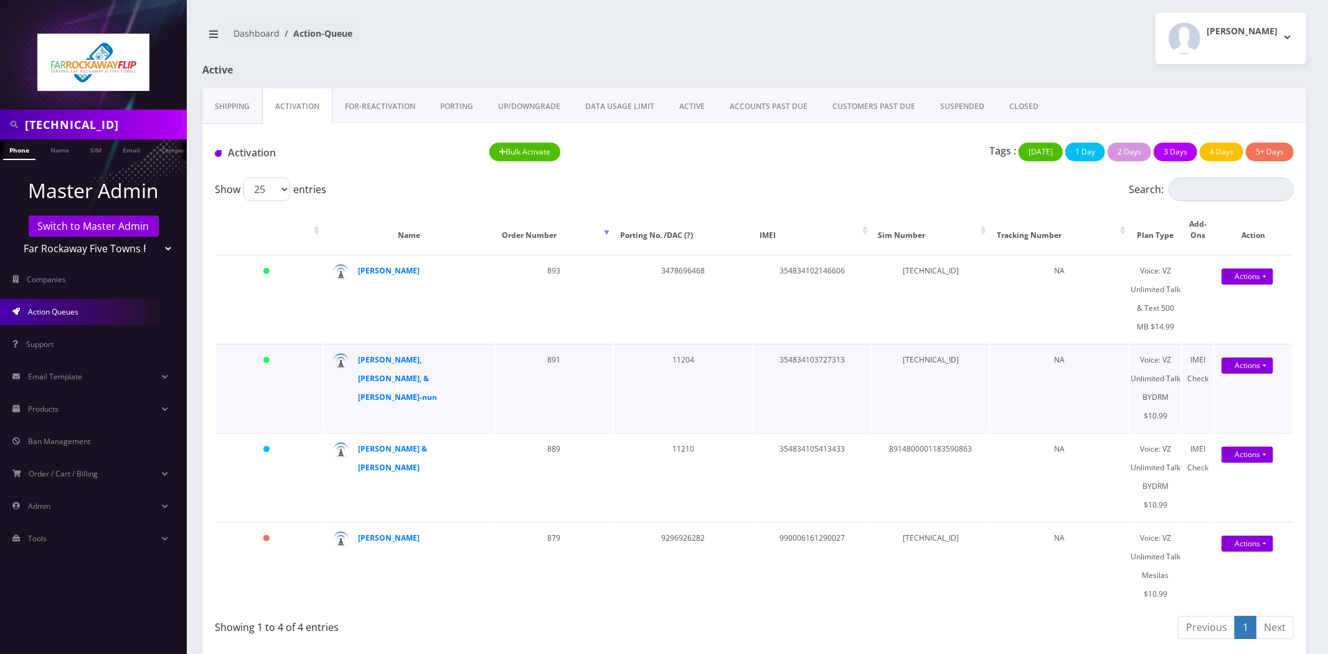
click at [804, 351] on td "354834103727313" at bounding box center [811, 388] width 117 height 88
copy td "354834103727313"
click at [551, 344] on td "891" at bounding box center [554, 388] width 117 height 88
click at [553, 344] on td "891" at bounding box center [554, 388] width 117 height 88
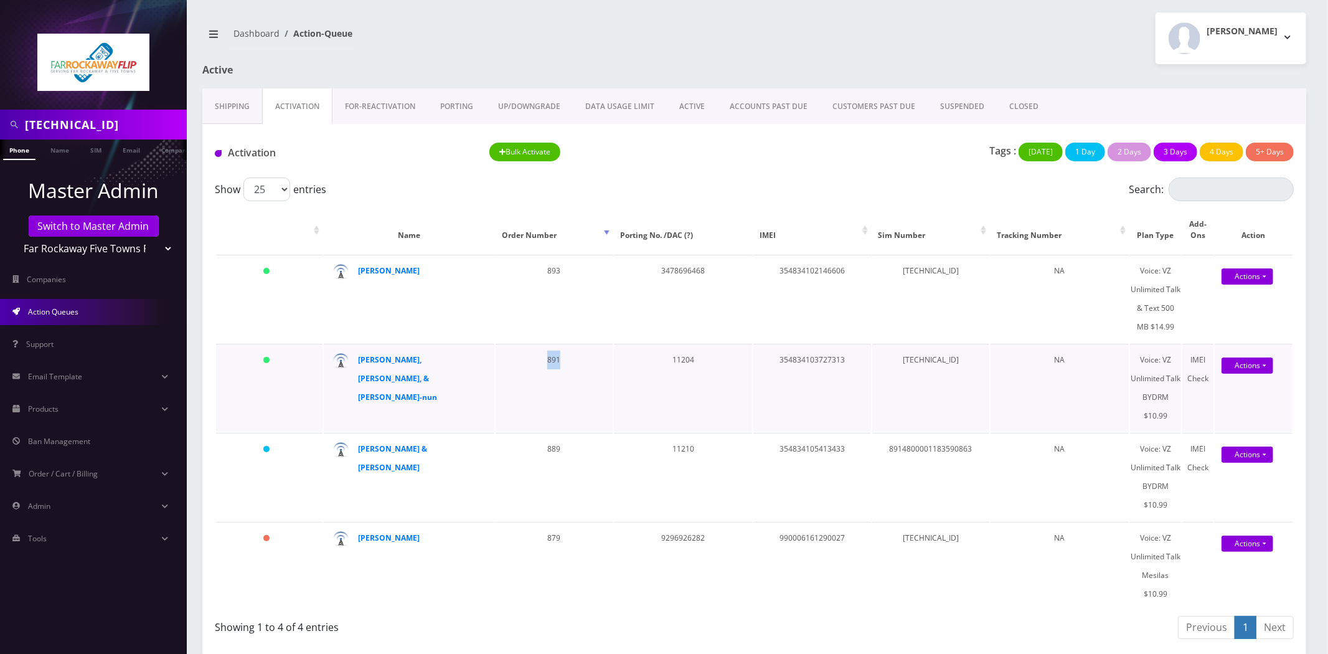
copy td "891"
click at [413, 354] on strong "Sara, Chana, & Adina Bin-nun" at bounding box center [397, 378] width 79 height 48
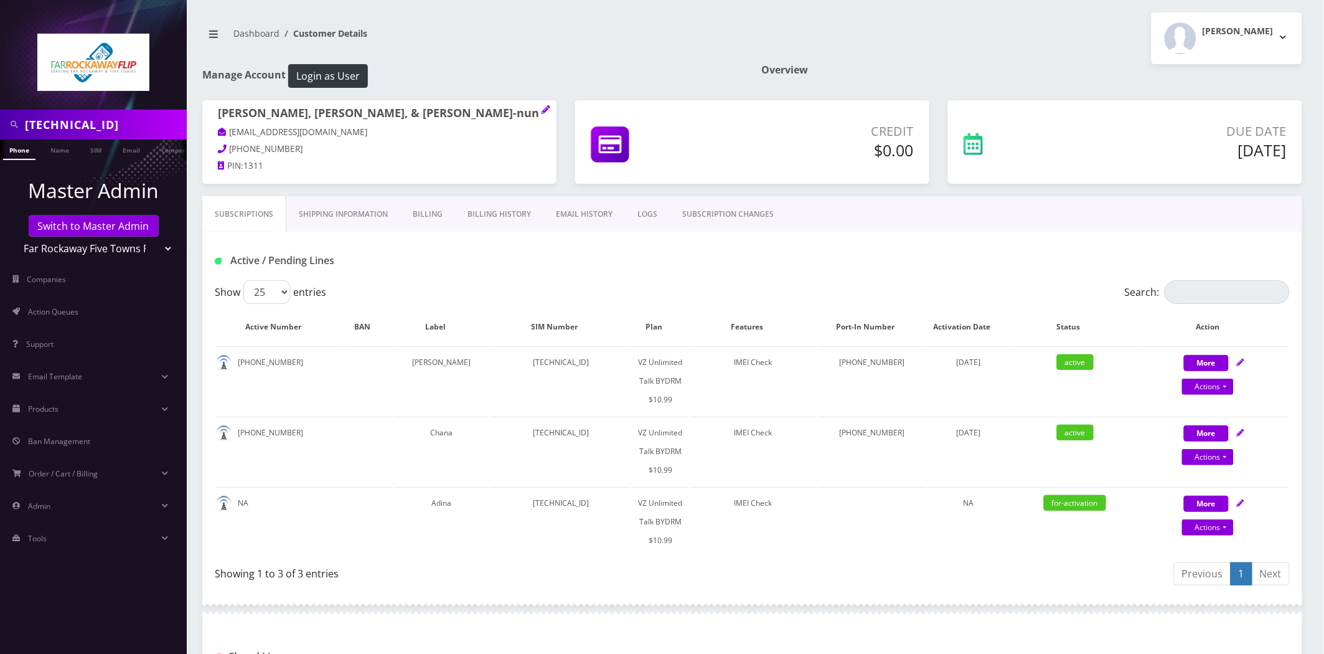
click at [540, 120] on p at bounding box center [539, 120] width 2 height 1
click at [547, 110] on icon at bounding box center [546, 109] width 8 height 8
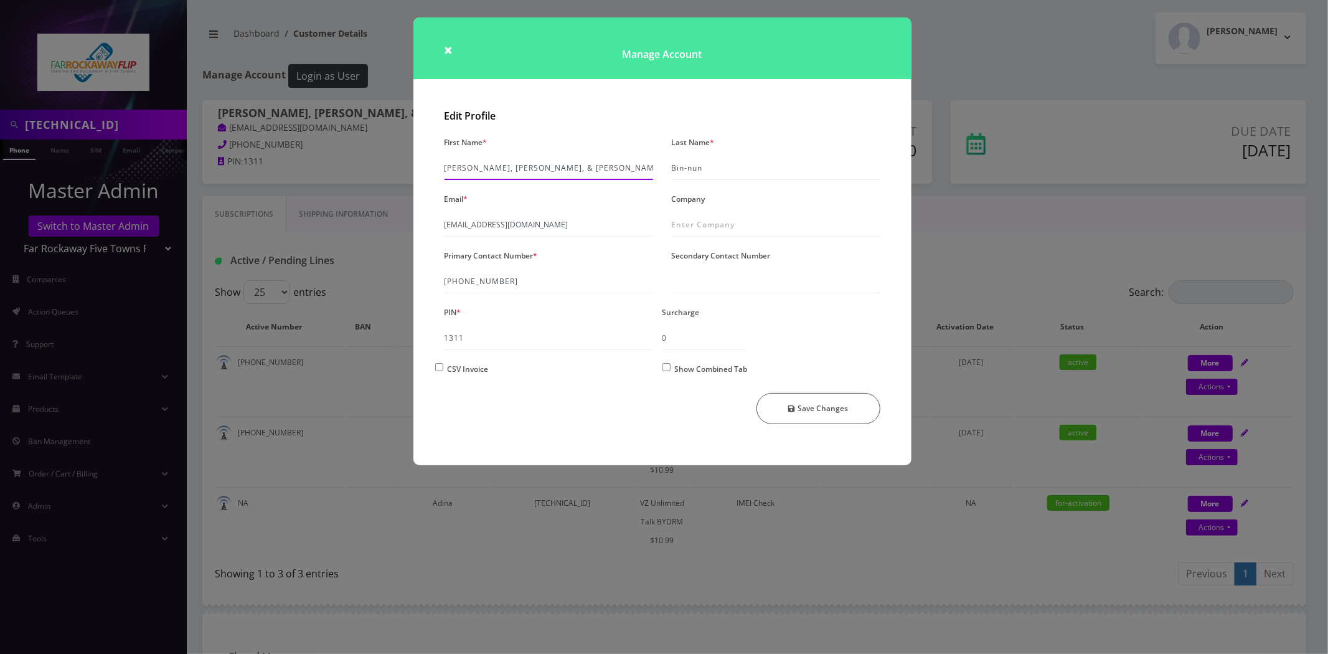
click at [545, 159] on input "[PERSON_NAME], [PERSON_NAME], & [PERSON_NAME]" at bounding box center [548, 168] width 209 height 24
click at [511, 176] on input "[PERSON_NAME], [PERSON_NAME], & [PERSON_NAME]" at bounding box center [548, 168] width 209 height 24
click at [512, 176] on input "[PERSON_NAME], [PERSON_NAME], & [PERSON_NAME]" at bounding box center [548, 168] width 209 height 24
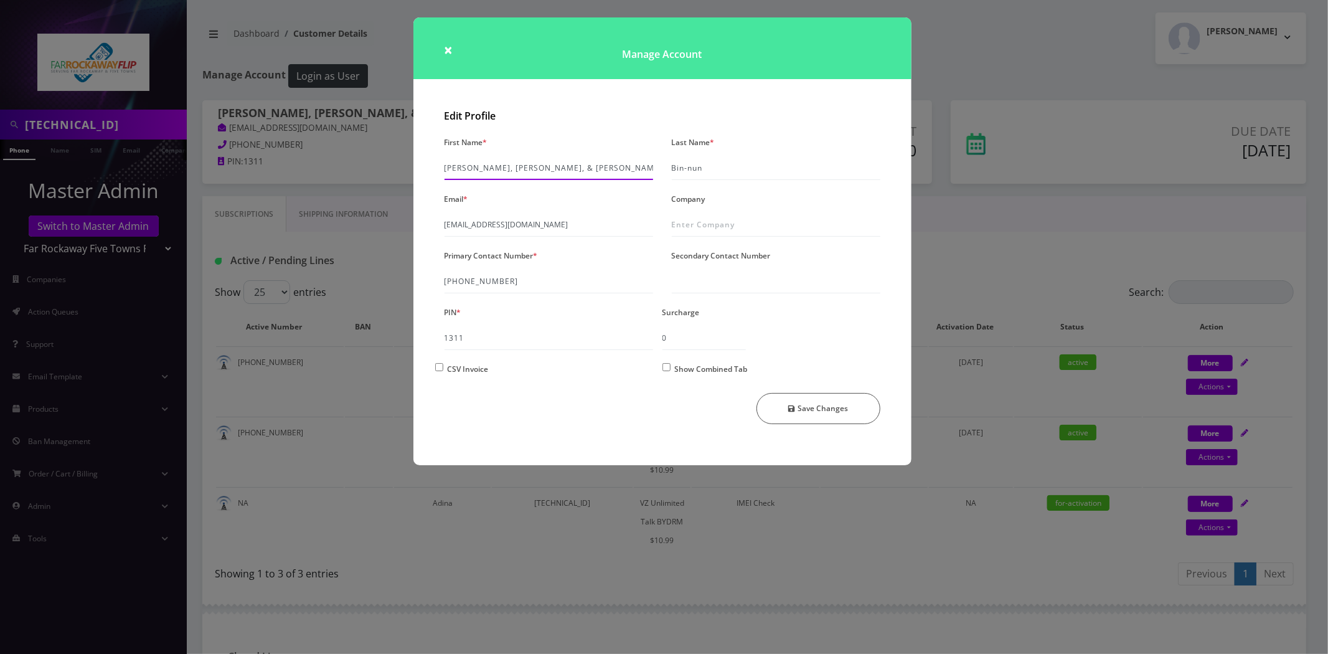
click at [512, 176] on input "[PERSON_NAME], [PERSON_NAME], & [PERSON_NAME]" at bounding box center [548, 168] width 209 height 24
click at [308, 416] on div "× Manage Account Edit Profile First Name * [PERSON_NAME], & [PERSON_NAME] Last …" at bounding box center [664, 327] width 1328 height 654
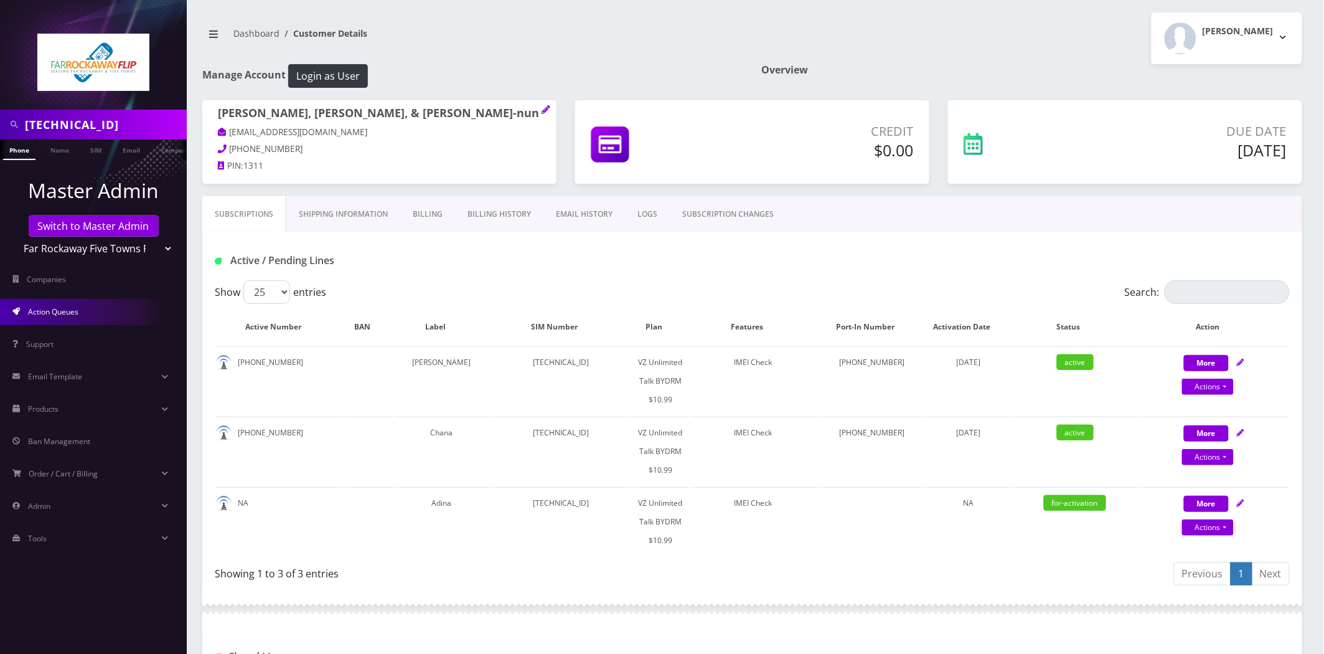
click at [72, 316] on link "Action Queues" at bounding box center [93, 312] width 187 height 26
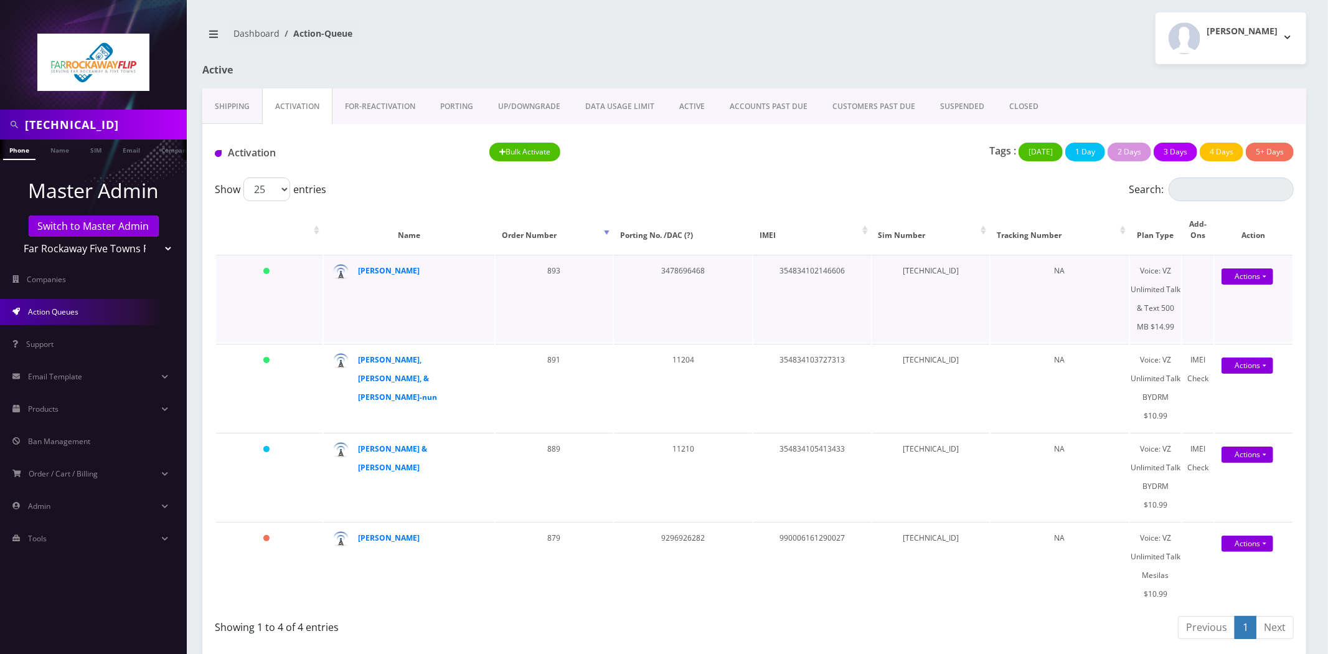
click at [680, 258] on td "3478696468" at bounding box center [683, 299] width 138 height 88
click at [680, 259] on td "3478696468" at bounding box center [683, 299] width 138 height 88
copy td "3478696468"
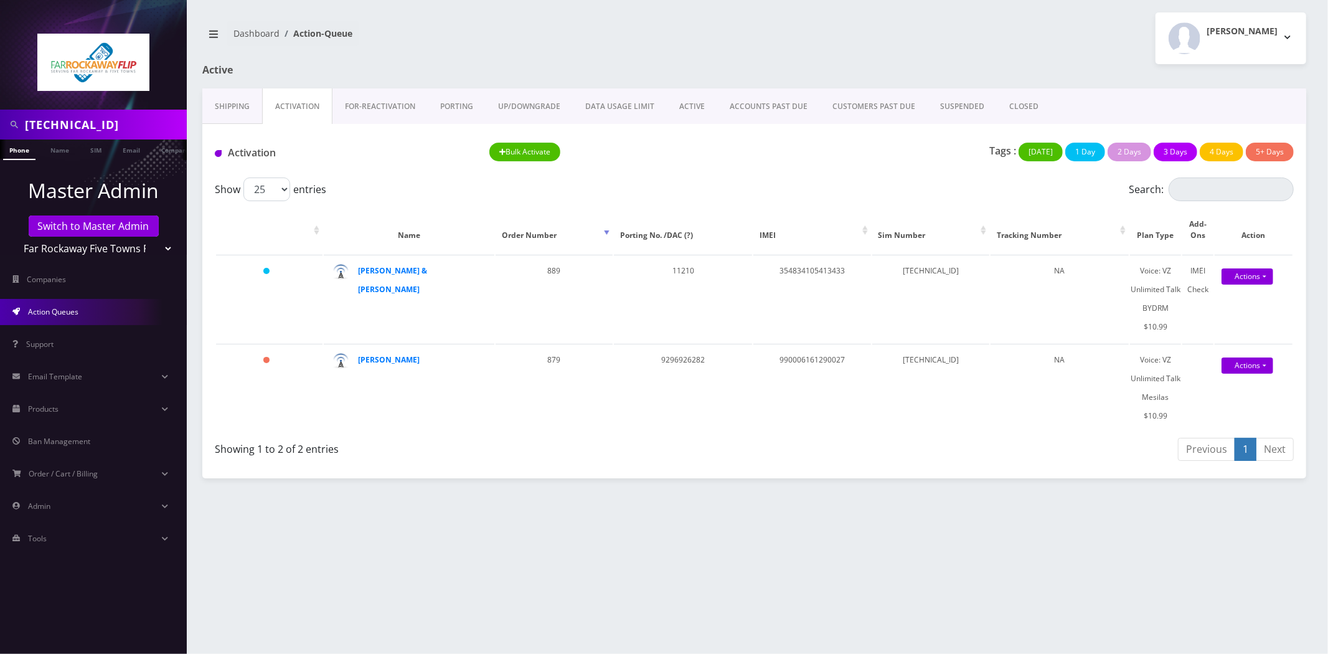
click at [694, 86] on div at bounding box center [941, 76] width 748 height 24
click at [695, 103] on link "ACTIVE" at bounding box center [692, 106] width 50 height 36
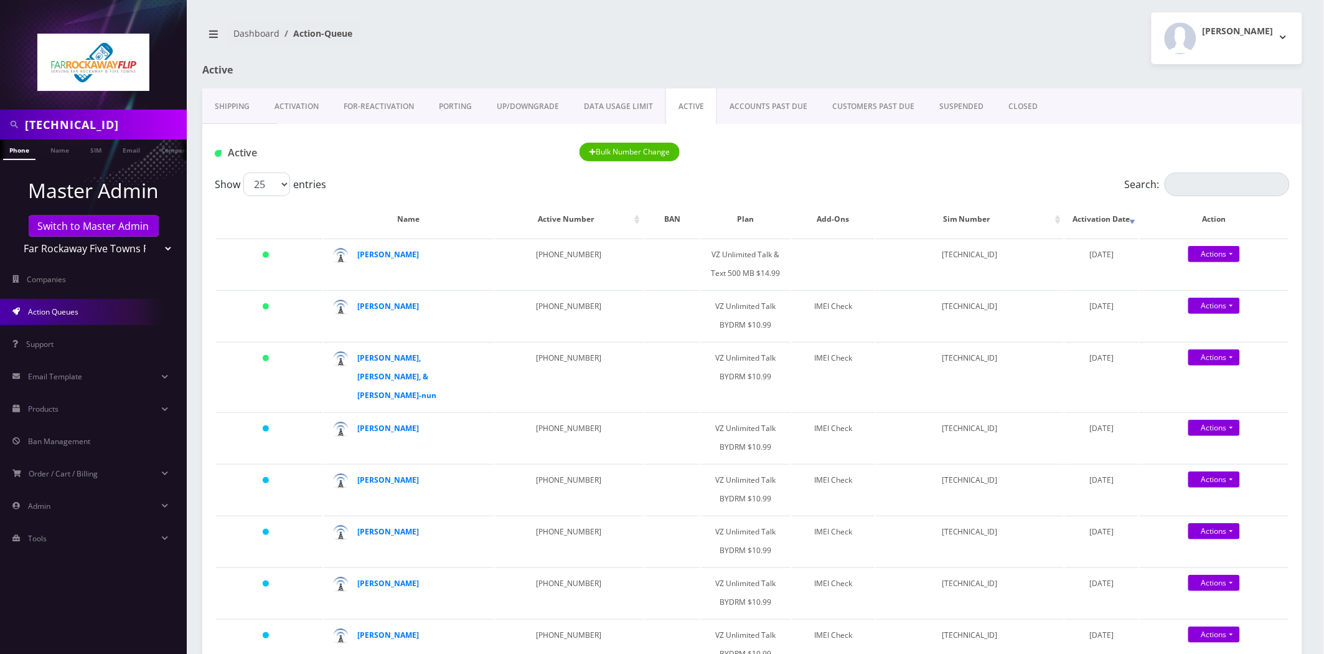
click at [314, 112] on link "Activation" at bounding box center [296, 106] width 69 height 36
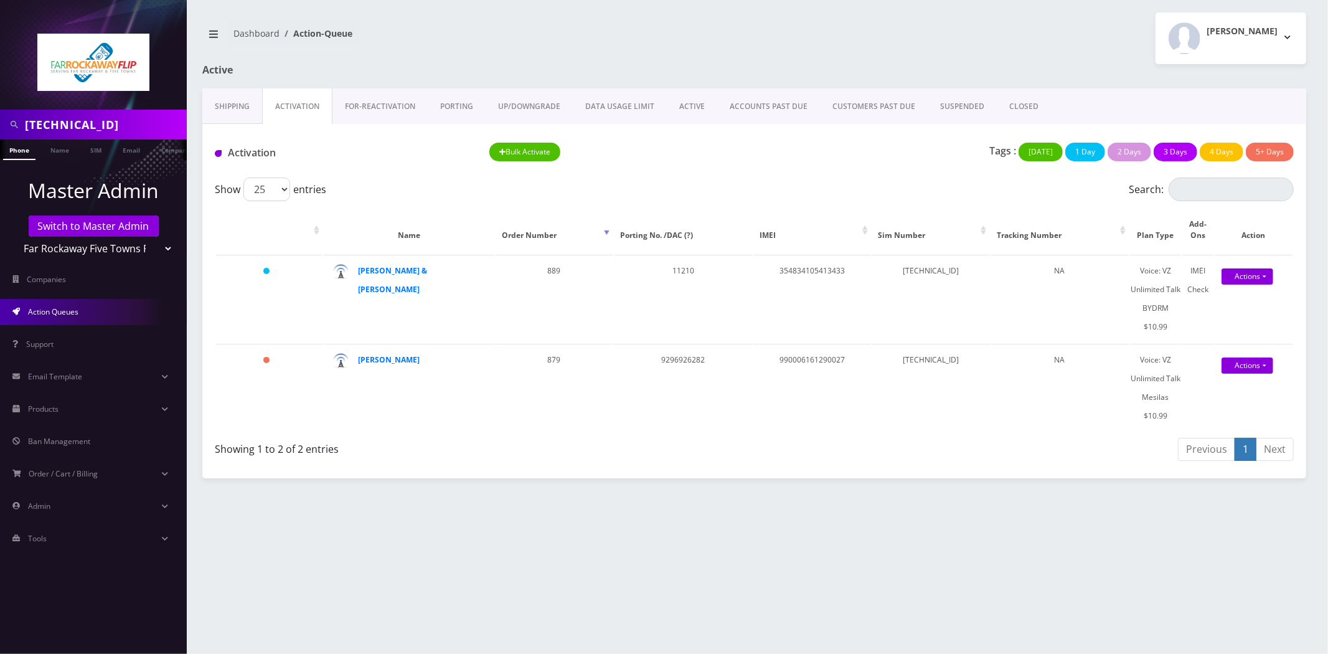
click at [101, 259] on select "Teltik Production My Link Mobile VennMobile Unlimited Advanced LTE Rexing Inc D…" at bounding box center [93, 249] width 159 height 24
click at [85, 226] on link "Switch to Master Admin" at bounding box center [94, 225] width 130 height 21
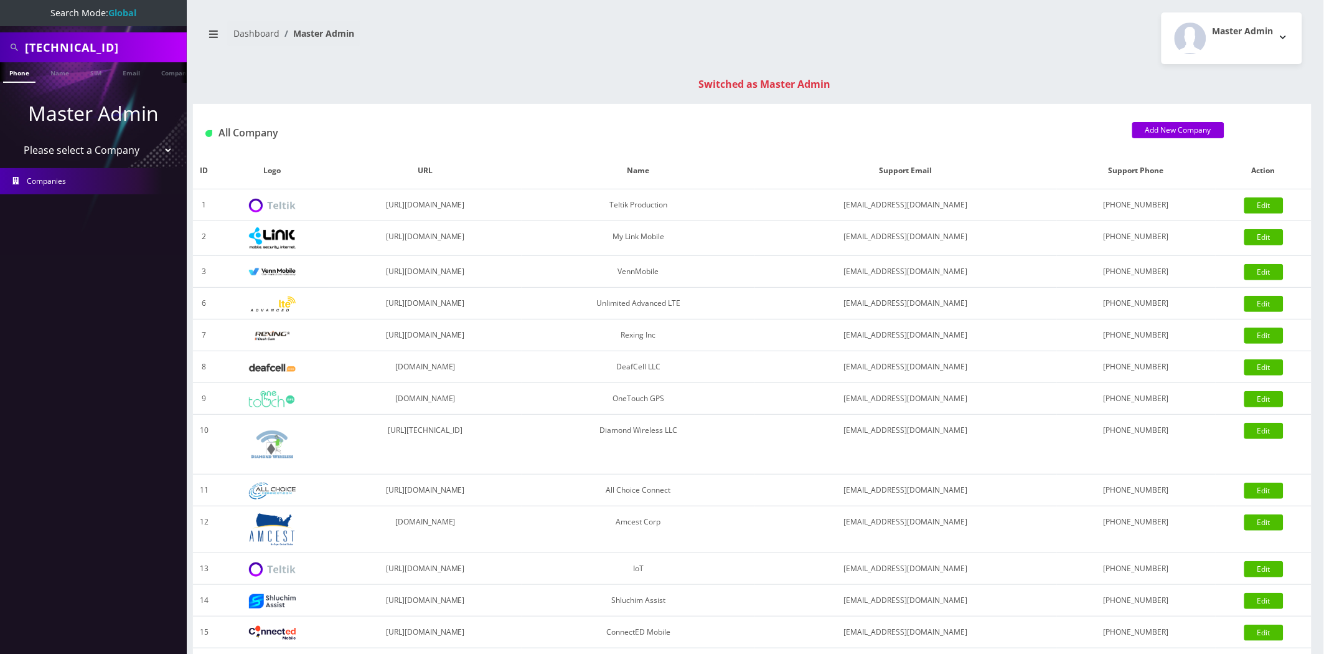
click at [114, 50] on input "[TECHNICAL_ID]" at bounding box center [104, 47] width 159 height 24
click at [114, 50] on input "89148000011798241707" at bounding box center [104, 47] width 159 height 24
paste input "01240497128438768"
type input "8901240497128438768"
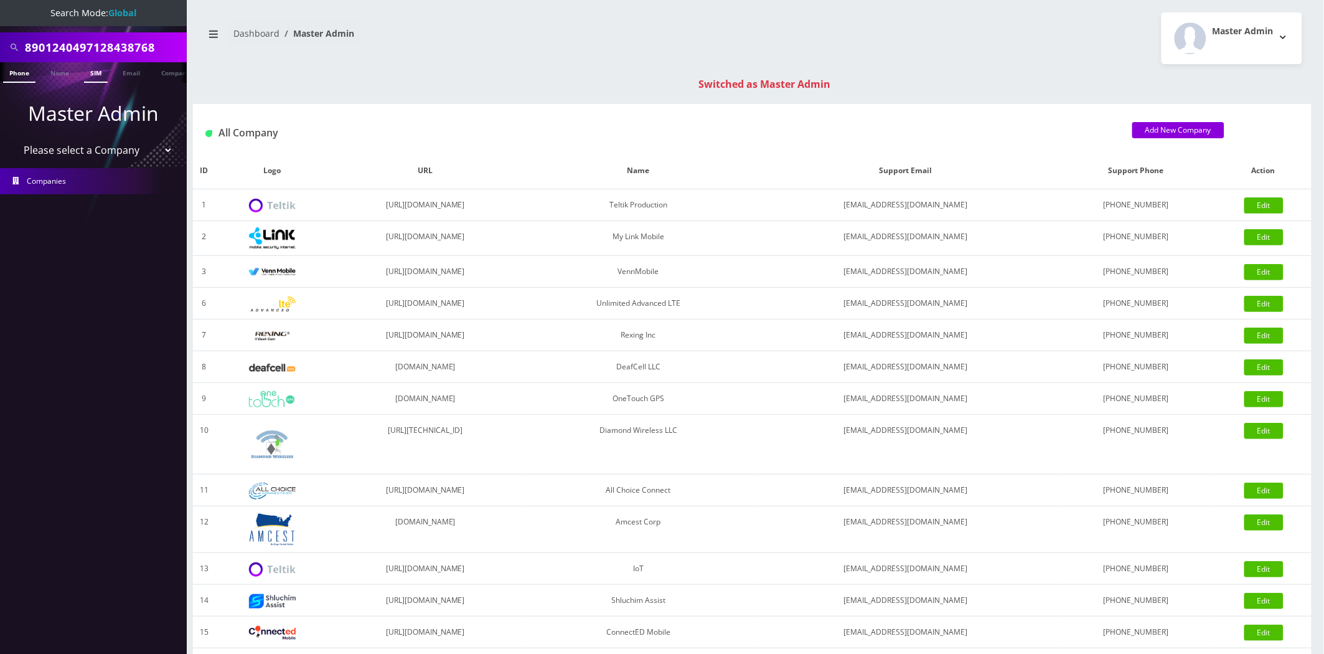
click at [97, 76] on link "SIM" at bounding box center [96, 72] width 24 height 21
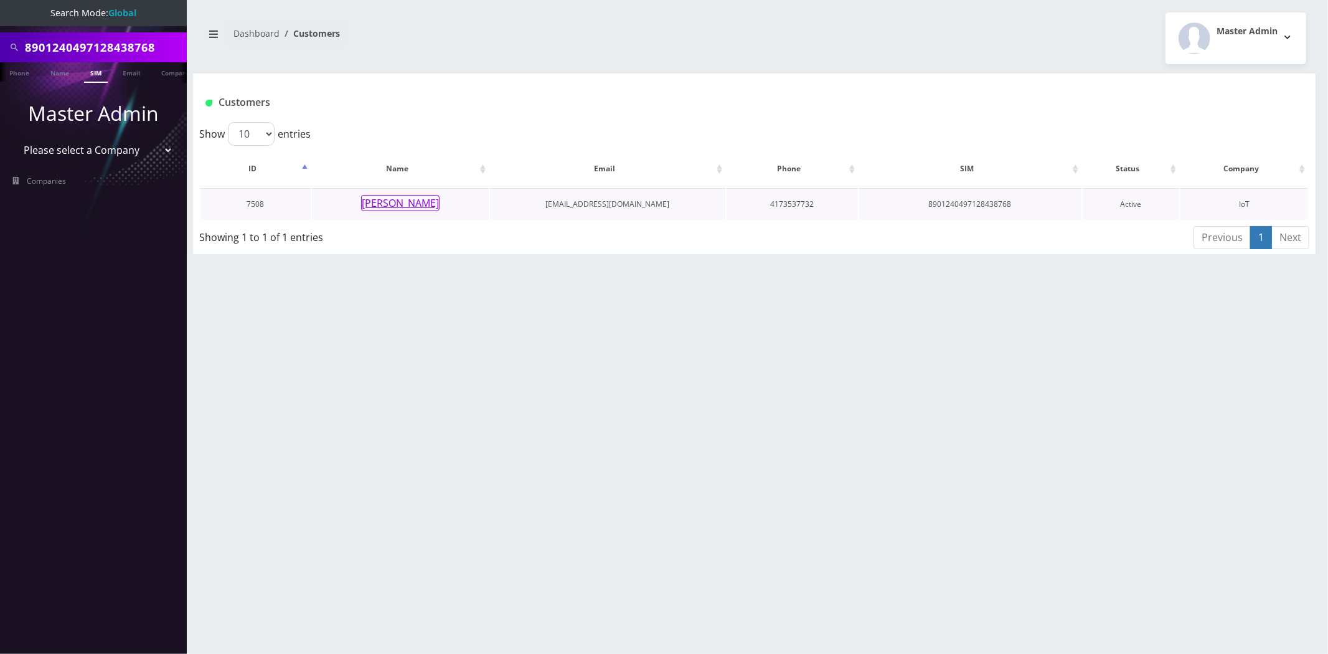
click at [408, 205] on button "[PERSON_NAME]" at bounding box center [400, 203] width 78 height 16
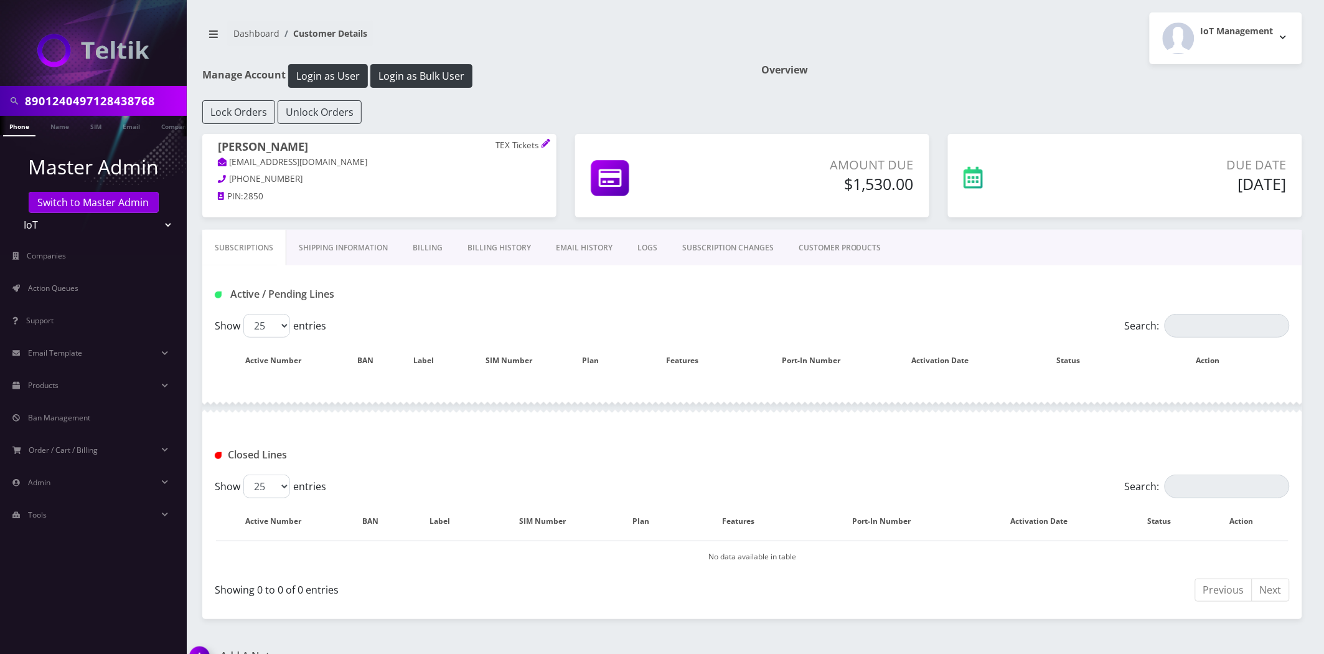
click at [308, 251] on link "Shipping Information" at bounding box center [343, 248] width 114 height 36
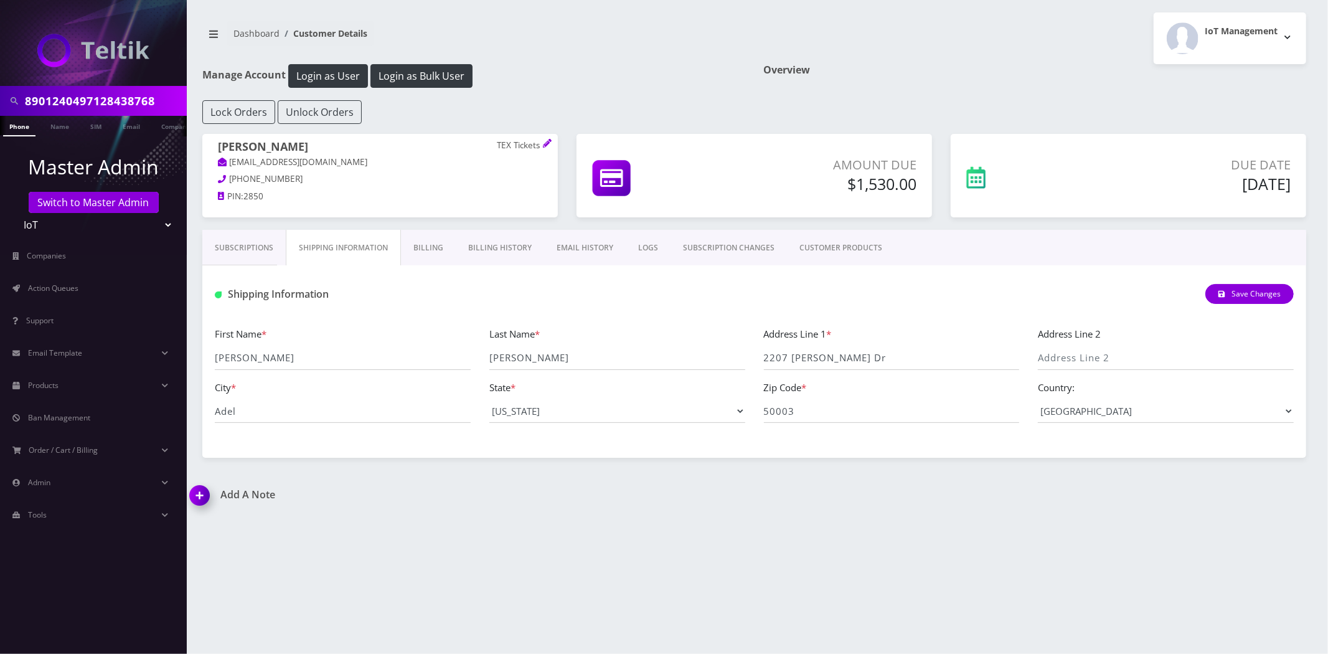
click at [431, 264] on link "Billing" at bounding box center [428, 248] width 55 height 36
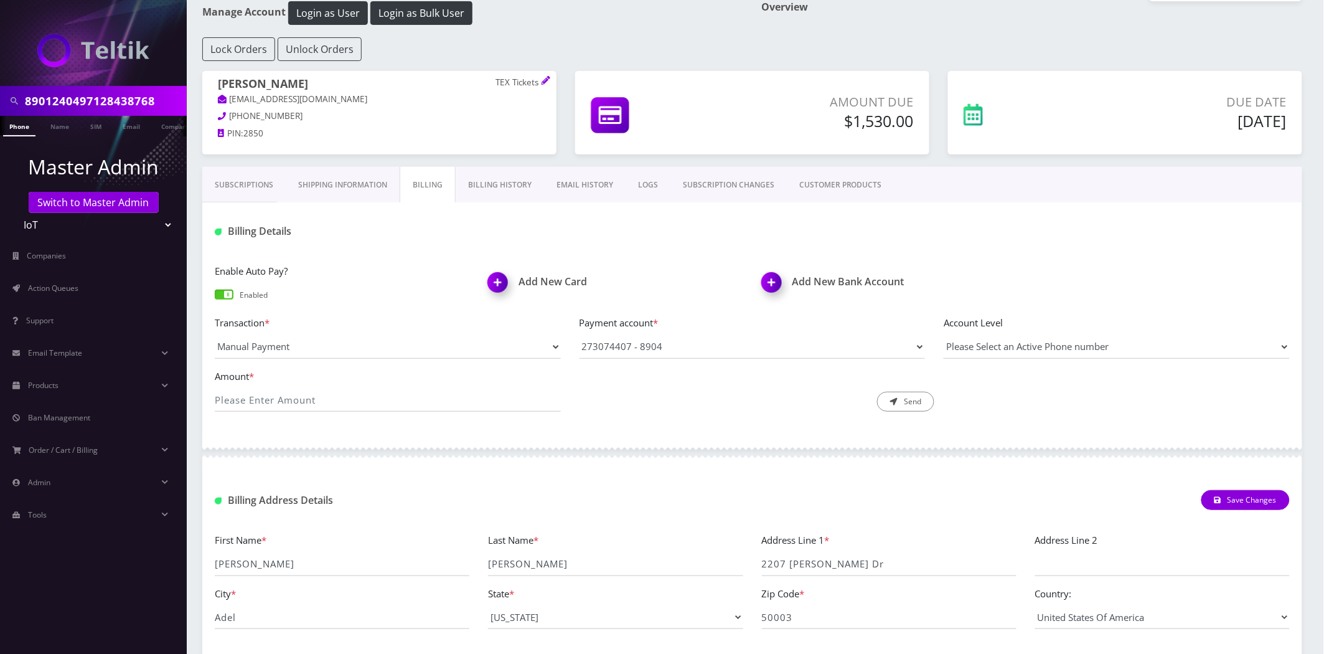
scroll to position [134, 0]
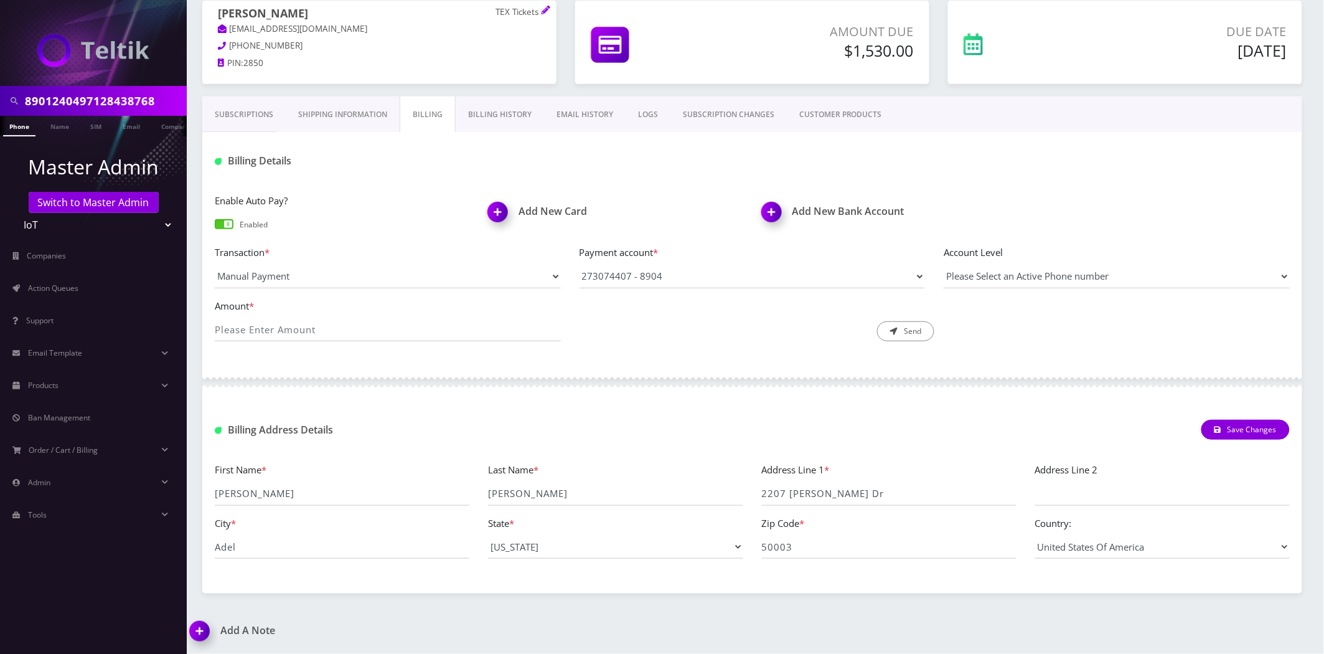
click at [93, 108] on input "8901240497128438768" at bounding box center [104, 101] width 159 height 24
click at [92, 108] on input "8901240497128438768" at bounding box center [104, 101] width 159 height 24
type input "everything"
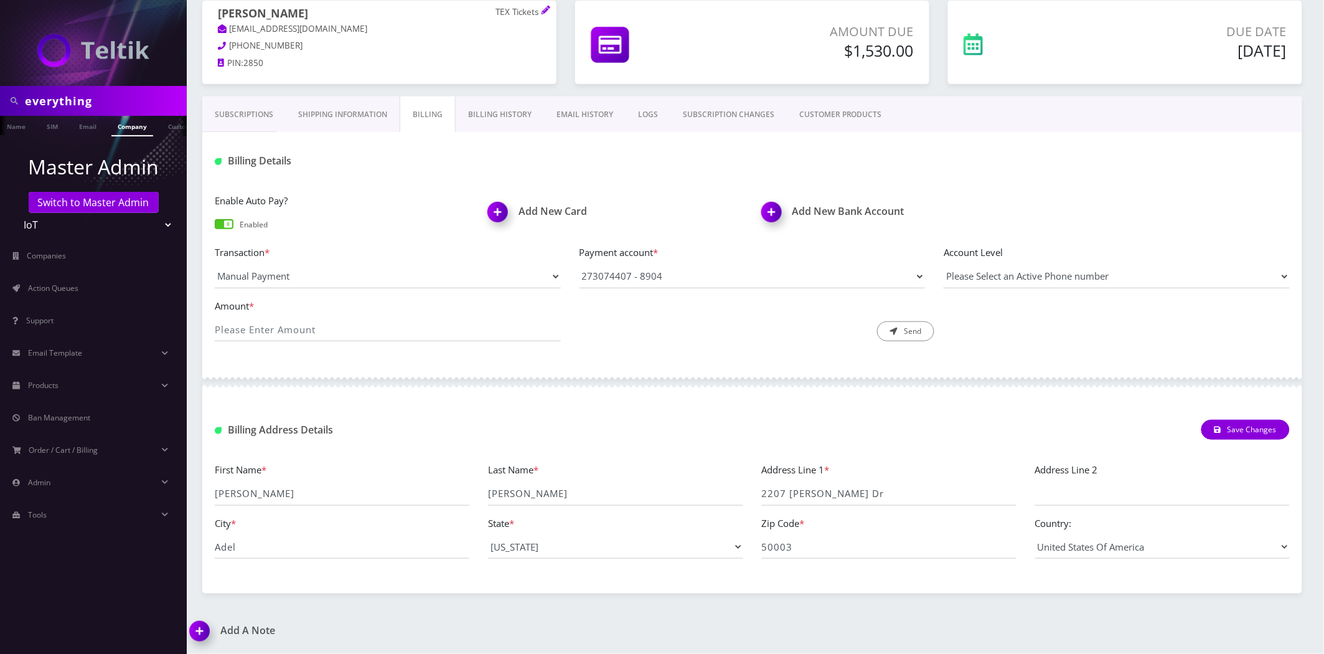
click at [139, 129] on link "Company" at bounding box center [132, 126] width 42 height 21
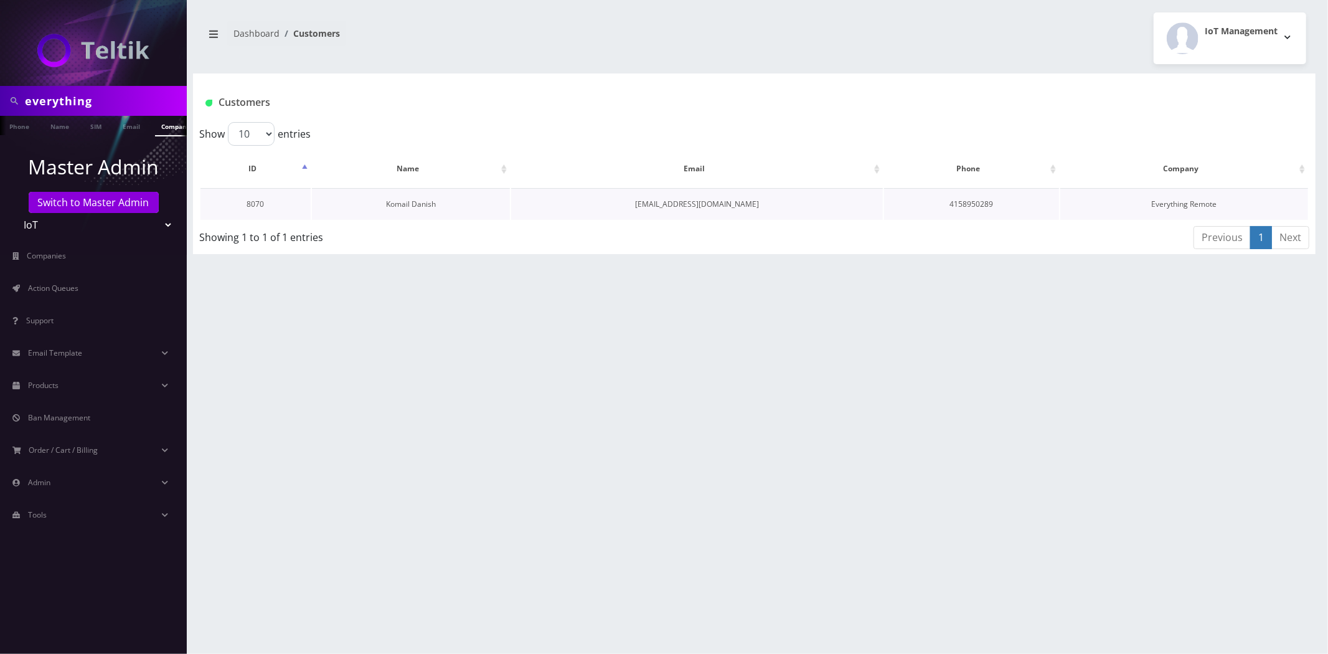
click at [412, 204] on link "Komail Danish" at bounding box center [411, 204] width 50 height 11
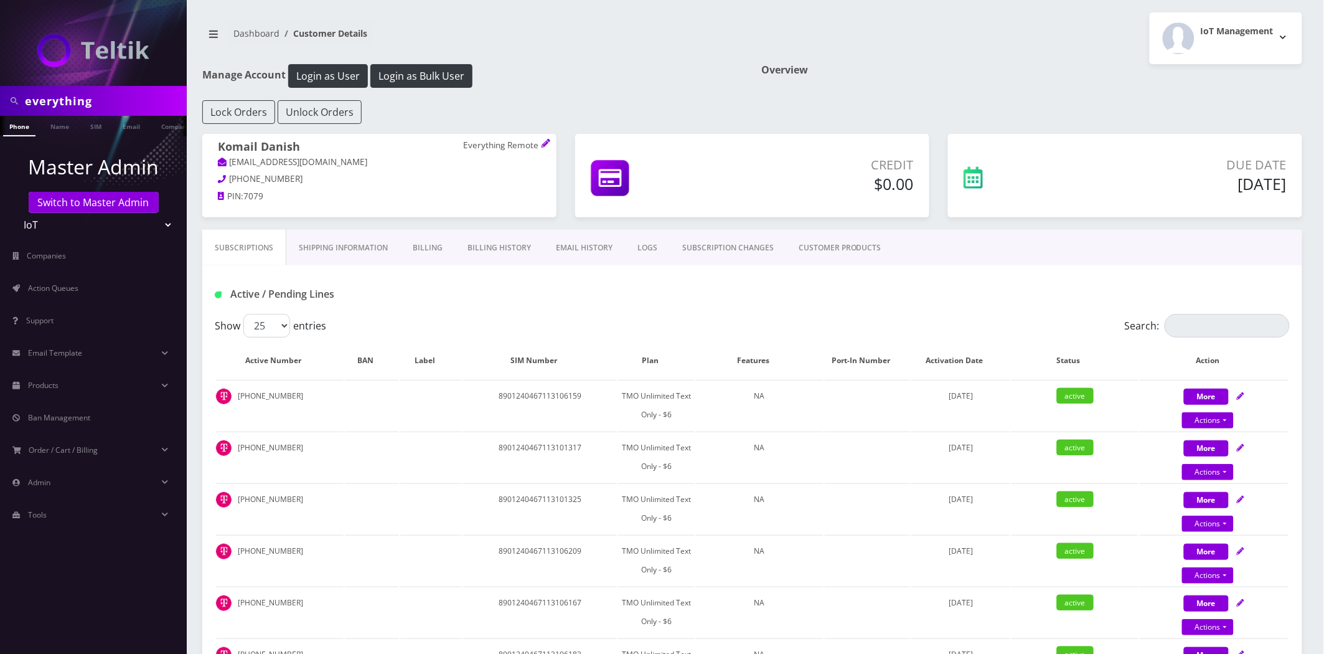
click at [335, 254] on link "Shipping Information" at bounding box center [343, 248] width 114 height 36
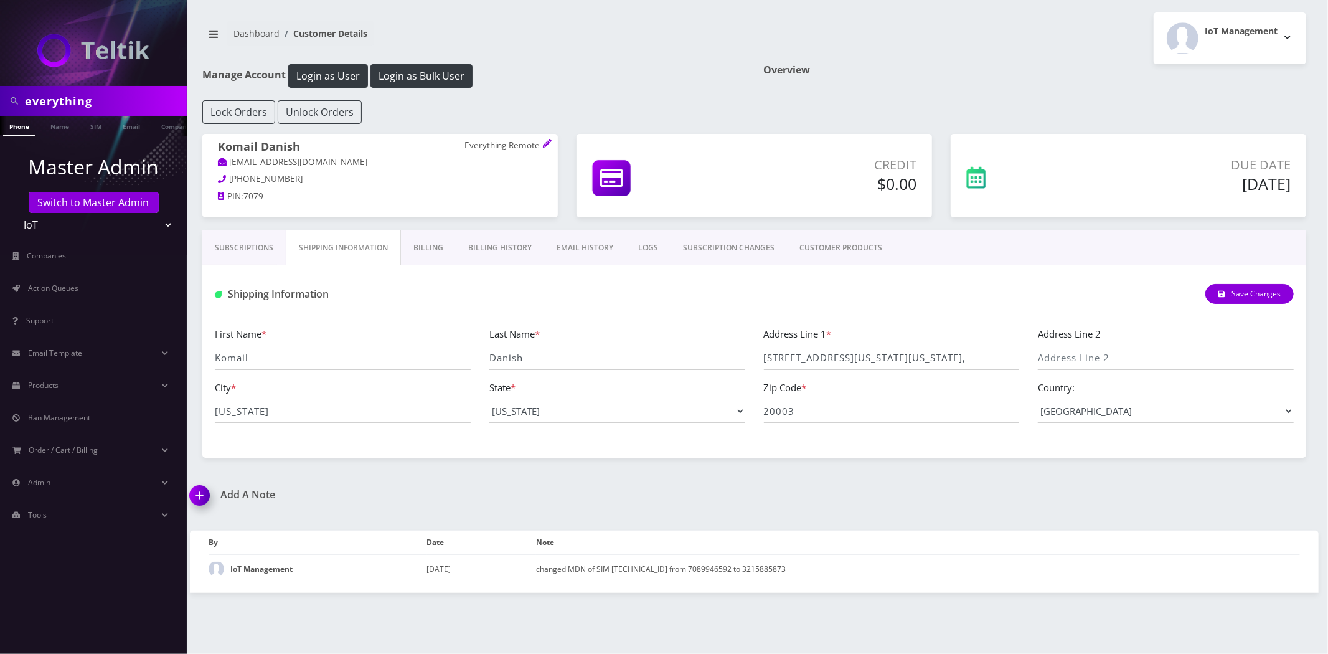
drag, startPoint x: 759, startPoint y: 357, endPoint x: 875, endPoint y: 361, distance: 115.9
click at [875, 361] on div "Address Line 1 * [STREET_ADDRESS][US_STATE][US_STATE]," at bounding box center [891, 348] width 275 height 44
drag, startPoint x: 879, startPoint y: 355, endPoint x: 143, endPoint y: 275, distance: 740.3
click at [761, 357] on div "Address Line 1 * 1100 New Jersey Ave SE Ste 2000, Washington," at bounding box center [891, 348] width 275 height 44
click at [54, 285] on span "Action Queues" at bounding box center [53, 288] width 50 height 11
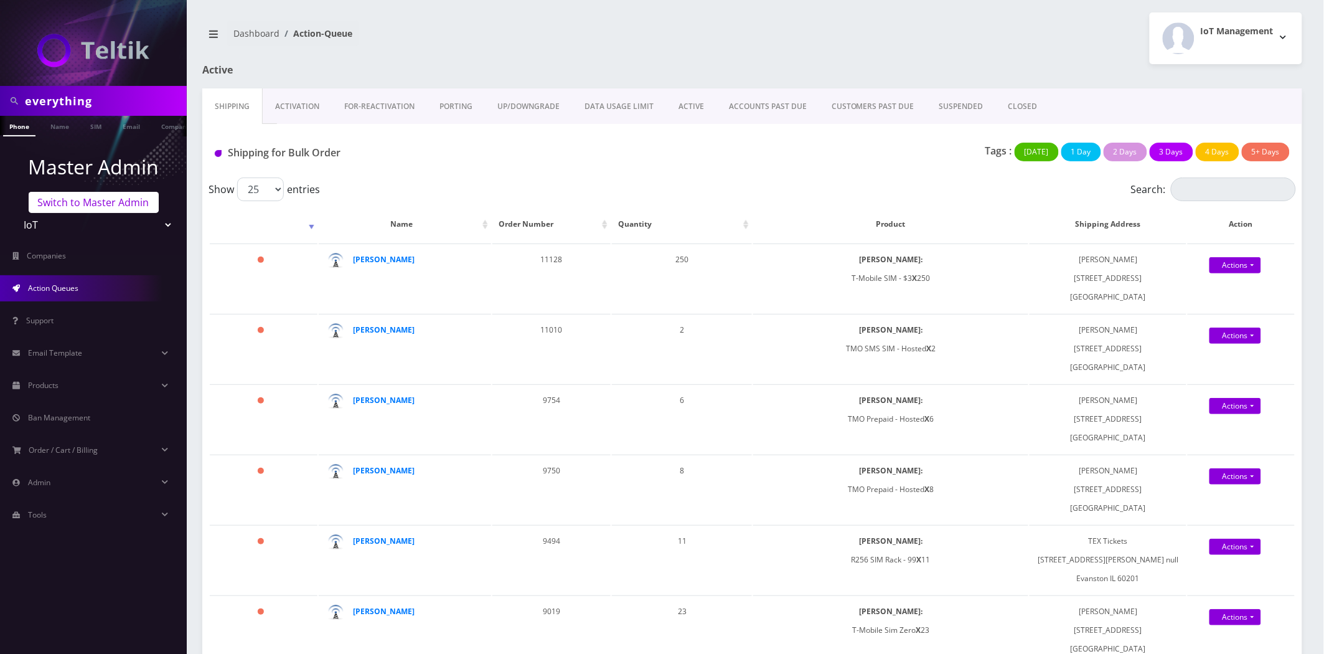
click at [69, 202] on link "Switch to Master Admin" at bounding box center [94, 202] width 130 height 21
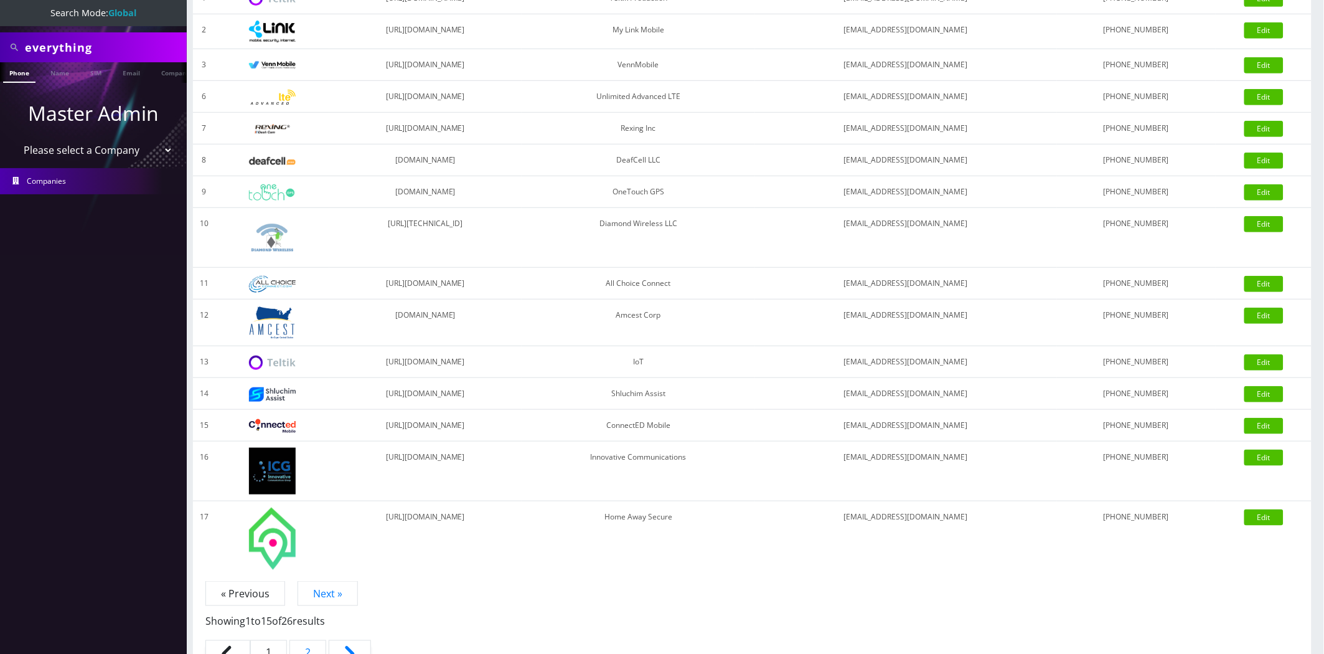
scroll to position [207, 0]
click at [73, 148] on select "Please select a Company Teltik Production My Link Mobile VennMobile Unlimited A…" at bounding box center [93, 150] width 159 height 24
select select "23"
click at [14, 138] on select "Please select a Company Teltik Production My Link Mobile VennMobile Unlimited A…" at bounding box center [93, 150] width 159 height 24
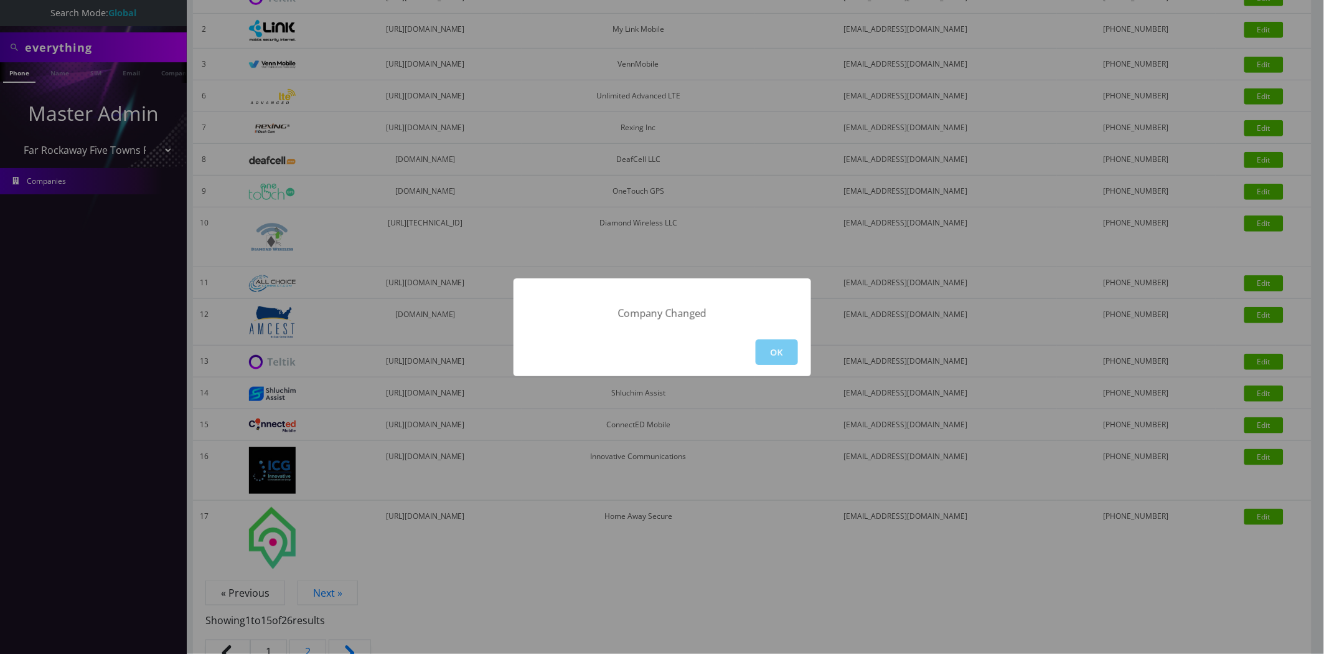
click at [780, 349] on button "OK" at bounding box center [777, 352] width 42 height 26
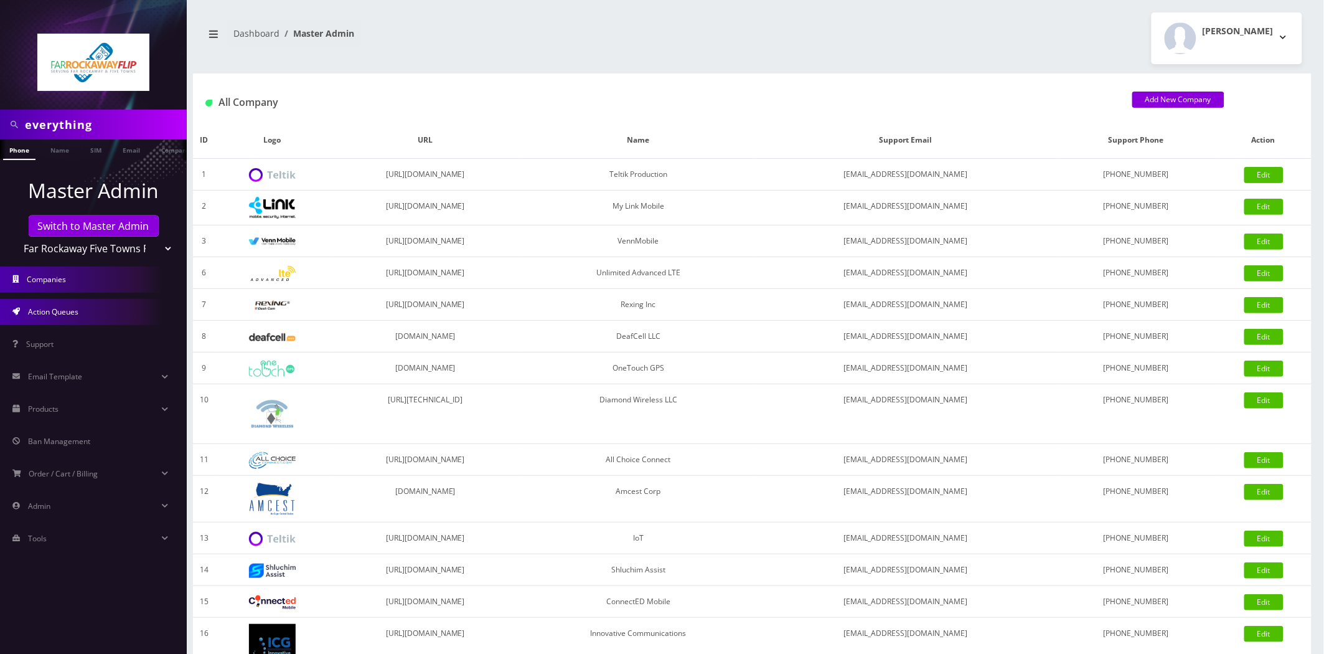
click at [63, 308] on span "Action Queues" at bounding box center [53, 311] width 50 height 11
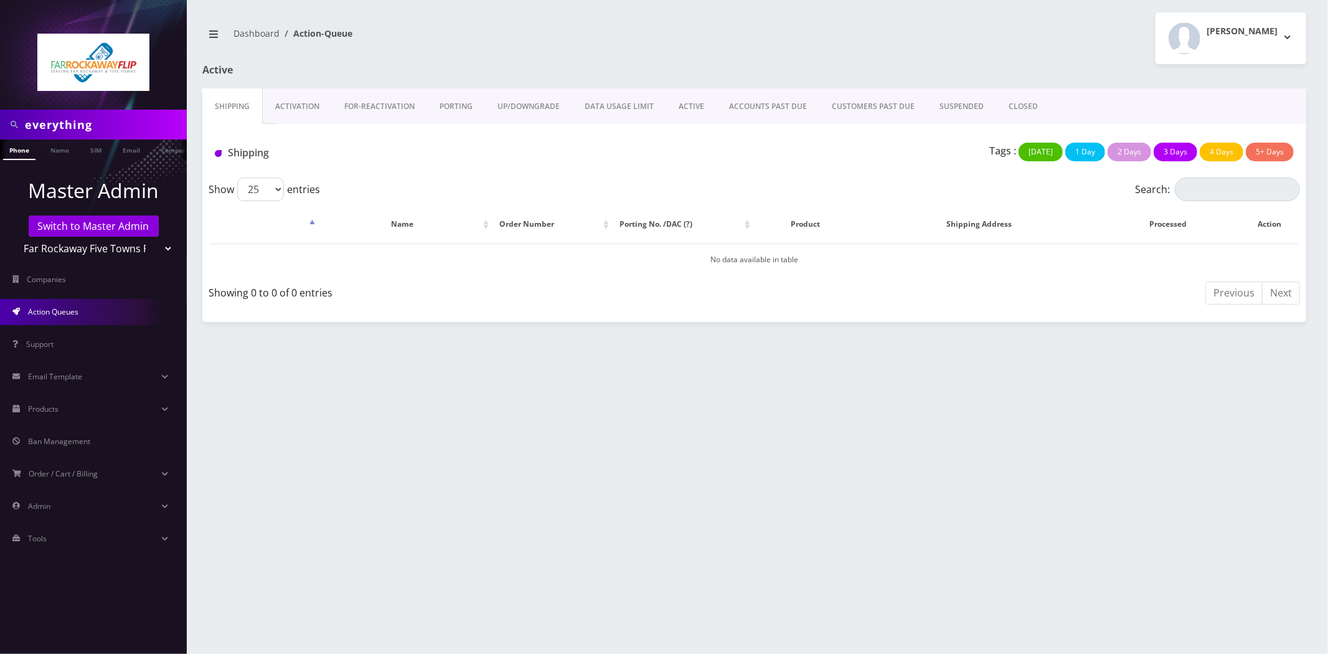
scroll to position [0, 6]
click at [274, 95] on link "Activation" at bounding box center [297, 106] width 69 height 36
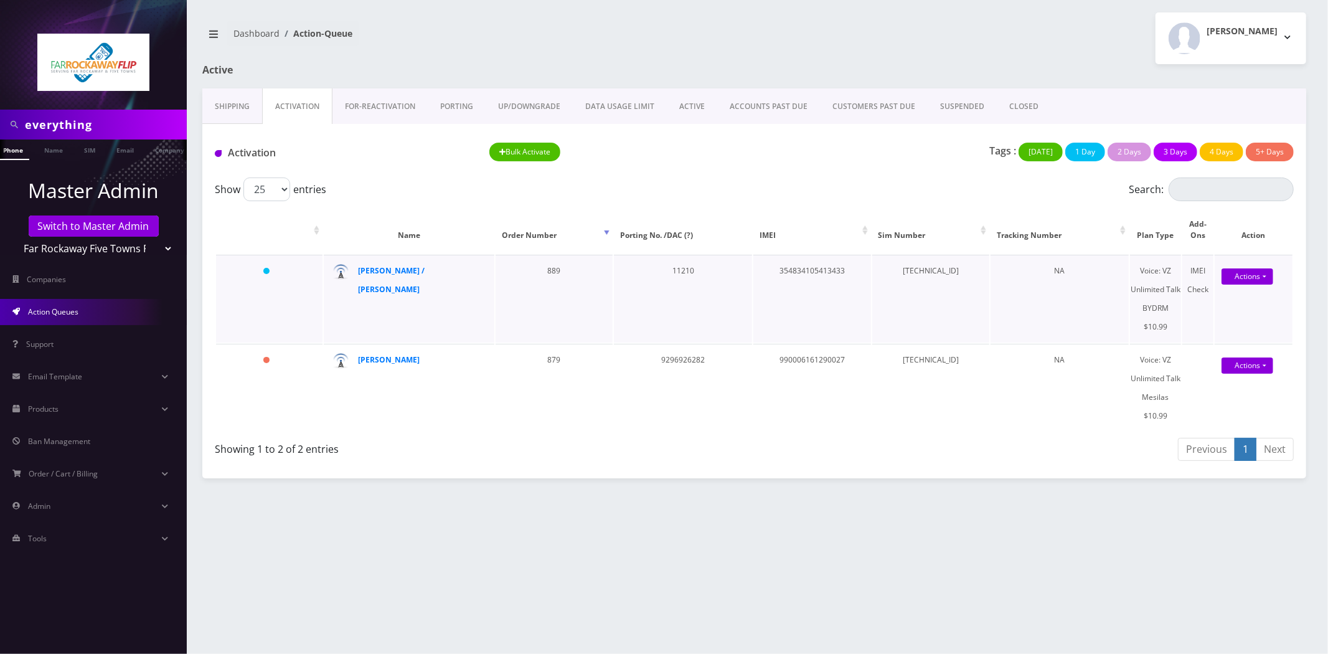
click at [932, 260] on td "[TECHNICAL_ID]" at bounding box center [930, 299] width 117 height 88
copy td "[TECHNICAL_ID]"
click at [820, 259] on td "354834105413433" at bounding box center [811, 299] width 117 height 88
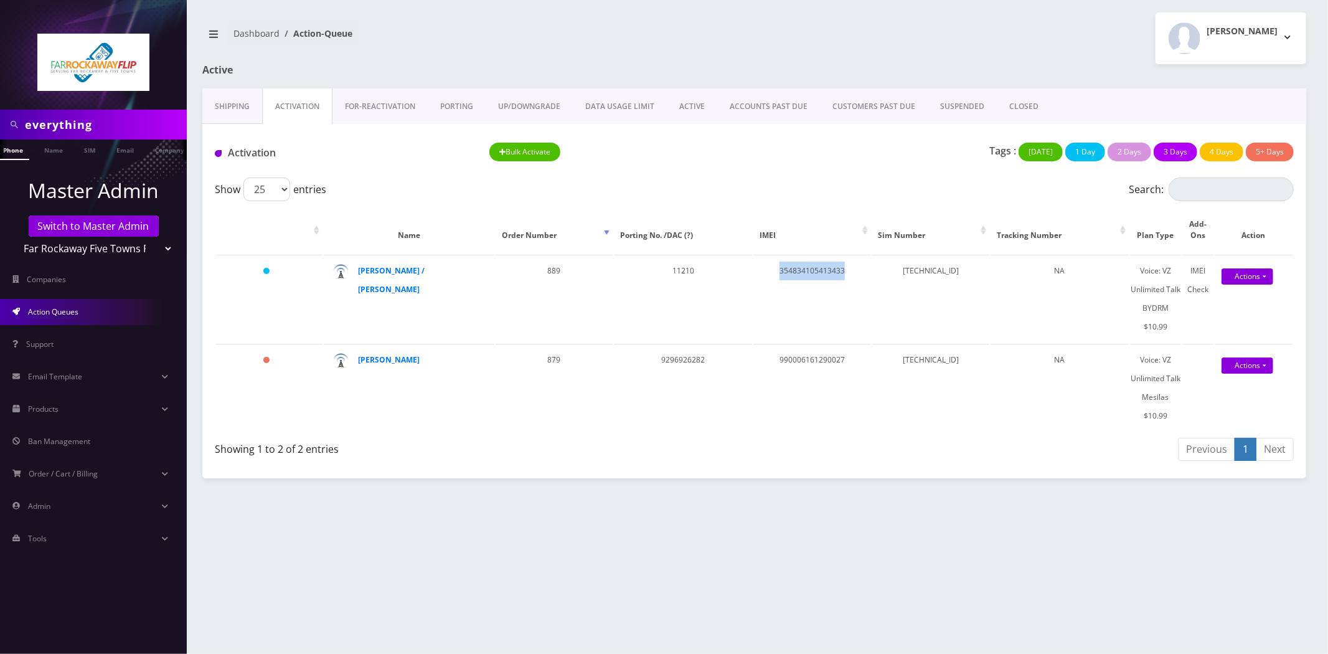
copy td "354834105413433"
click at [413, 265] on strong "sara / tziporah schron" at bounding box center [391, 279] width 67 height 29
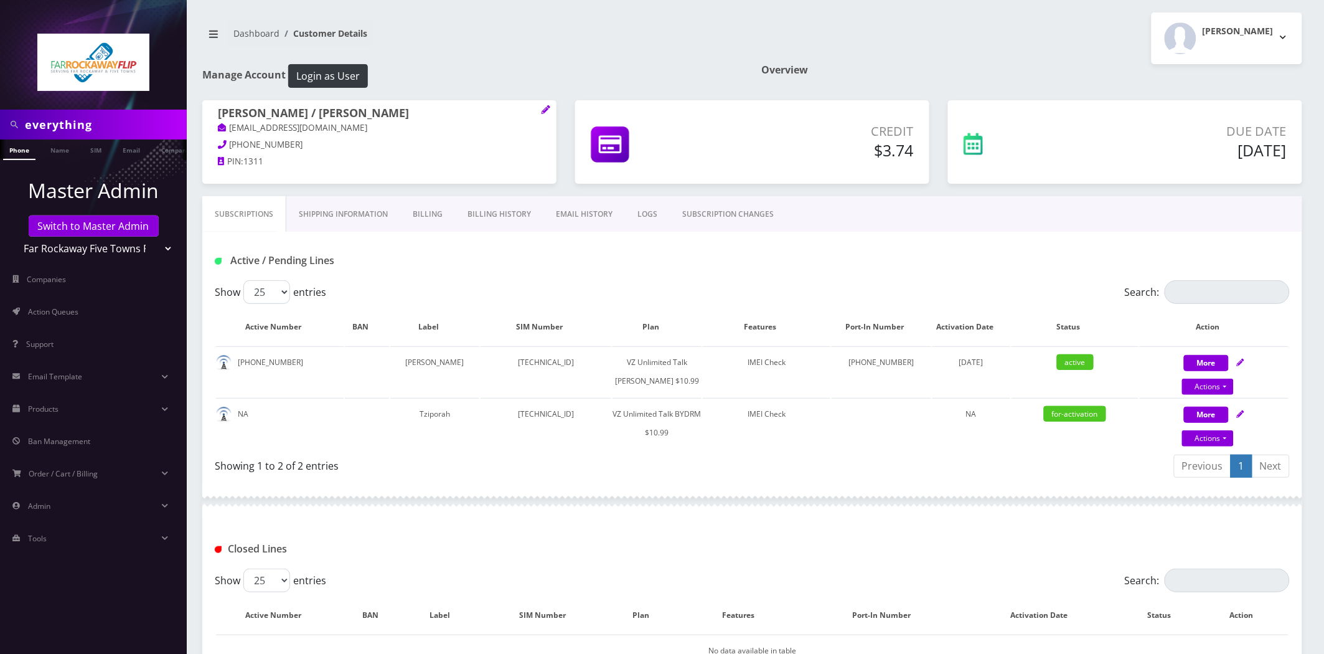
click at [537, 110] on h1 "[PERSON_NAME] / [PERSON_NAME]" at bounding box center [379, 113] width 323 height 15
click at [548, 108] on icon at bounding box center [546, 109] width 8 height 8
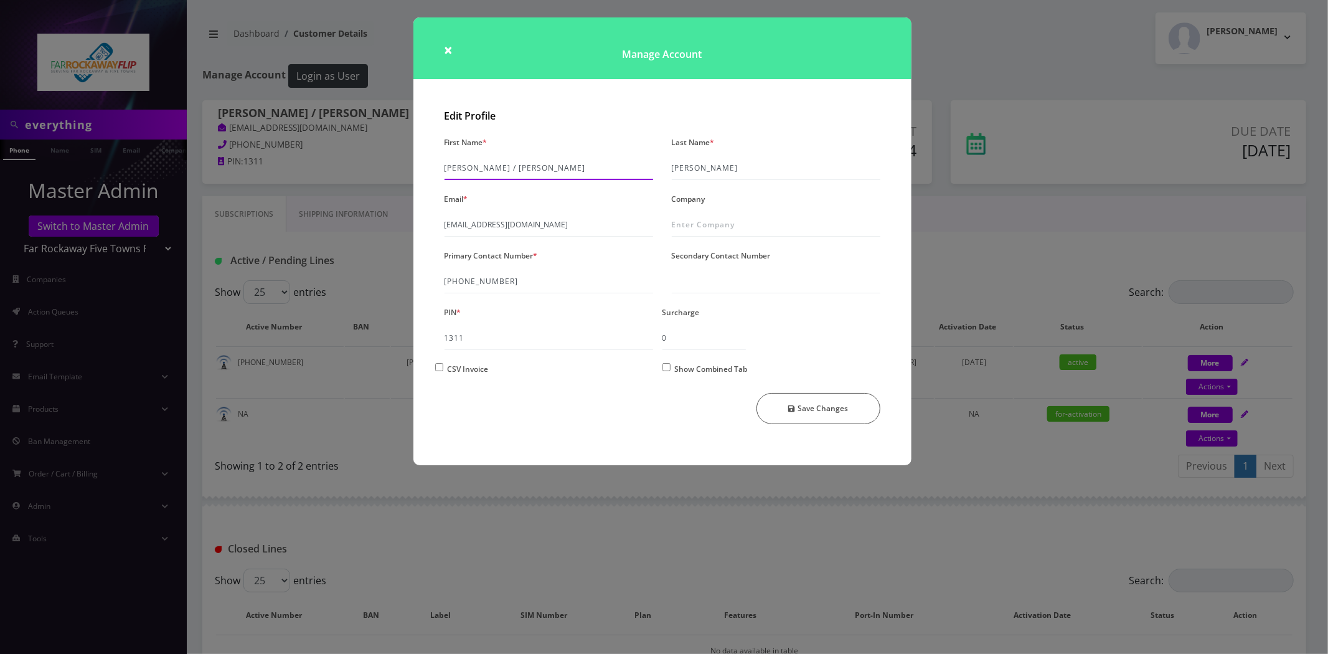
click at [493, 164] on input "[PERSON_NAME] / [PERSON_NAME]" at bounding box center [548, 168] width 209 height 24
click at [467, 166] on input "[PERSON_NAME] / [PERSON_NAME]" at bounding box center [548, 168] width 209 height 24
type input "[PERSON_NAME]"
click at [852, 411] on button "Save Changes" at bounding box center [818, 408] width 124 height 31
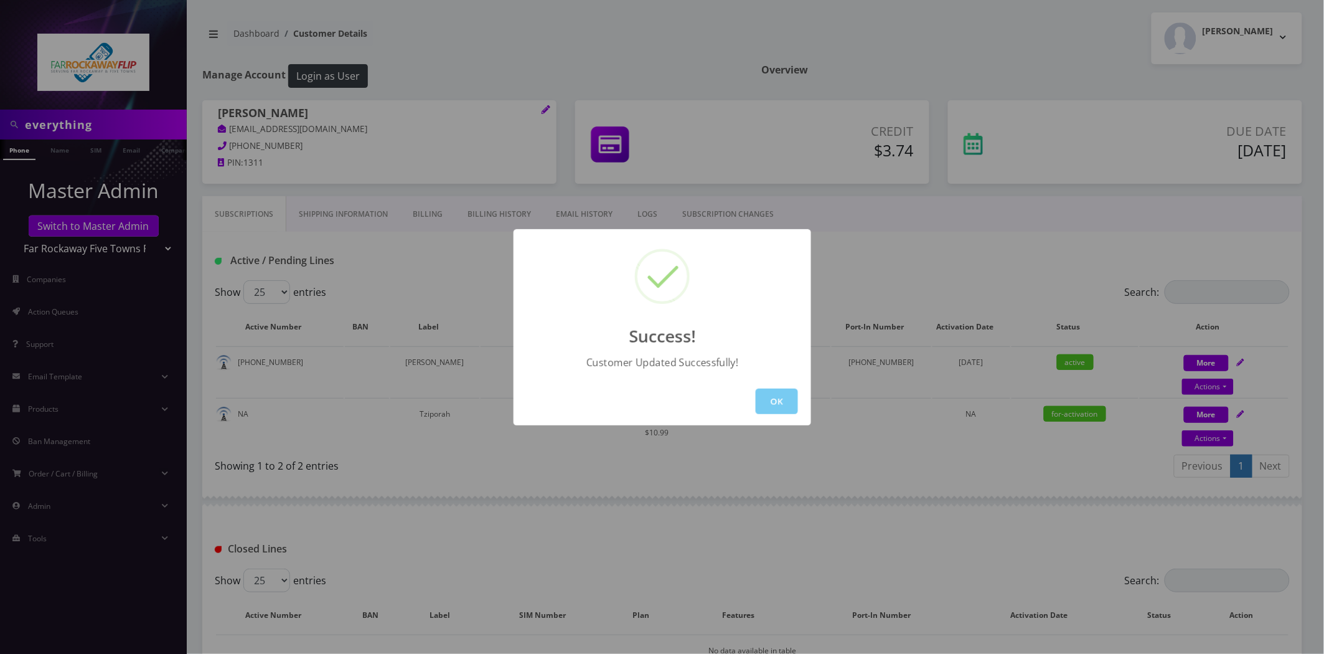
click at [794, 402] on div "OK" at bounding box center [663, 401] width 298 height 48
click at [780, 402] on button "OK" at bounding box center [777, 401] width 42 height 26
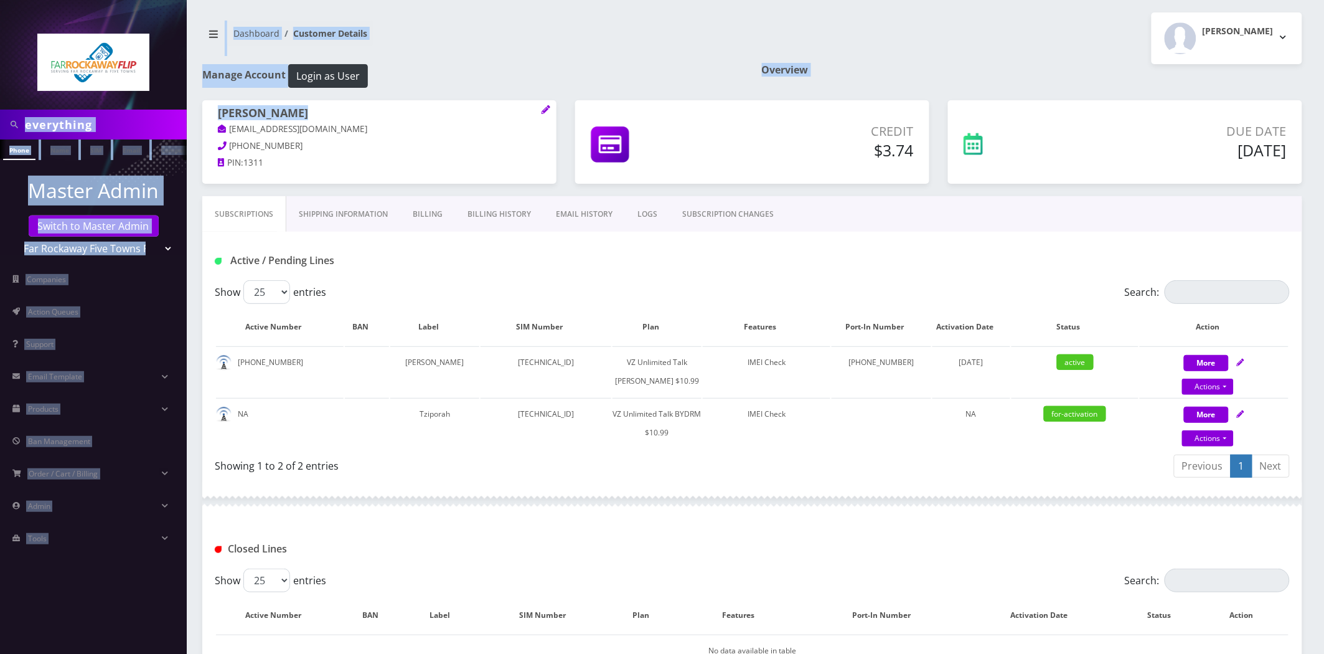
drag, startPoint x: 289, startPoint y: 110, endPoint x: 162, endPoint y: 114, distance: 127.0
click at [159, 113] on div "everything Phone Name SIM Email Company Customer Master Admin Switch to Master …" at bounding box center [662, 467] width 1324 height 934
click at [264, 117] on h1 "sara tziporah schron" at bounding box center [379, 113] width 323 height 15
click at [286, 110] on h1 "sara tziporah schron" at bounding box center [379, 113] width 323 height 15
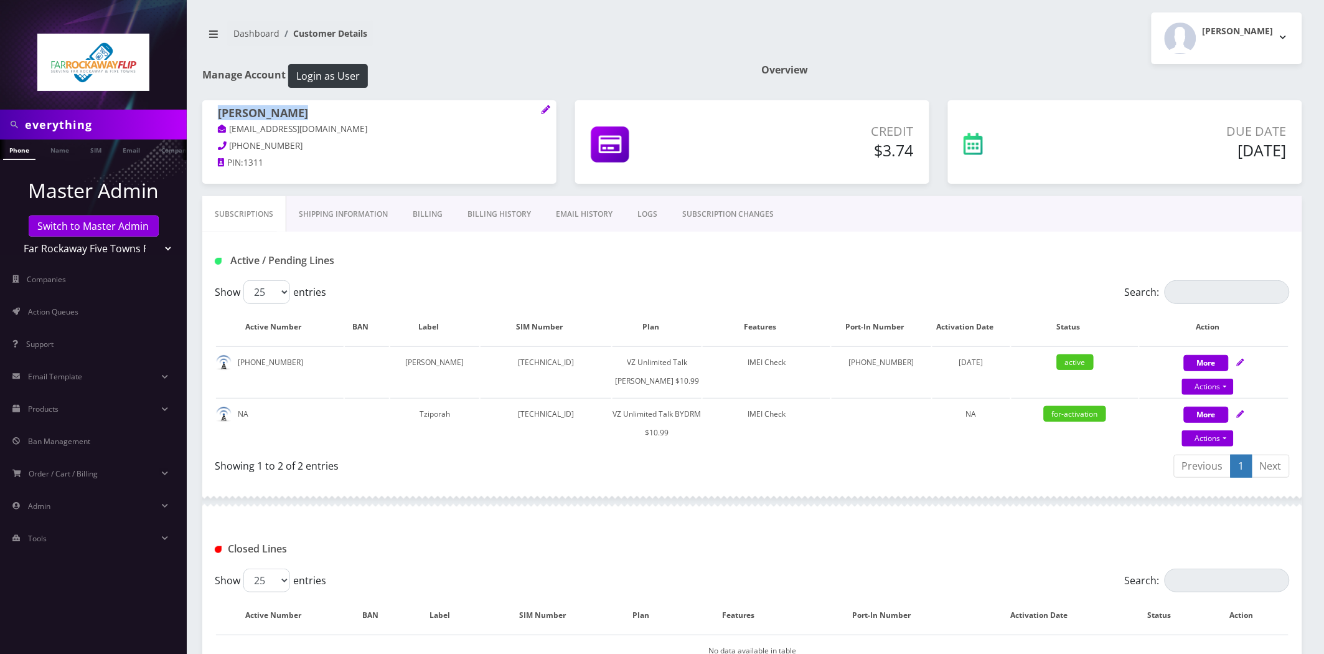
drag, startPoint x: 289, startPoint y: 111, endPoint x: 212, endPoint y: 116, distance: 76.7
click at [212, 116] on div "sara tziporah schron tlieberman8744444@gmail.com 917-865-3170 PIN: 1311" at bounding box center [379, 139] width 354 height 79
copy h1 "sara tziporah"
click at [78, 313] on link "Action Queues" at bounding box center [93, 312] width 187 height 26
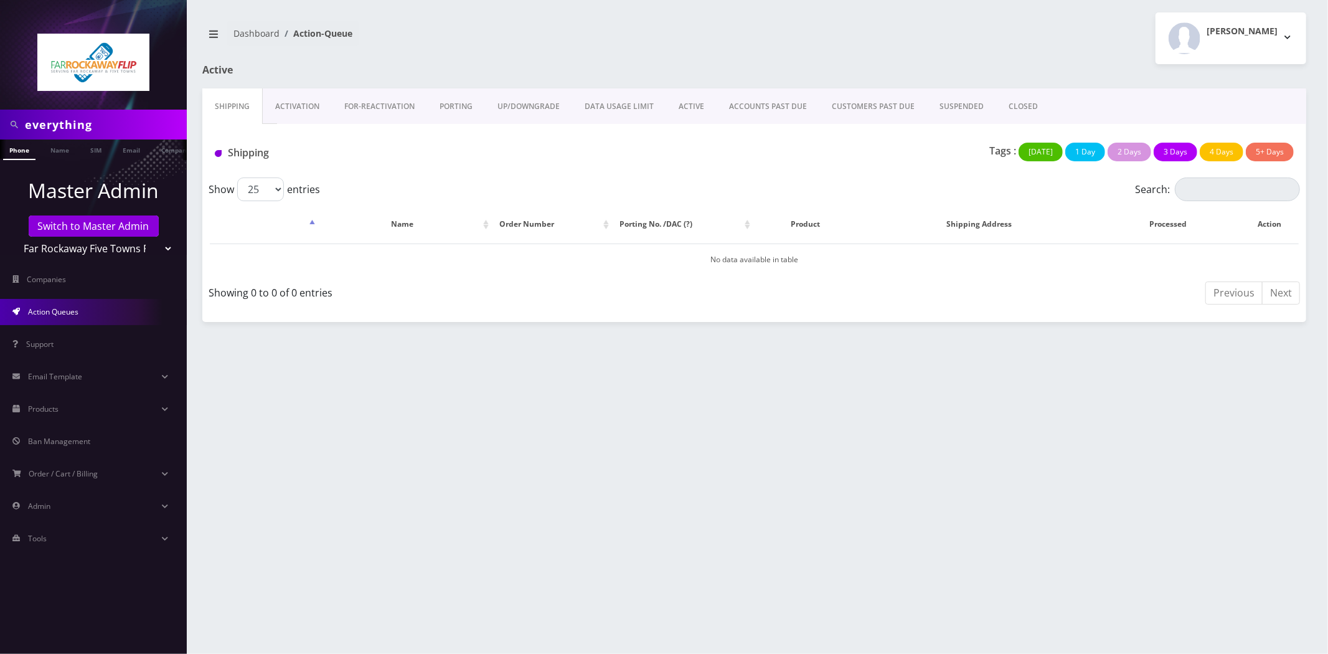
click at [288, 113] on link "Activation" at bounding box center [297, 106] width 69 height 36
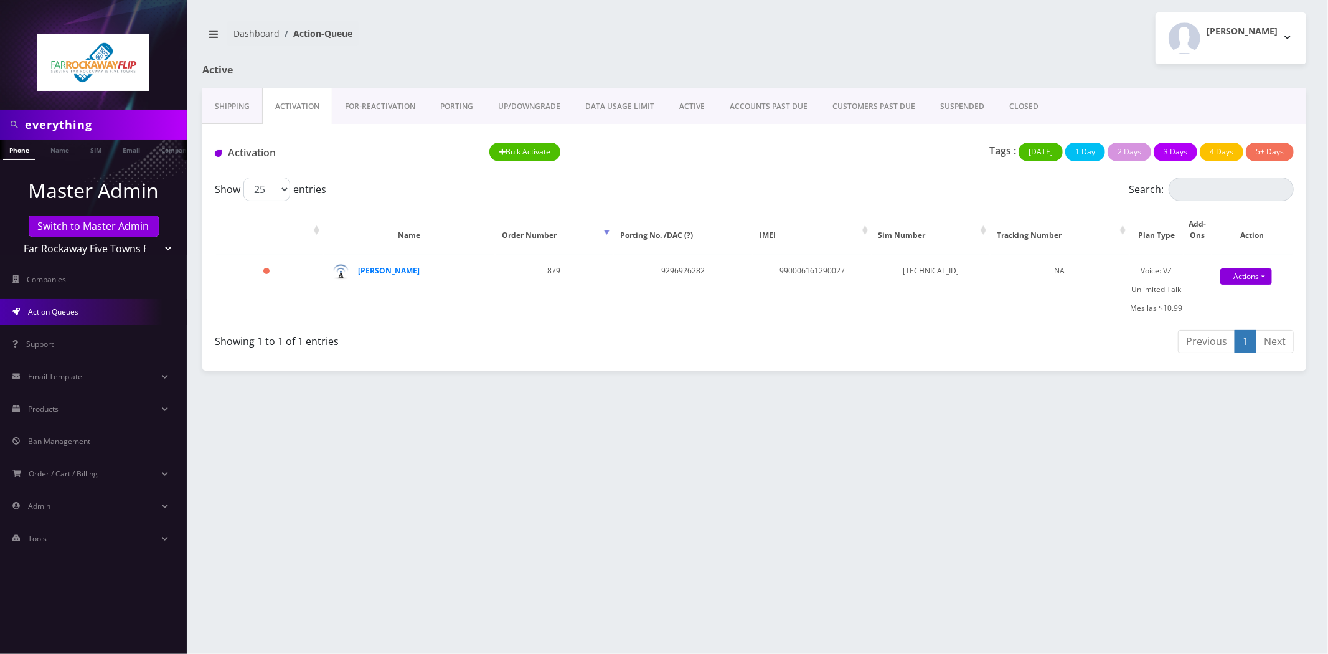
click at [706, 101] on link "ACTIVE" at bounding box center [692, 106] width 50 height 36
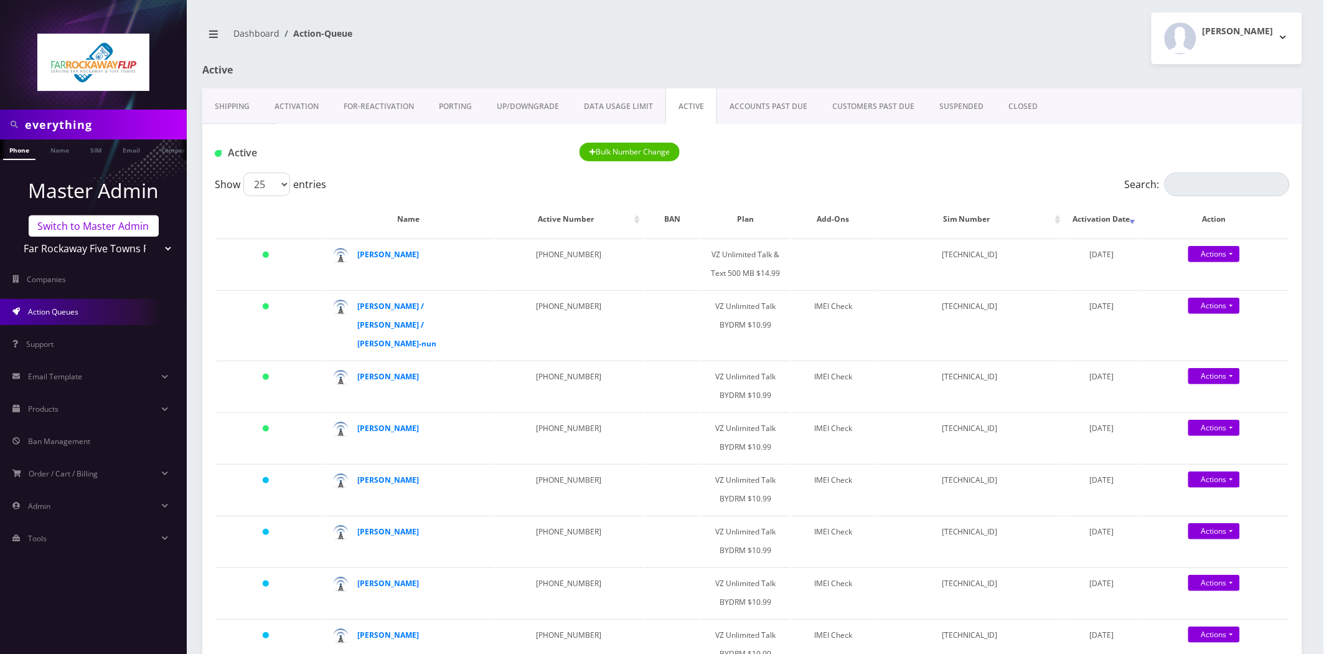
click at [83, 222] on link "Switch to Master Admin" at bounding box center [94, 225] width 130 height 21
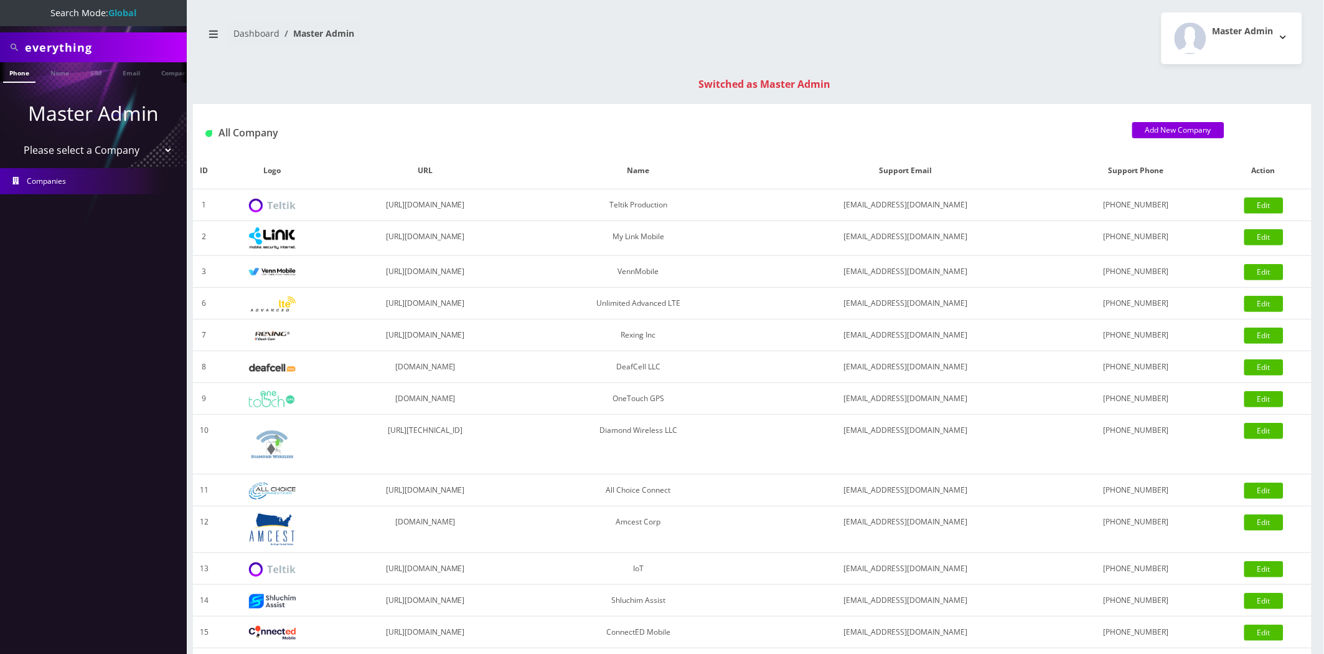
click at [83, 156] on select "Please select a Company Teltik Production My Link Mobile VennMobile Unlimited A…" at bounding box center [93, 150] width 159 height 24
select select "1"
click at [14, 138] on select "Please select a Company Teltik Production My Link Mobile VennMobile Unlimited A…" at bounding box center [93, 150] width 159 height 24
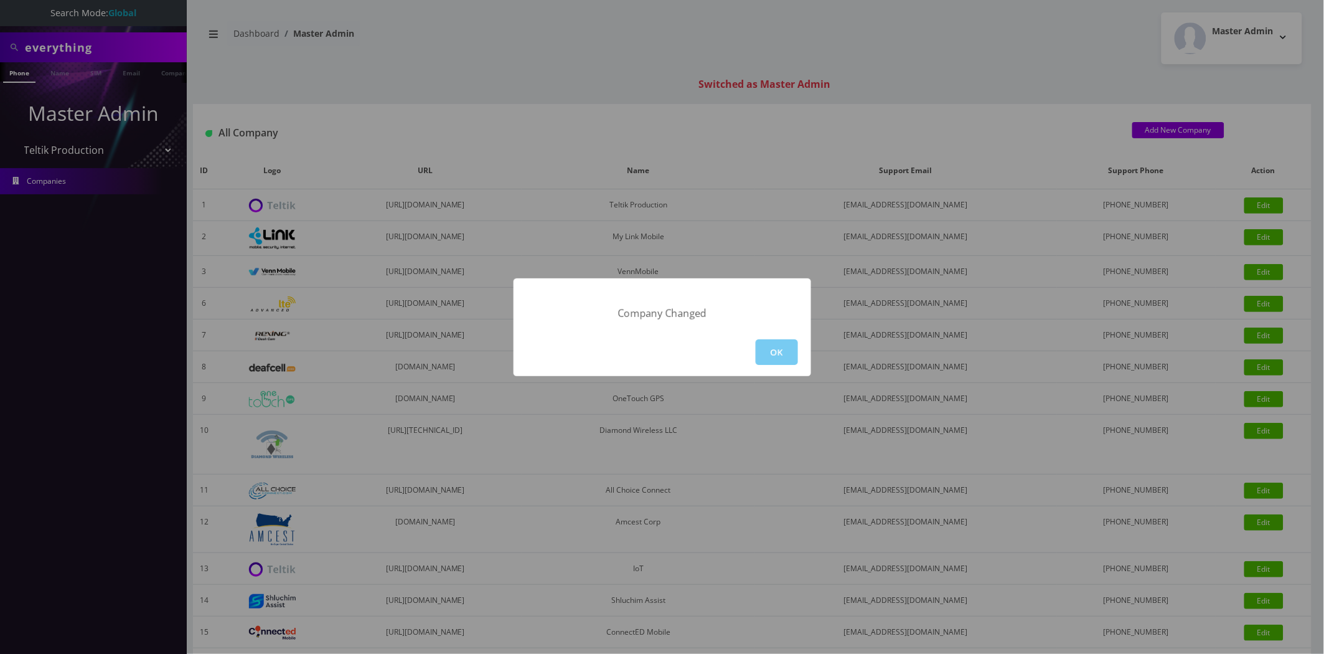
click at [768, 355] on button "OK" at bounding box center [777, 352] width 42 height 26
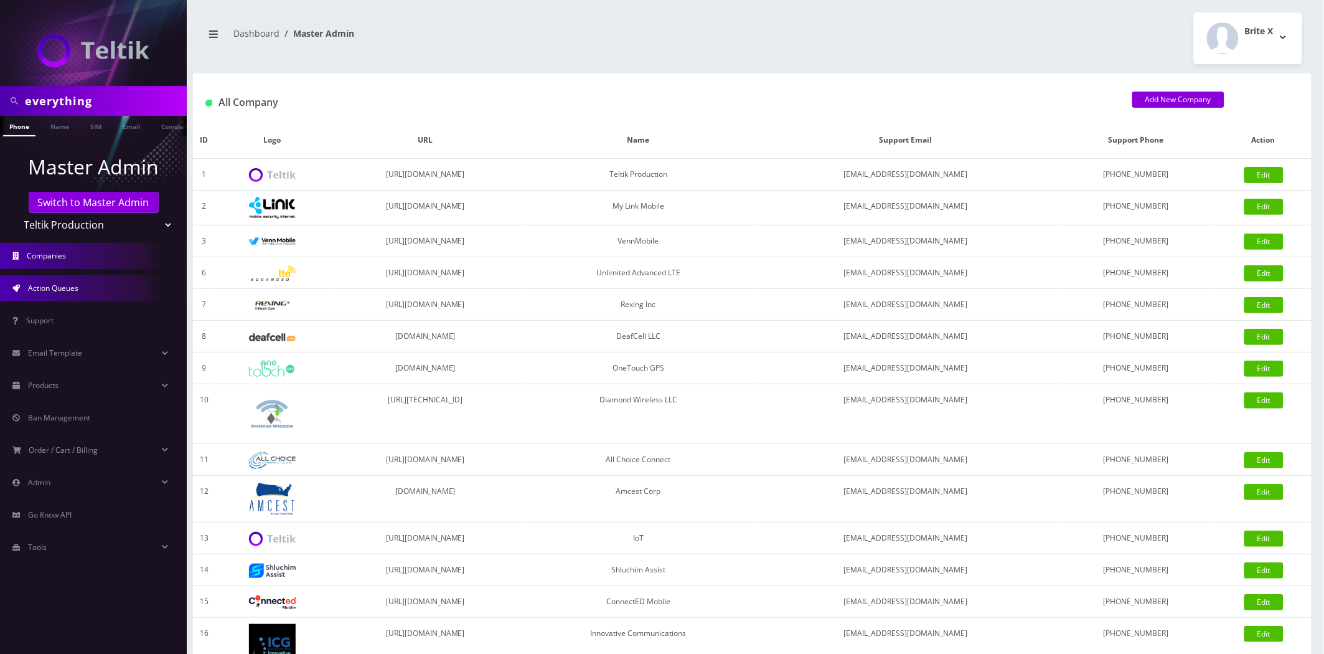
click at [96, 278] on link "Action Queues" at bounding box center [93, 288] width 187 height 26
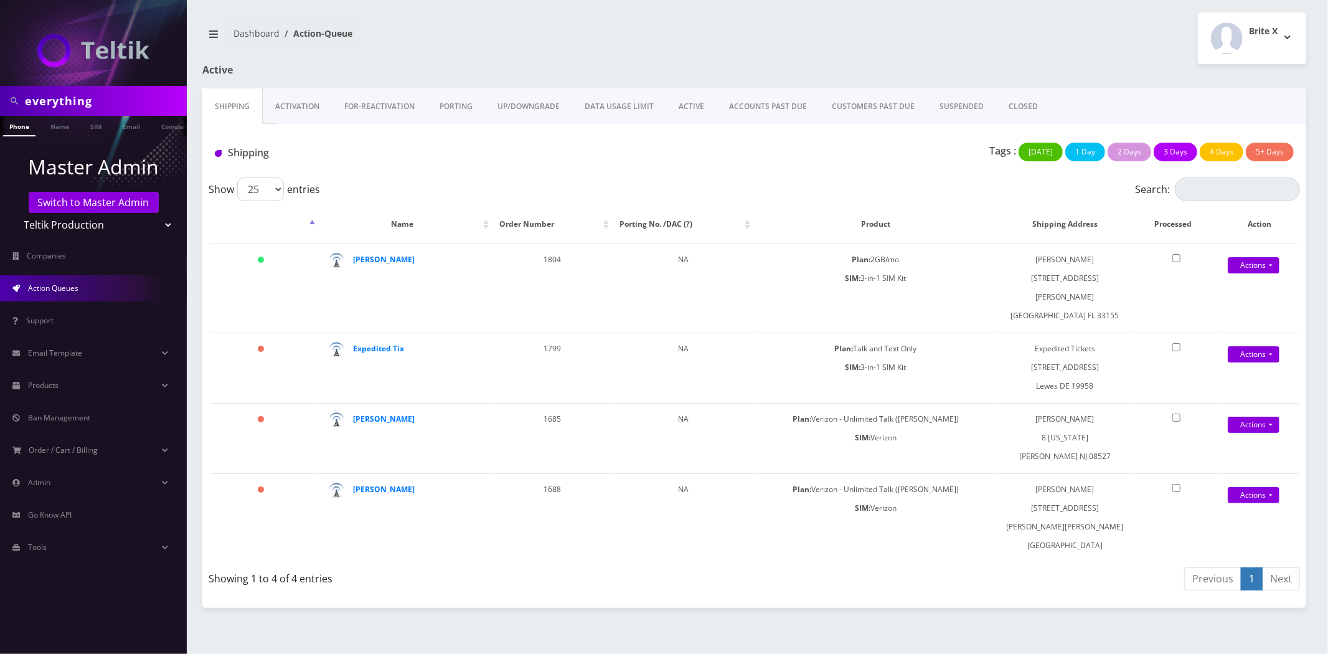
click at [294, 107] on link "Activation" at bounding box center [297, 106] width 69 height 36
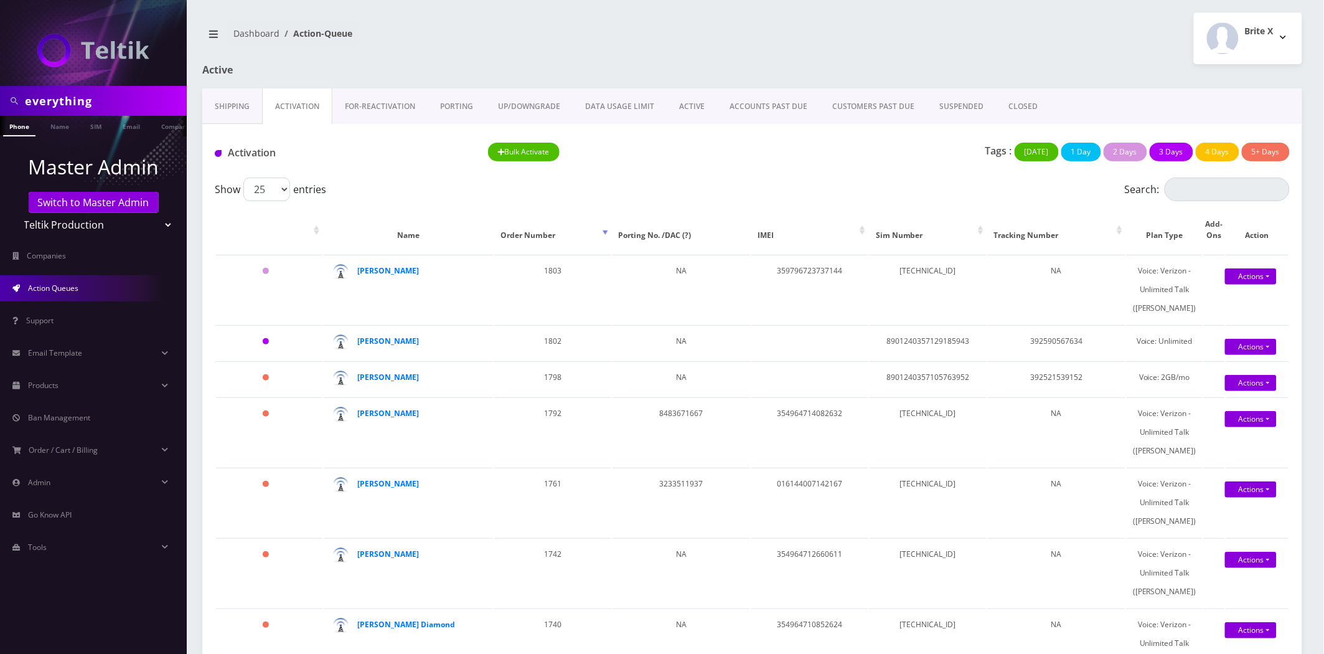
click at [50, 228] on select "Teltik Production My Link Mobile VennMobile Unlimited Advanced LTE Rexing Inc D…" at bounding box center [93, 225] width 159 height 24
select select "13"
click at [14, 213] on select "Teltik Production My Link Mobile VennMobile Unlimited Advanced LTE Rexing Inc D…" at bounding box center [93, 225] width 159 height 24
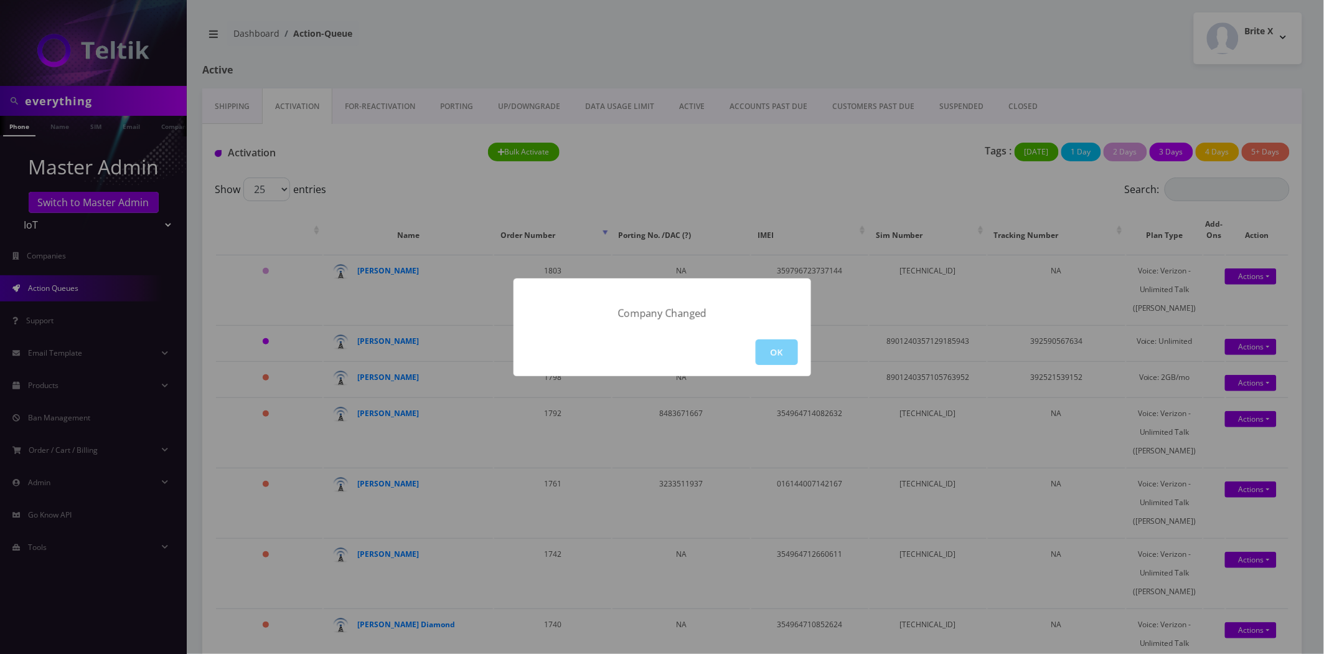
click at [803, 350] on div "OK" at bounding box center [663, 352] width 298 height 48
click at [789, 353] on button "OK" at bounding box center [777, 352] width 42 height 26
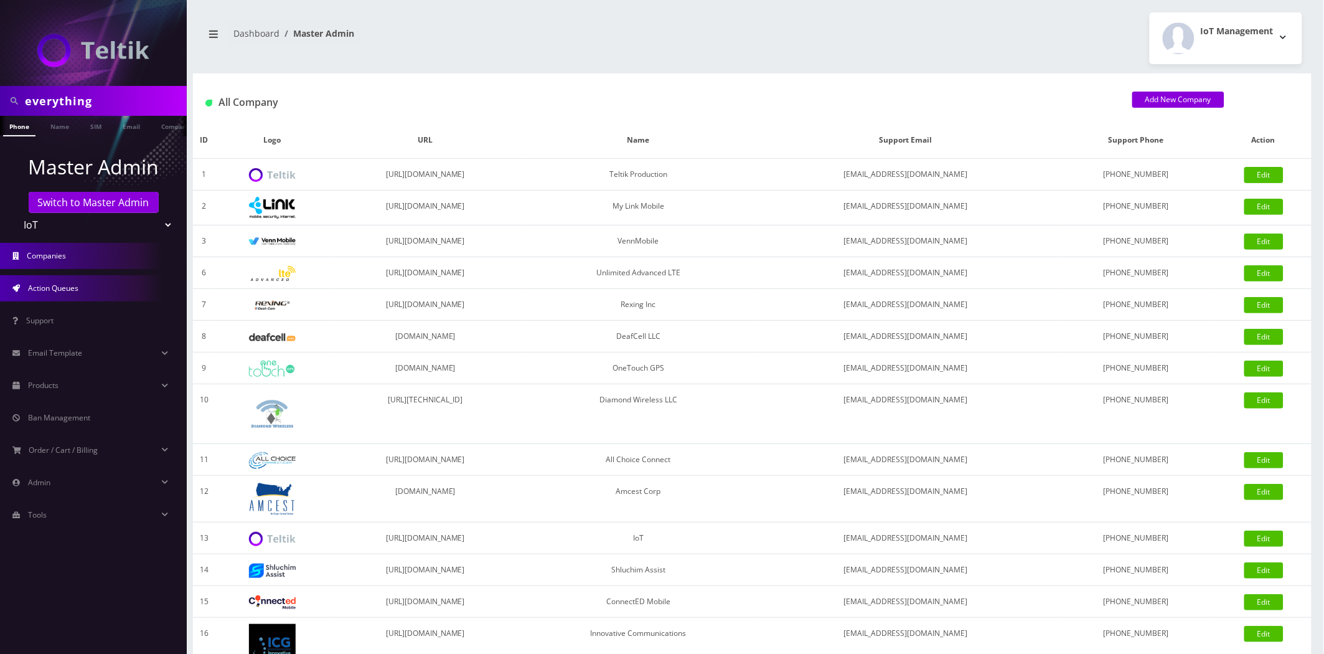
click at [59, 290] on span "Action Queues" at bounding box center [53, 288] width 50 height 11
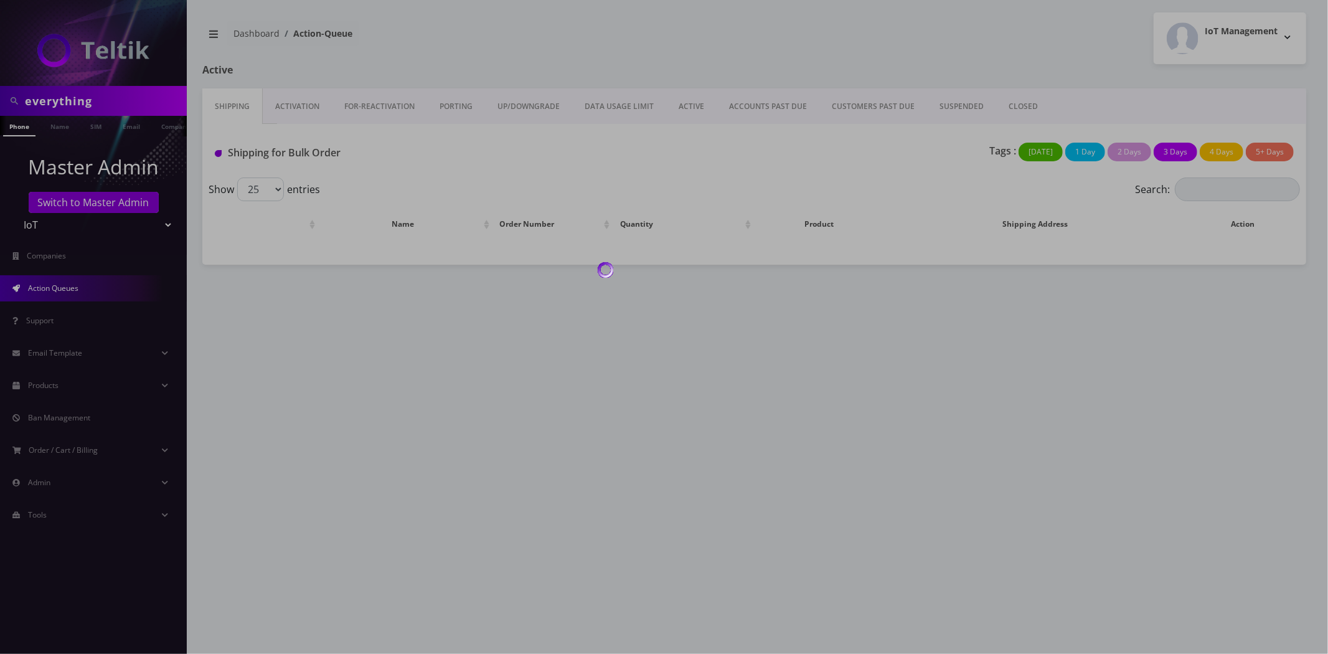
click at [700, 98] on div at bounding box center [664, 327] width 1328 height 654
click at [692, 103] on div at bounding box center [664, 327] width 1328 height 654
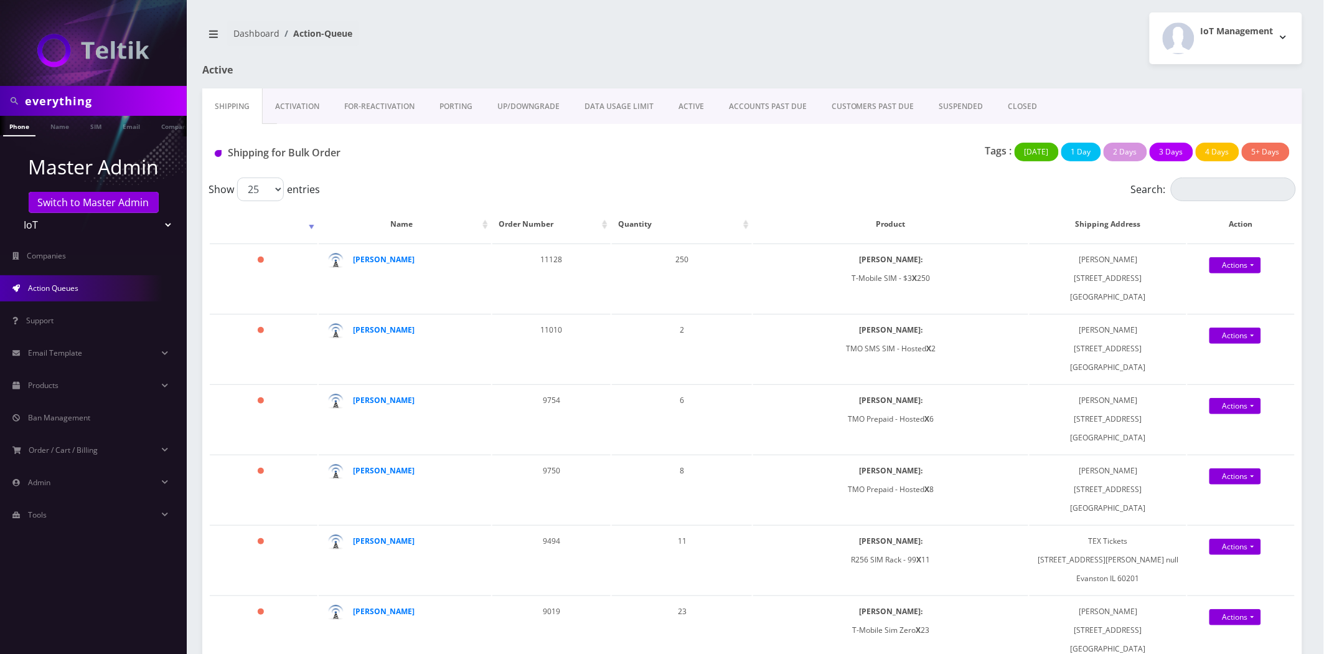
click at [687, 106] on link "ACTIVE" at bounding box center [691, 106] width 50 height 36
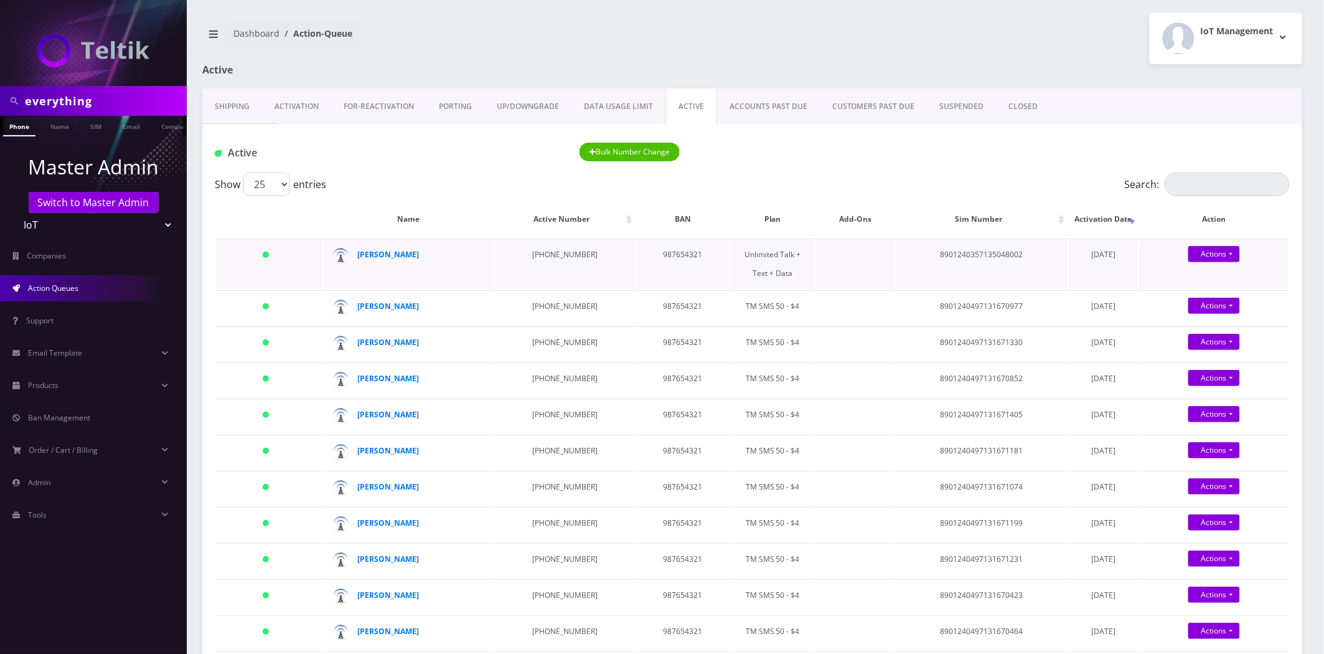
click at [979, 255] on td "8901240357135048002" at bounding box center [982, 263] width 172 height 50
copy td "8901240357135048002"
click at [306, 108] on link "Activation" at bounding box center [296, 106] width 69 height 36
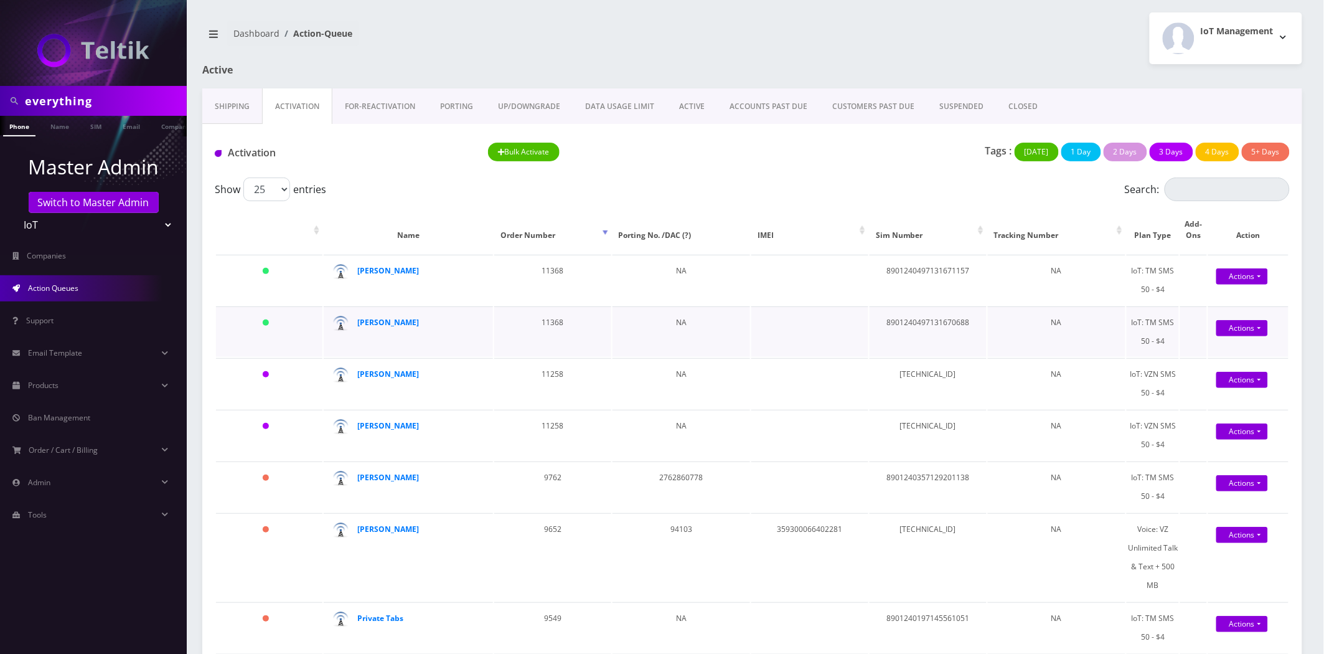
click at [906, 331] on td "8901240497131670688" at bounding box center [928, 331] width 117 height 50
click at [909, 333] on td "8901240497131670688" at bounding box center [928, 331] width 117 height 50
click at [911, 333] on td "8901240497131670688" at bounding box center [928, 331] width 117 height 50
click at [913, 319] on td "8901240497131670688" at bounding box center [928, 331] width 117 height 50
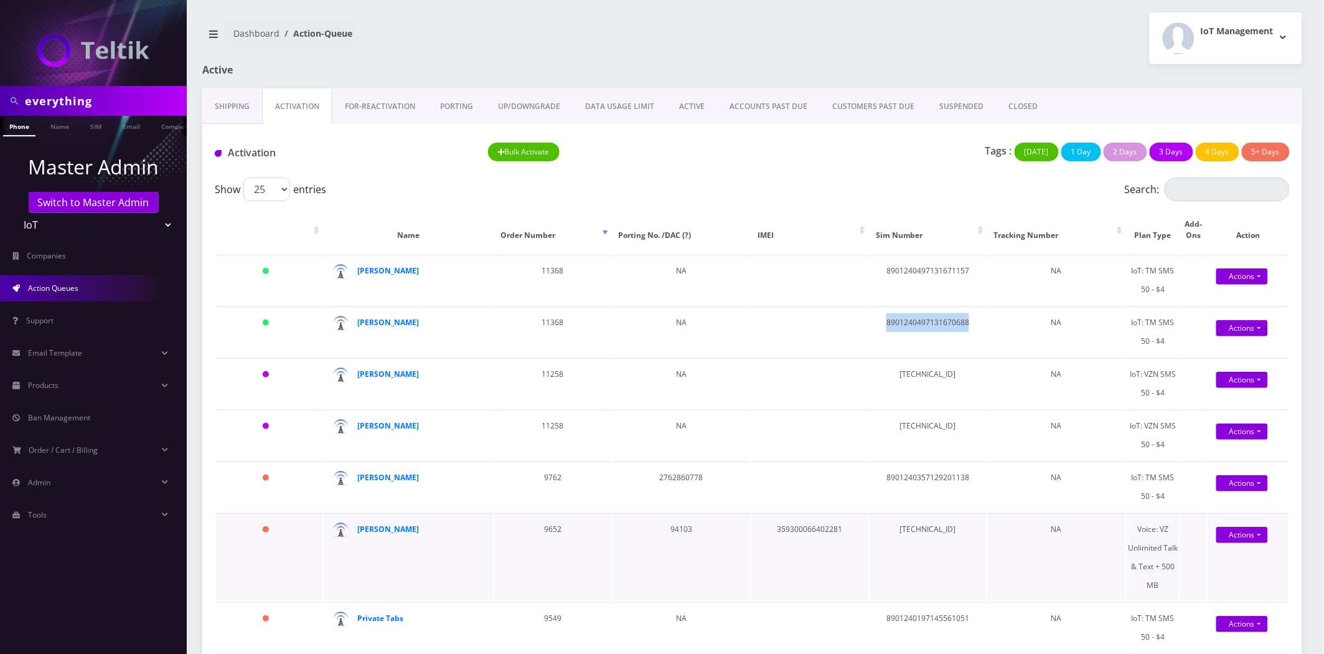
copy td "8901240497131670688"
click at [952, 270] on td "8901240497131671157" at bounding box center [928, 280] width 117 height 50
copy td "8901240497131671157"
click at [916, 327] on td "8901240497131670688" at bounding box center [928, 331] width 117 height 50
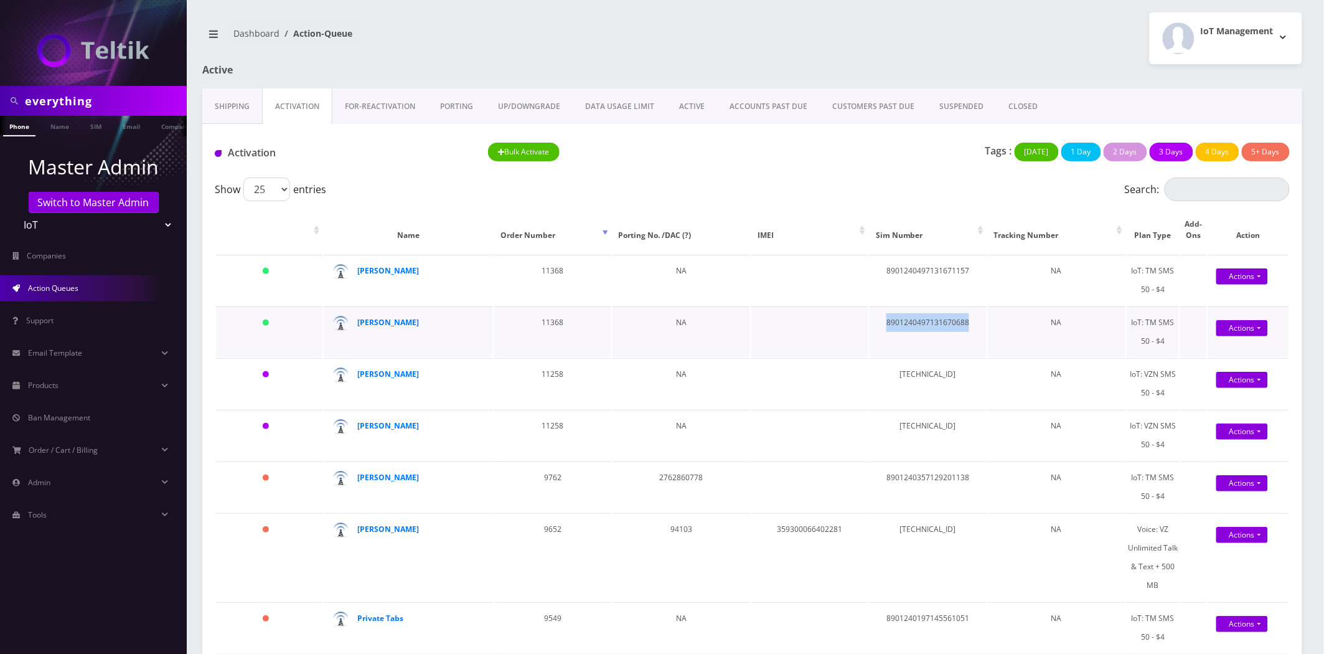
click at [916, 327] on td "8901240497131670688" at bounding box center [928, 331] width 117 height 50
copy td "8901240497131670688"
click at [895, 272] on td "8901240497131671157" at bounding box center [928, 280] width 117 height 50
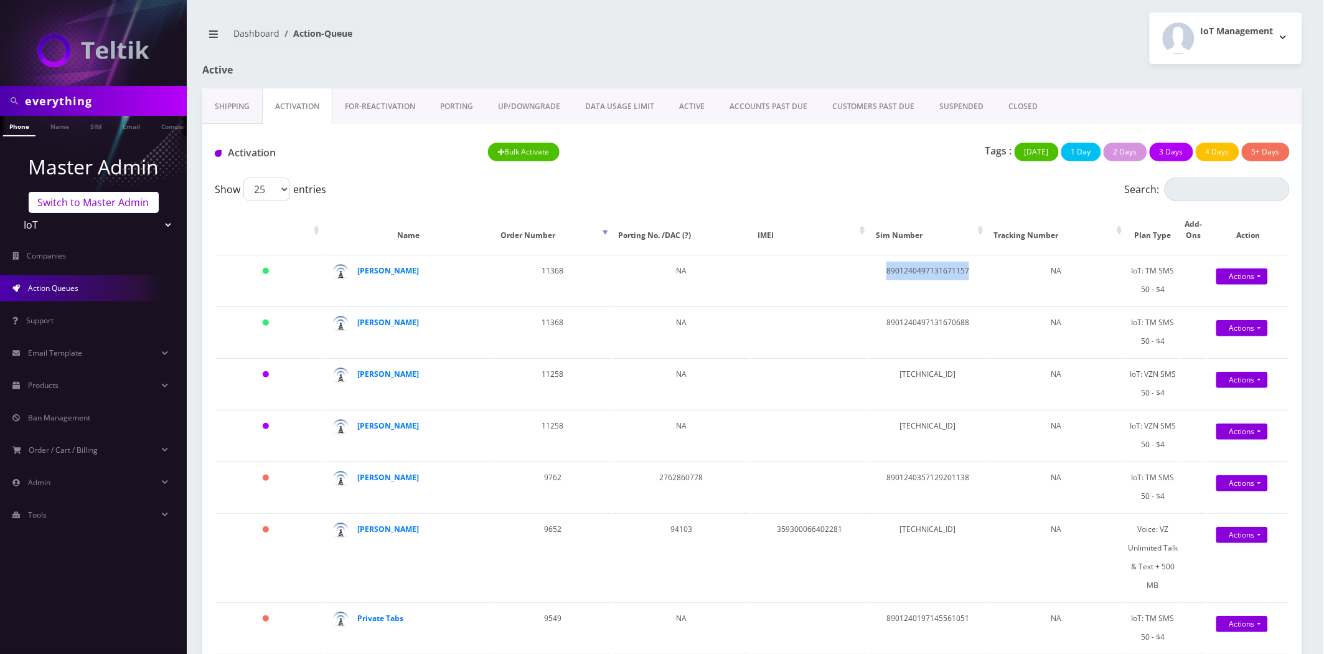
copy td "8901240497131671157"
click at [91, 96] on input "everything" at bounding box center [104, 101] width 159 height 24
click at [90, 96] on input "everything" at bounding box center [104, 101] width 159 height 24
paste input "8901240497128264990"
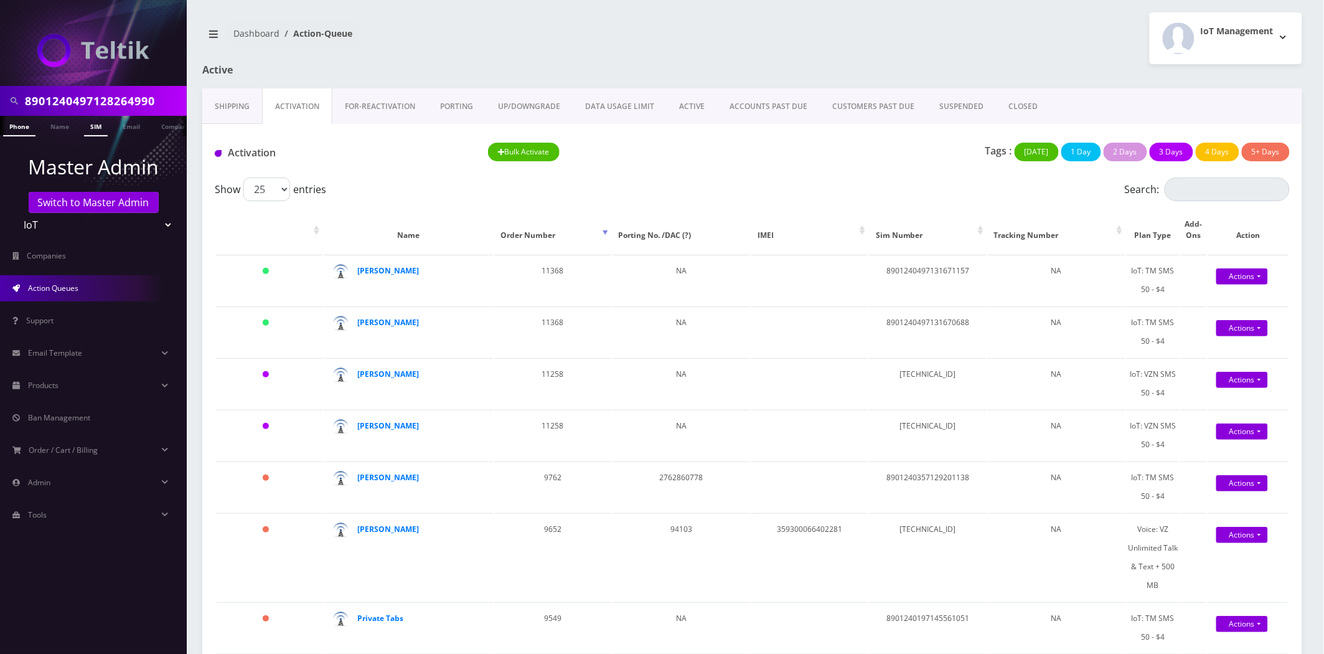
scroll to position [0, 11]
type input "8901240497128264990"
click at [95, 127] on link "SIM" at bounding box center [96, 126] width 24 height 21
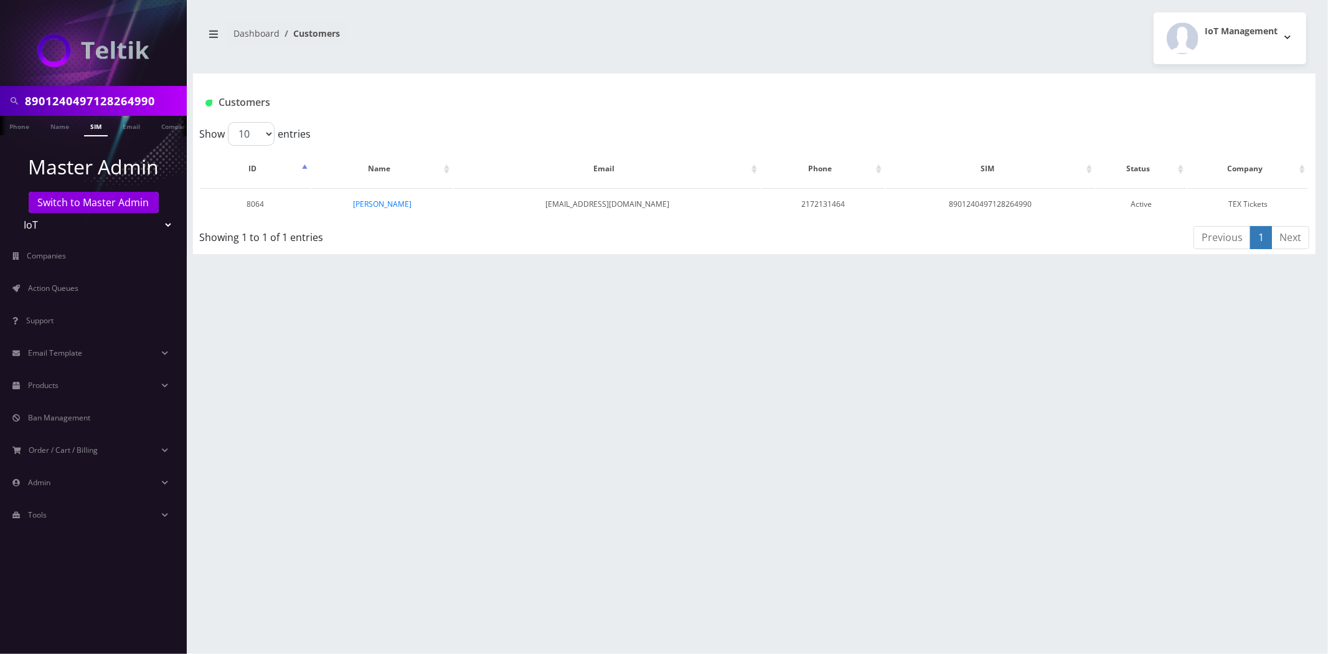
click at [0, 116] on html "8901240497128264990 Phone Name SIM Email Company Customer Master Admin Switch t…" at bounding box center [664, 327] width 1328 height 654
drag, startPoint x: 159, startPoint y: 102, endPoint x: 30, endPoint y: 105, distance: 128.9
click at [30, 105] on input "8901240497128264990" at bounding box center [104, 101] width 159 height 24
type input "8901240497128264990"
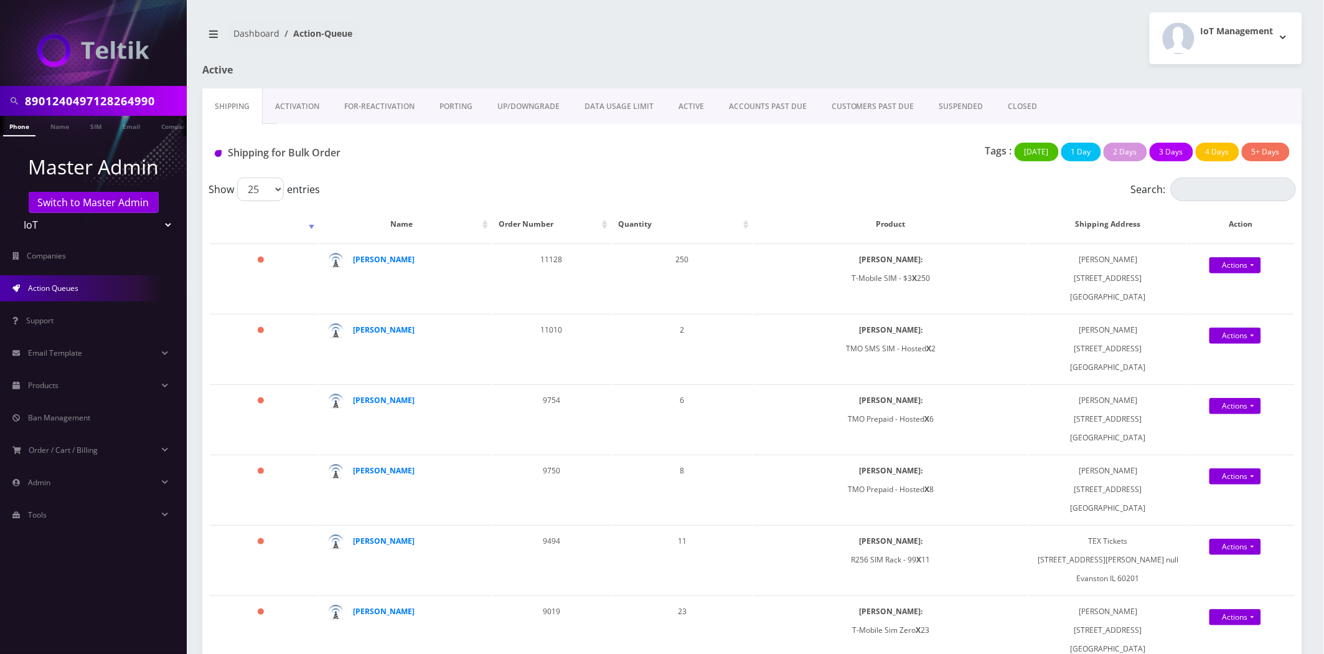
click at [100, 90] on input "8901240497128264990" at bounding box center [104, 101] width 159 height 24
paste input "9296926282"
type input "9296926282"
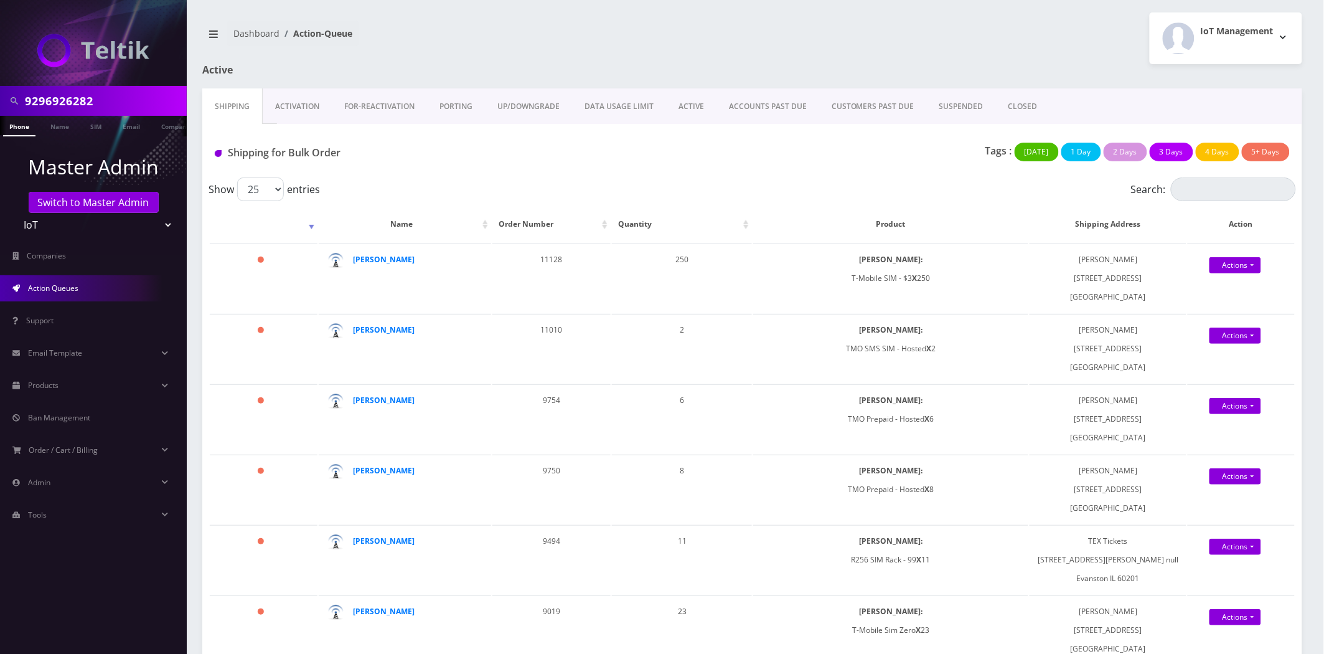
click at [17, 136] on ul "Master Admin Switch to Master Admin Teltik Production My Link Mobile VennMobile…" at bounding box center [93, 339] width 187 height 407
click at [21, 128] on link "Phone" at bounding box center [19, 126] width 32 height 21
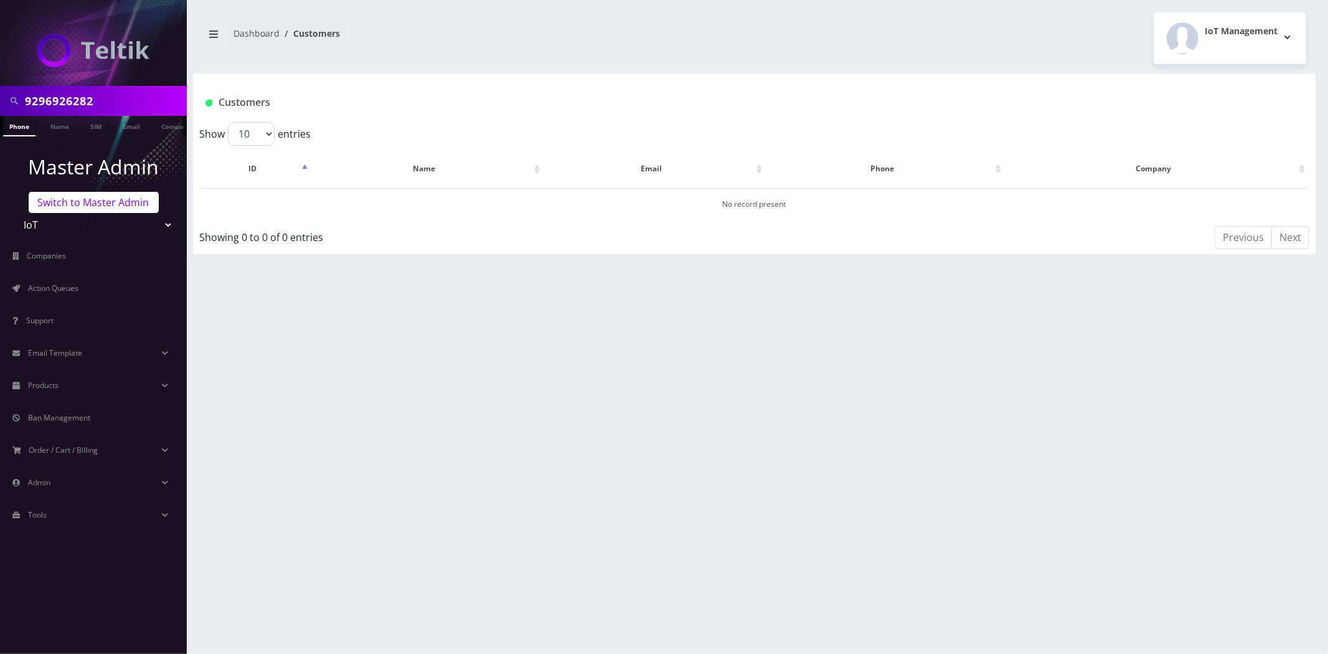
click at [67, 195] on link "Switch to Master Admin" at bounding box center [94, 202] width 130 height 21
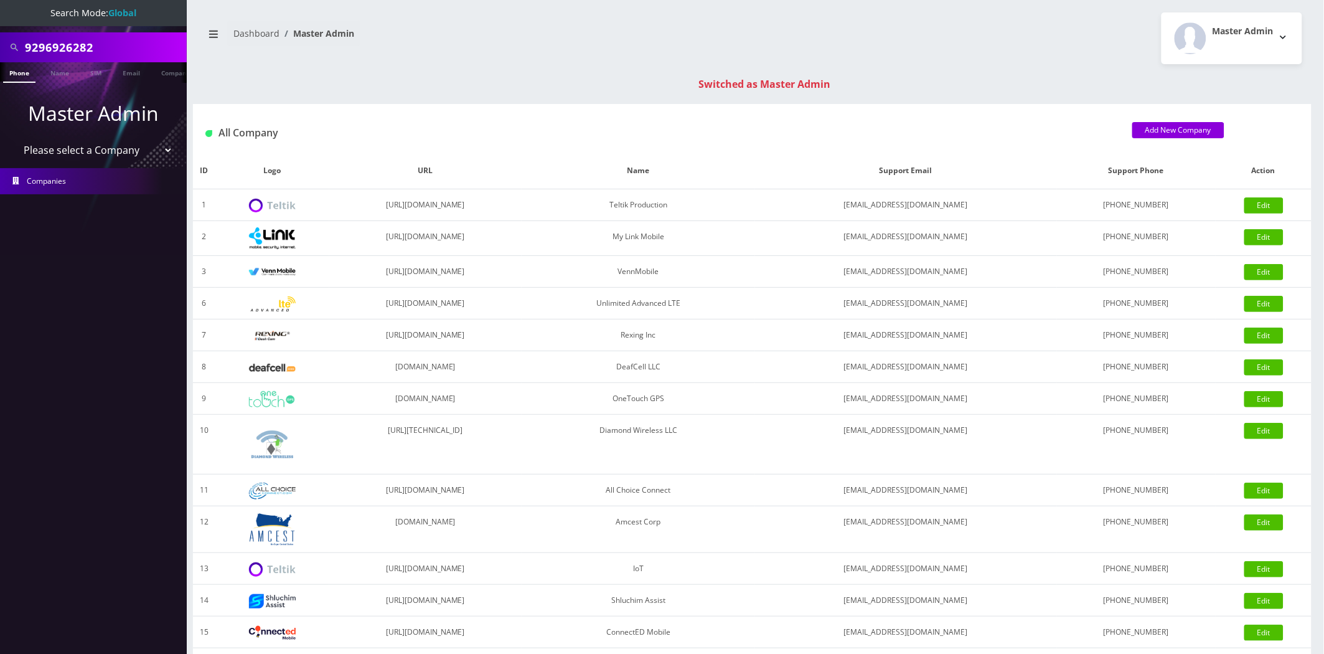
click at [29, 72] on link "Phone" at bounding box center [19, 72] width 32 height 21
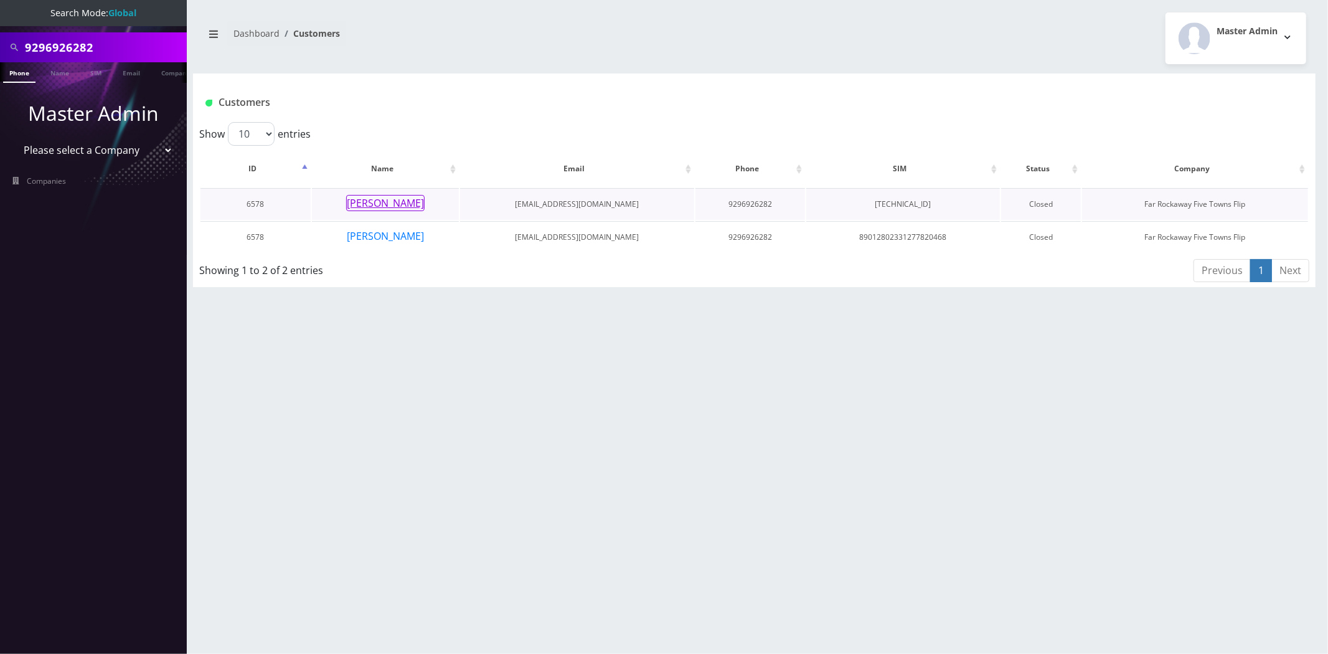
click at [390, 200] on button "[PERSON_NAME]" at bounding box center [385, 203] width 78 height 16
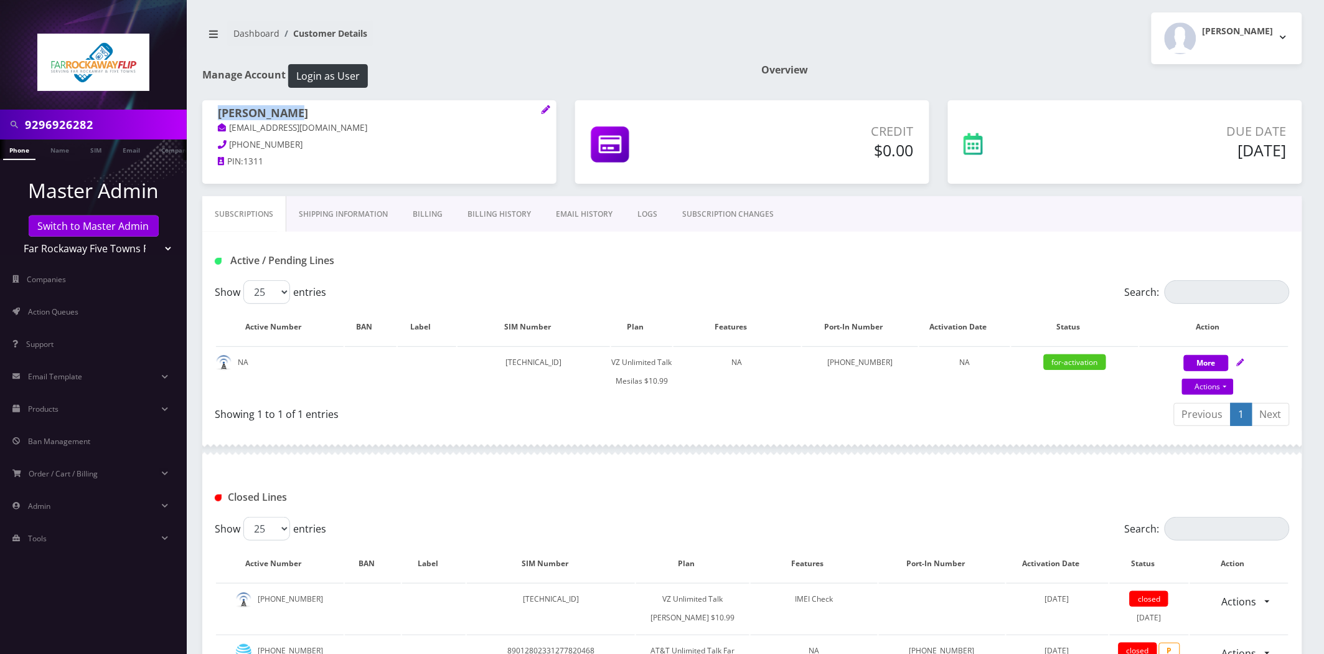
drag, startPoint x: 258, startPoint y: 116, endPoint x: 206, endPoint y: 114, distance: 52.3
click at [206, 114] on div "[PERSON_NAME] [EMAIL_ADDRESS][DOMAIN_NAME] [PHONE_NUMBER] PIN: 1311" at bounding box center [379, 139] width 354 height 78
copy h1 "[PERSON_NAME]"
click at [321, 221] on link "Shipping Information" at bounding box center [343, 214] width 114 height 36
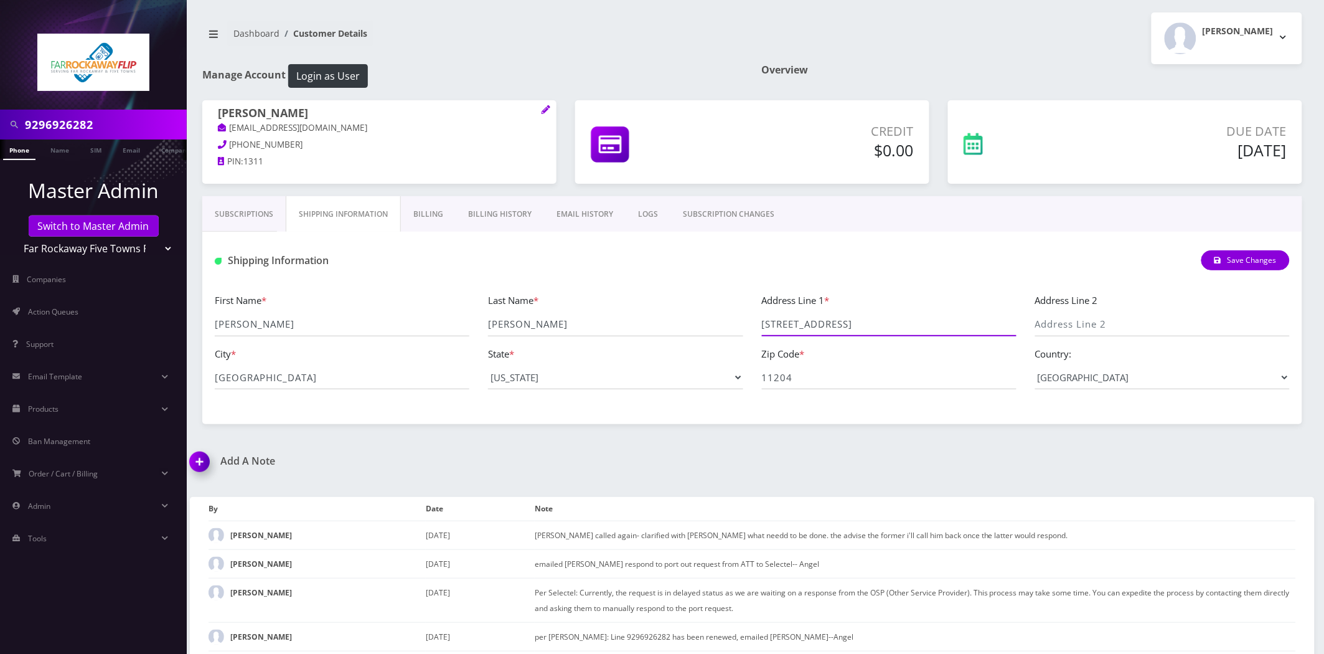
click at [808, 316] on input "[STREET_ADDRESS]" at bounding box center [889, 325] width 255 height 24
click at [808, 316] on input "4502 18th ave" at bounding box center [889, 325] width 255 height 24
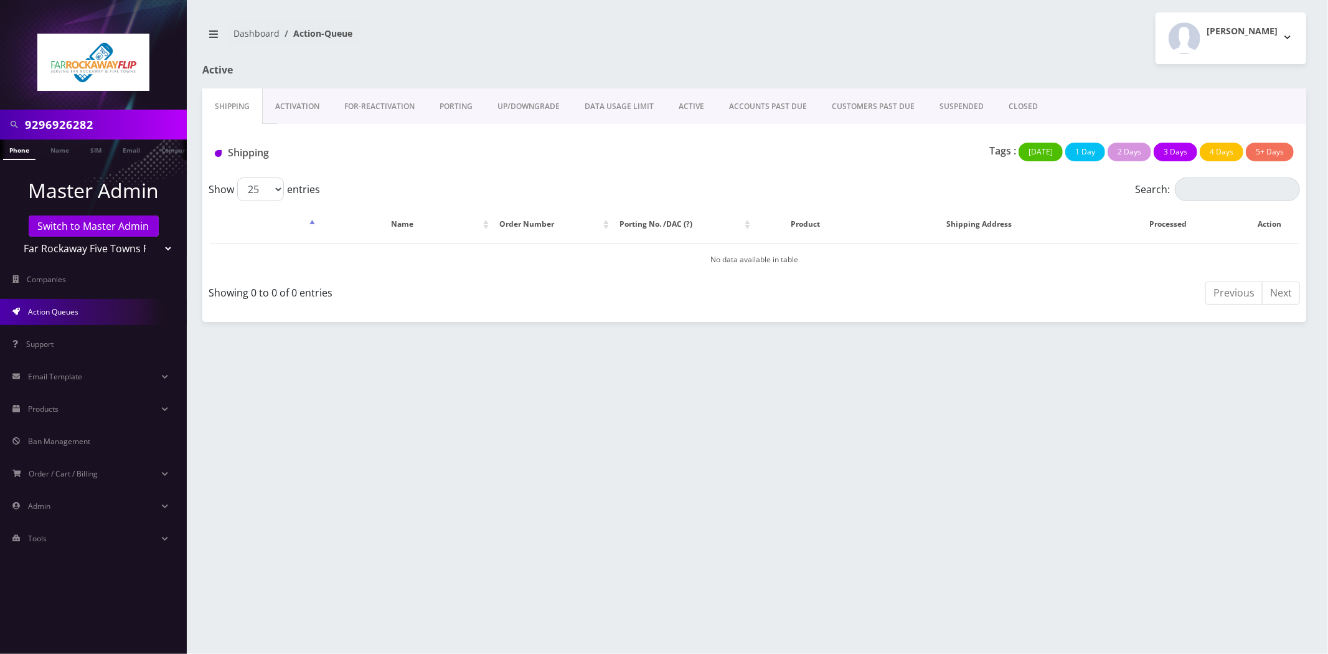
click at [284, 105] on link "Activation" at bounding box center [297, 106] width 69 height 36
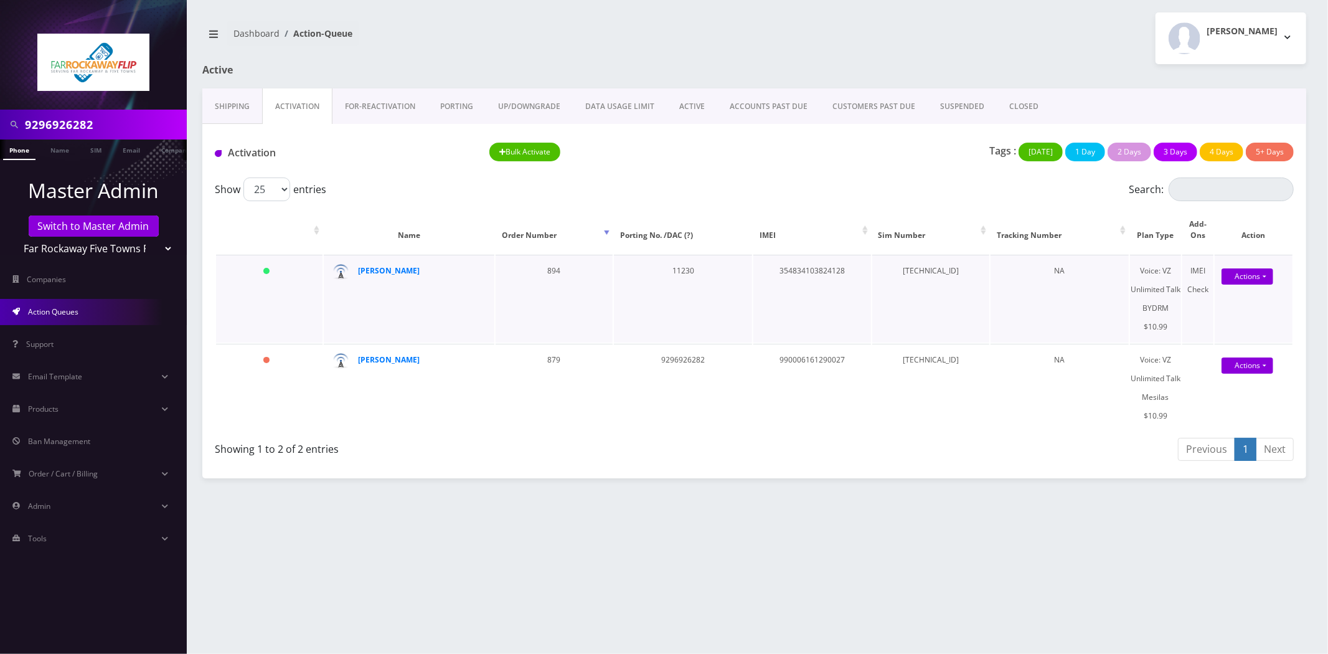
click at [934, 269] on td "[TECHNICAL_ID]" at bounding box center [930, 299] width 117 height 88
copy td "[TECHNICAL_ID]"
click at [691, 114] on link "ACTIVE" at bounding box center [692, 106] width 50 height 36
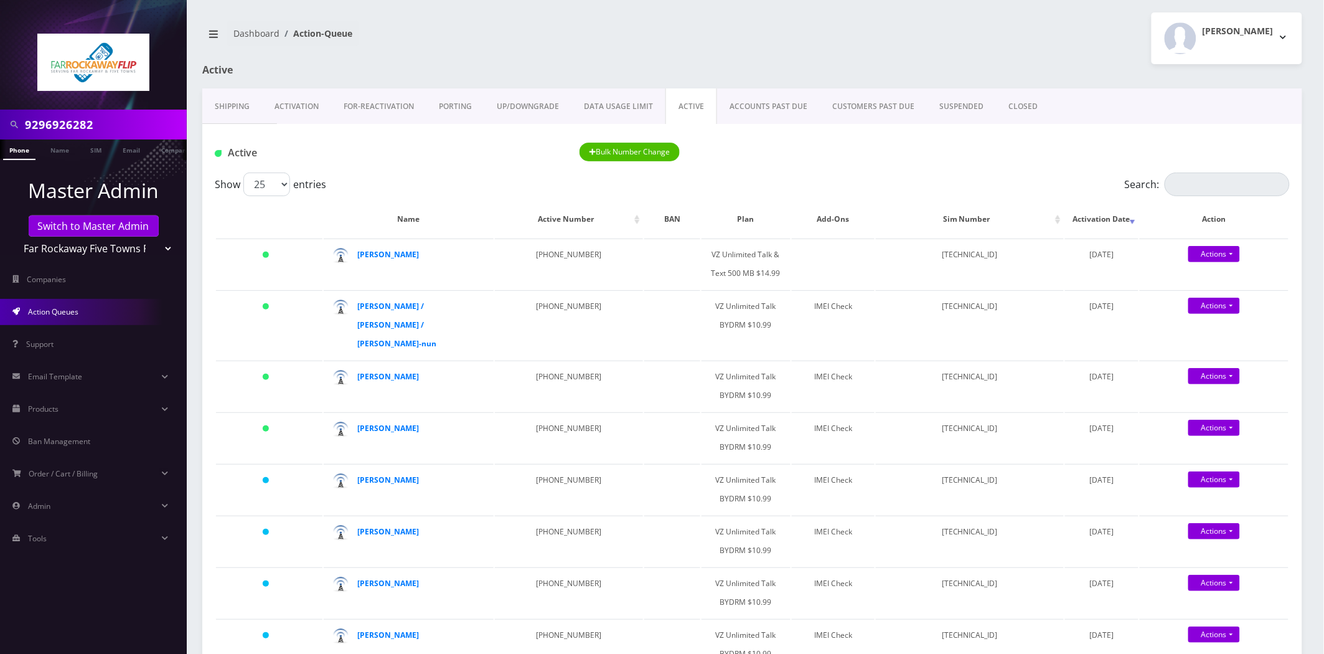
click at [277, 111] on link "Activation" at bounding box center [296, 106] width 69 height 36
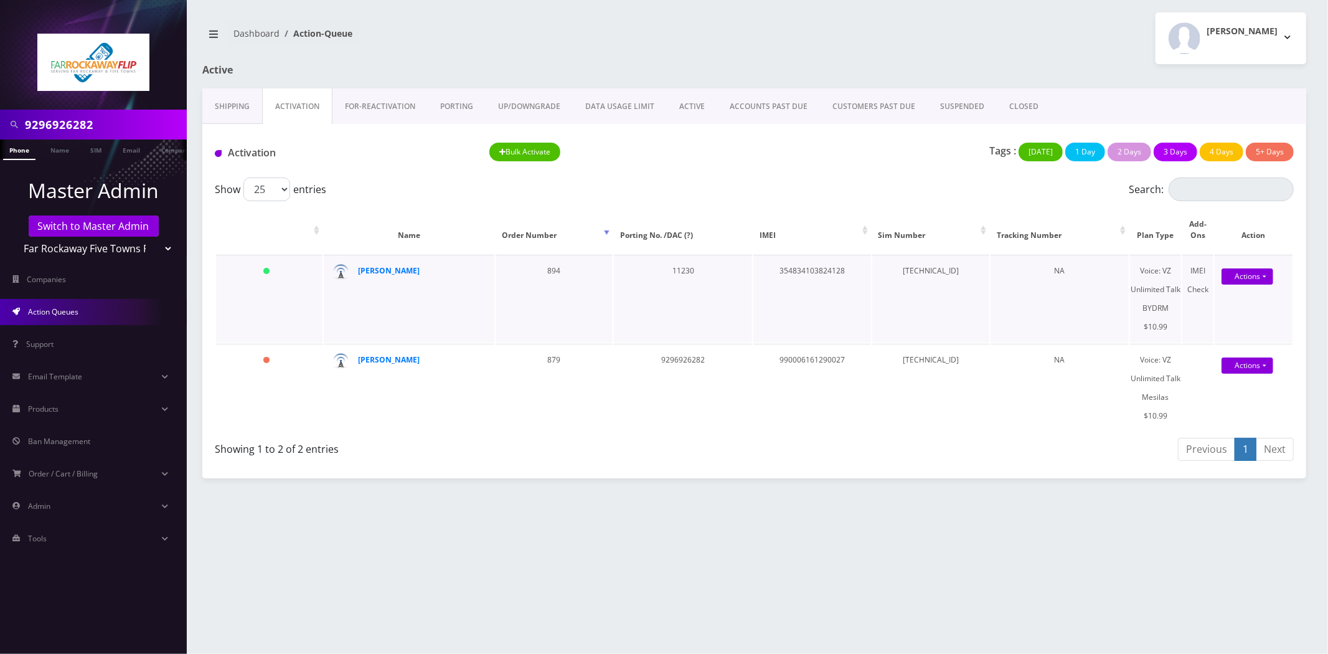
click at [789, 272] on td "354834103824128" at bounding box center [811, 299] width 117 height 88
copy td "354834103824128"
click at [950, 256] on td "[TECHNICAL_ID]" at bounding box center [930, 299] width 117 height 88
click at [951, 256] on td "89148000011835958958" at bounding box center [930, 299] width 117 height 88
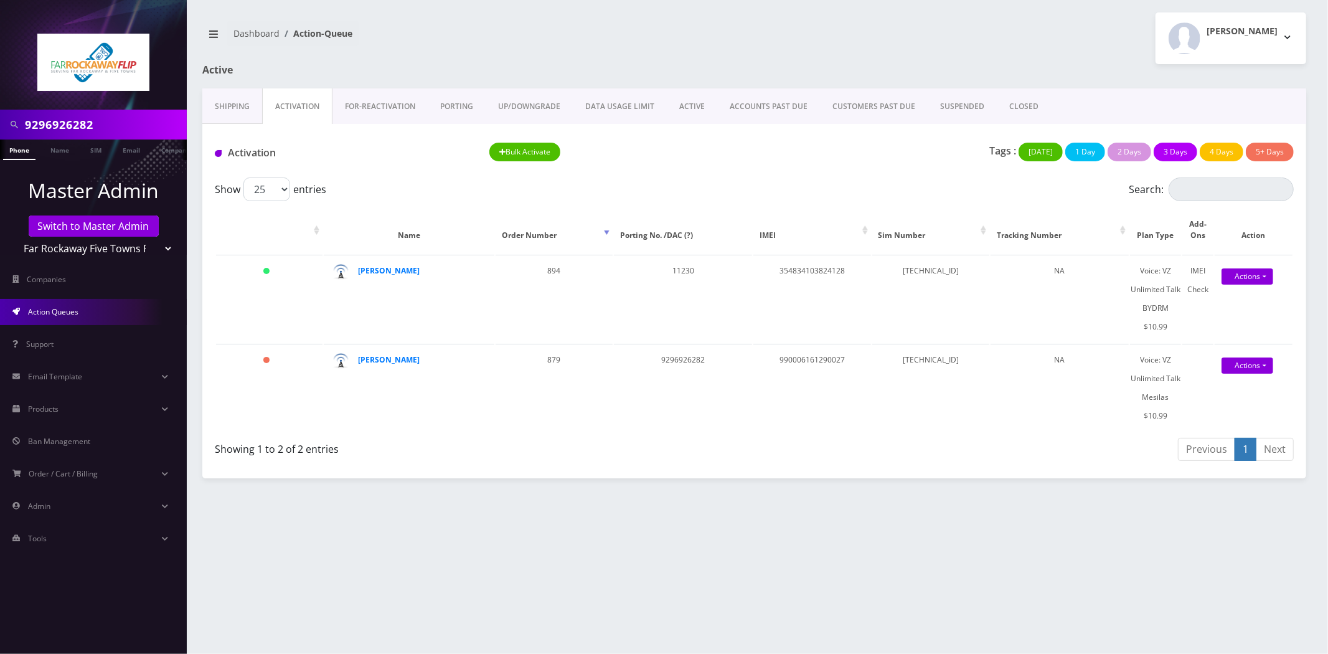
copy td "89148000011835958958"
click at [717, 97] on link "ACCOUNTS PAST DUE" at bounding box center [768, 106] width 103 height 36
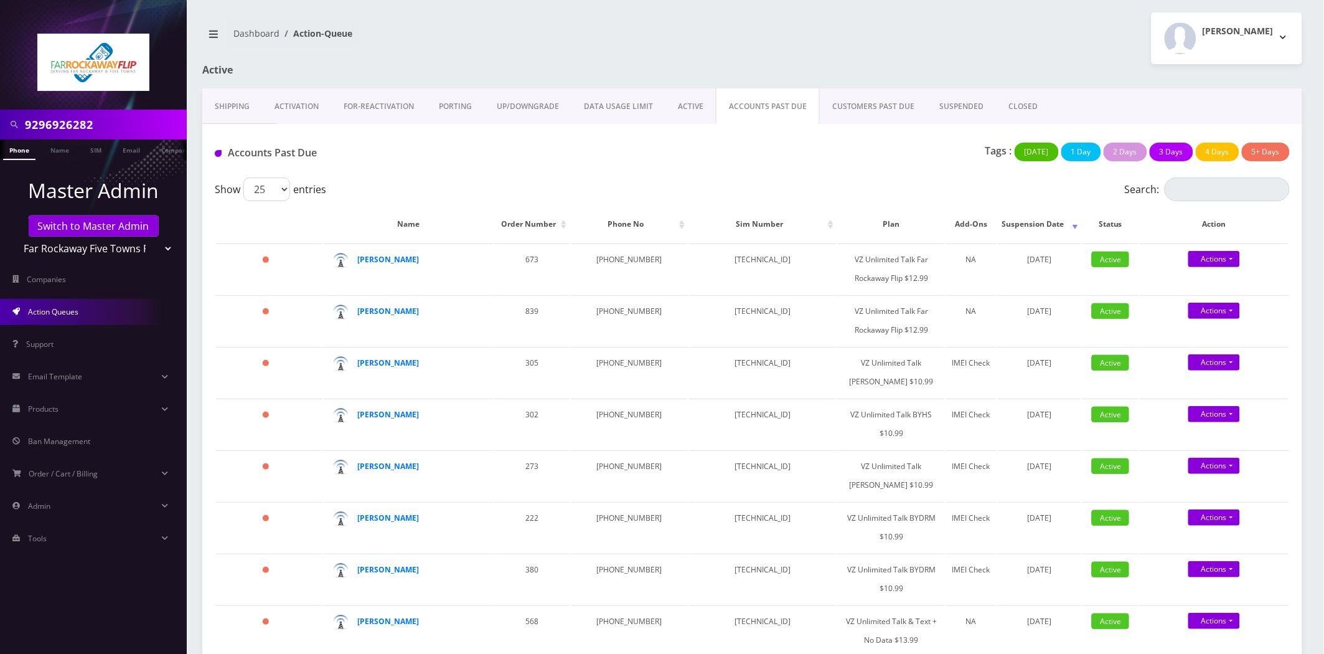
click at [698, 98] on link "ACTIVE" at bounding box center [690, 106] width 50 height 36
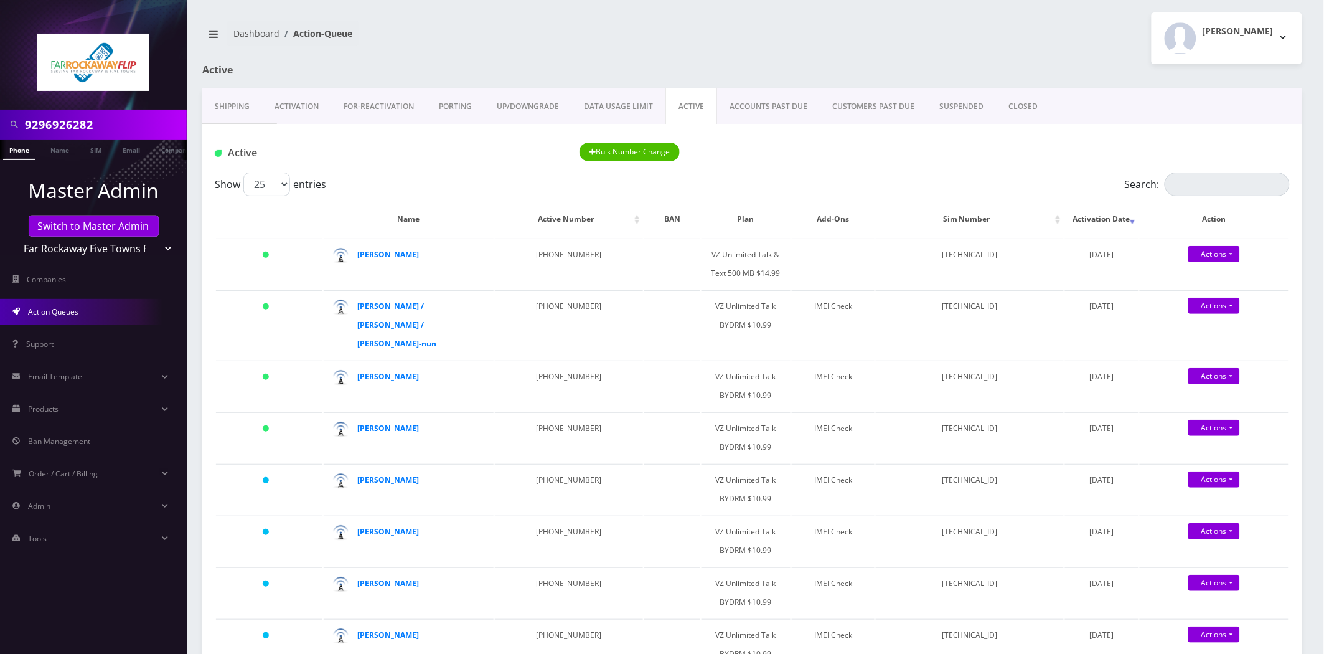
click at [94, 123] on input "9296926282" at bounding box center [104, 125] width 159 height 24
paste input "7185736198"
type input "7185736198"
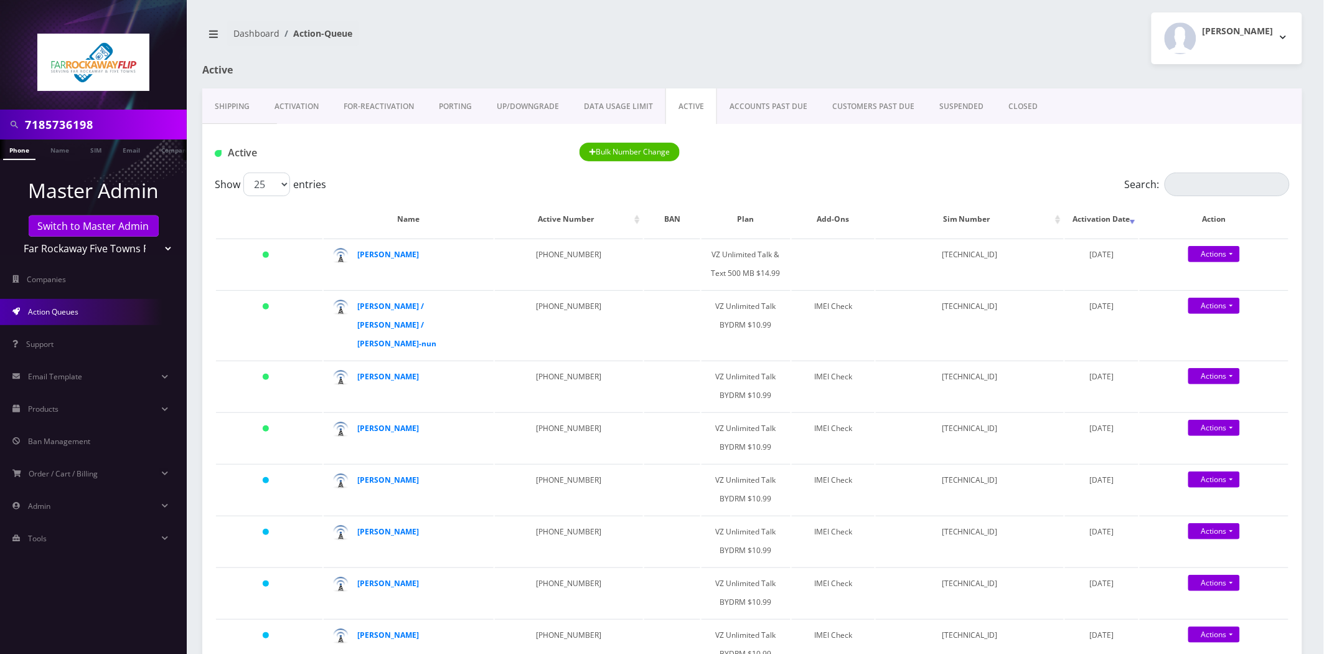
click at [26, 157] on link "Phone" at bounding box center [19, 149] width 32 height 21
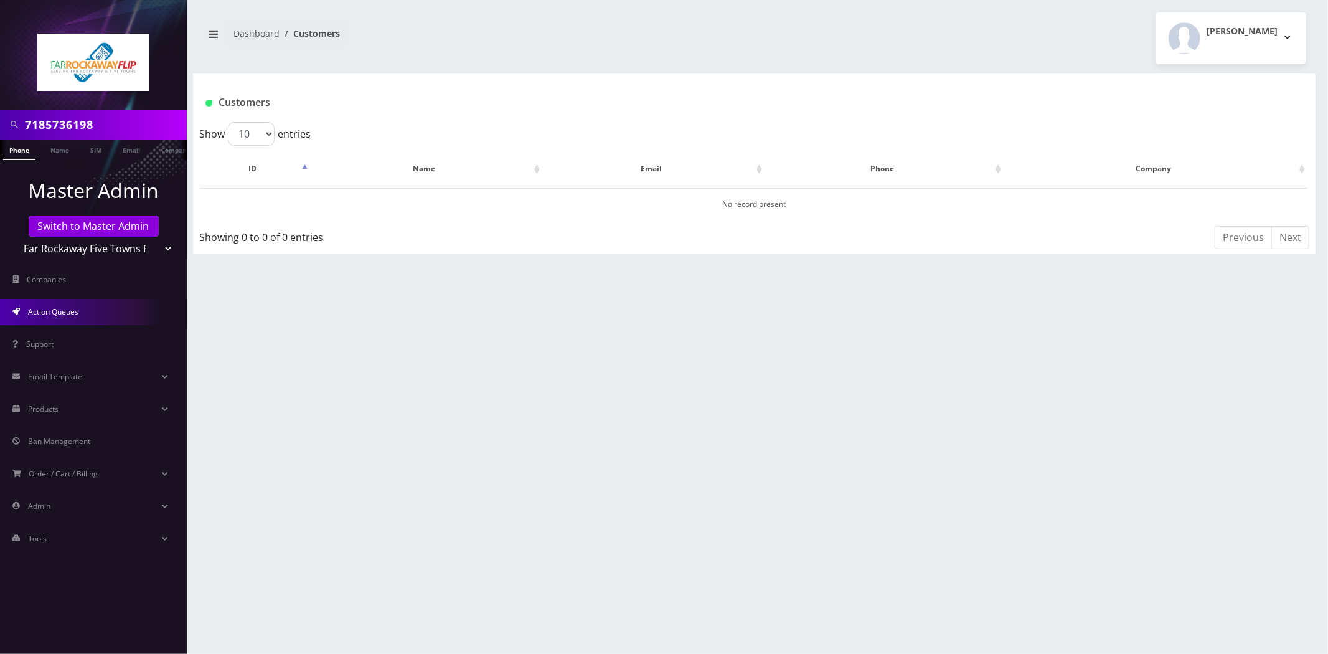
click at [67, 320] on link "Action Queues" at bounding box center [93, 312] width 187 height 26
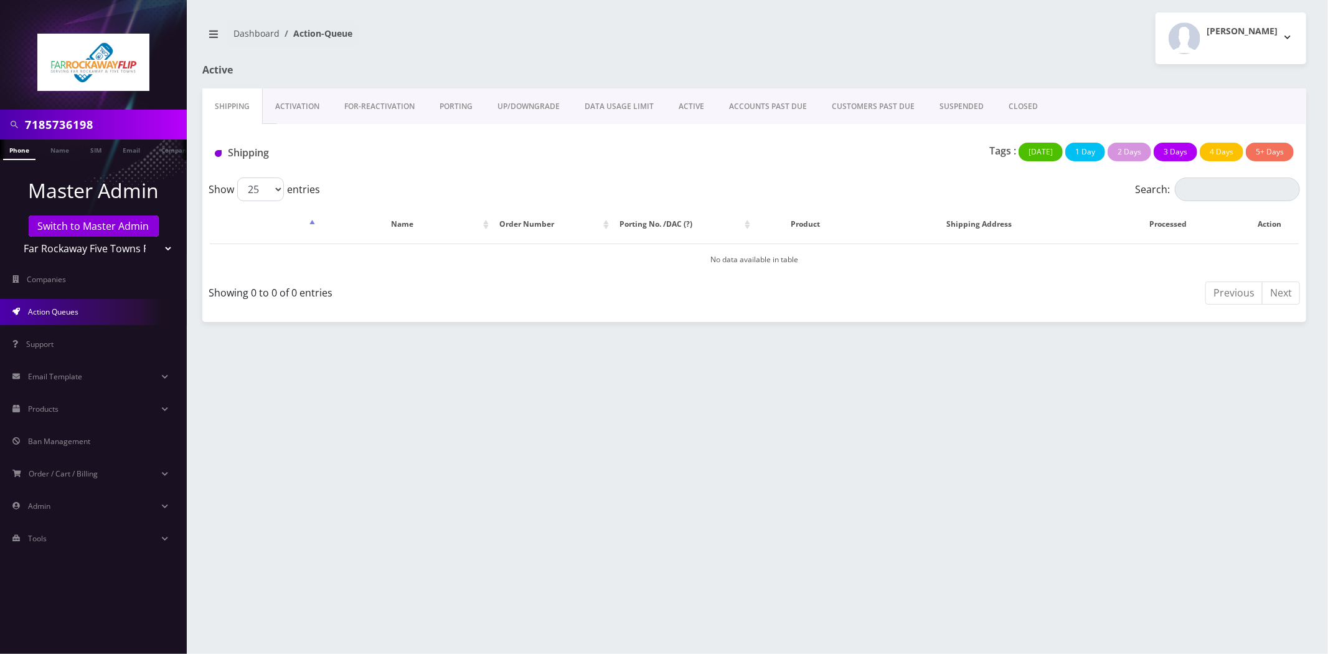
click at [295, 104] on link "Activation" at bounding box center [297, 106] width 69 height 36
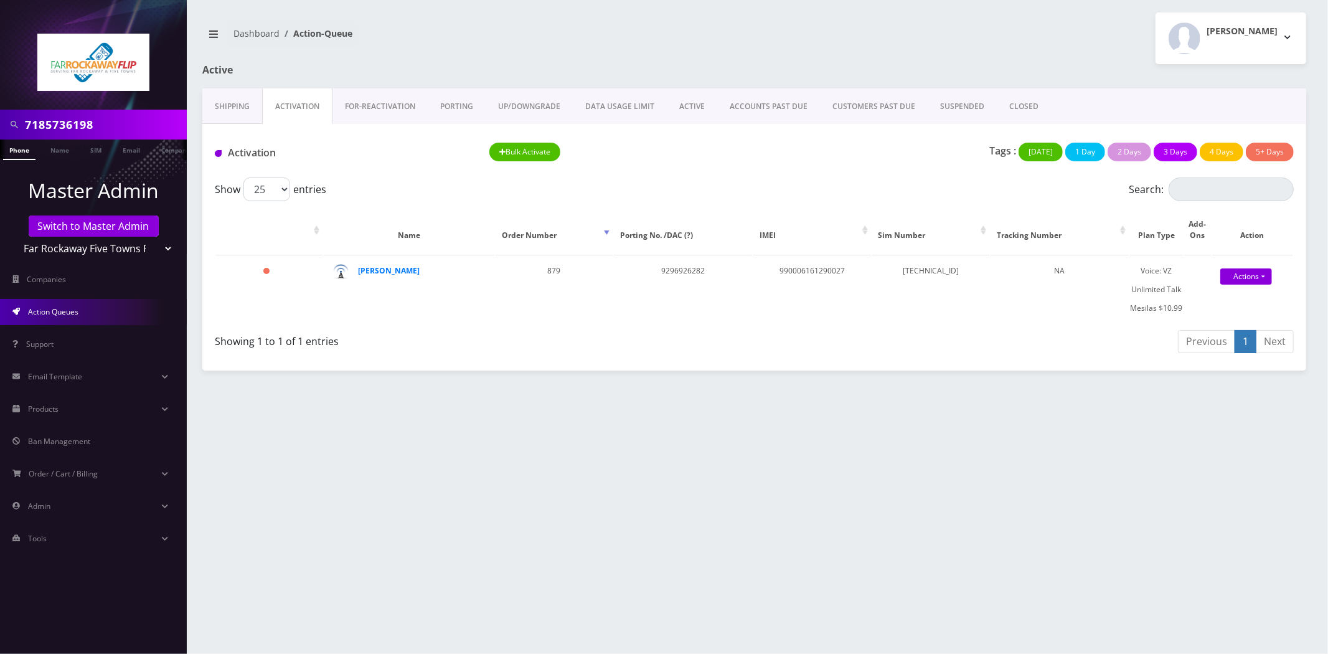
click at [682, 106] on link "ACTIVE" at bounding box center [692, 106] width 50 height 36
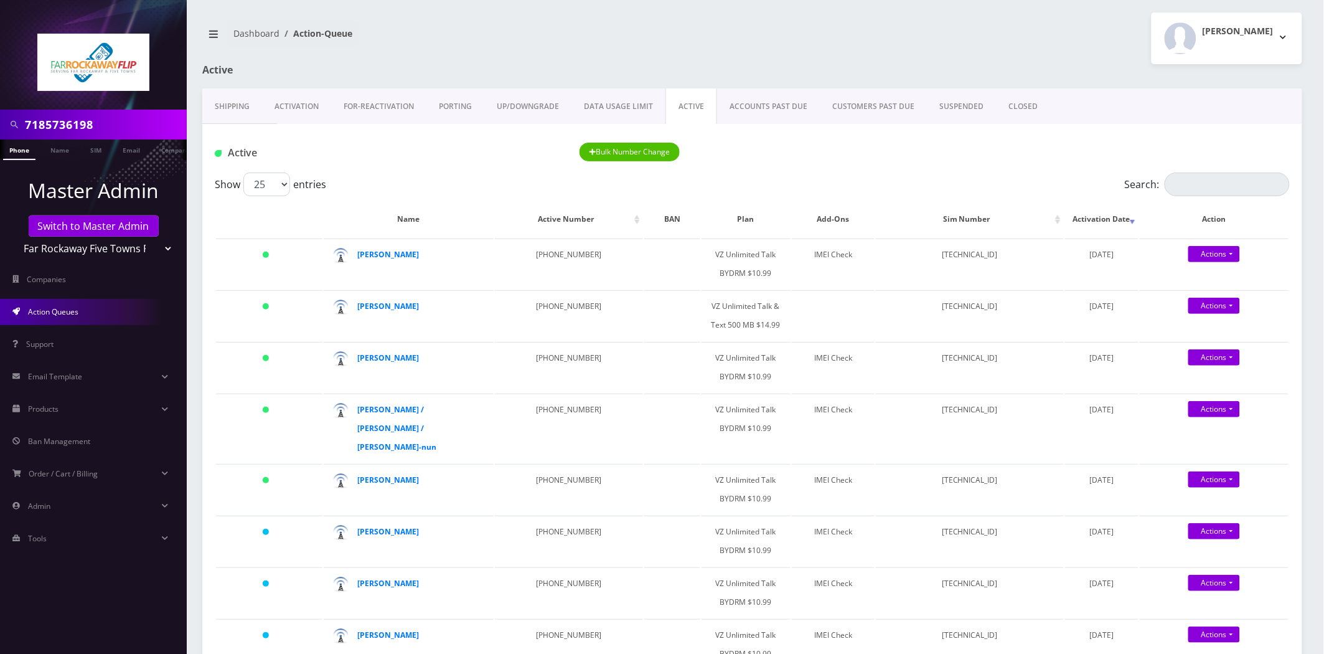
click at [116, 110] on div "7185736198" at bounding box center [93, 125] width 187 height 30
click at [115, 120] on input "7185736198" at bounding box center [104, 125] width 159 height 24
click at [115, 121] on input "7185736198" at bounding box center [104, 125] width 159 height 24
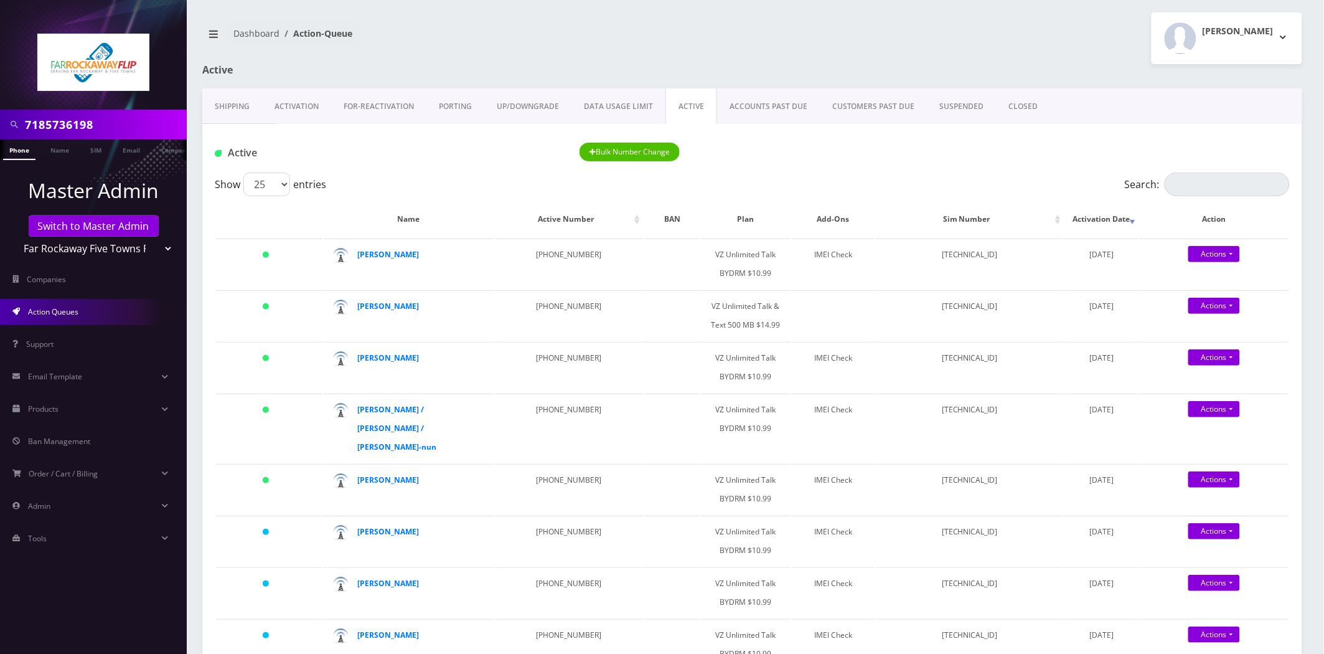
paste input "[TECHNICAL_ID]"
type input "[TECHNICAL_ID]"
click at [83, 150] on li "SIM" at bounding box center [96, 149] width 30 height 21
click at [90, 147] on link "SIM" at bounding box center [96, 149] width 24 height 21
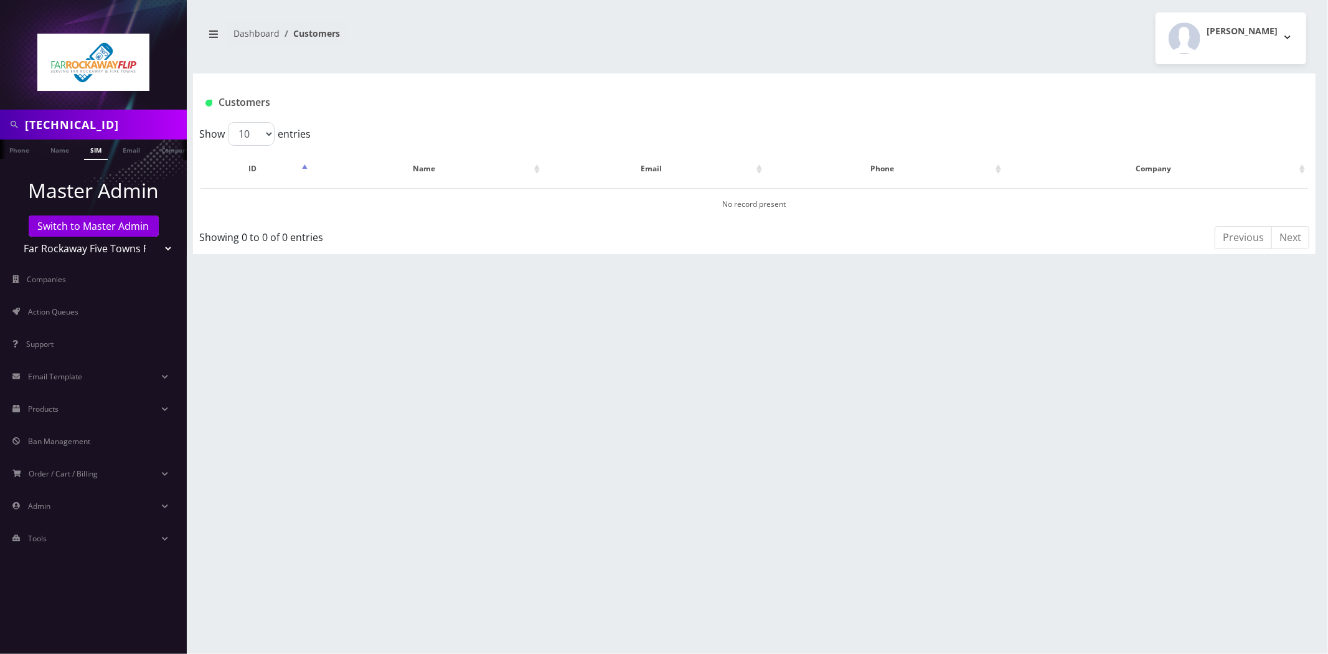
click at [83, 119] on input "[TECHNICAL_ID]" at bounding box center [104, 125] width 159 height 24
drag, startPoint x: 0, startPoint y: 0, endPoint x: 83, endPoint y: 119, distance: 144.9
click at [83, 119] on input "[TECHNICAL_ID]" at bounding box center [104, 125] width 159 height 24
click at [77, 237] on select "Teltik Production My Link Mobile VennMobile Unlimited Advanced LTE [PERSON_NAME…" at bounding box center [93, 249] width 159 height 24
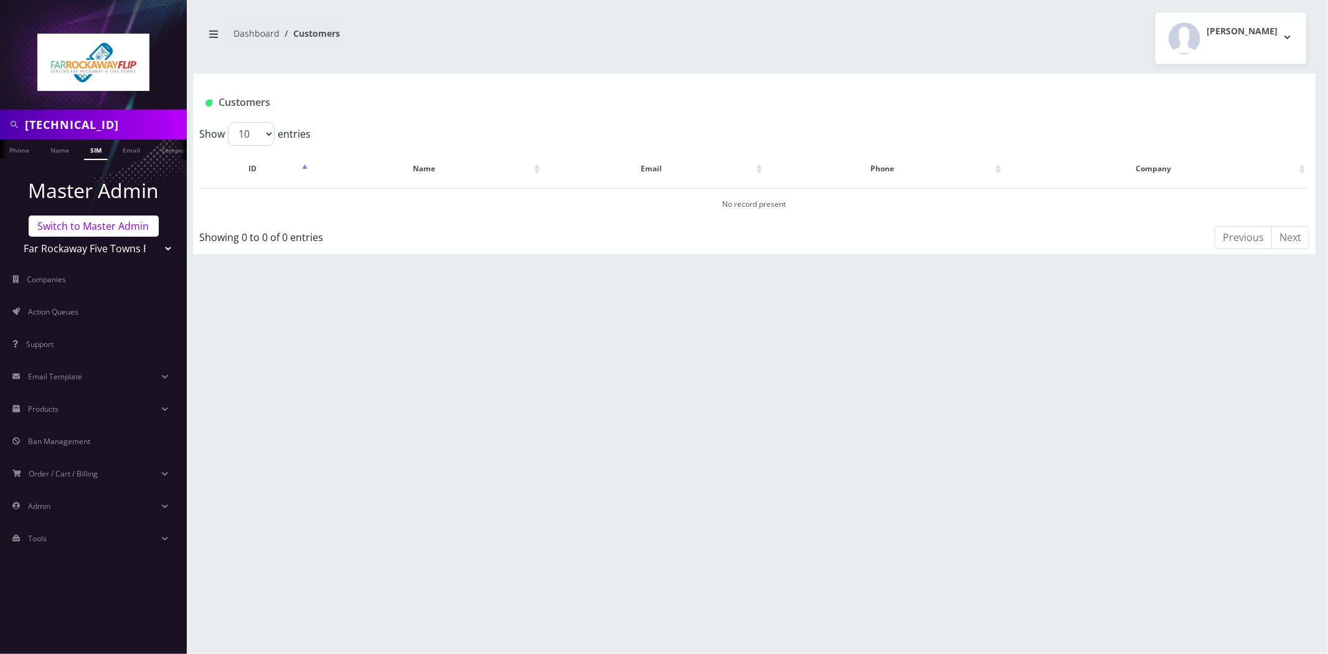
click at [77, 225] on link "Switch to Master Admin" at bounding box center [94, 225] width 130 height 21
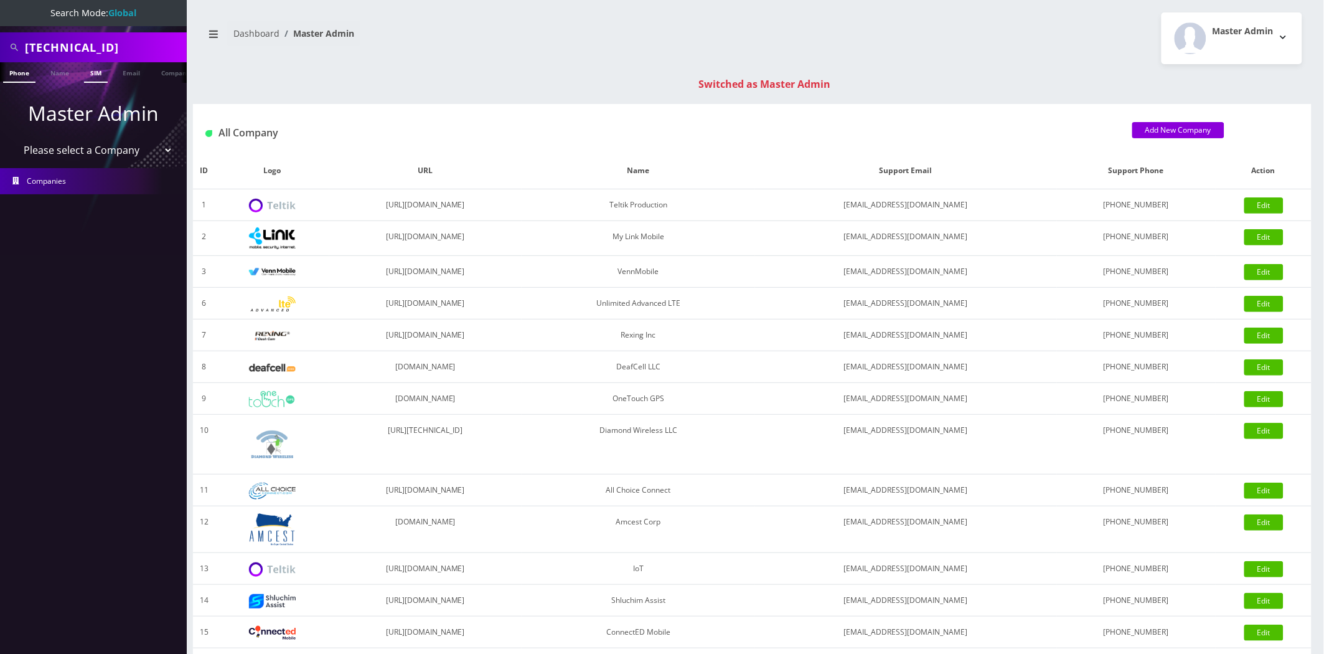
click at [88, 69] on link "SIM" at bounding box center [96, 72] width 24 height 21
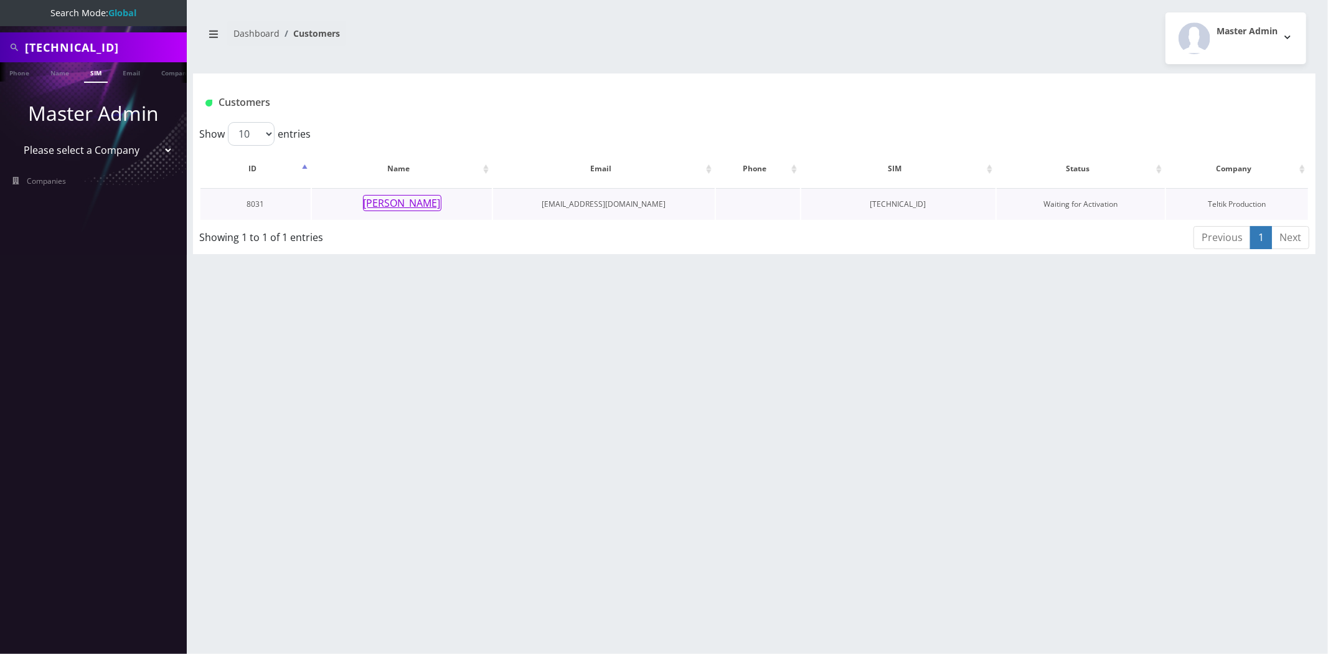
click at [418, 202] on button "[PERSON_NAME]" at bounding box center [402, 203] width 78 height 16
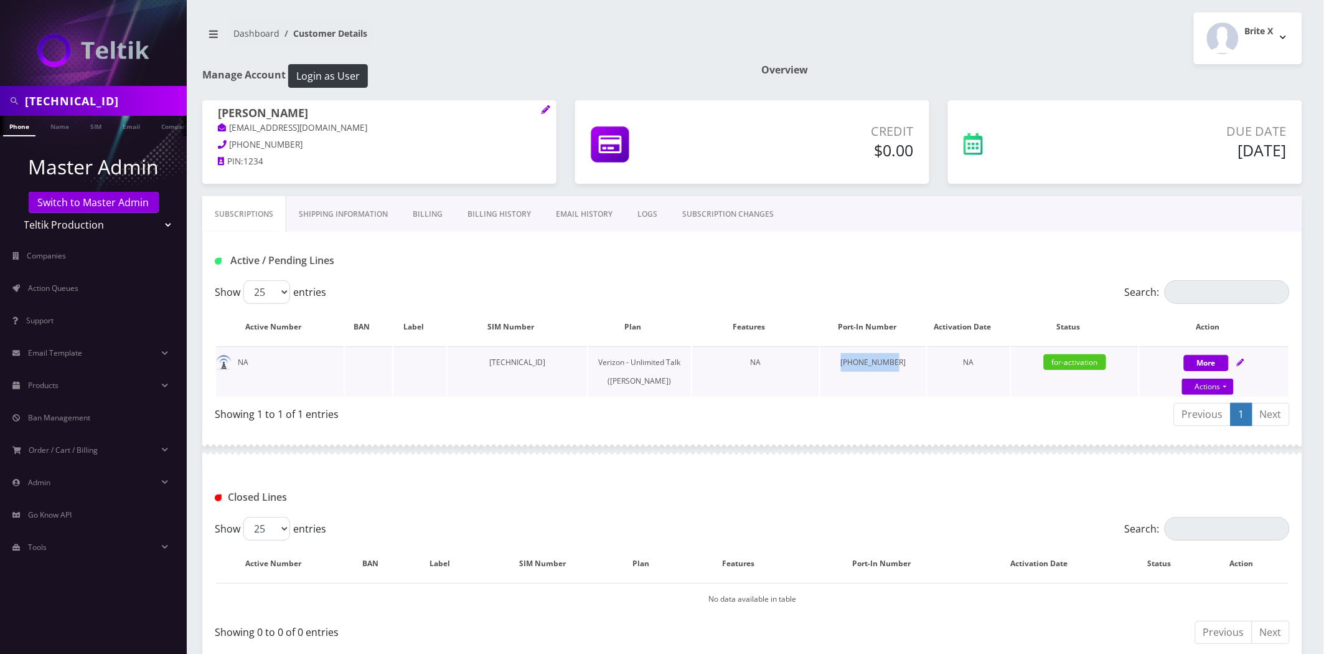
drag, startPoint x: 897, startPoint y: 359, endPoint x: 819, endPoint y: 354, distance: 78.0
click at [819, 354] on tr "NA 89148000011798237226 Verizon - Unlimited Talk (Ani Choma) NA 848-367-1667 NA…" at bounding box center [752, 371] width 1073 height 50
copy tr "848-367-1667"
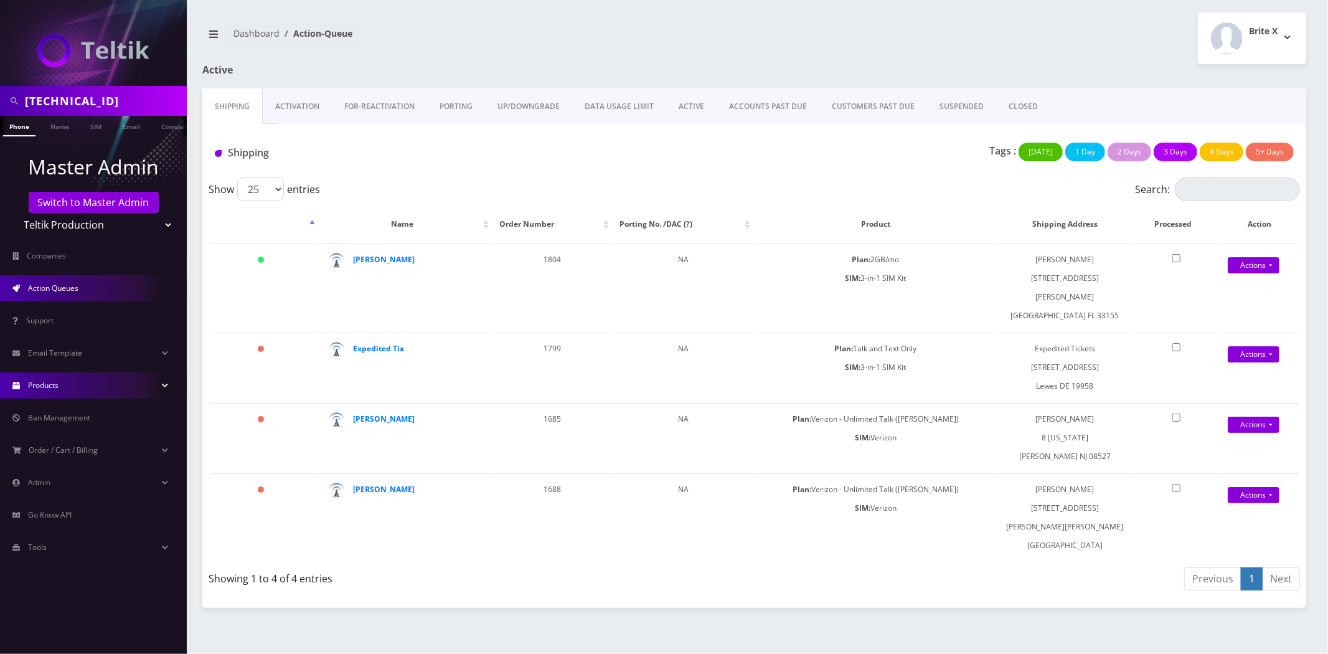
click at [68, 386] on link "Products" at bounding box center [93, 385] width 187 height 26
click at [66, 387] on link "Products" at bounding box center [93, 385] width 187 height 26
click at [77, 438] on link "Order / Cart / Billing" at bounding box center [93, 450] width 187 height 26
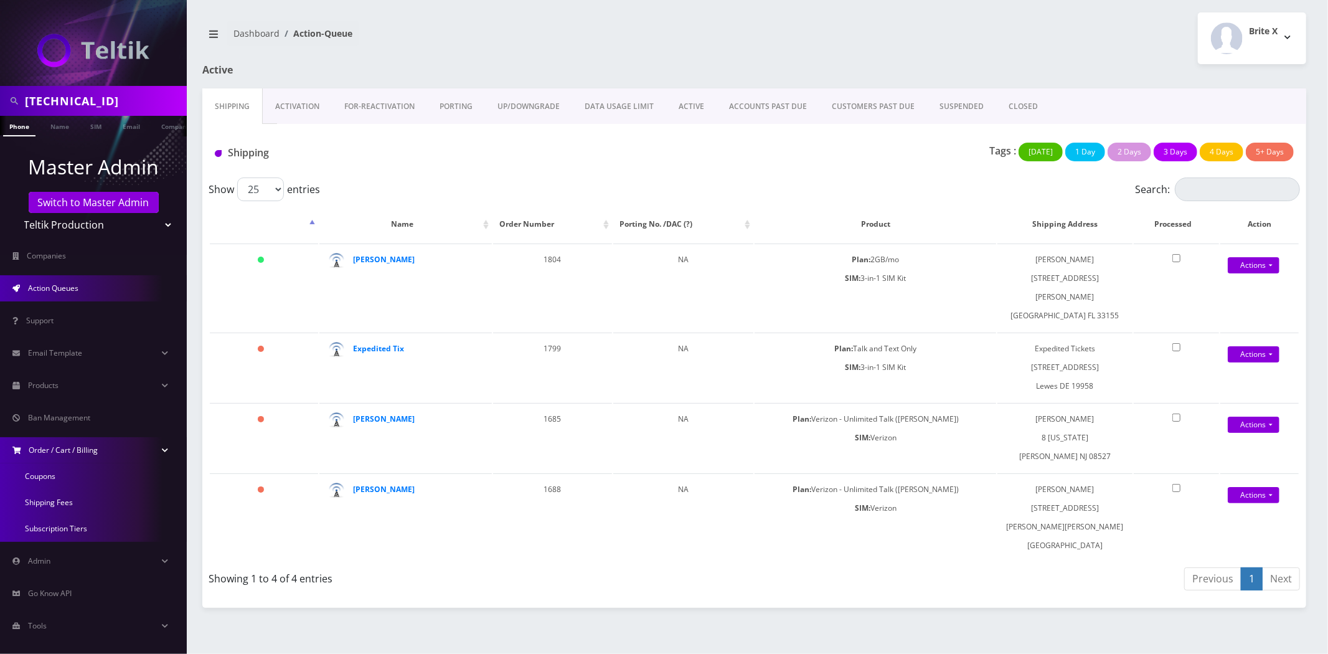
click at [72, 449] on span "Order / Cart / Billing" at bounding box center [63, 449] width 69 height 11
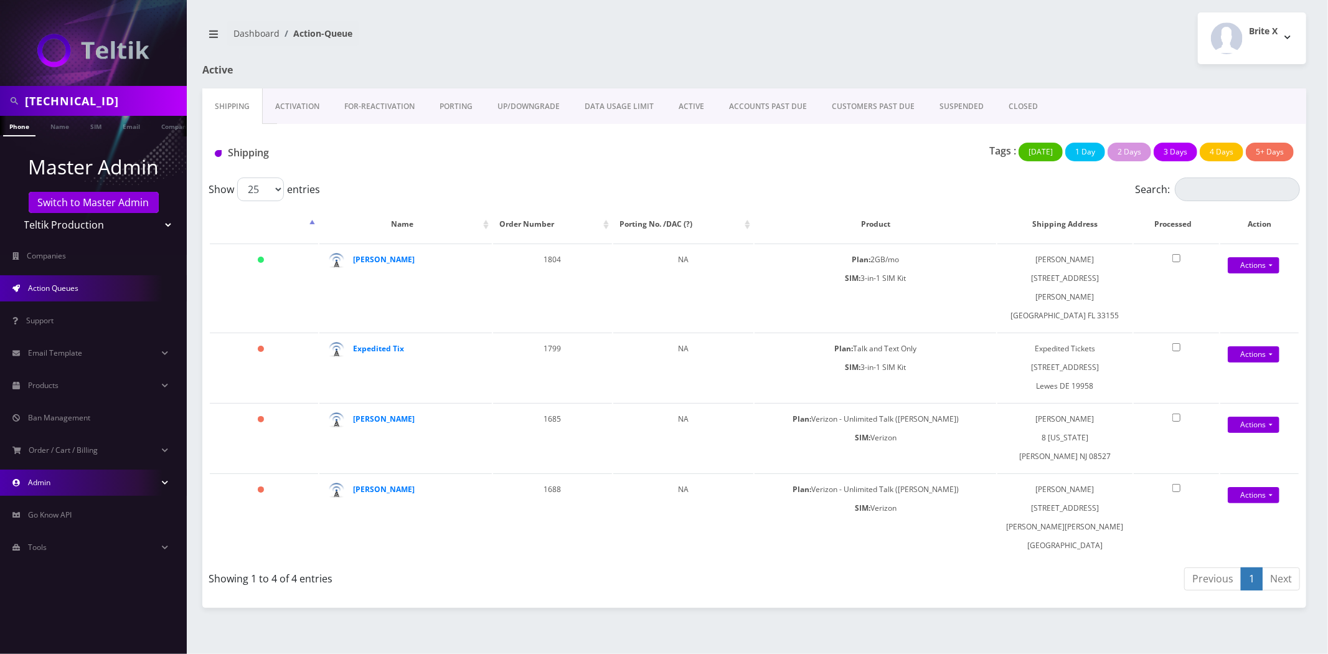
click at [72, 486] on link "Admin" at bounding box center [93, 482] width 187 height 26
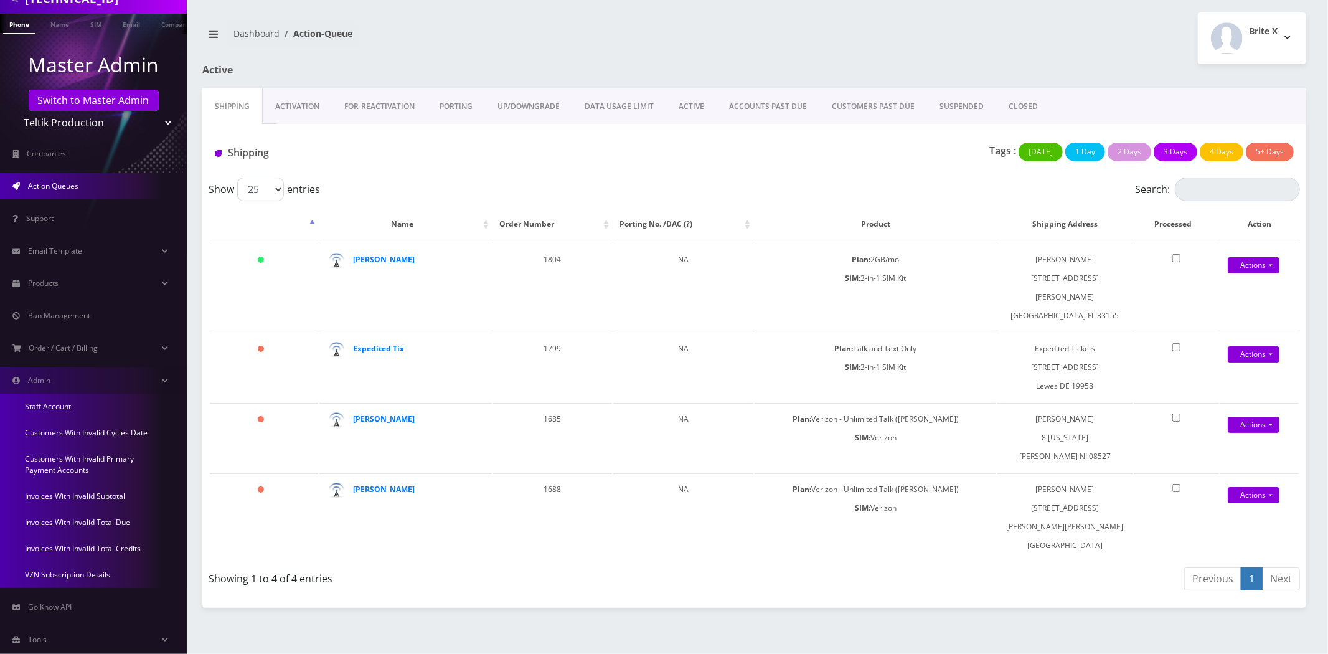
scroll to position [126, 0]
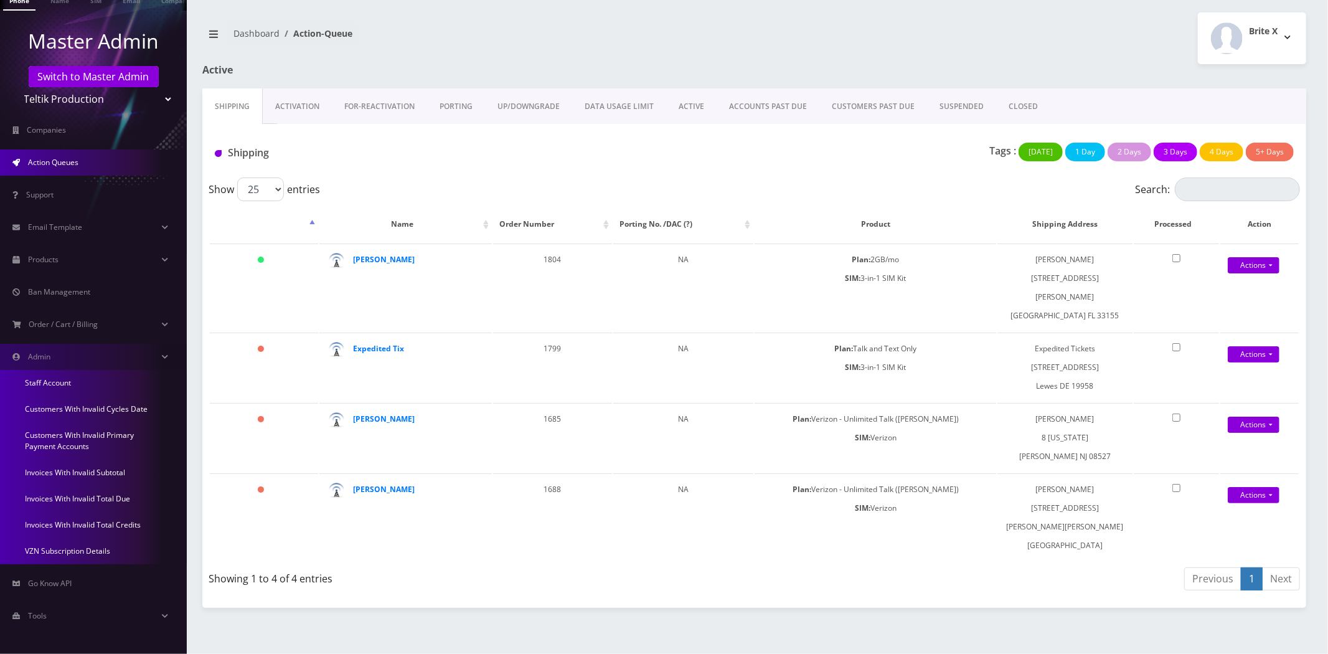
click at [79, 403] on link "Customers With Invalid Cycles Date" at bounding box center [93, 409] width 187 height 26
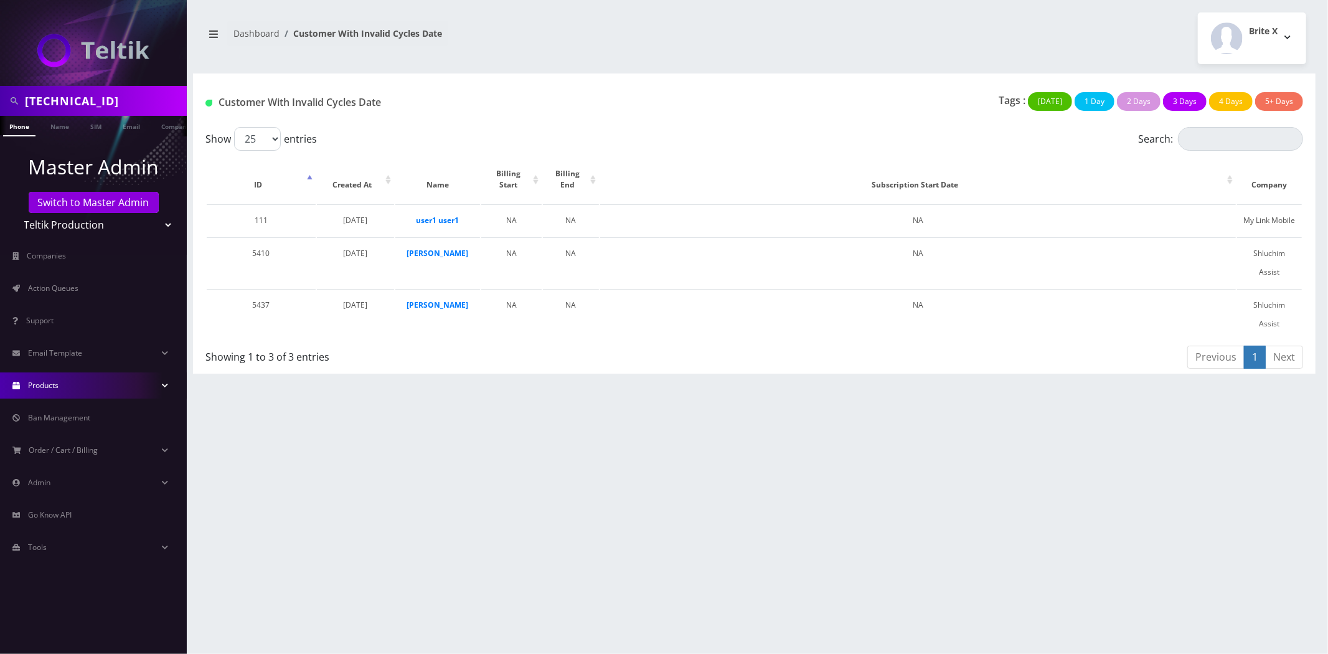
click at [68, 387] on link "Products" at bounding box center [93, 385] width 187 height 26
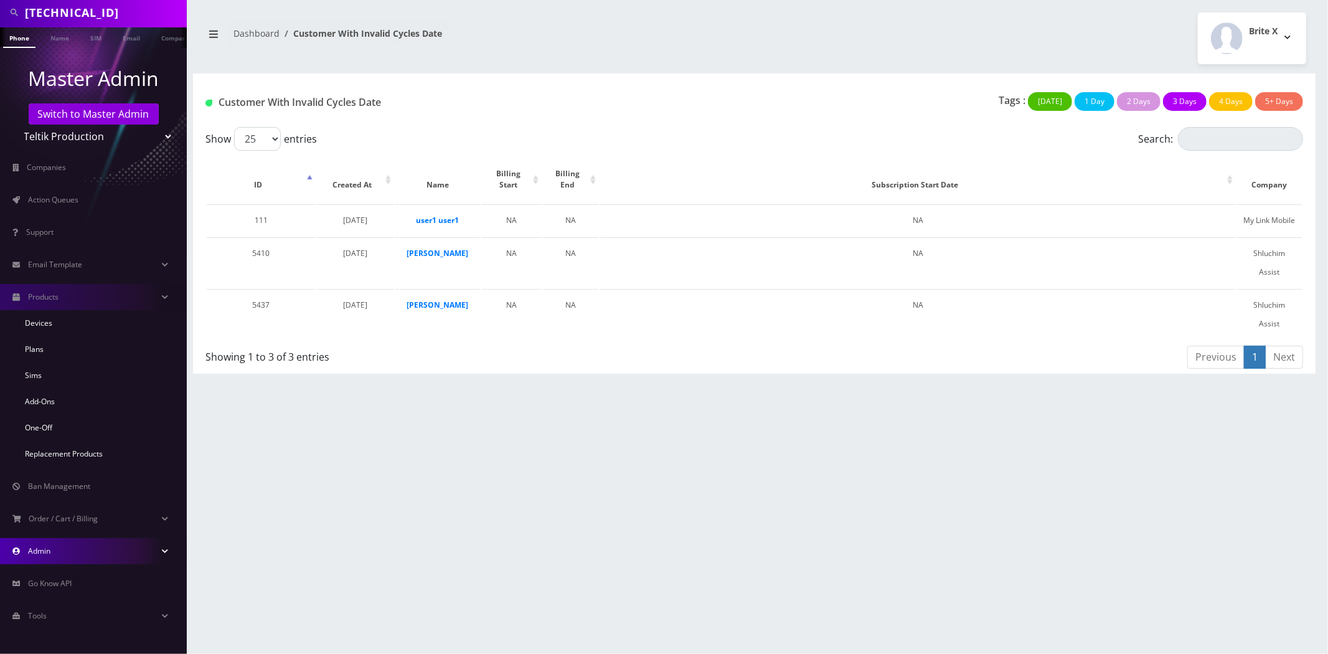
click at [64, 550] on link "Admin" at bounding box center [93, 551] width 187 height 26
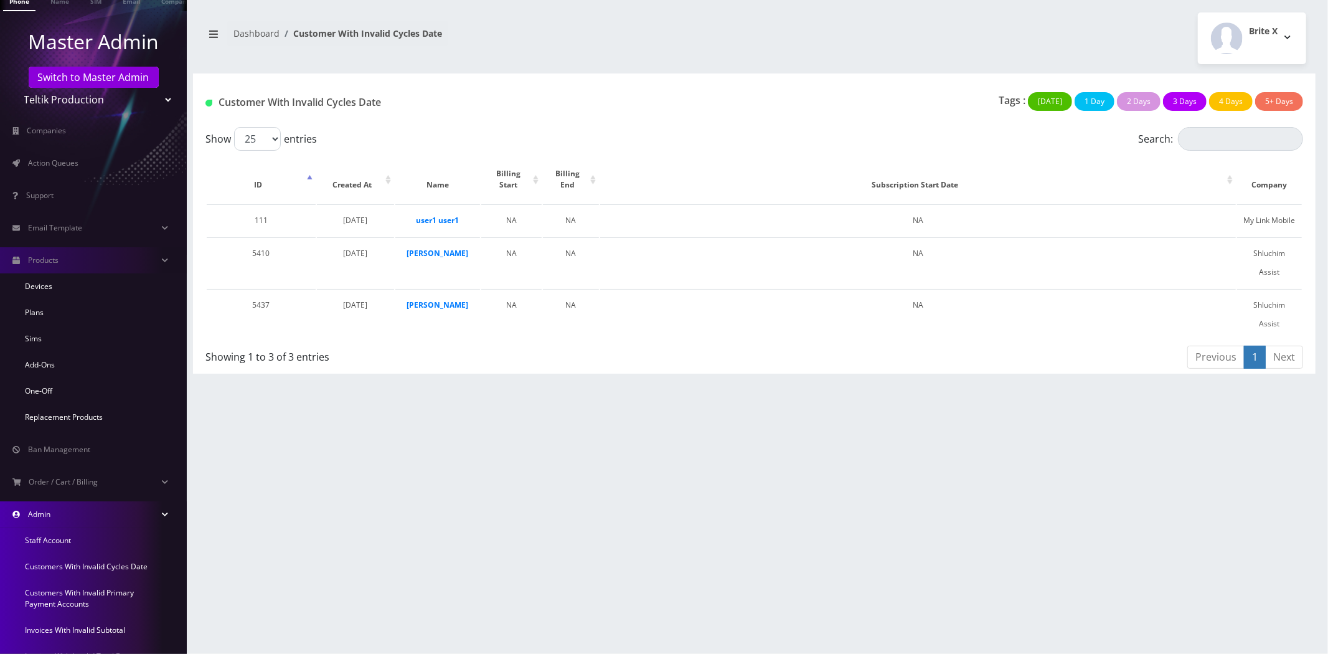
scroll to position [227, 0]
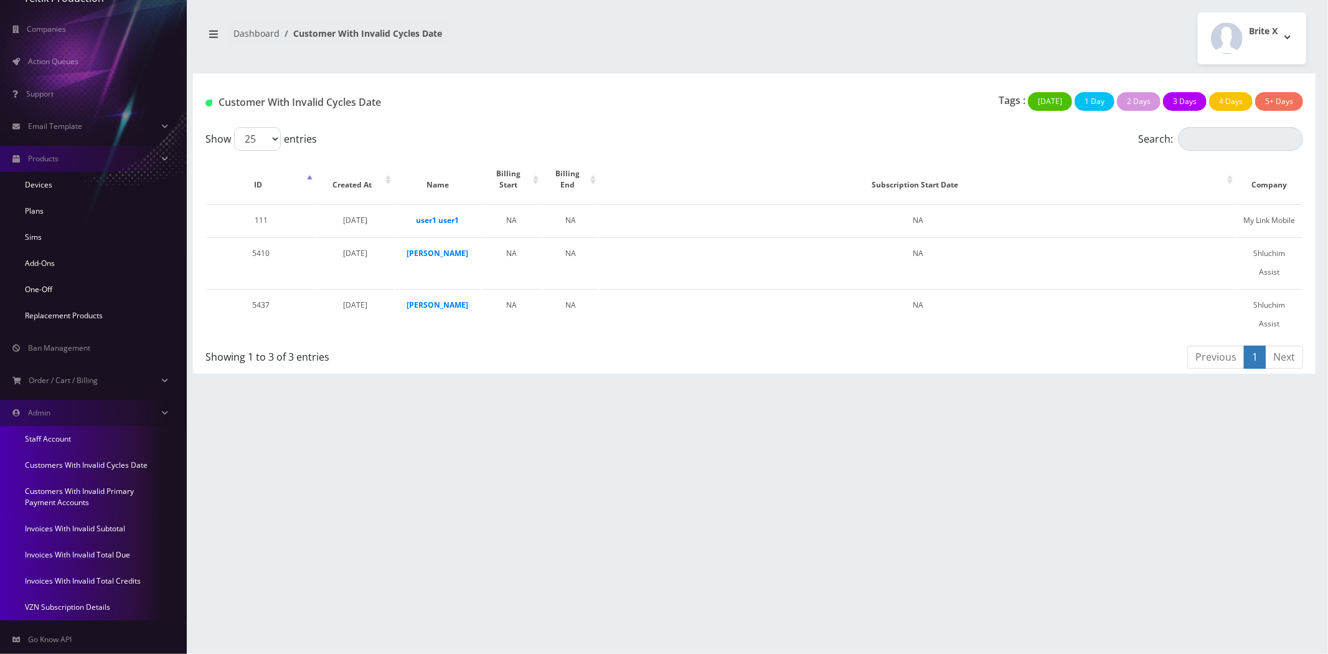
click at [79, 490] on link "Customers With Invalid Primary Payment Accounts" at bounding box center [93, 496] width 187 height 37
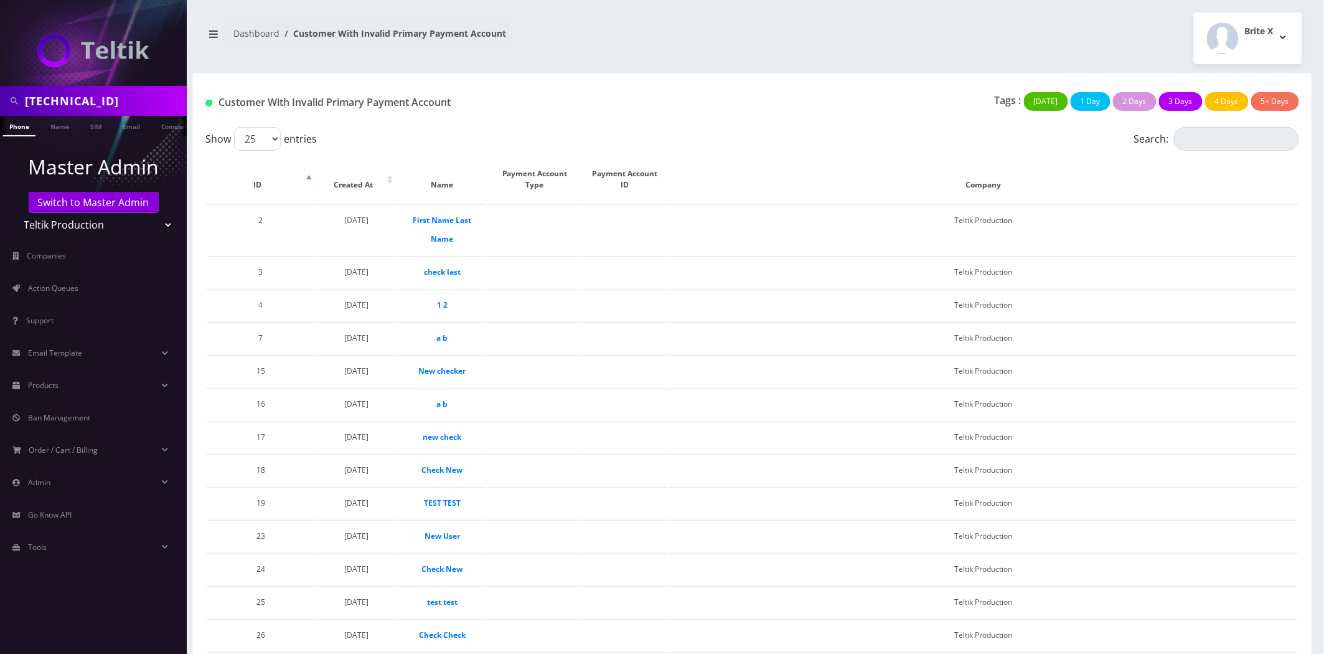
drag, startPoint x: 265, startPoint y: 200, endPoint x: 264, endPoint y: 189, distance: 11.3
click at [265, 200] on th "ID" at bounding box center [261, 179] width 108 height 47
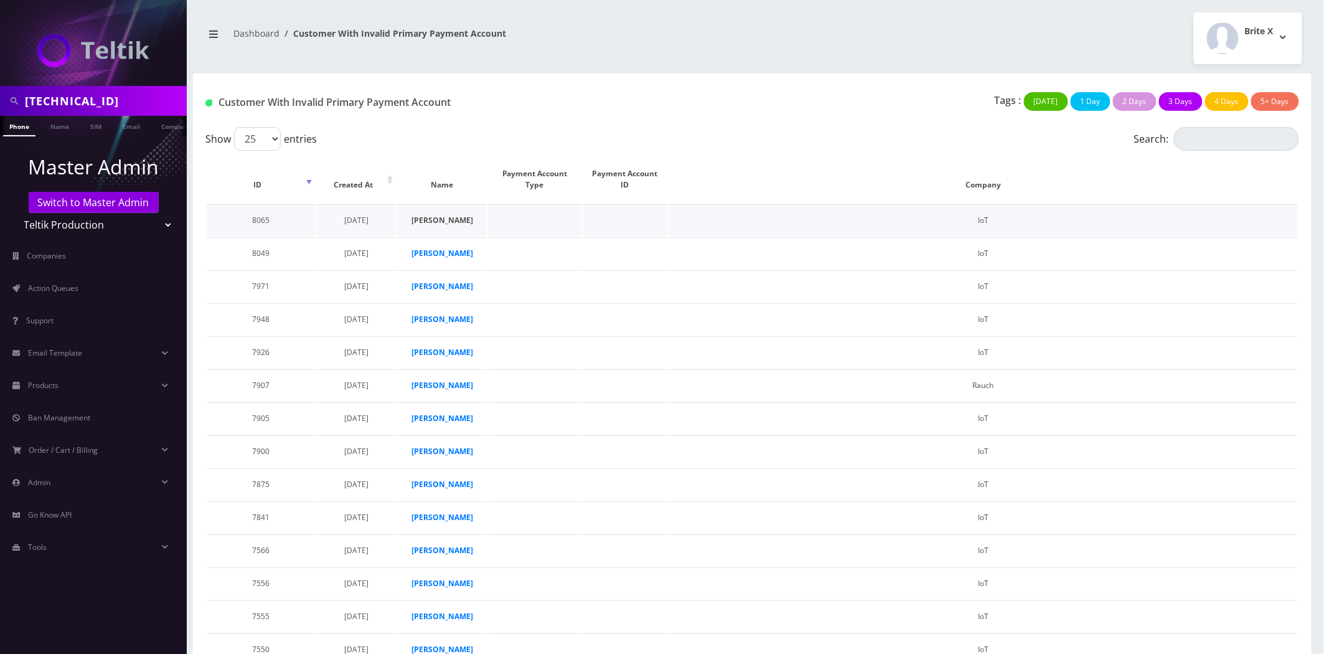
click at [428, 222] on strong "Aaron Davitian" at bounding box center [442, 220] width 62 height 11
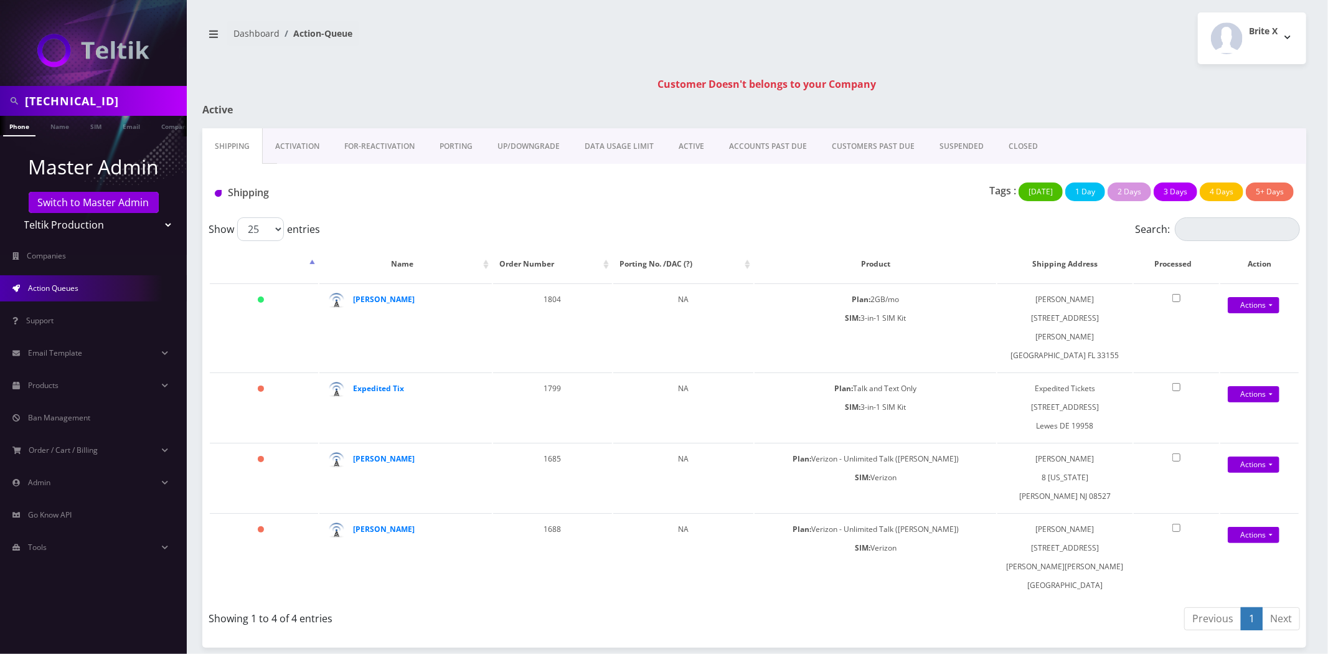
drag, startPoint x: 51, startPoint y: 221, endPoint x: 52, endPoint y: 228, distance: 7.5
click at [51, 221] on select "Teltik Production My Link Mobile VennMobile Unlimited Advanced LTE [PERSON_NAME…" at bounding box center [93, 225] width 159 height 24
select select "13"
click at [14, 213] on select "Teltik Production My Link Mobile VennMobile Unlimited Advanced LTE Rexing Inc D…" at bounding box center [93, 225] width 159 height 24
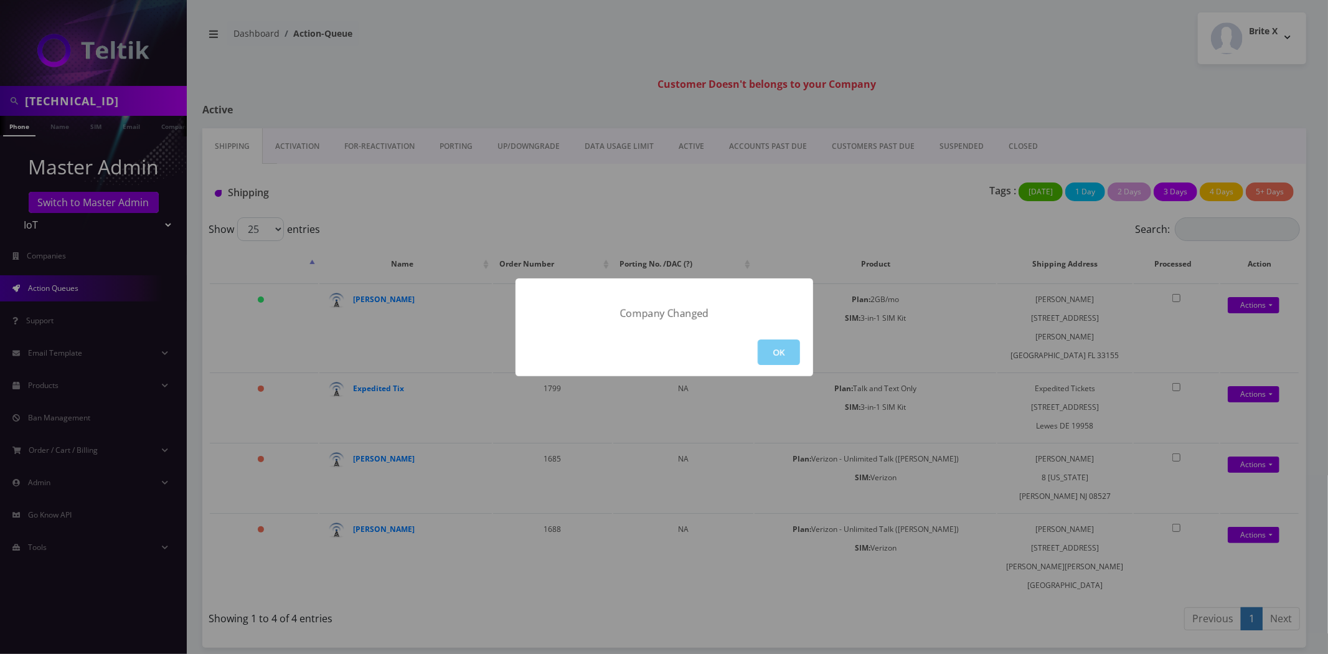
click at [770, 351] on button "OK" at bounding box center [779, 352] width 42 height 26
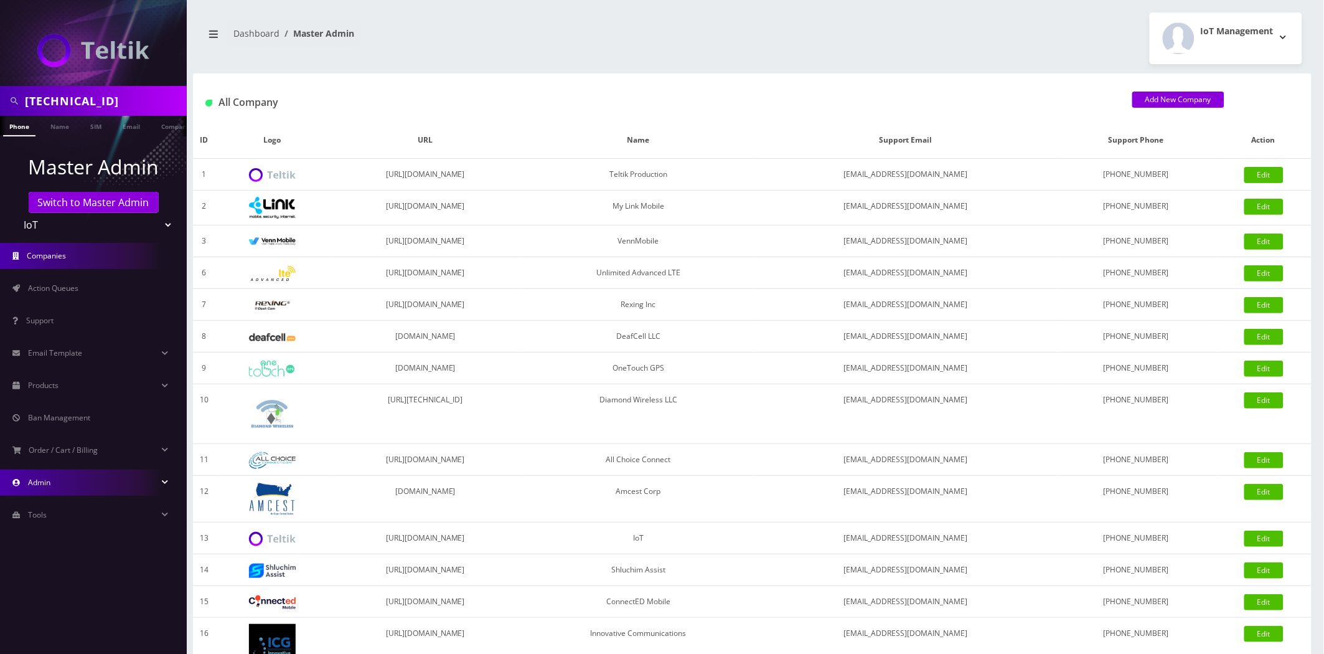
click at [45, 481] on span "Admin" at bounding box center [39, 482] width 22 height 11
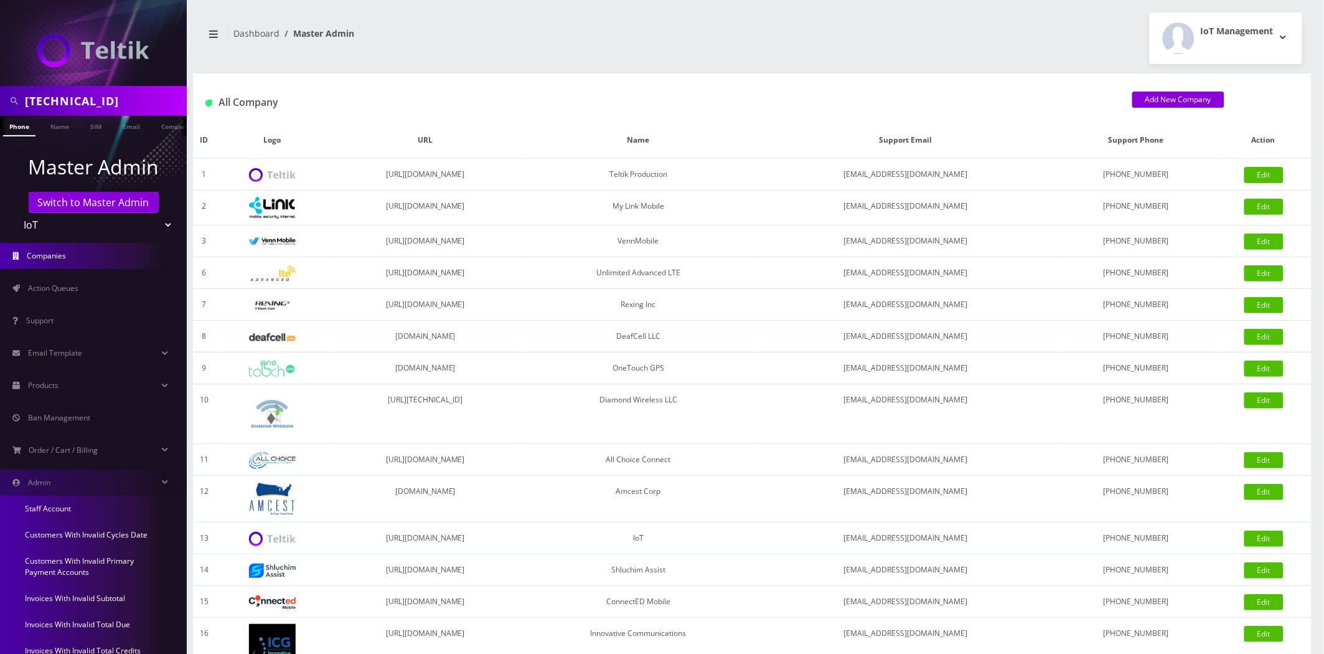
scroll to position [69, 0]
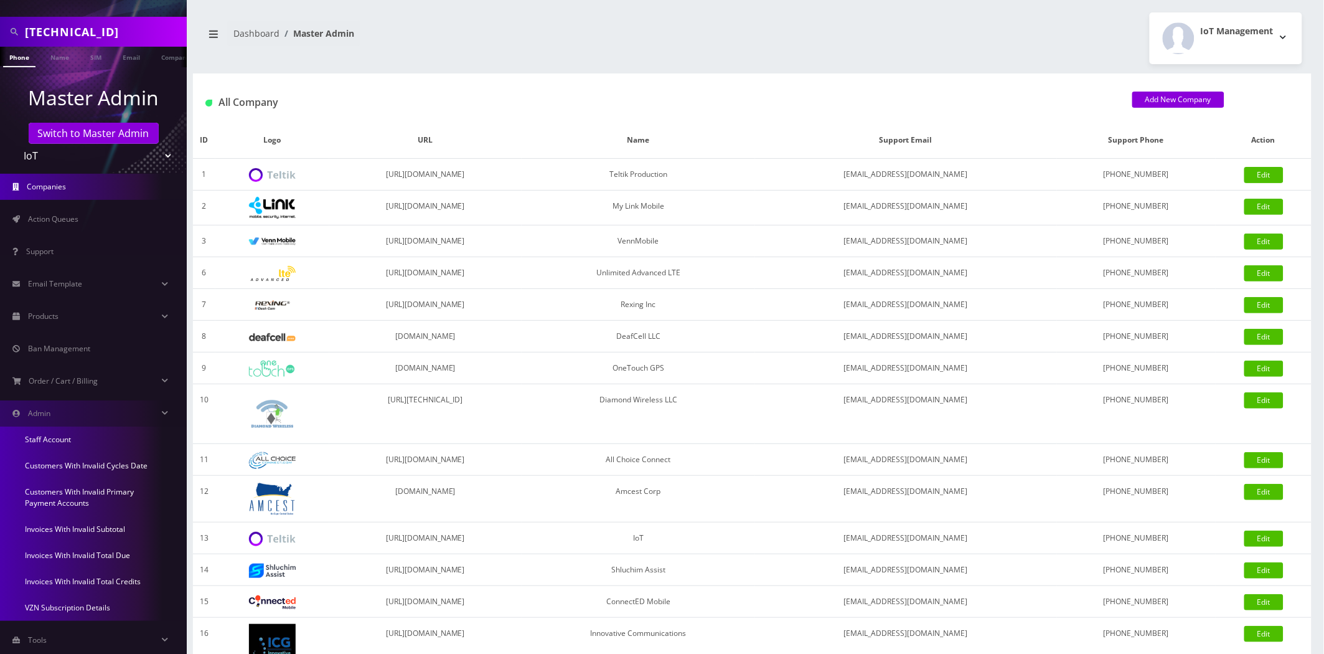
click at [68, 493] on link "Customers With Invalid Primary Payment Accounts" at bounding box center [93, 497] width 187 height 37
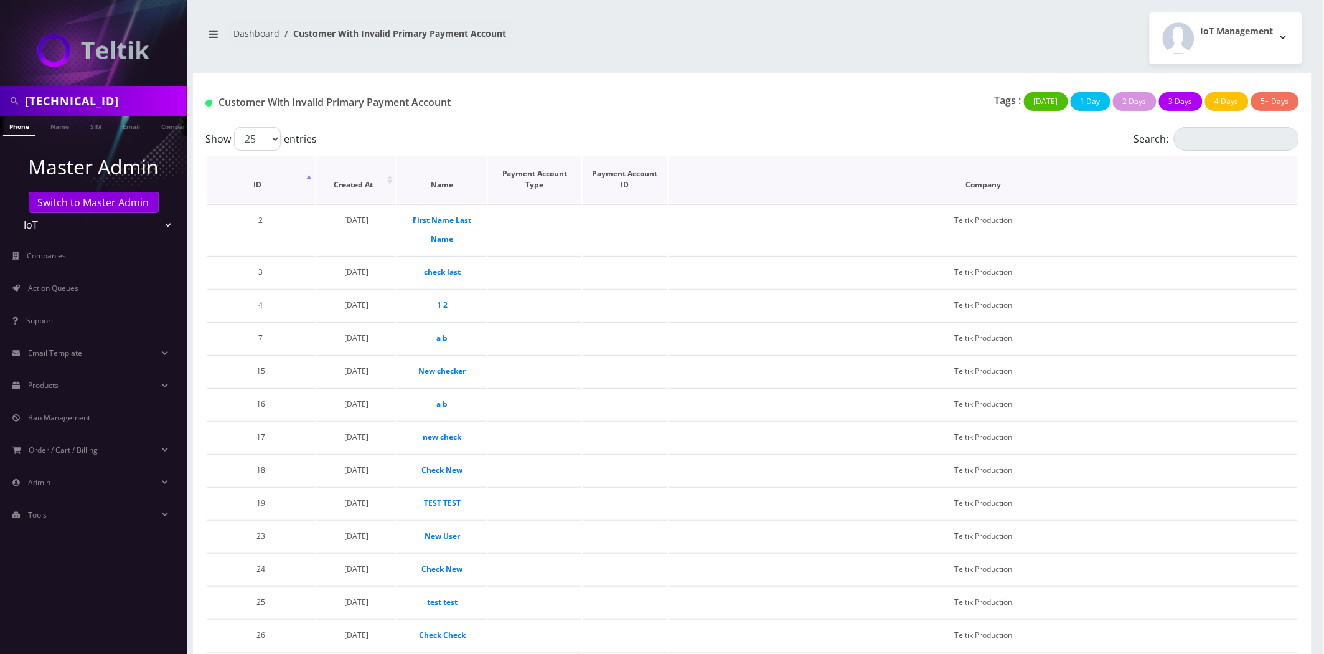
click at [265, 187] on th "ID" at bounding box center [261, 179] width 108 height 47
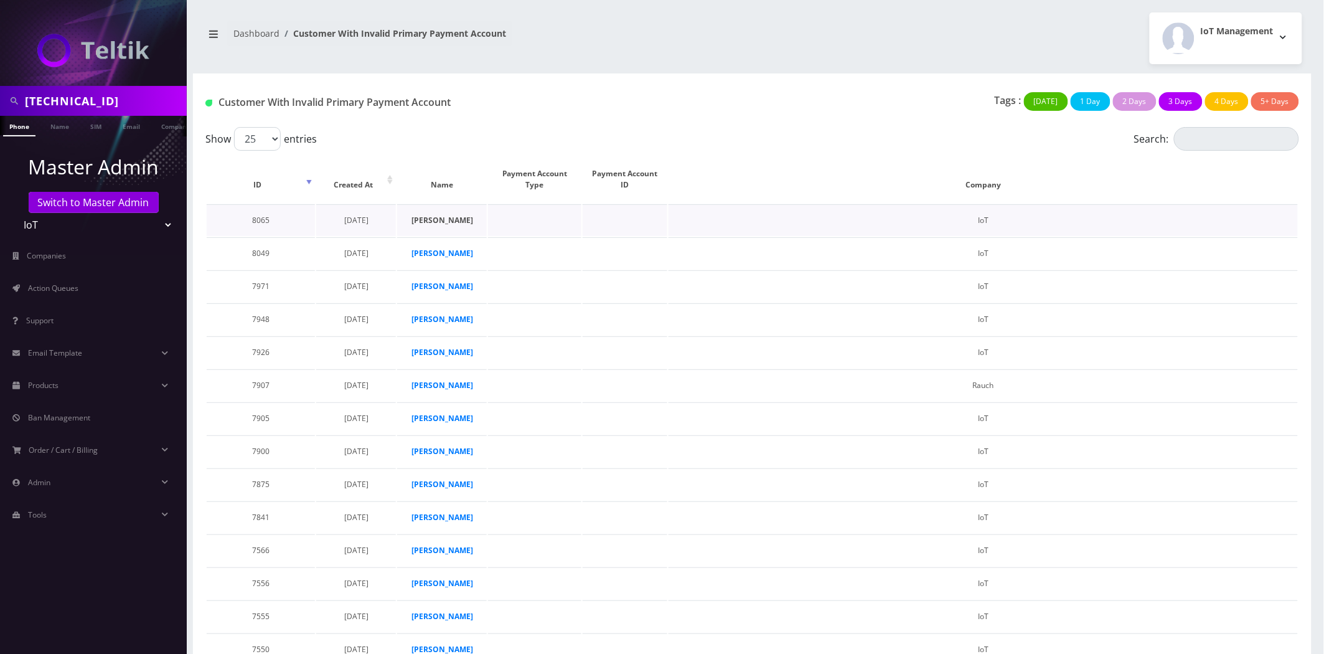
click at [428, 224] on strong "[PERSON_NAME]" at bounding box center [442, 220] width 62 height 11
click at [428, 219] on strong "[PERSON_NAME]" at bounding box center [442, 220] width 62 height 11
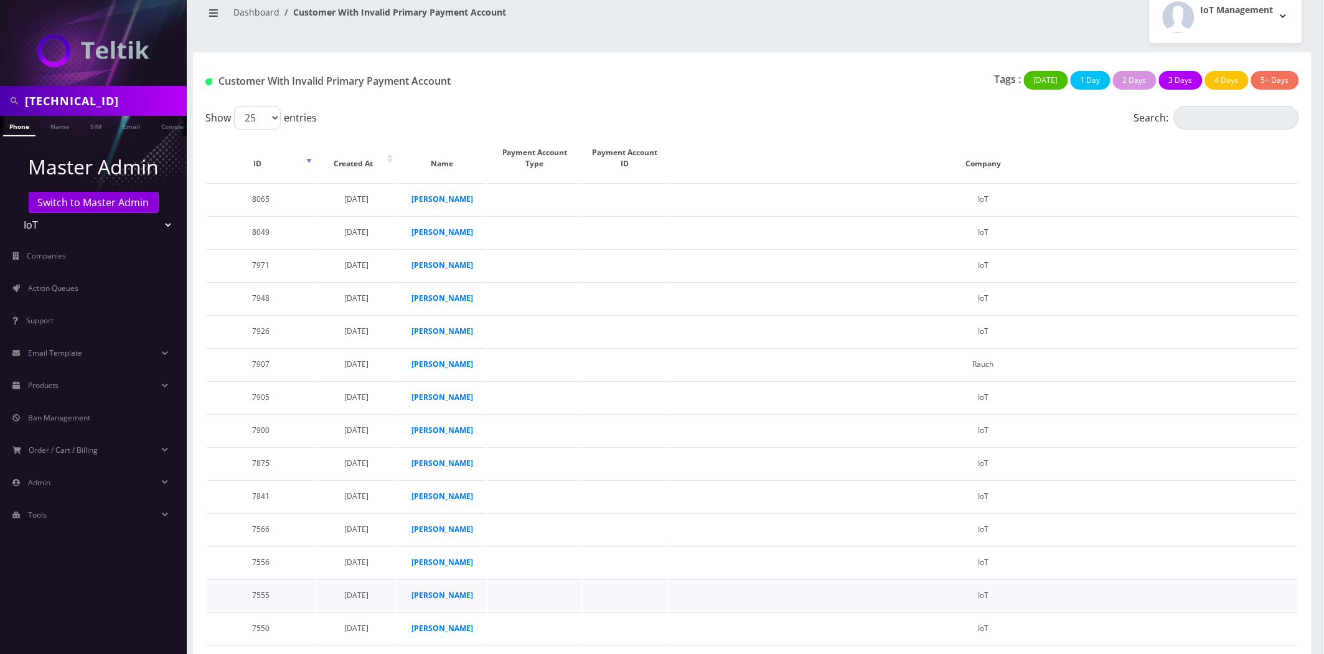
scroll to position [9, 0]
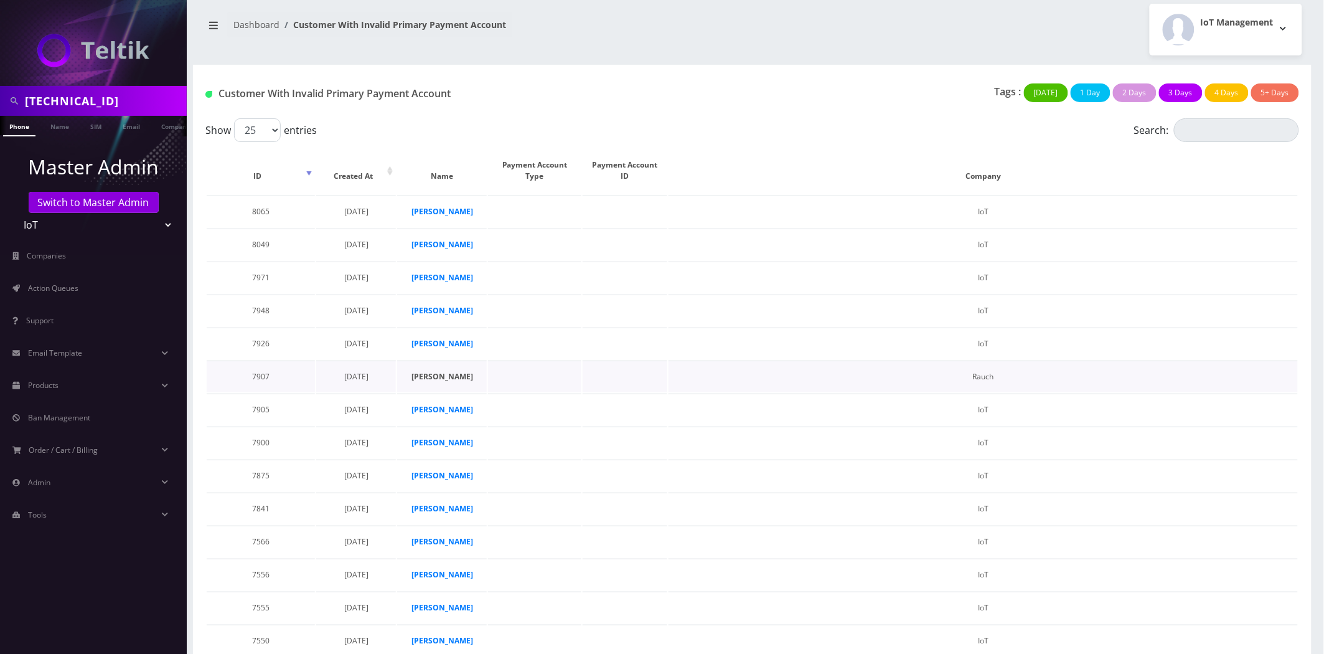
click at [431, 371] on strong "Vic Estrella" at bounding box center [442, 376] width 62 height 11
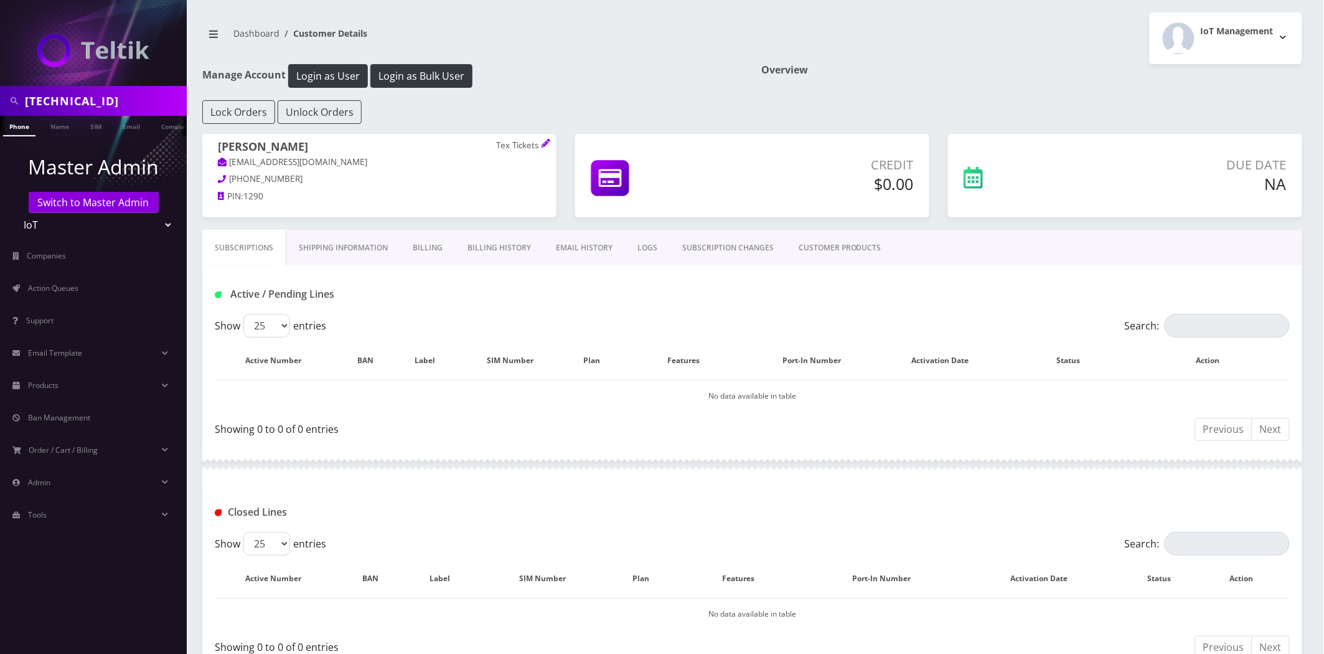
click at [496, 244] on link "Billing History" at bounding box center [499, 248] width 88 height 36
click at [481, 243] on link "Billing History" at bounding box center [499, 248] width 88 height 36
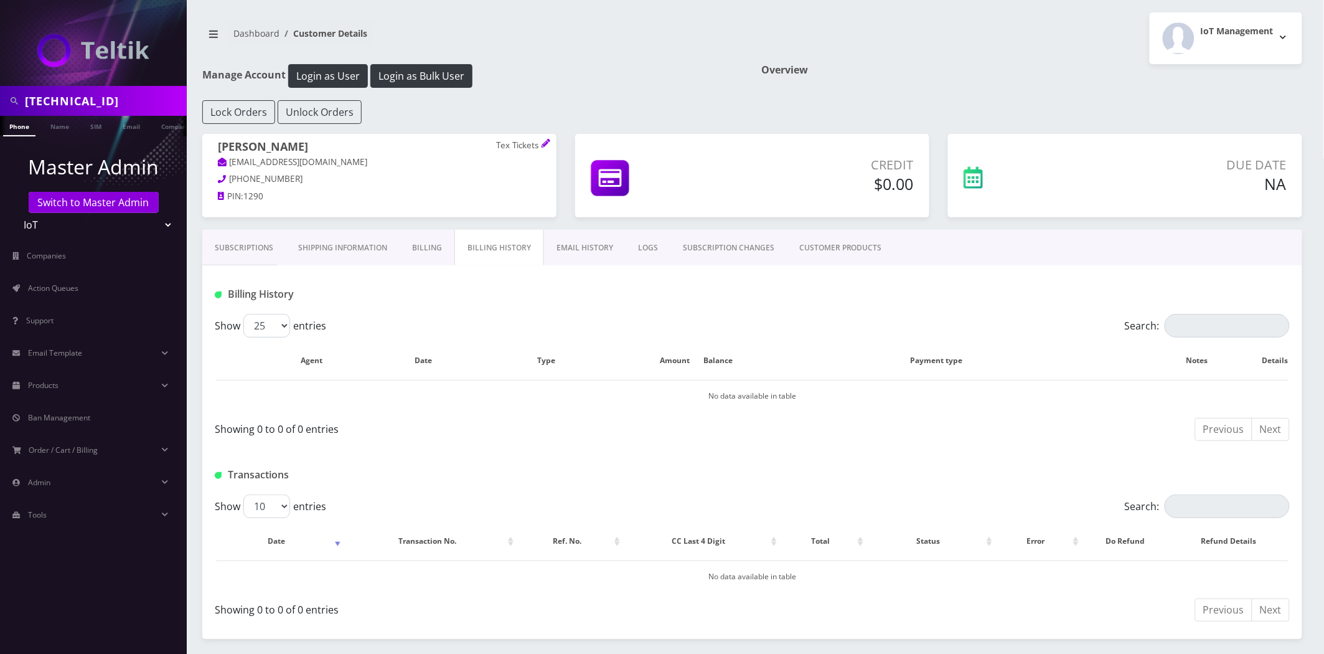
click at [443, 247] on link "Billing" at bounding box center [427, 248] width 55 height 36
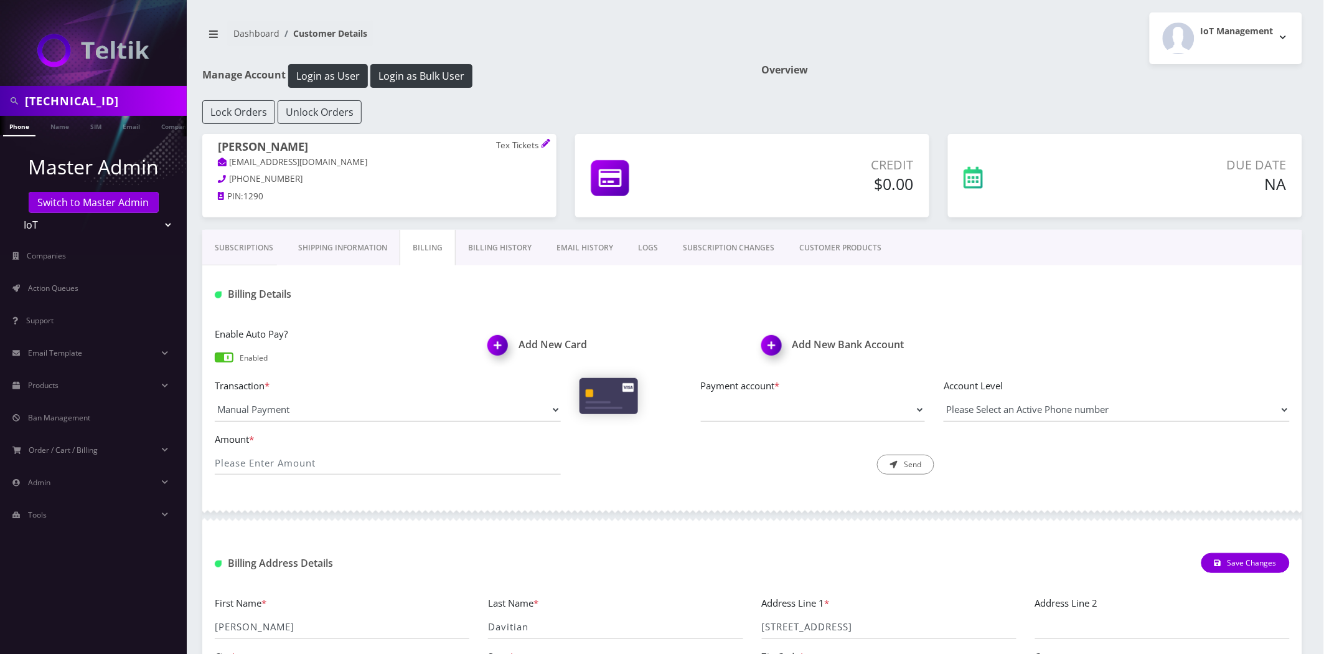
click at [487, 247] on link "Billing History" at bounding box center [500, 248] width 88 height 36
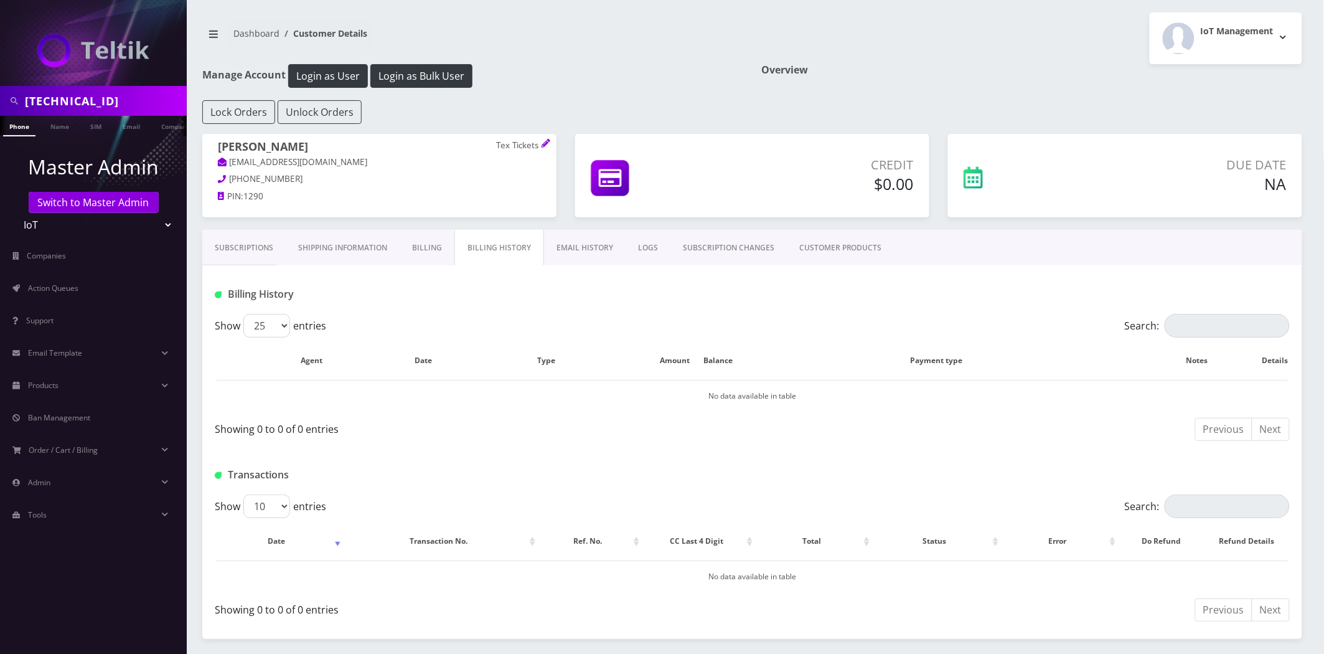
click at [431, 276] on div "Billing History" at bounding box center [752, 289] width 1100 height 49
click at [434, 264] on link "Billing" at bounding box center [427, 248] width 55 height 36
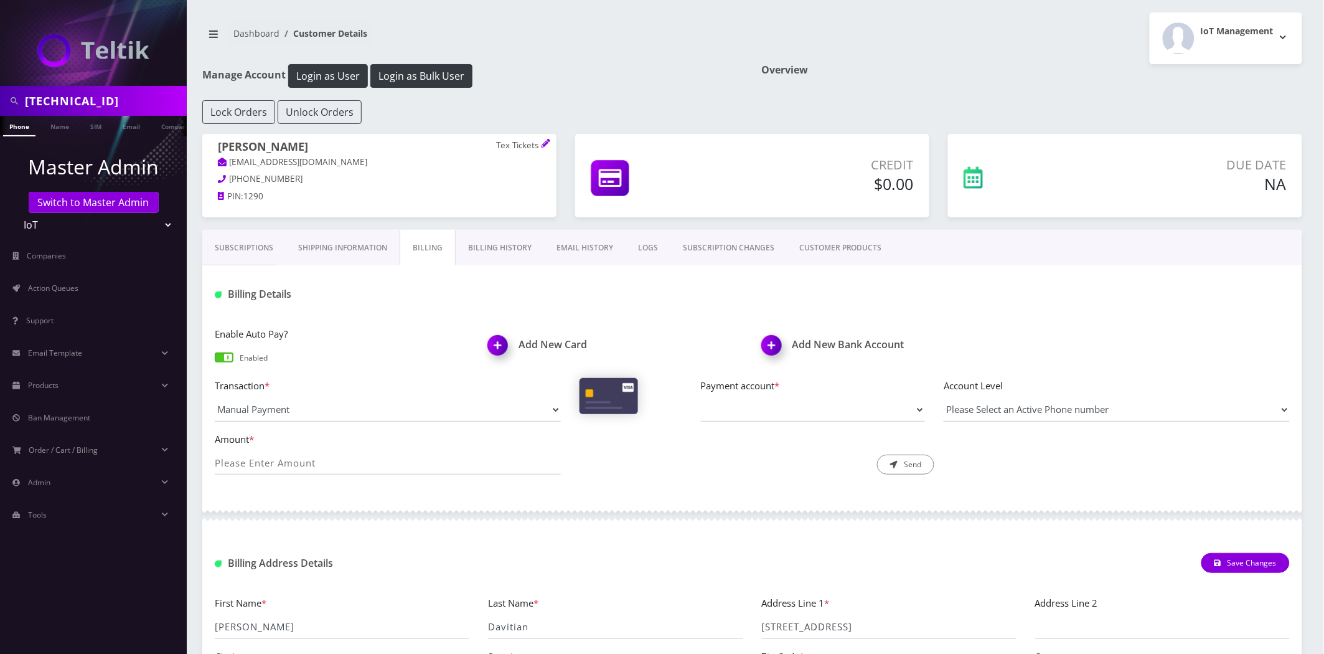
click at [247, 262] on link "Subscriptions" at bounding box center [243, 248] width 83 height 36
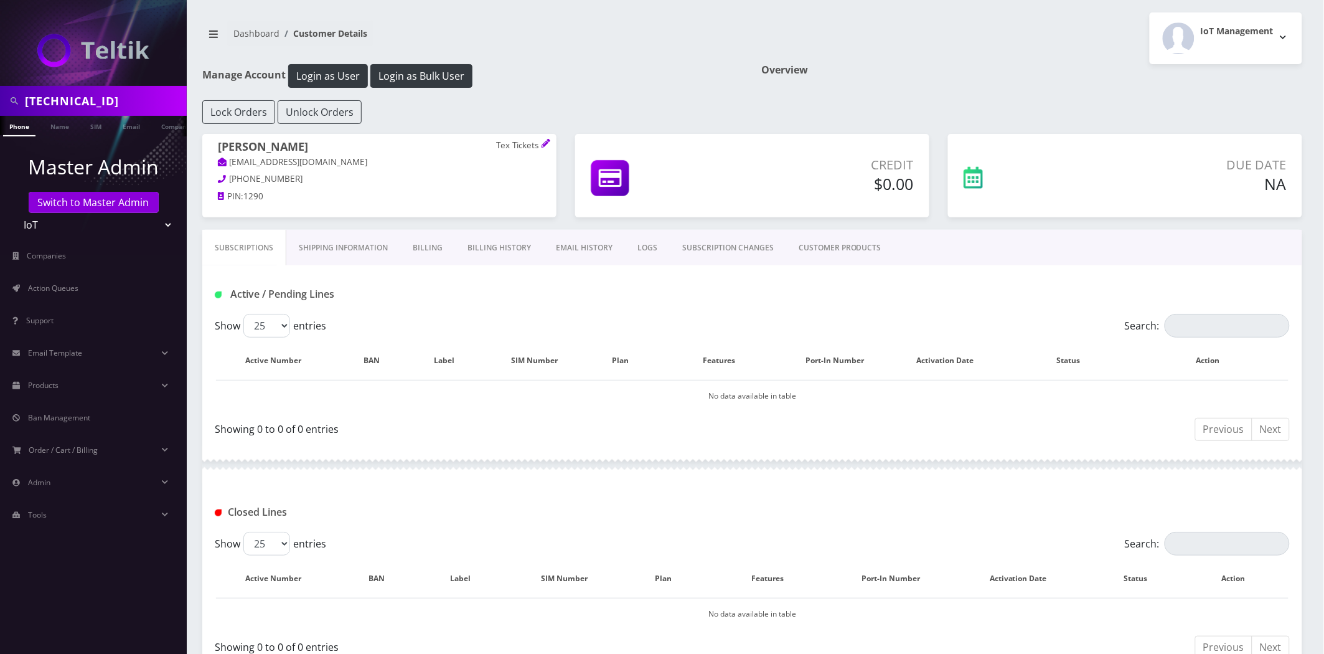
click at [451, 247] on link "Billing" at bounding box center [427, 248] width 55 height 36
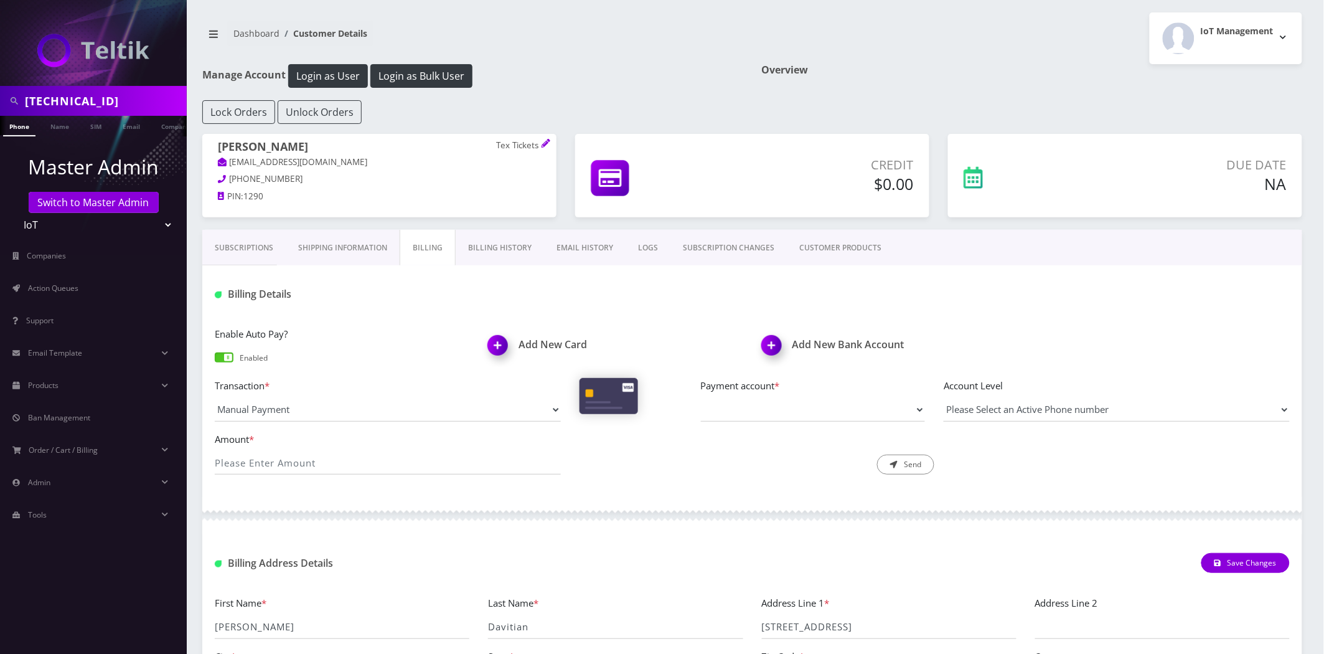
click at [520, 247] on link "Billing History" at bounding box center [500, 248] width 88 height 36
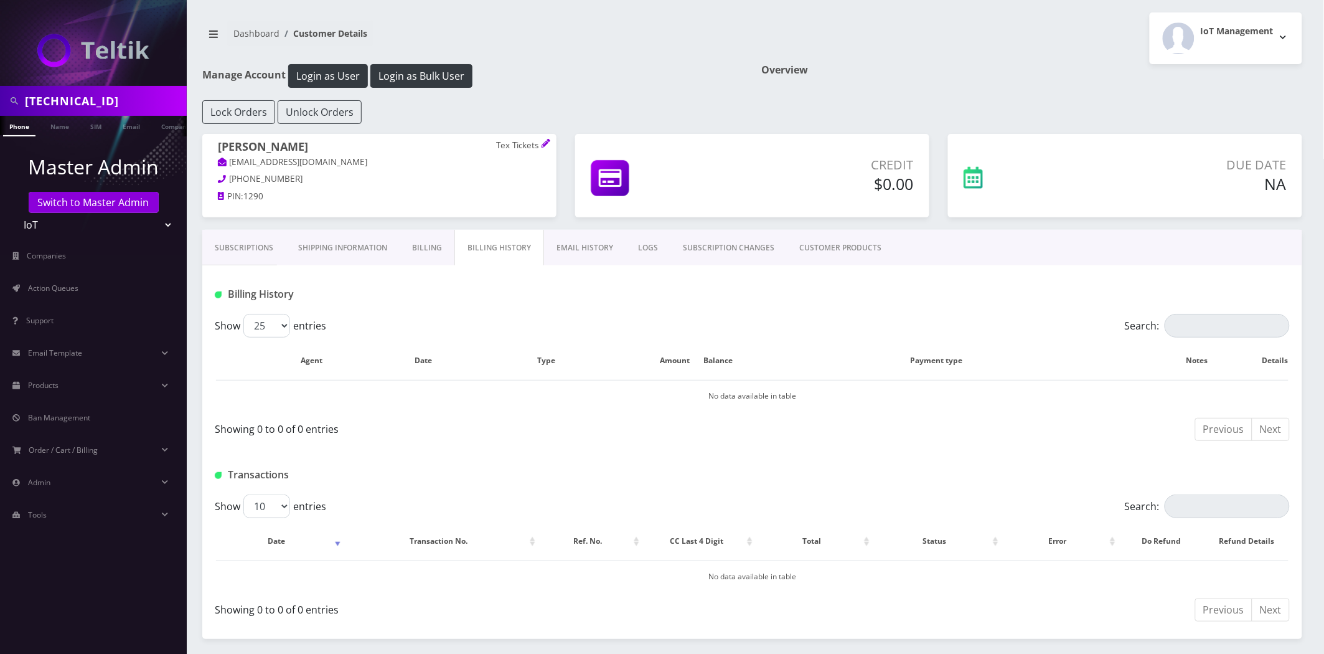
click at [407, 259] on link "Billing" at bounding box center [427, 248] width 55 height 36
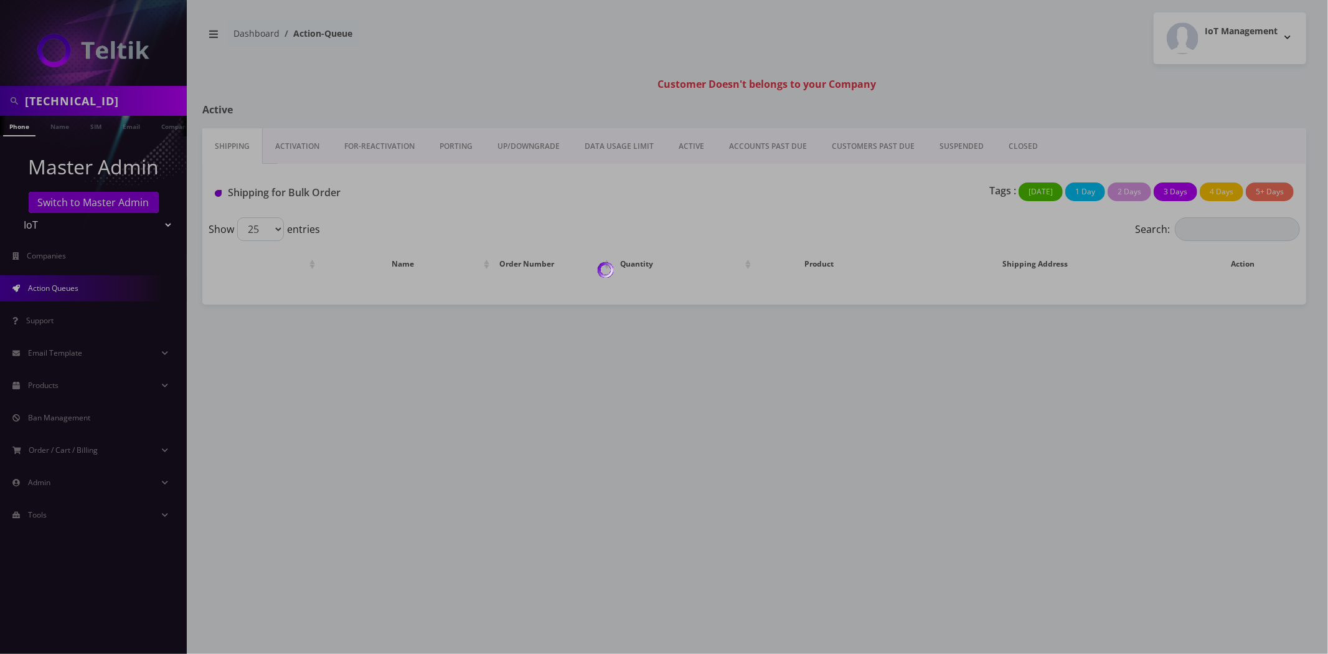
click at [66, 229] on div at bounding box center [664, 327] width 1328 height 654
click at [45, 224] on div at bounding box center [664, 327] width 1328 height 654
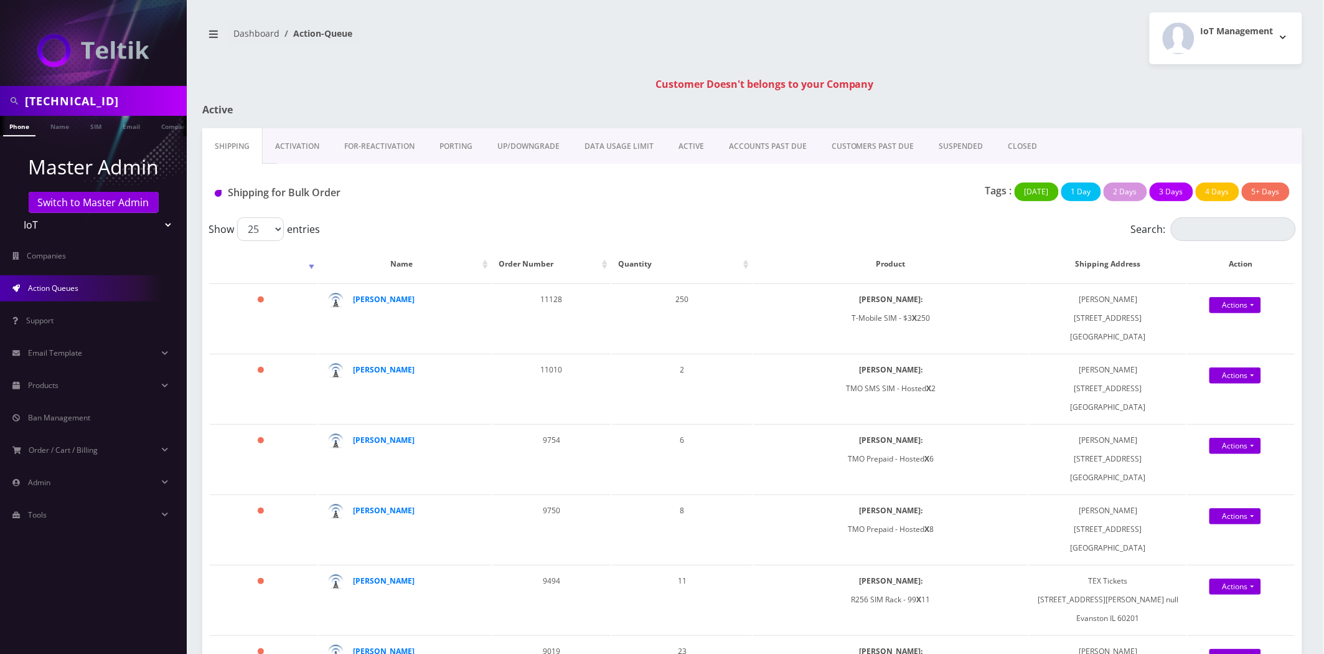
click at [44, 216] on select "Teltik Production My Link Mobile VennMobile Unlimited Advanced LTE Rexing Inc D…" at bounding box center [93, 225] width 159 height 24
select select "28"
click at [14, 213] on select "Teltik Production My Link Mobile VennMobile Unlimited Advanced LTE Rexing Inc D…" at bounding box center [93, 225] width 159 height 24
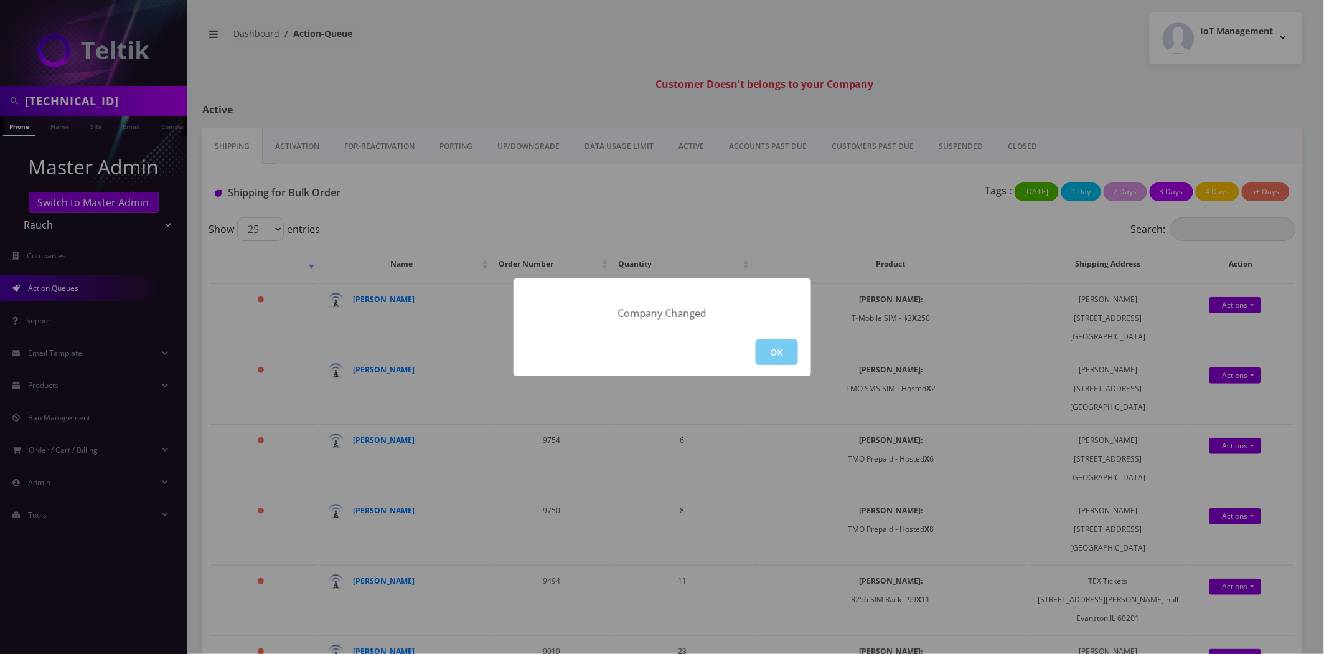
click at [794, 359] on button "OK" at bounding box center [777, 352] width 42 height 26
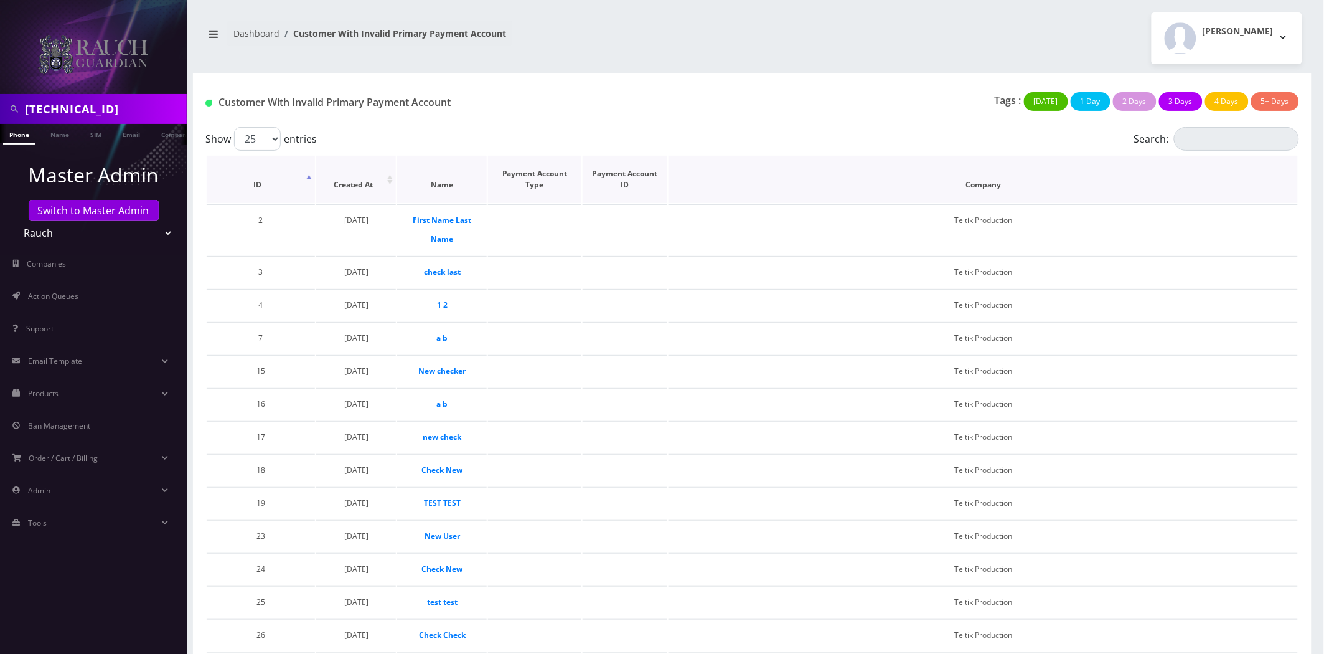
click at [260, 189] on th "ID" at bounding box center [261, 179] width 108 height 47
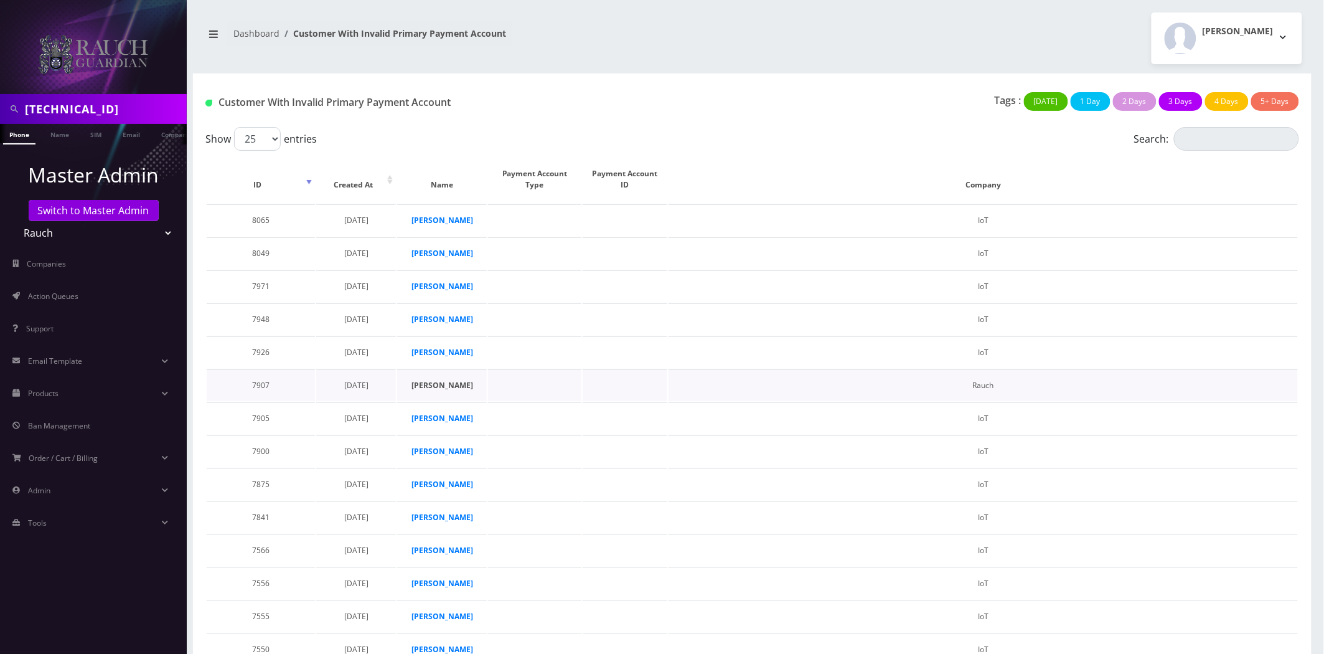
click at [459, 384] on strong "[PERSON_NAME]" at bounding box center [442, 385] width 62 height 11
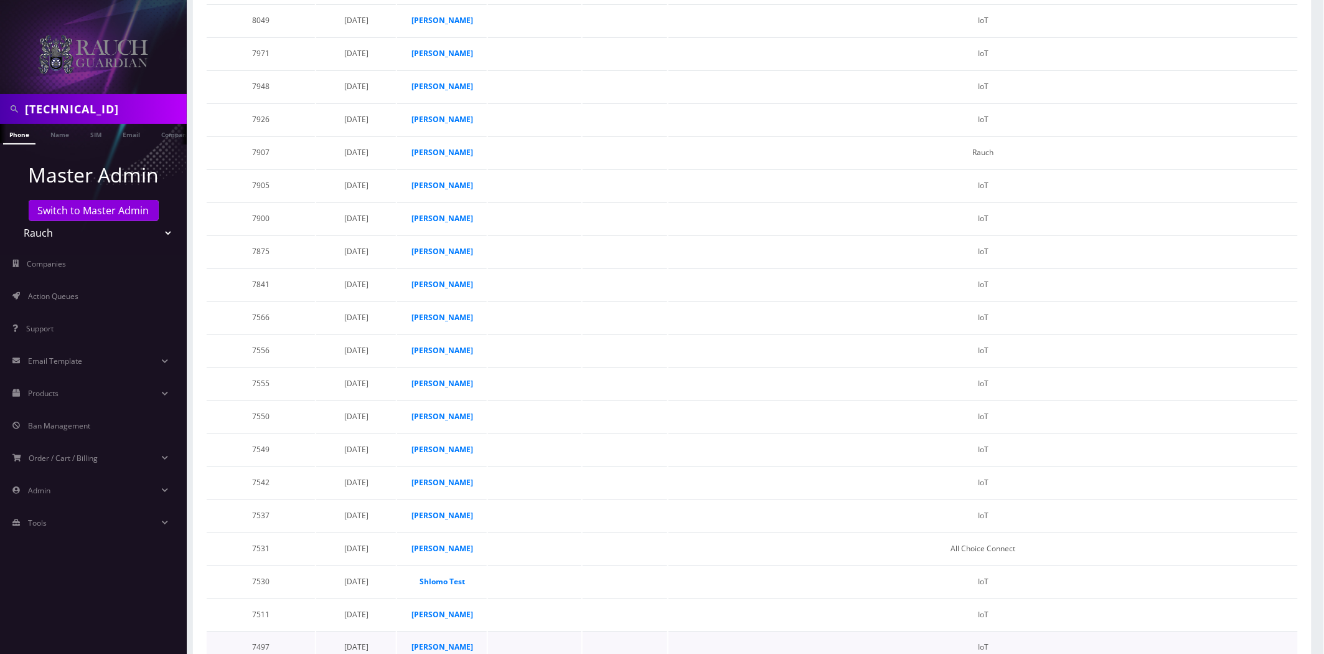
scroll to position [424, 0]
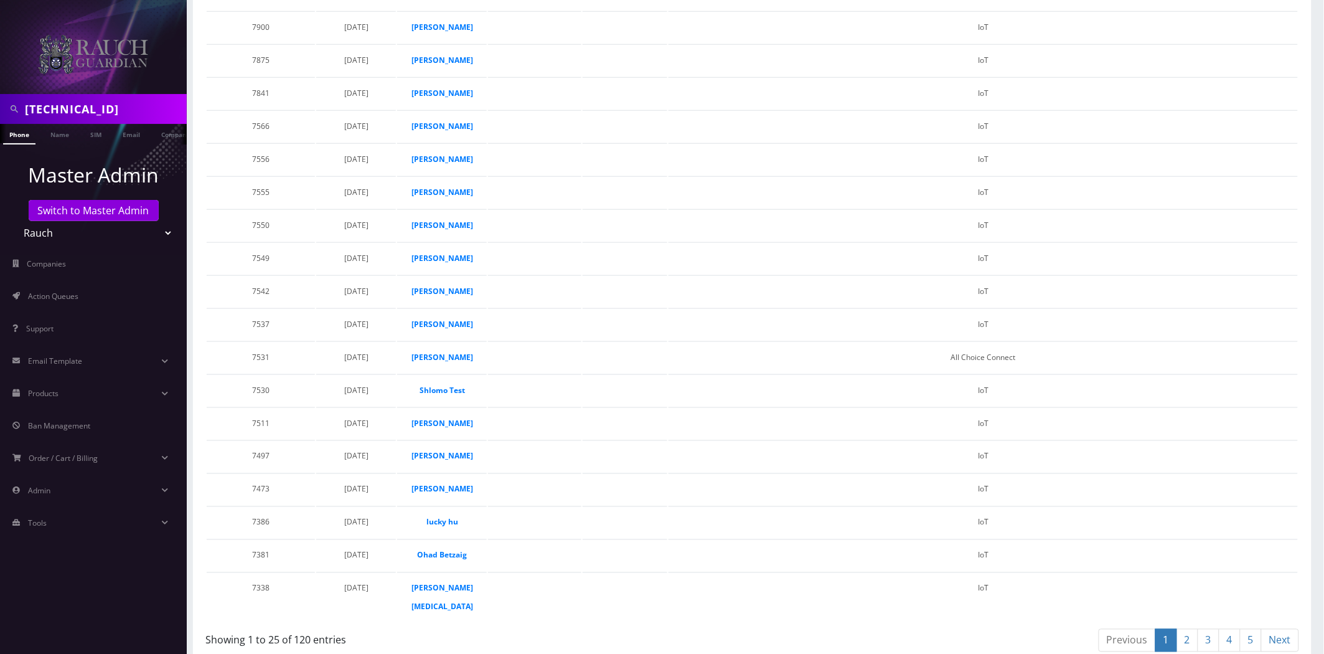
click at [1198, 629] on link "3" at bounding box center [1209, 640] width 22 height 23
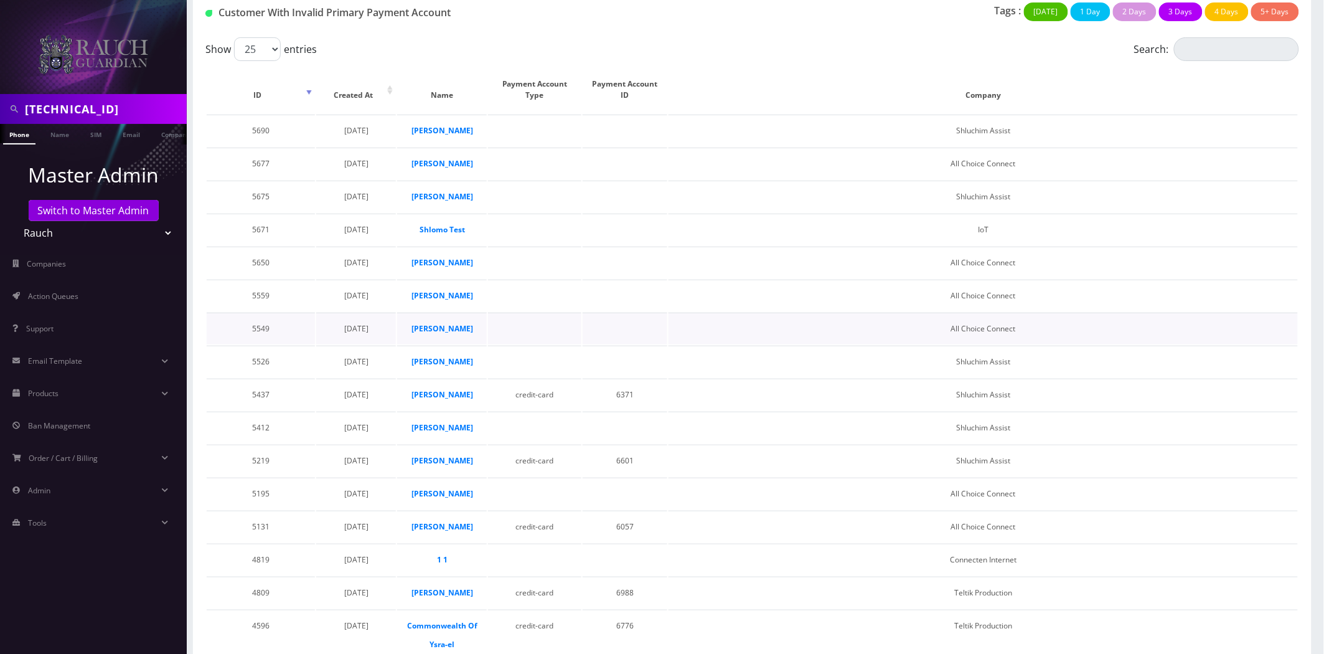
scroll to position [14, 0]
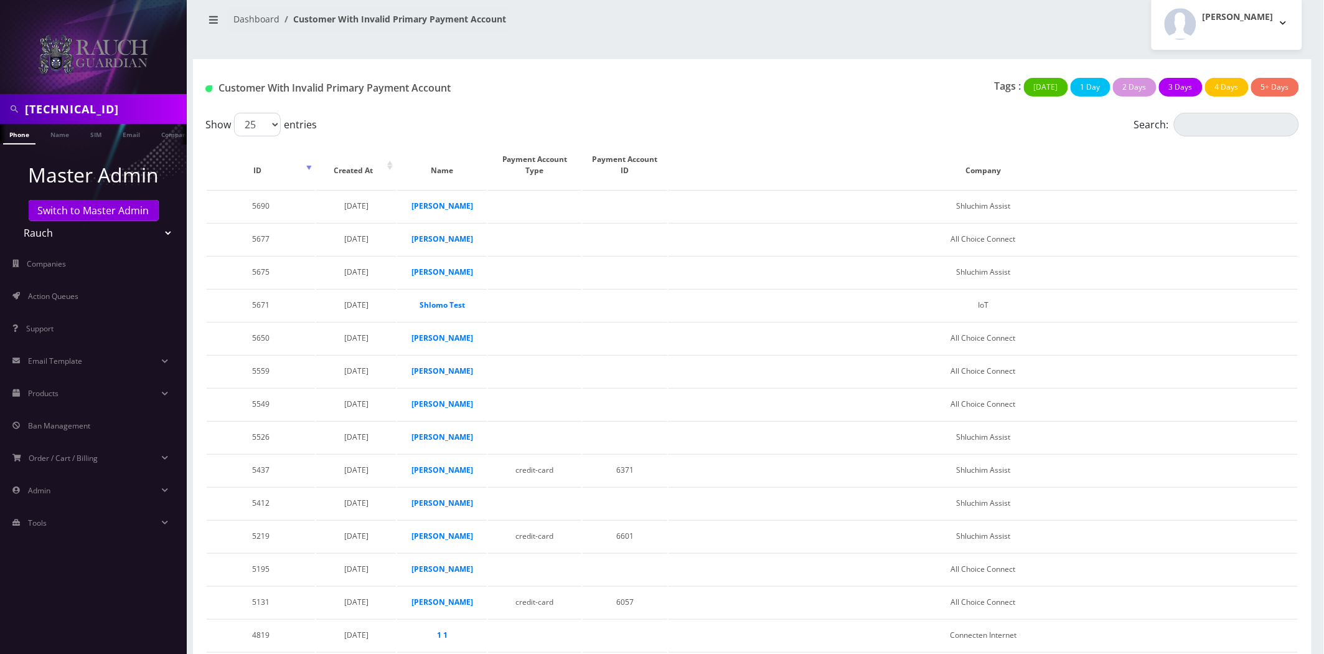
click at [45, 235] on select "Teltik Production My Link Mobile VennMobile Unlimited Advanced LTE Rexing Inc D…" at bounding box center [93, 233] width 159 height 24
select select "14"
click at [14, 221] on select "Teltik Production My Link Mobile VennMobile Unlimited Advanced LTE Rexing Inc D…" at bounding box center [93, 233] width 159 height 24
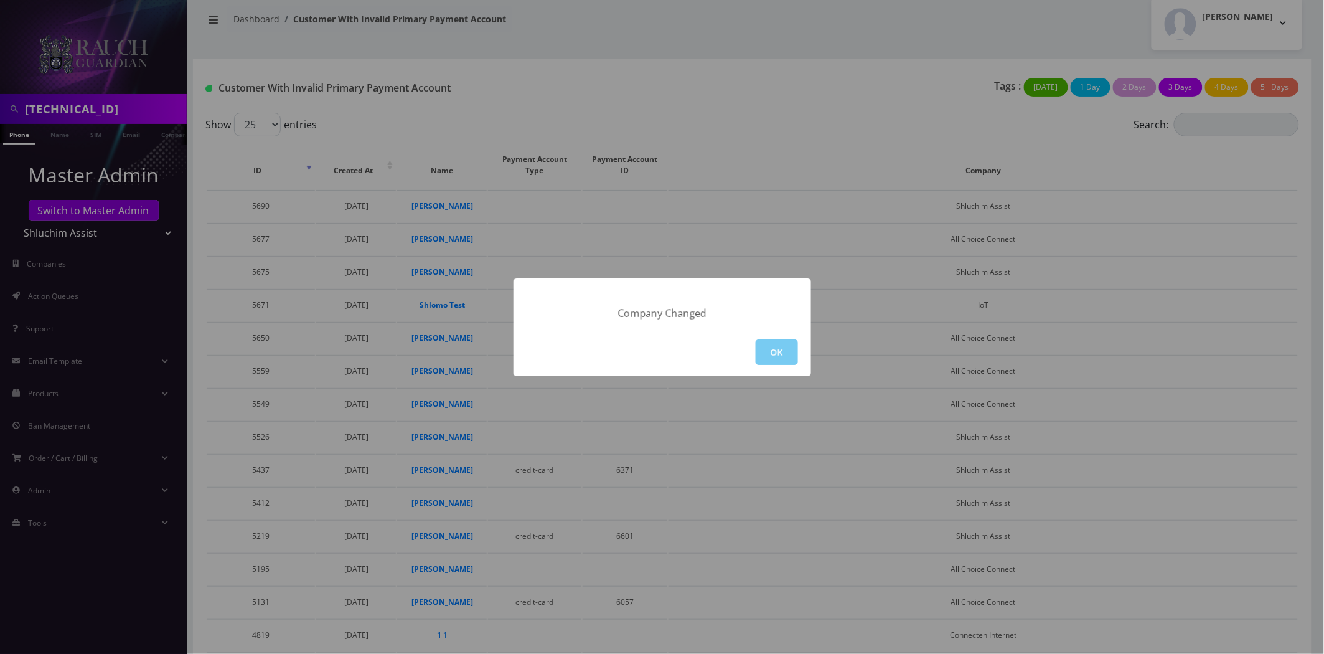
click at [793, 358] on button "OK" at bounding box center [777, 352] width 42 height 26
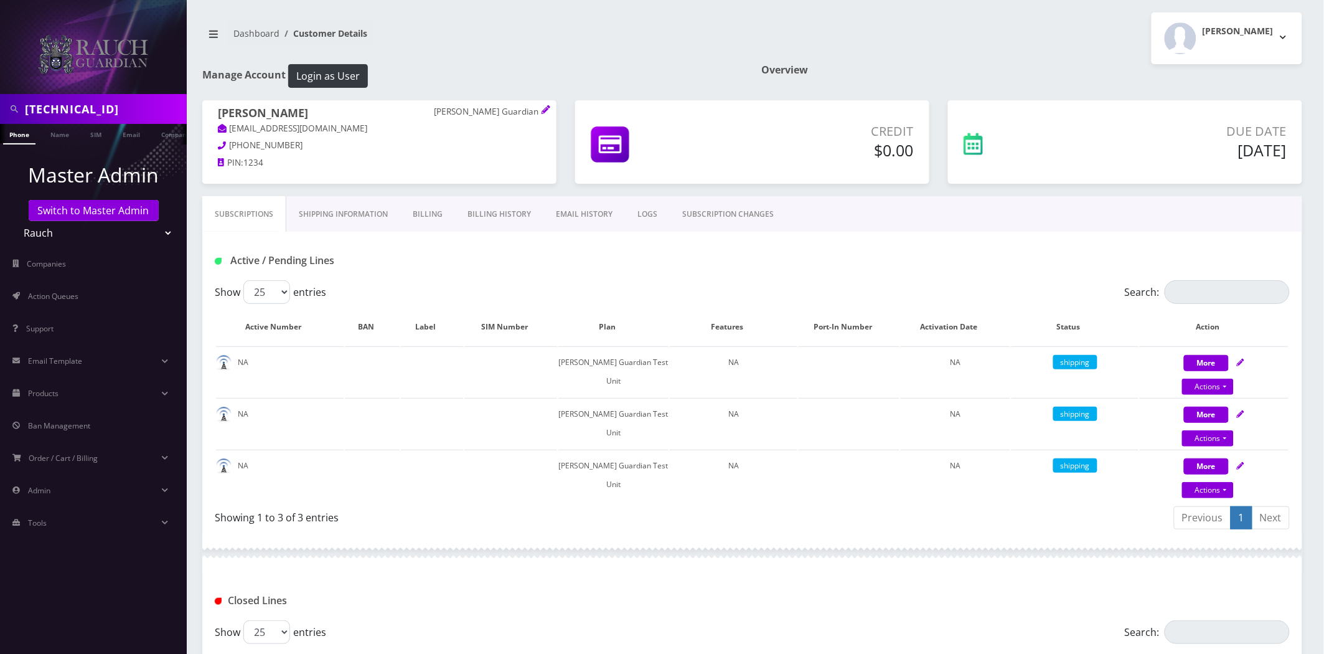
click at [425, 226] on link "Billing" at bounding box center [427, 214] width 55 height 36
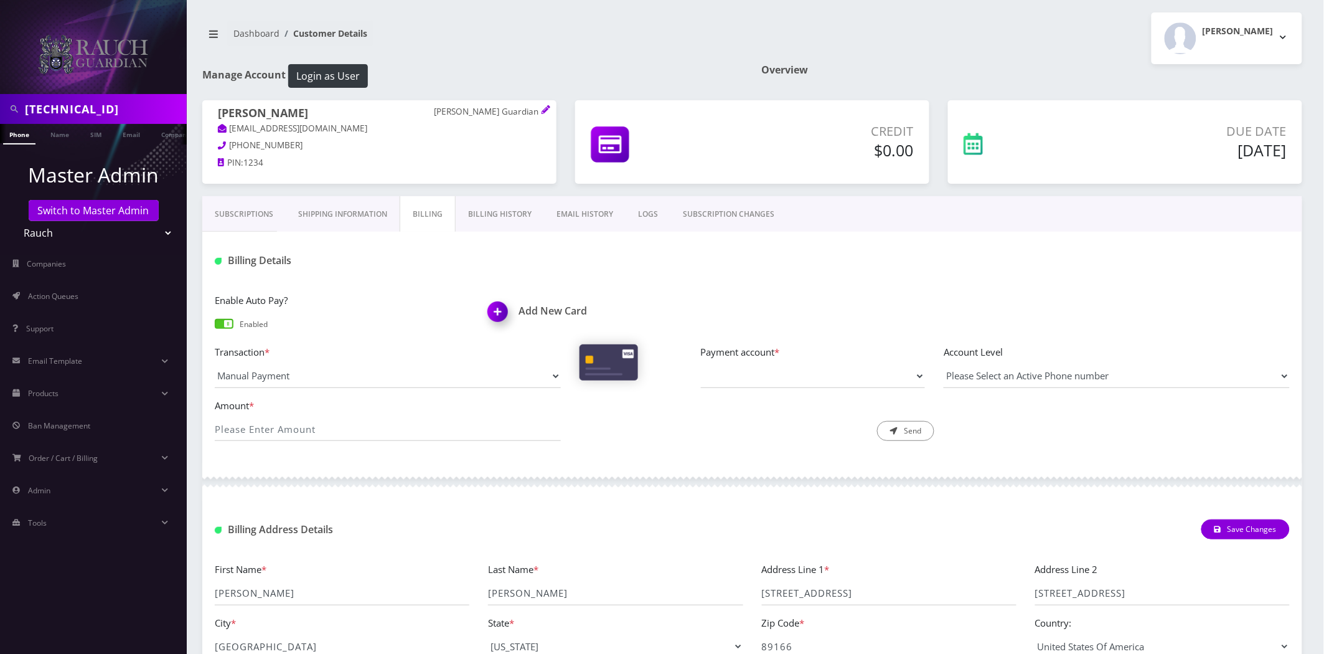
click at [767, 398] on div "Description * Send" at bounding box center [752, 420] width 365 height 44
click at [771, 376] on select "Payment account *" at bounding box center [813, 376] width 224 height 24
click at [769, 376] on select "Payment account *" at bounding box center [813, 376] width 224 height 24
click at [226, 205] on link "Subscriptions" at bounding box center [243, 214] width 83 height 36
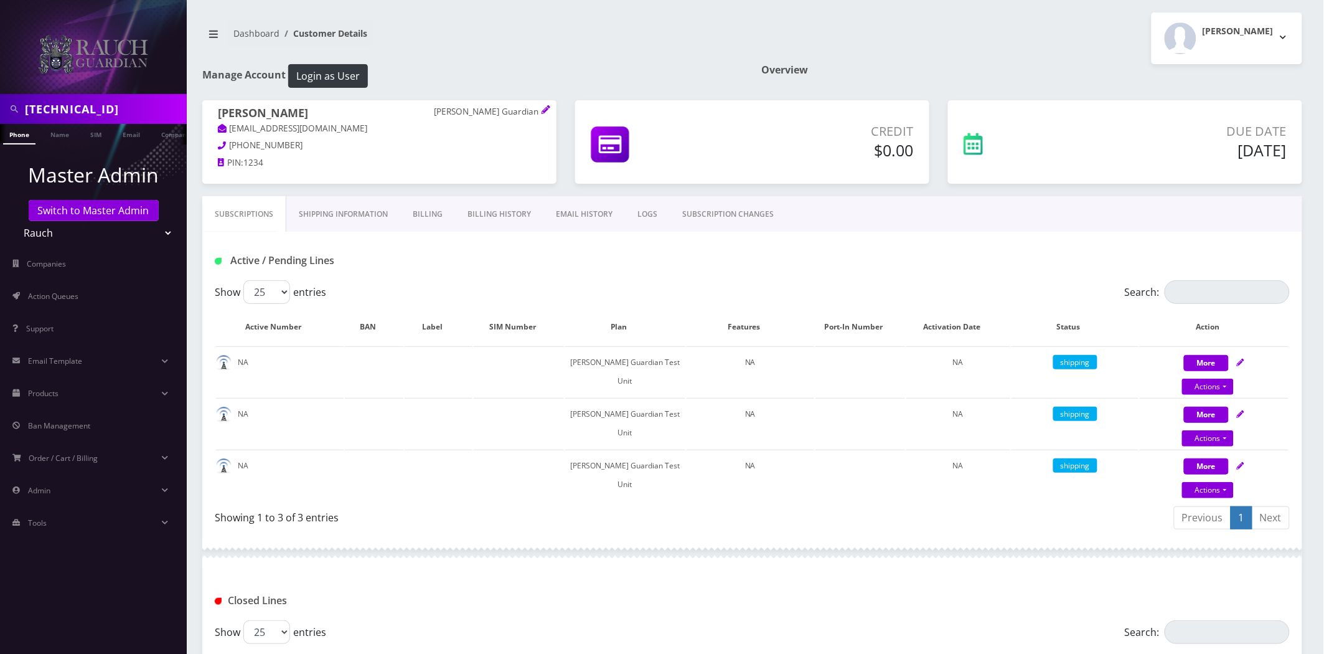
click at [421, 218] on link "Billing" at bounding box center [427, 214] width 55 height 36
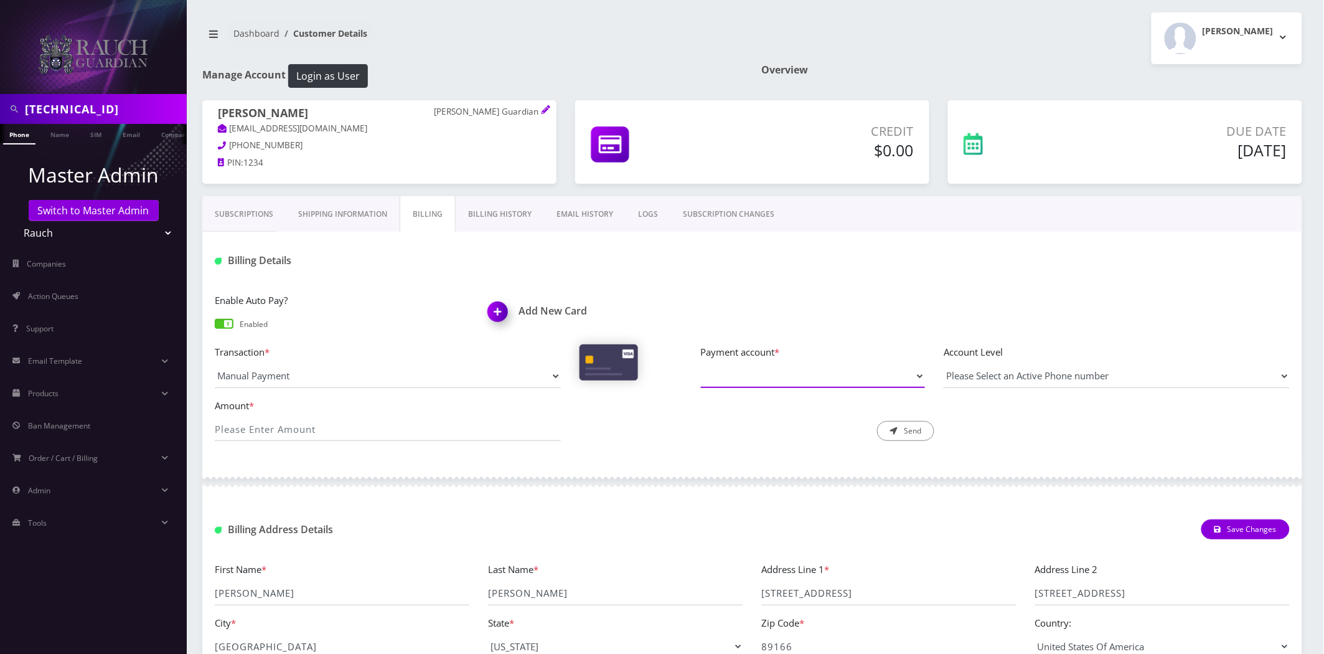
click at [779, 383] on select "Payment account *" at bounding box center [813, 376] width 224 height 24
drag, startPoint x: 645, startPoint y: 438, endPoint x: 601, endPoint y: 425, distance: 46.3
click at [645, 439] on div "Description * Send" at bounding box center [752, 420] width 365 height 44
click at [227, 212] on link "Subscriptions" at bounding box center [243, 214] width 83 height 36
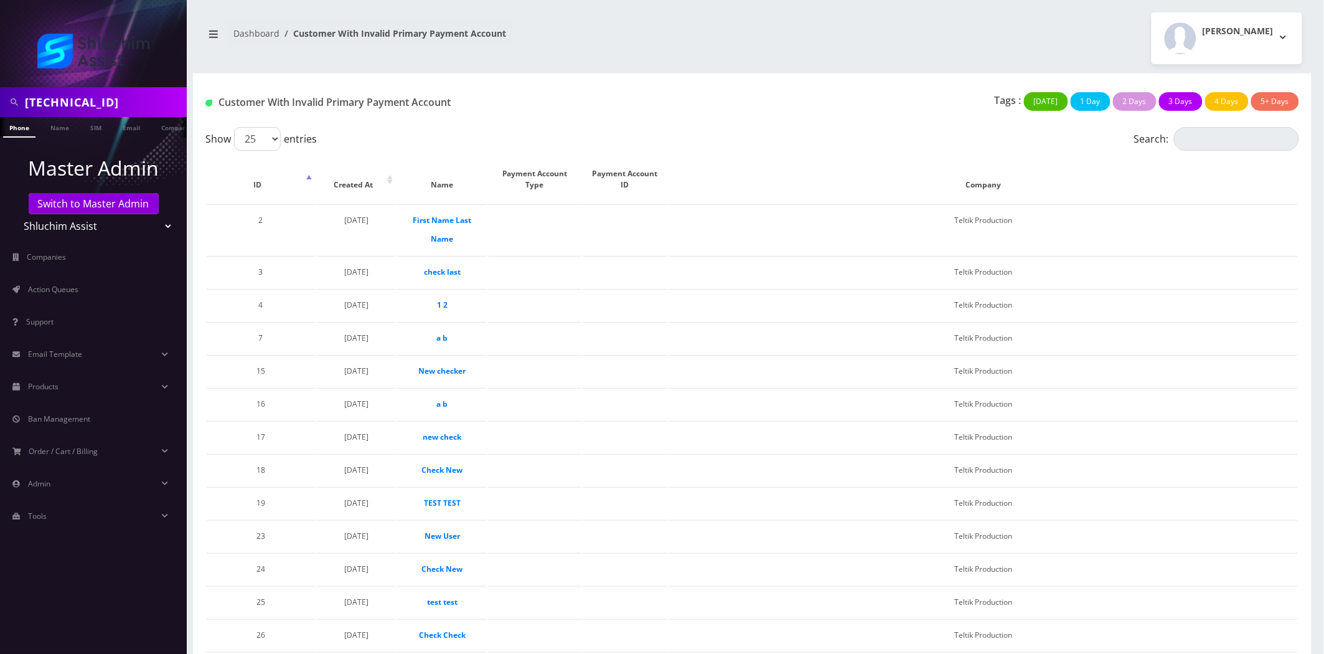
drag, startPoint x: 235, startPoint y: 192, endPoint x: 245, endPoint y: 189, distance: 9.8
click at [235, 191] on th "ID" at bounding box center [261, 179] width 108 height 47
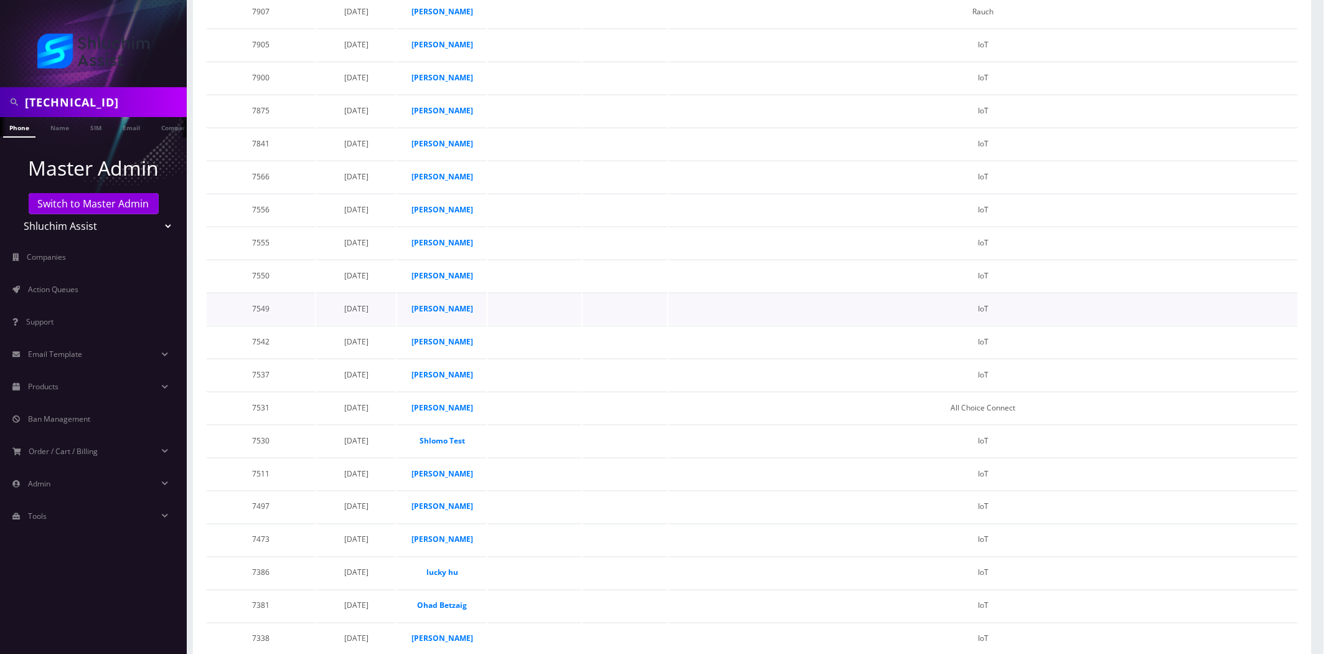
scroll to position [424, 0]
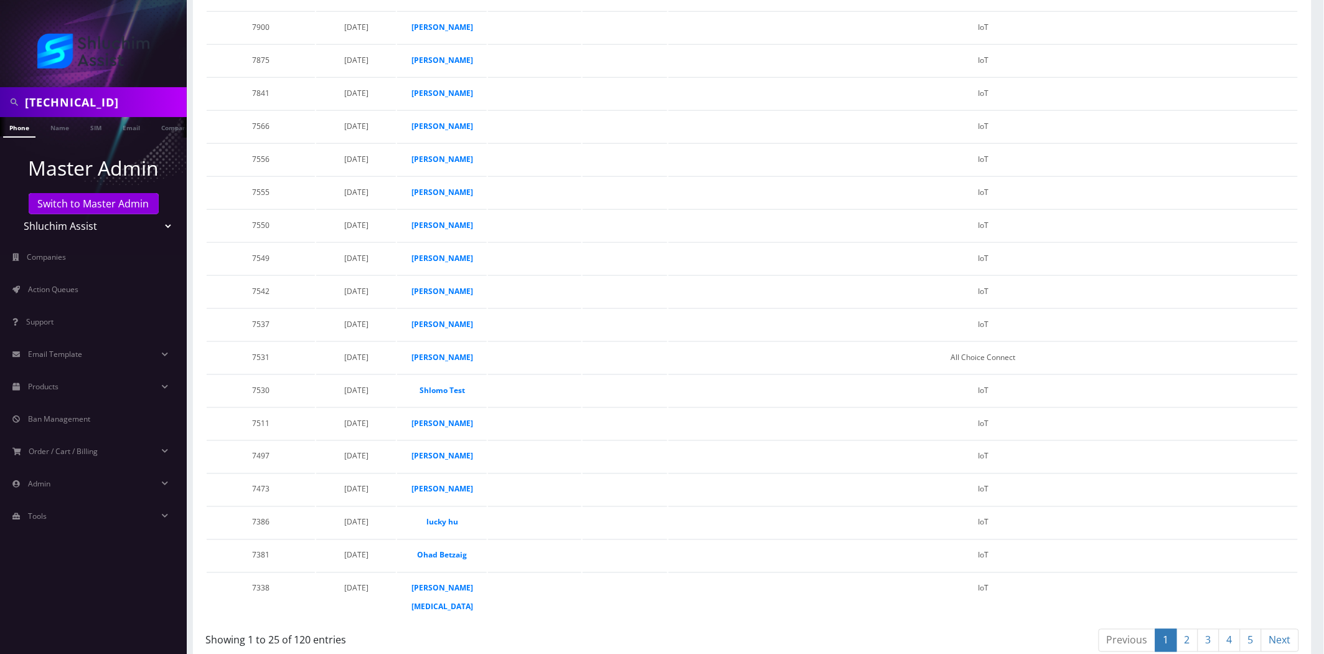
click at [1194, 631] on link "2" at bounding box center [1188, 640] width 22 height 23
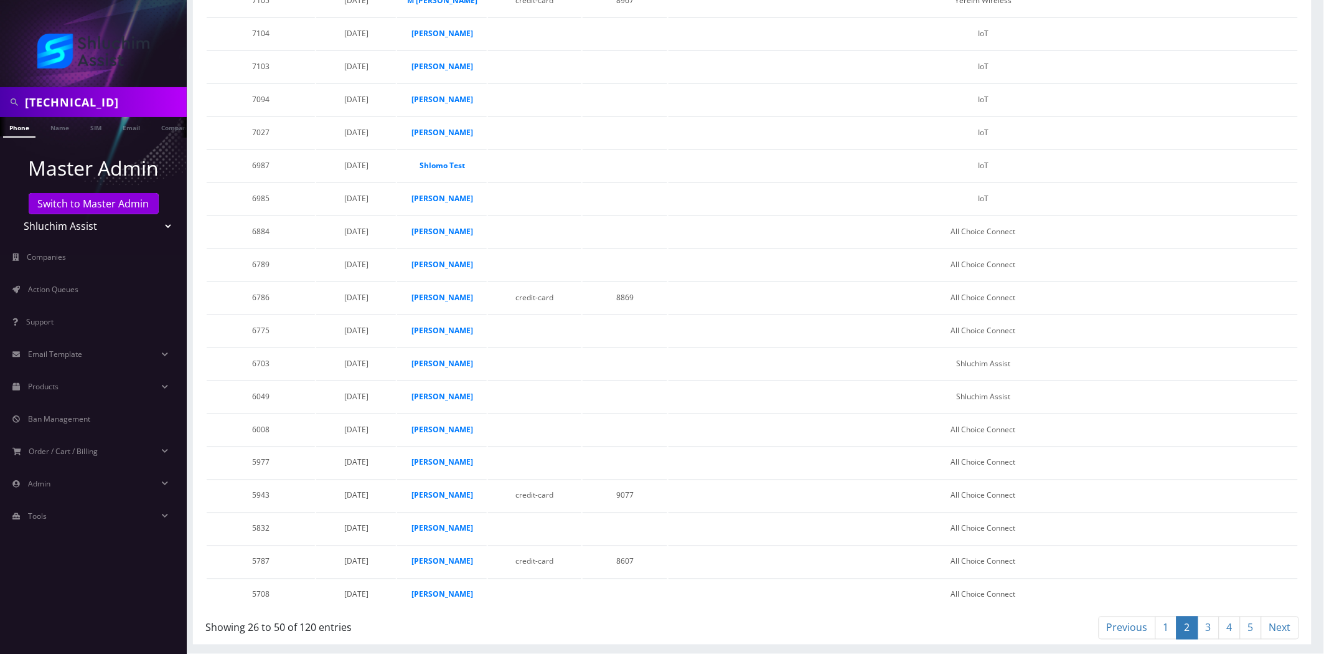
click at [1216, 626] on link "3" at bounding box center [1209, 627] width 22 height 23
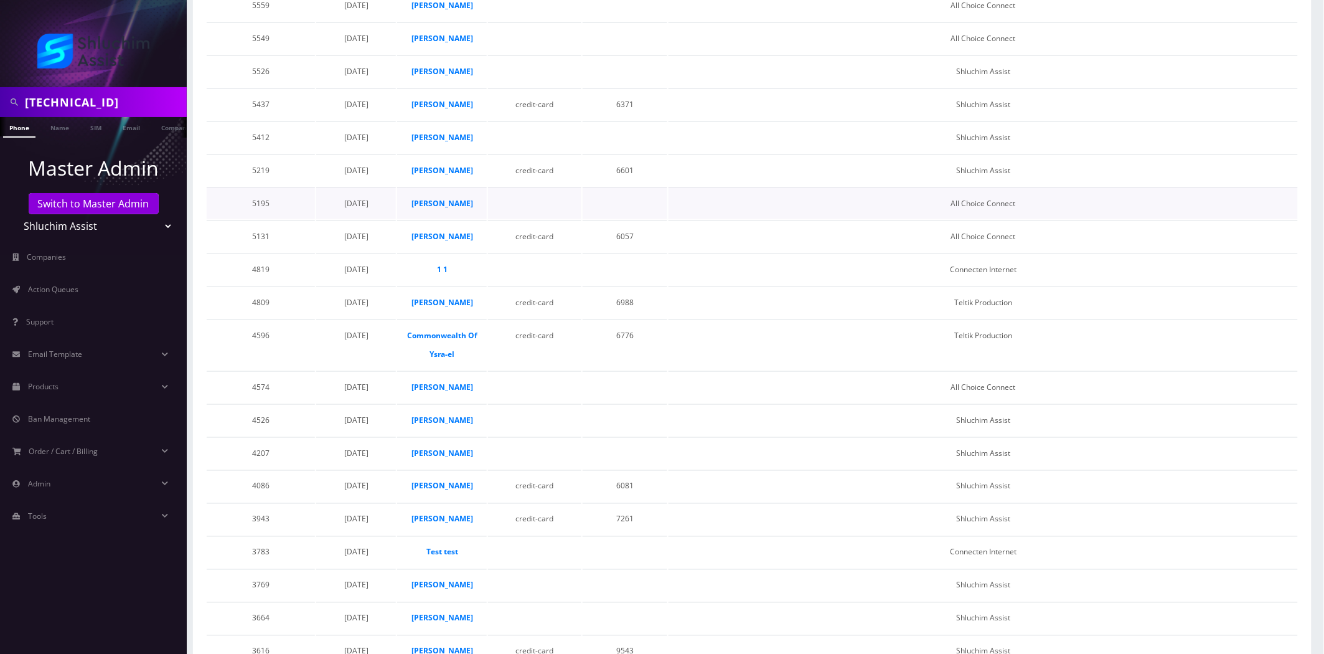
scroll to position [0, 0]
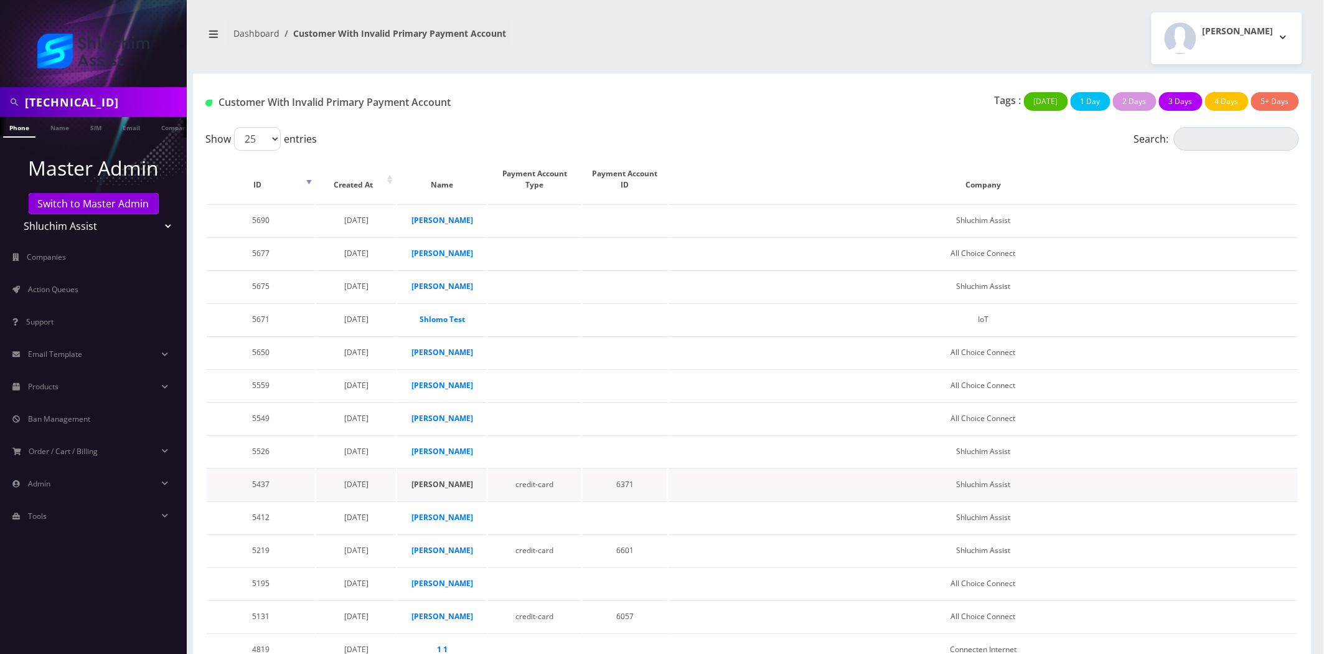
click at [435, 481] on strong "[PERSON_NAME]" at bounding box center [442, 484] width 62 height 11
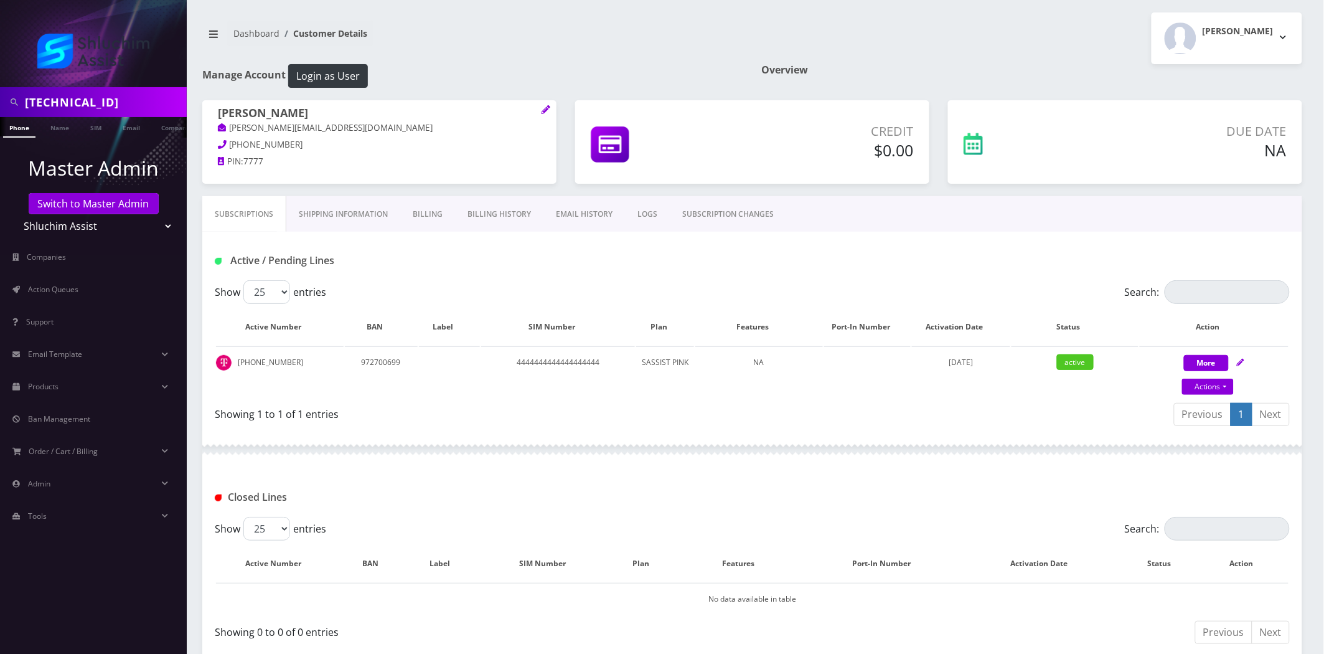
click at [494, 215] on link "Billing History" at bounding box center [499, 214] width 88 height 36
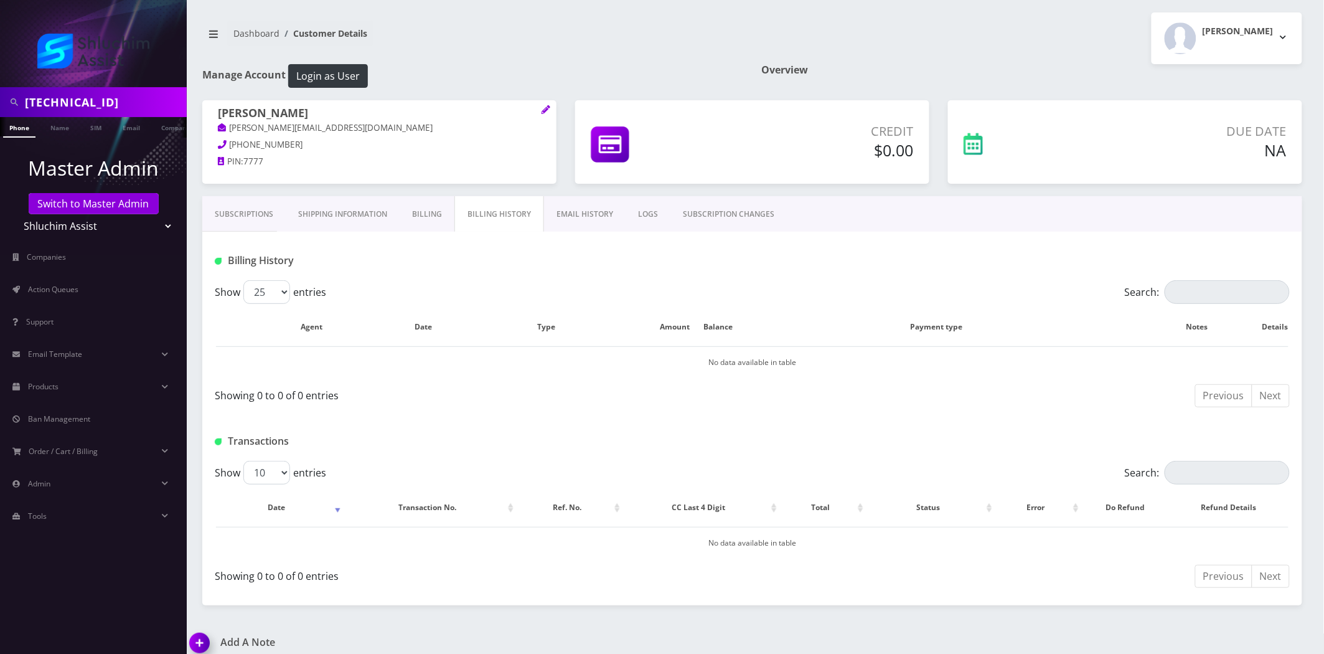
click at [200, 215] on div "Subscriptions Shipping Information Billing Billing History EMAIL HISTORY LOGS S…" at bounding box center [752, 400] width 1119 height 409
click at [226, 213] on link "Subscriptions" at bounding box center [243, 214] width 83 height 36
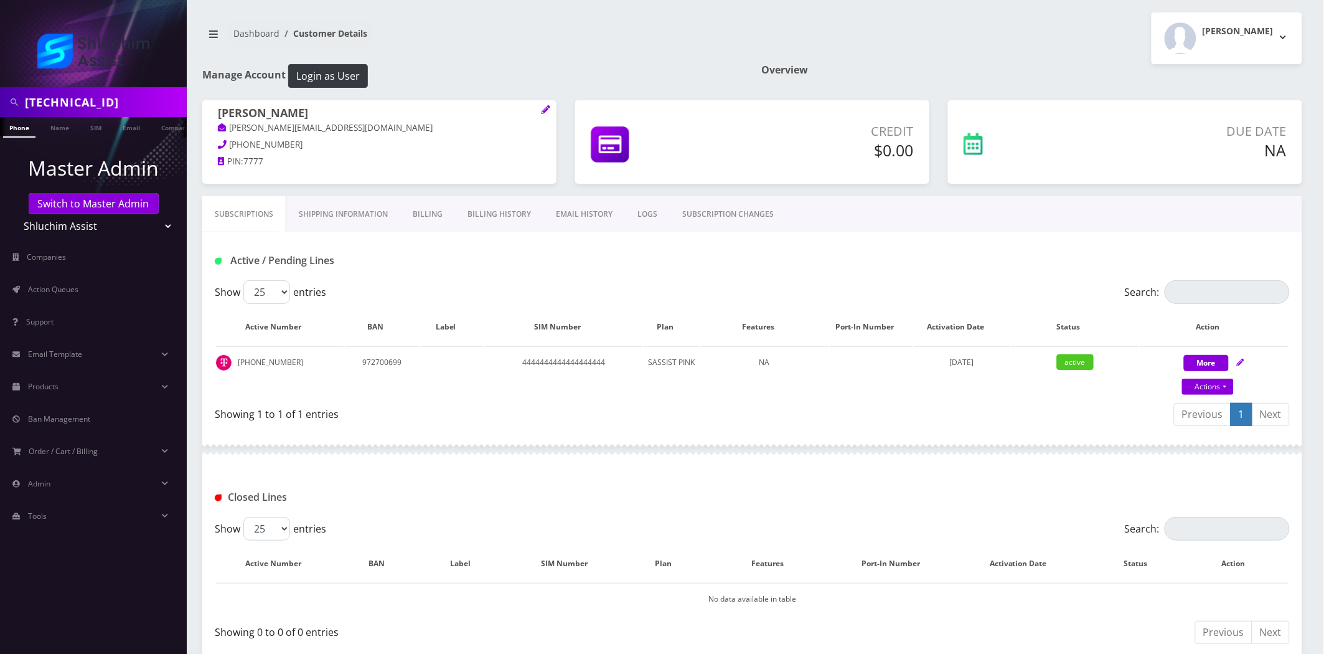
click at [492, 212] on link "Billing History" at bounding box center [499, 214] width 88 height 36
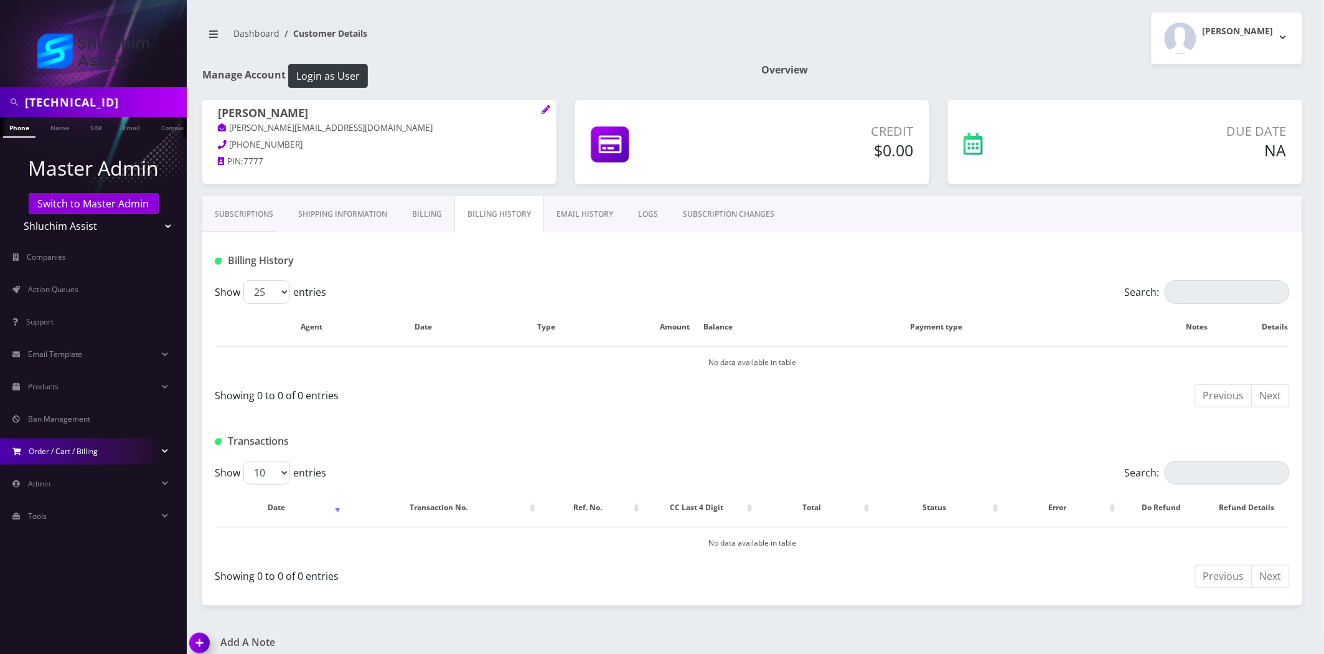
click at [47, 446] on span "Order / Cart / Billing" at bounding box center [63, 451] width 69 height 11
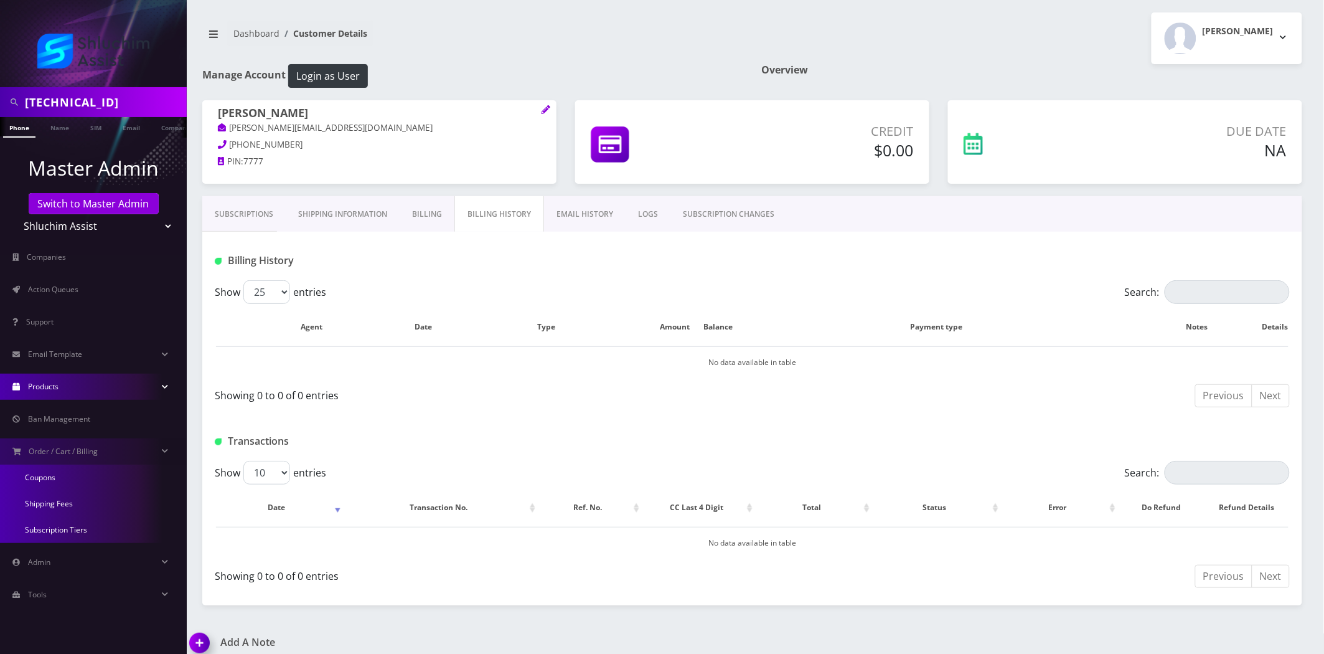
click at [75, 388] on link "Products" at bounding box center [93, 387] width 187 height 26
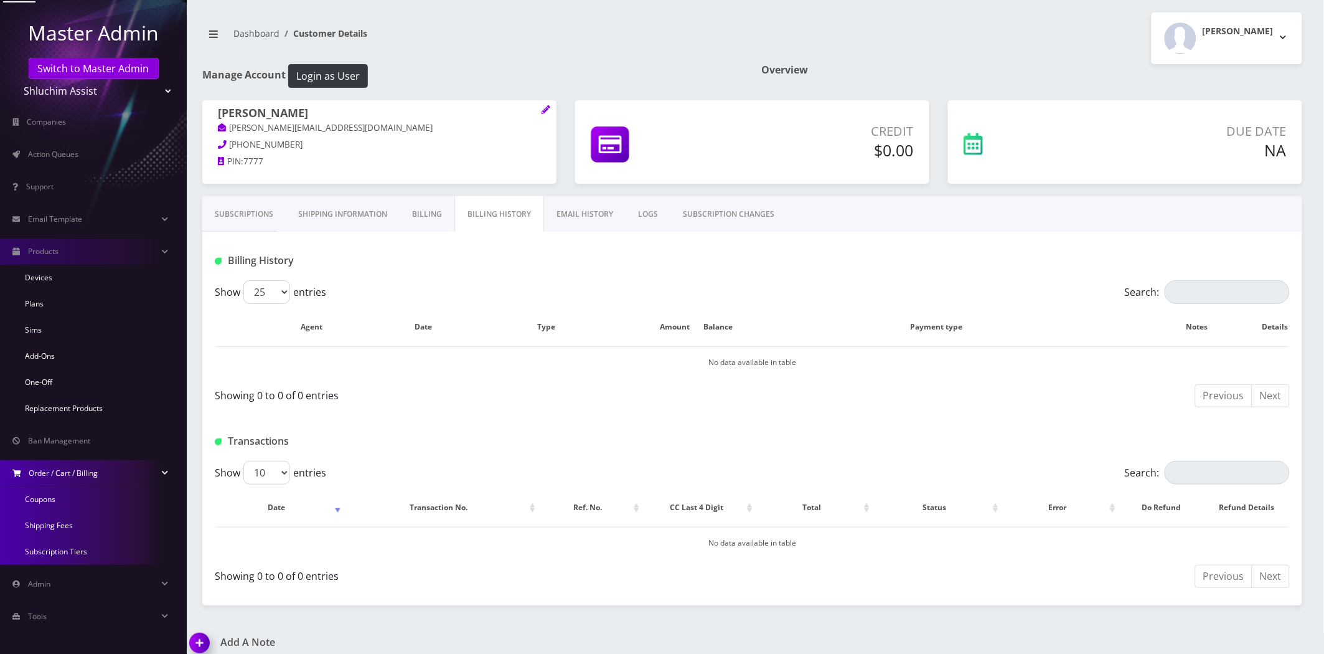
click at [70, 470] on span "Order / Cart / Billing" at bounding box center [63, 473] width 69 height 11
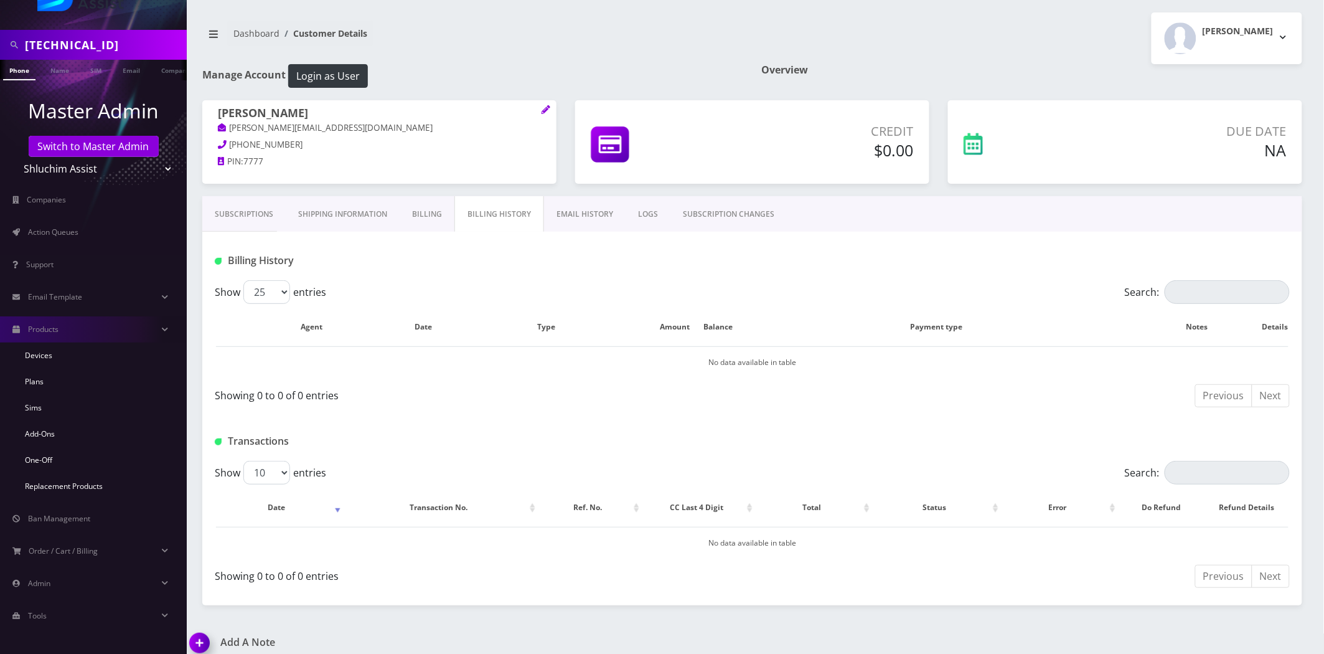
scroll to position [57, 0]
click at [42, 588] on link "Admin" at bounding box center [93, 583] width 187 height 26
click at [58, 608] on link "Staff Account" at bounding box center [93, 609] width 187 height 26
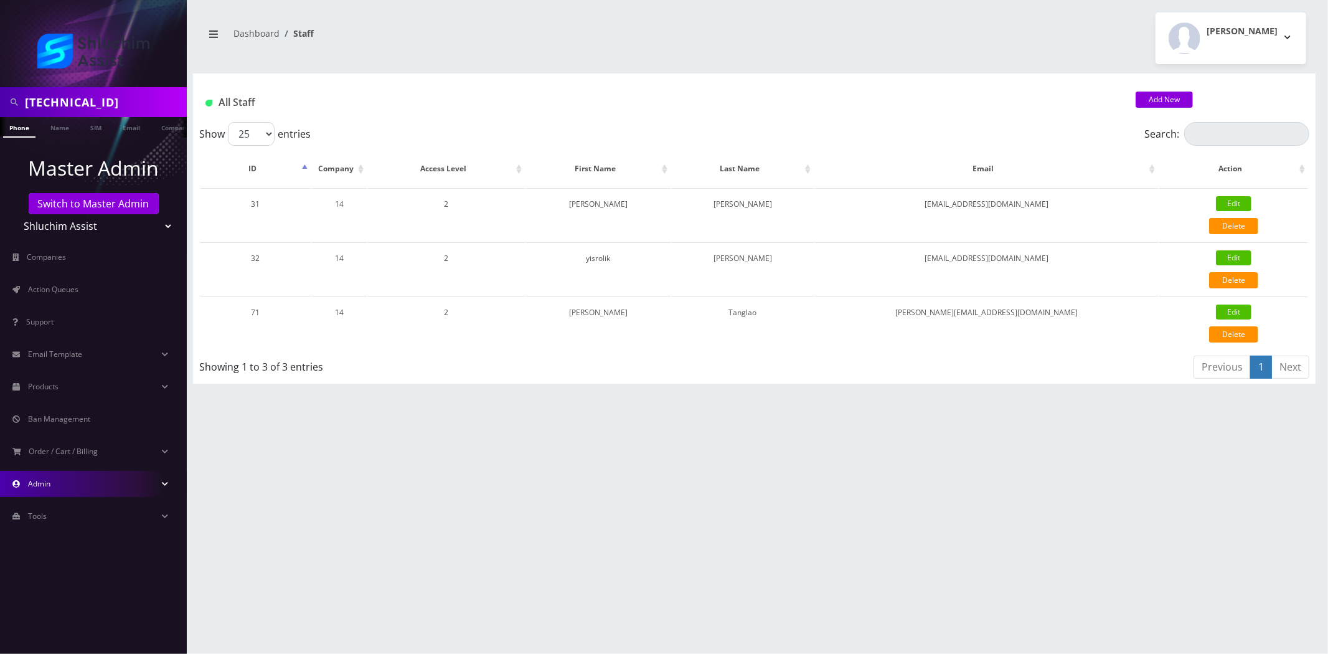
click at [53, 482] on link "Admin" at bounding box center [93, 484] width 187 height 26
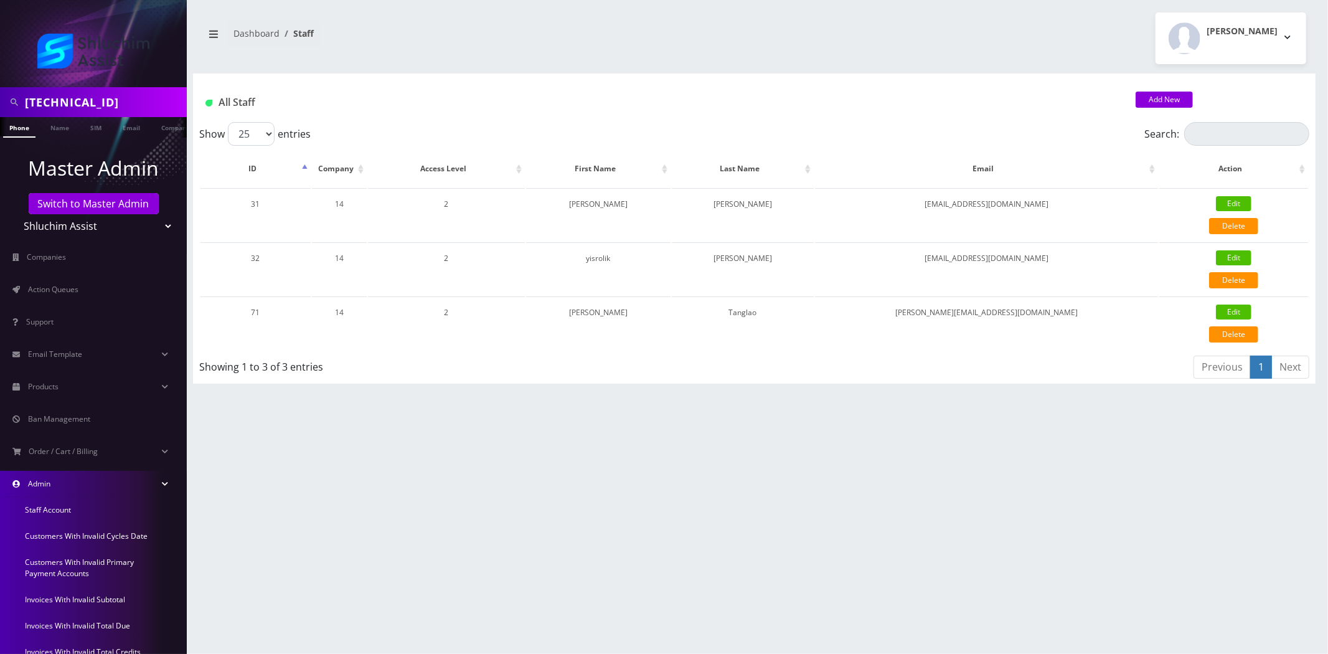
click at [66, 532] on link "Customers With Invalid Cycles Date" at bounding box center [93, 536] width 187 height 26
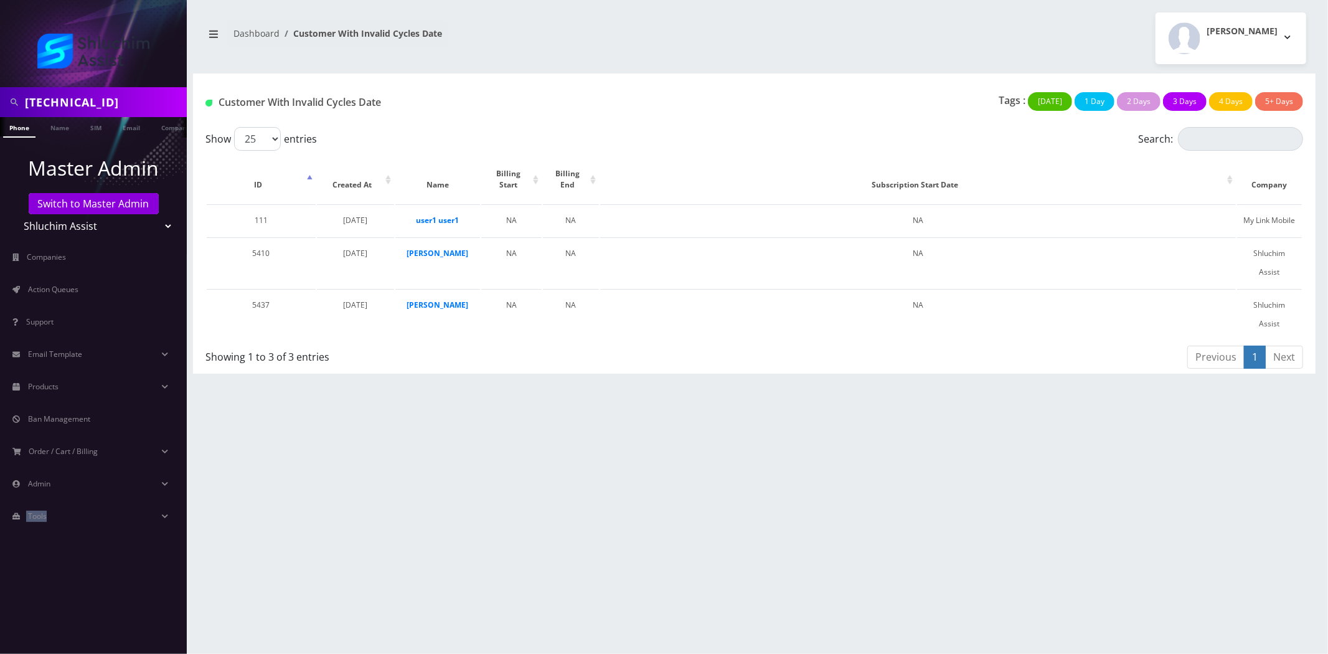
click at [59, 499] on ul "Master Admin Switch to Master Admin Teltik Production My Link Mobile VennMobile…" at bounding box center [93, 341] width 187 height 407
click at [60, 494] on link "Admin" at bounding box center [93, 484] width 187 height 26
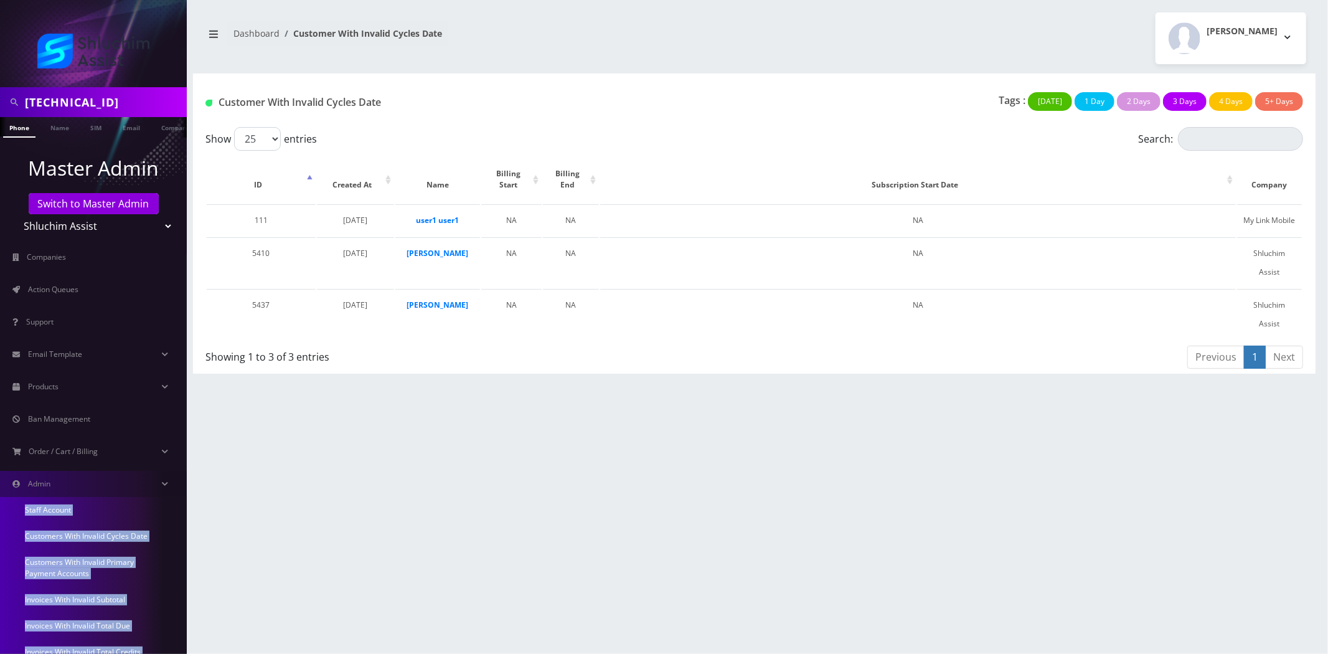
click at [100, 563] on link "Customers With Invalid Primary Payment Accounts" at bounding box center [93, 567] width 187 height 37
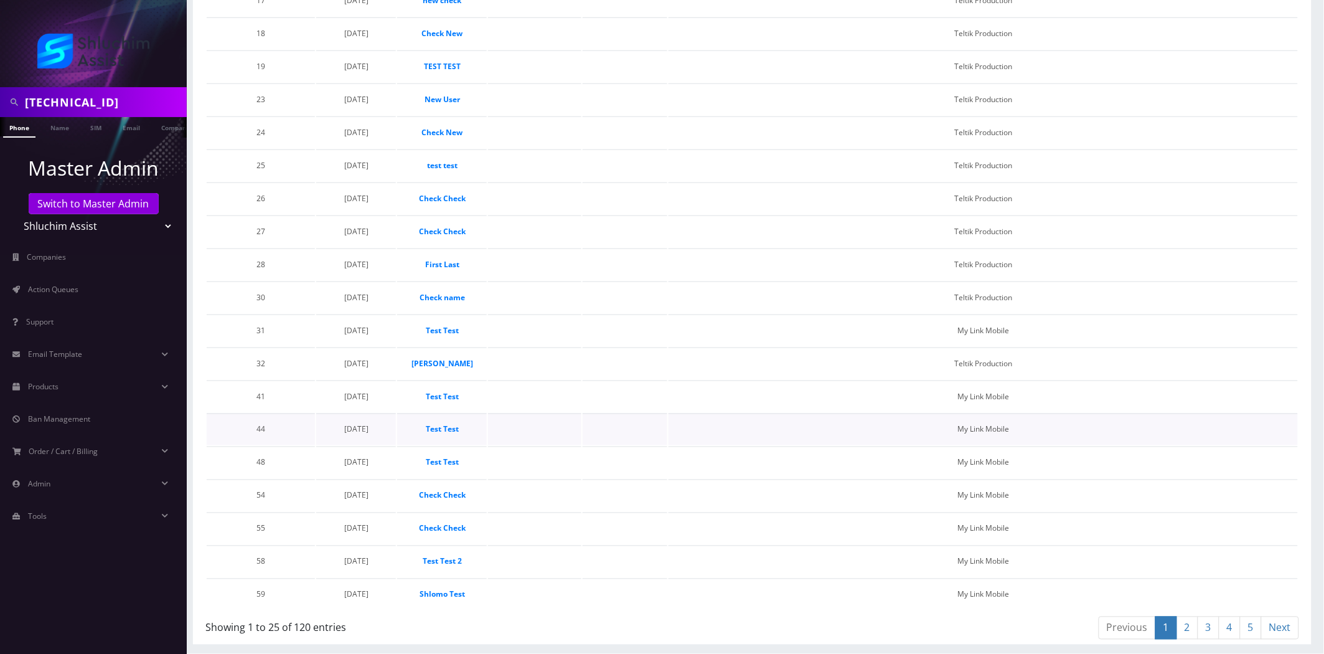
scroll to position [573, 0]
click at [1246, 624] on link "5" at bounding box center [1251, 627] width 22 height 23
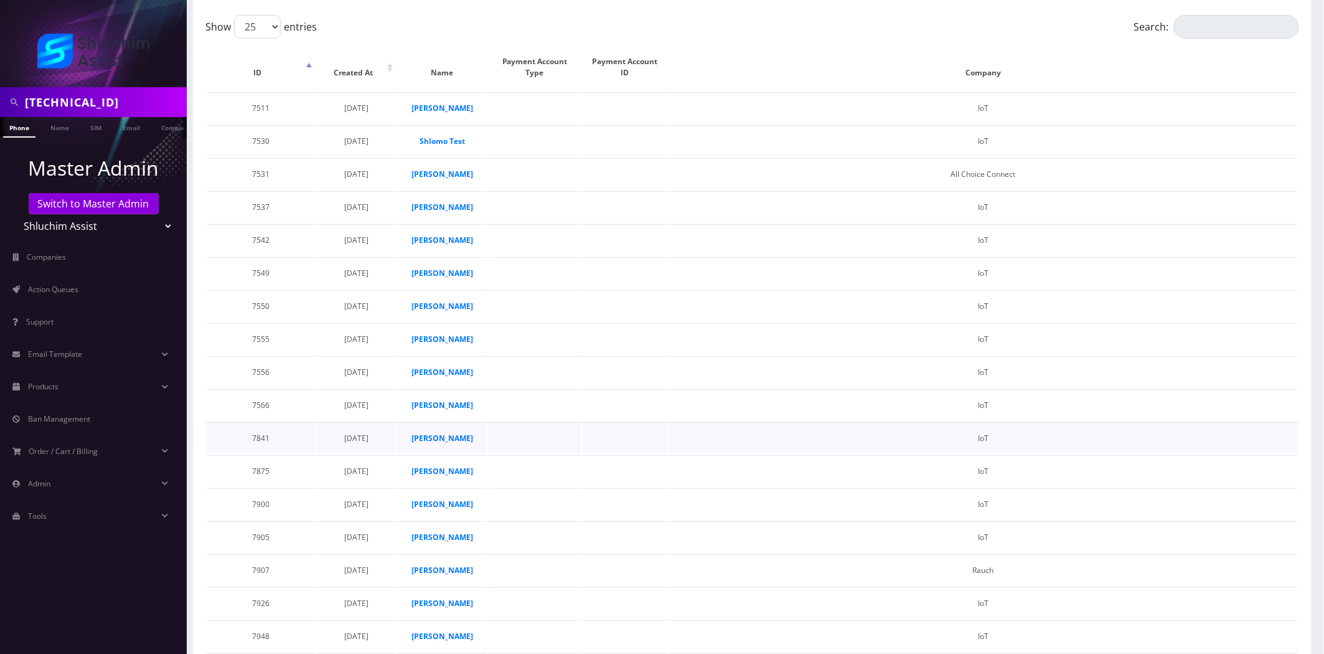
scroll to position [0, 0]
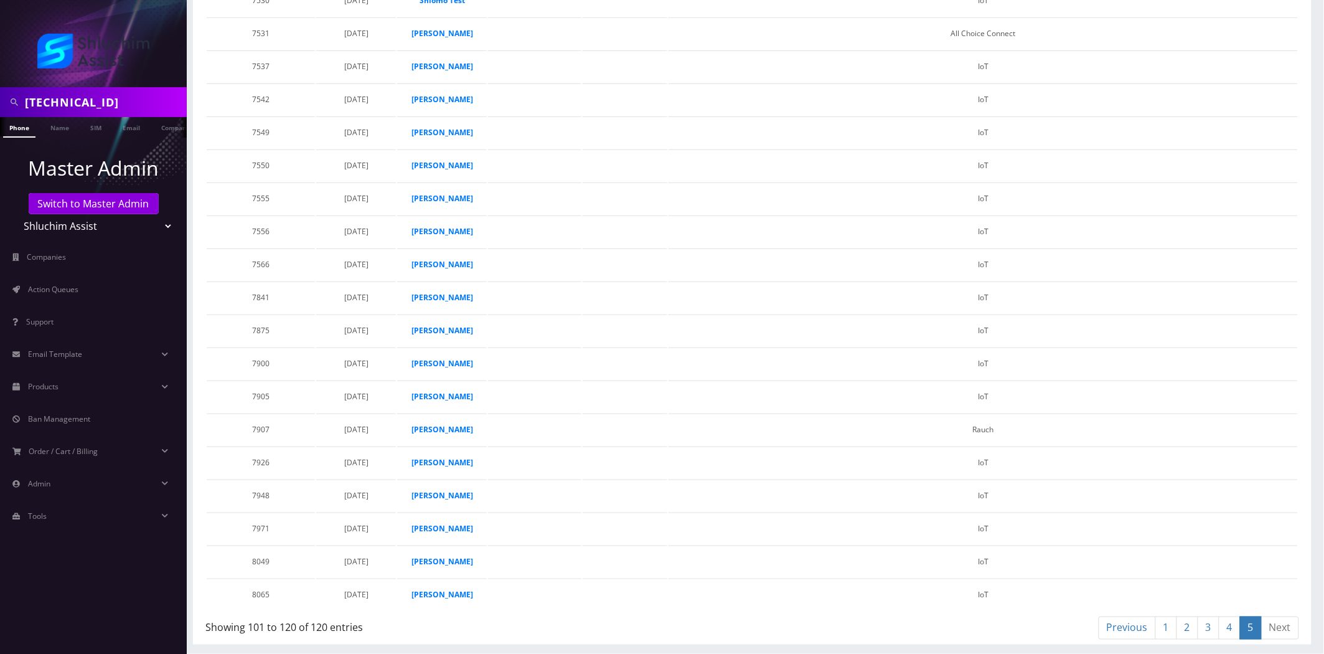
click at [1236, 632] on link "4" at bounding box center [1230, 627] width 22 height 23
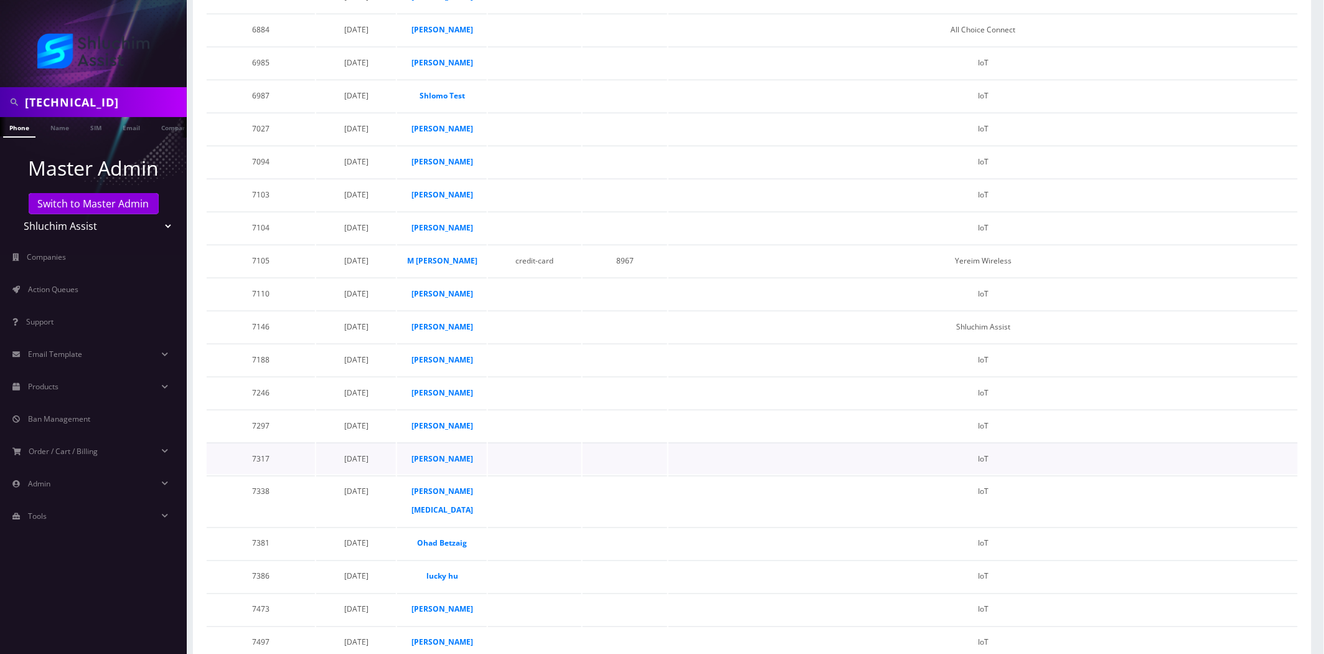
scroll to position [360, 0]
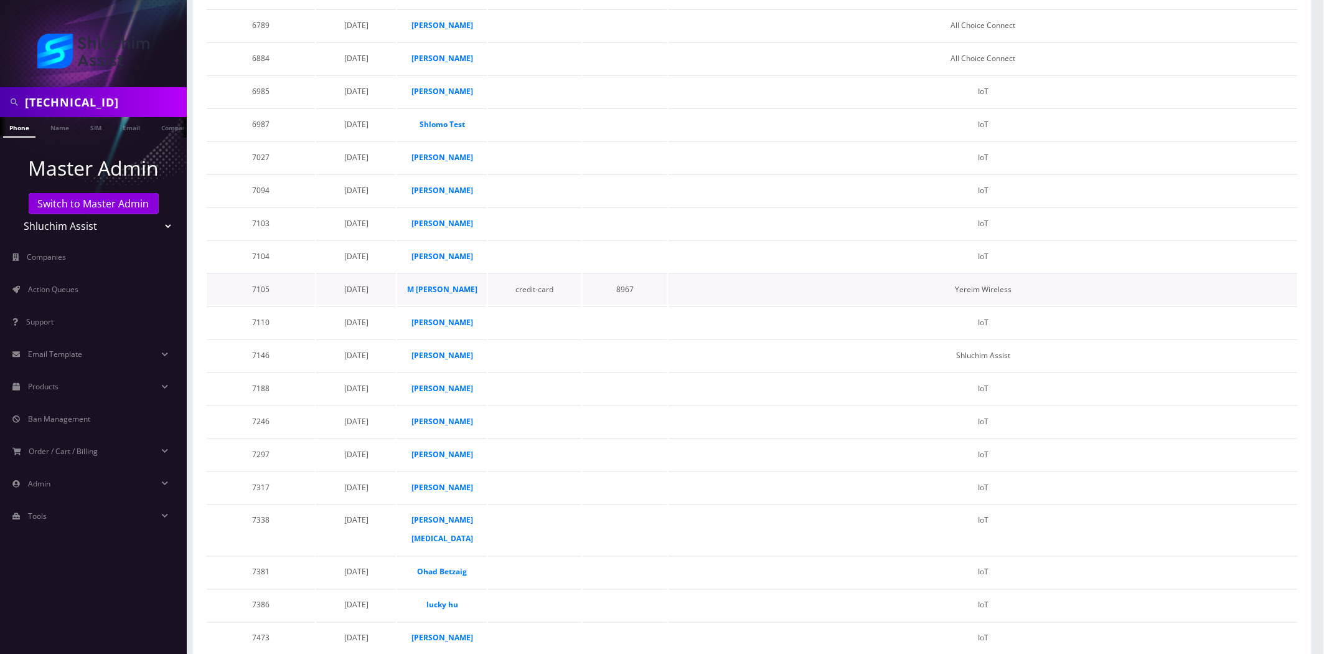
click at [626, 305] on td "8967" at bounding box center [625, 289] width 85 height 32
copy td "8967"
click at [68, 228] on select "Teltik Production My Link Mobile VennMobile Unlimited Advanced LTE Rexing Inc D…" at bounding box center [93, 226] width 159 height 24
click at [70, 225] on select "Teltik Production My Link Mobile VennMobile Unlimited Advanced LTE Rexing Inc D…" at bounding box center [93, 226] width 159 height 24
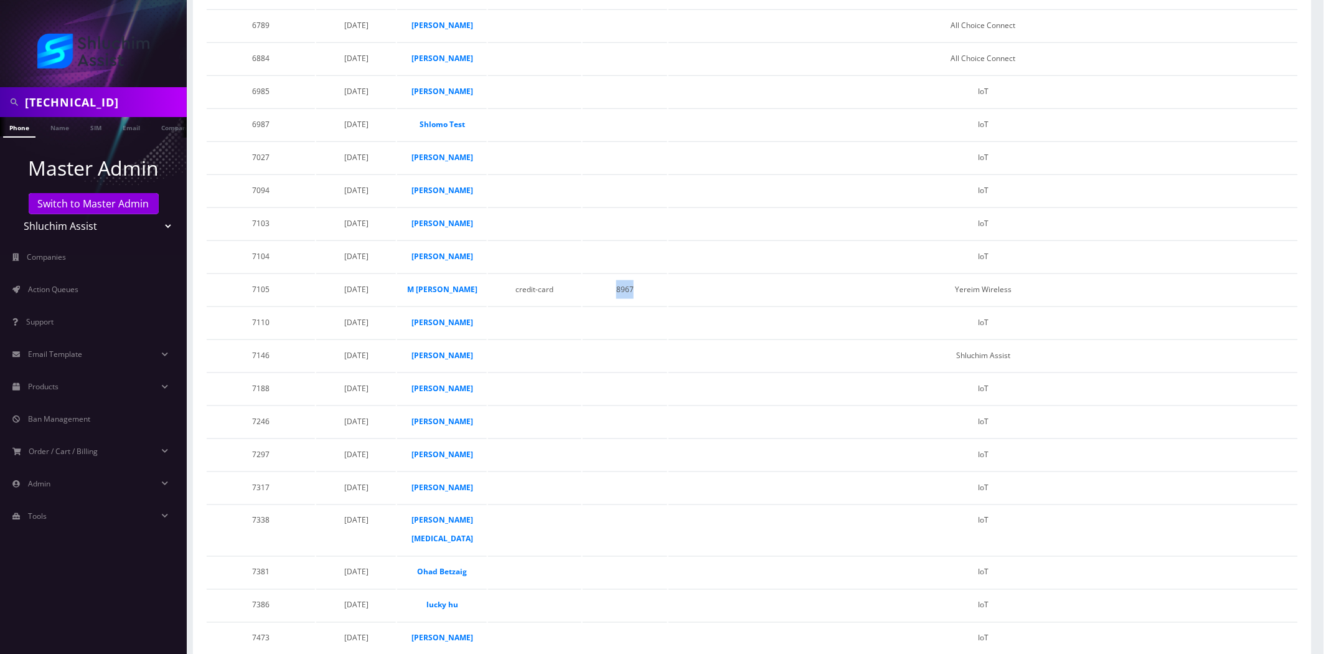
select select "27"
click at [14, 214] on select "Teltik Production My Link Mobile VennMobile Unlimited Advanced LTE Rexing Inc D…" at bounding box center [93, 226] width 159 height 24
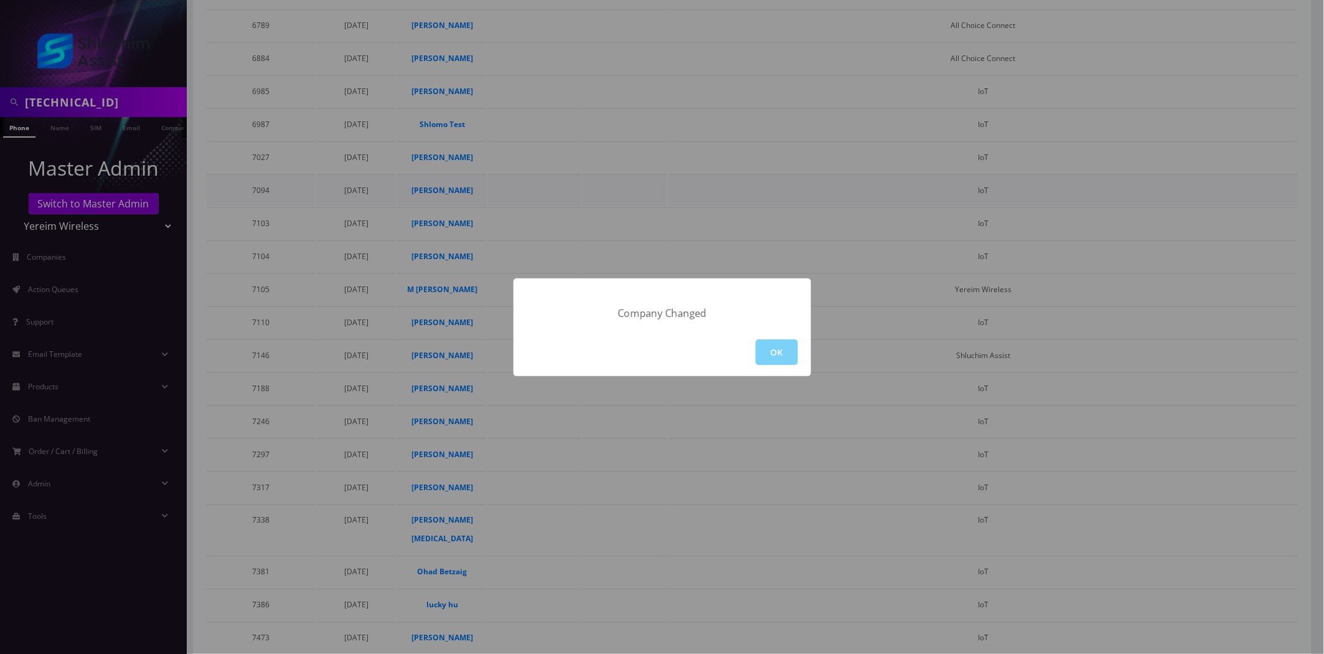
drag, startPoint x: 770, startPoint y: 350, endPoint x: 675, endPoint y: 293, distance: 111.1
click at [770, 349] on button "OK" at bounding box center [777, 352] width 42 height 26
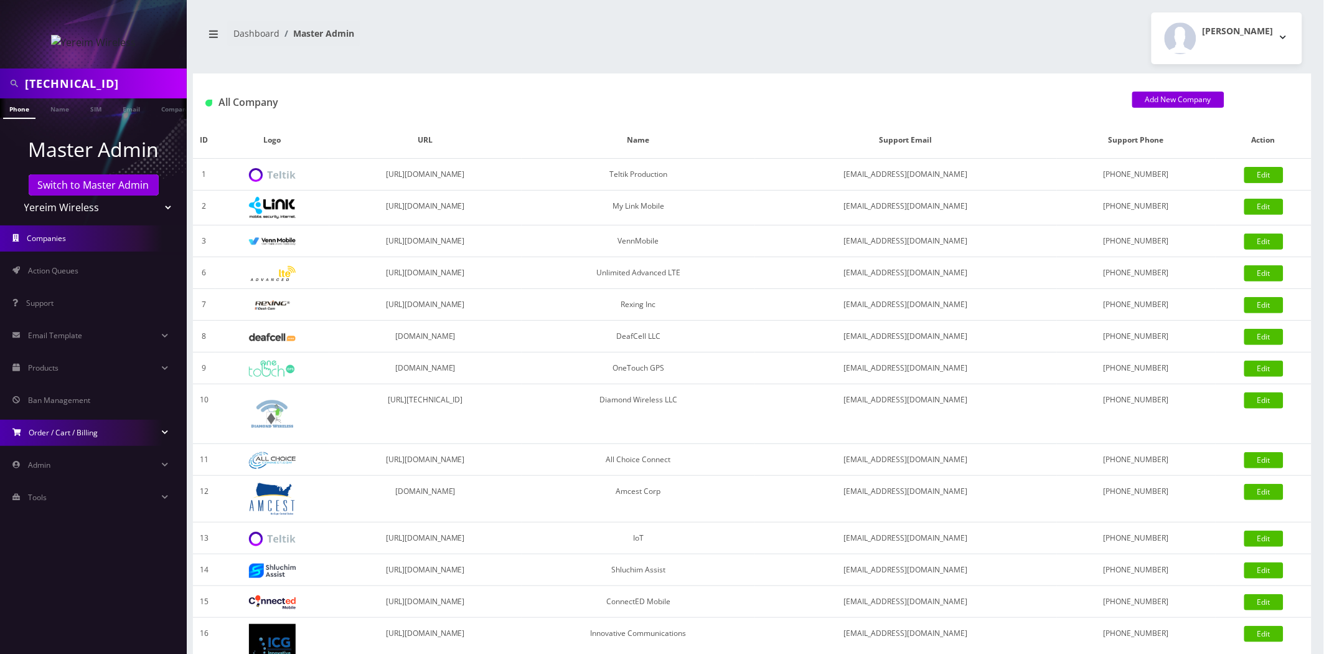
click at [105, 428] on link "Order / Cart / Billing" at bounding box center [93, 433] width 187 height 26
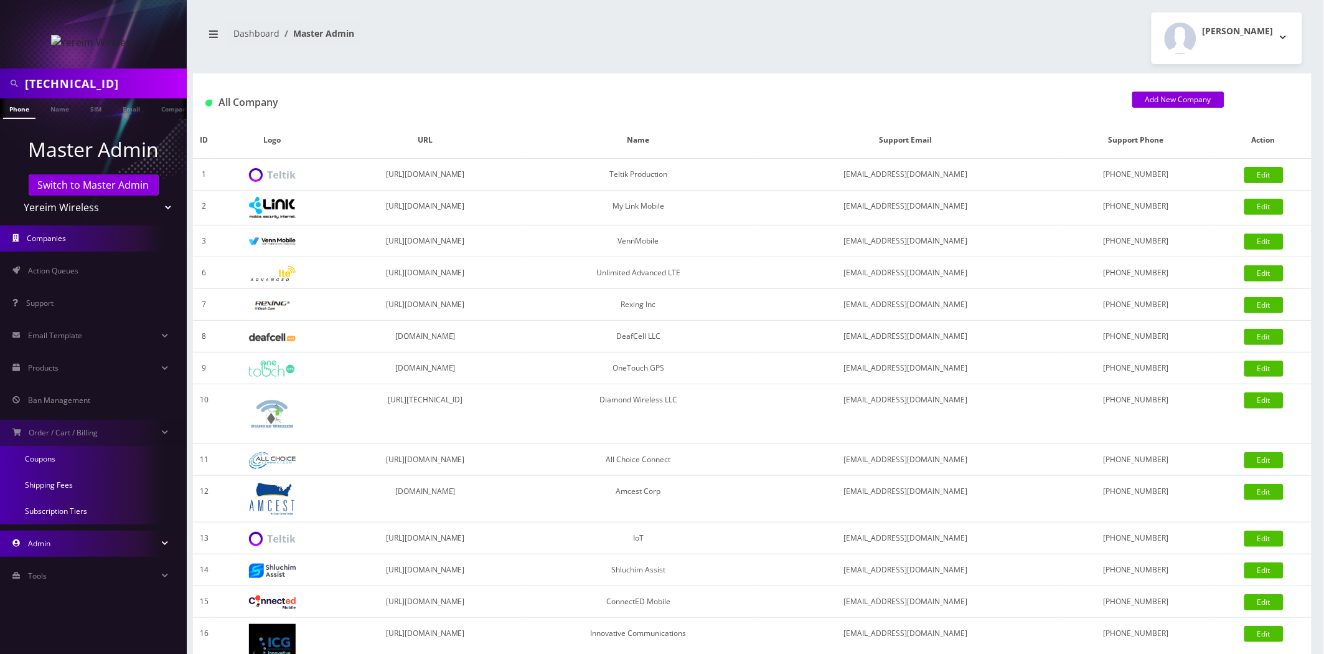
click at [52, 552] on link "Admin" at bounding box center [93, 543] width 187 height 26
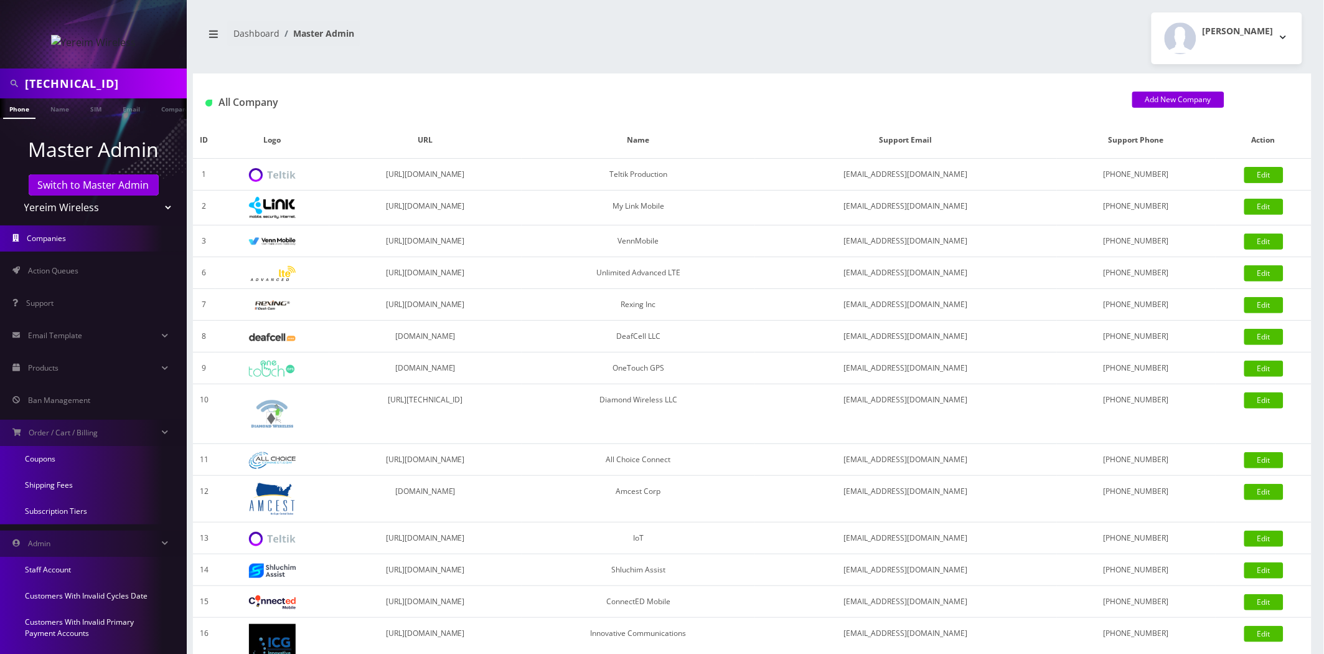
click at [97, 620] on link "Customers With Invalid Primary Payment Accounts" at bounding box center [93, 627] width 187 height 37
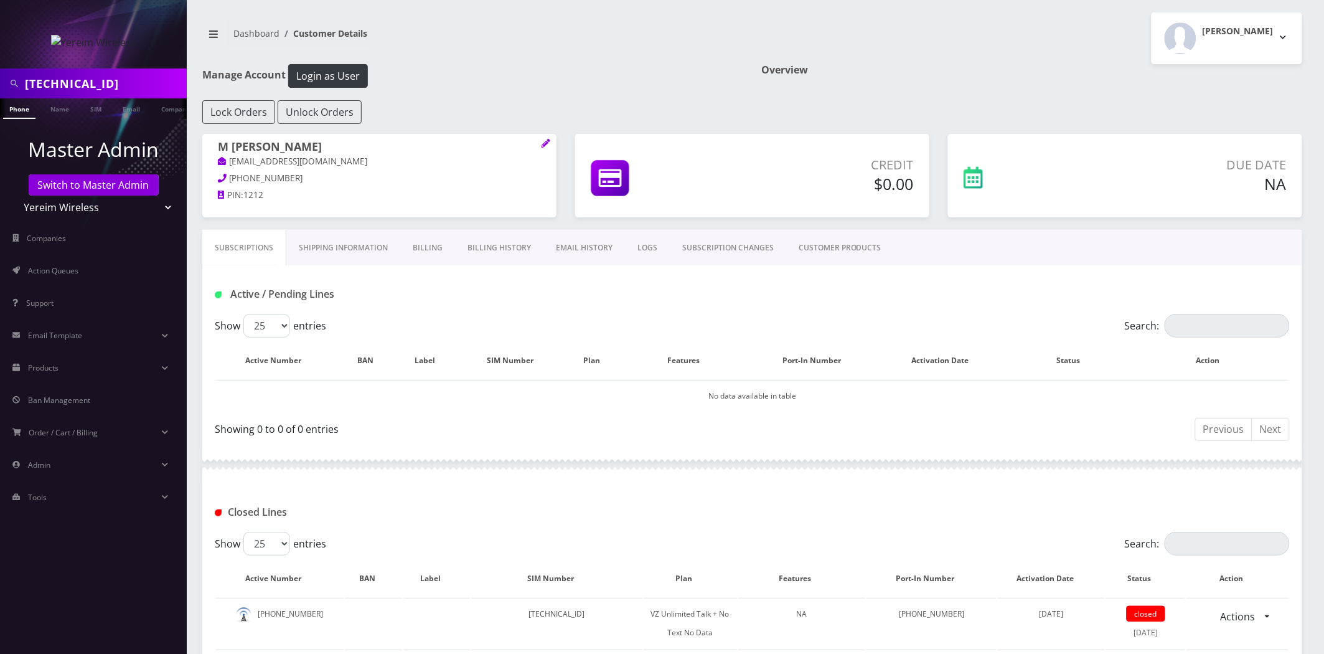
click at [489, 241] on link "Billing History" at bounding box center [499, 248] width 88 height 36
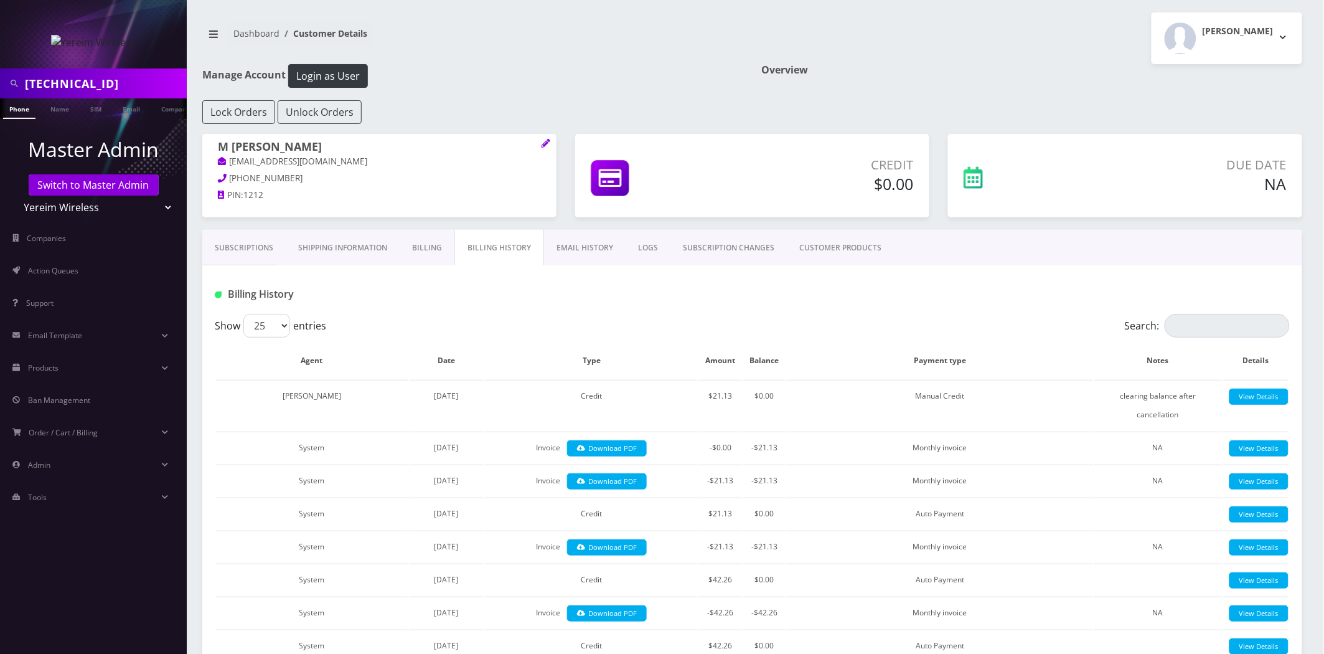
click at [405, 248] on link "Billing" at bounding box center [427, 248] width 55 height 36
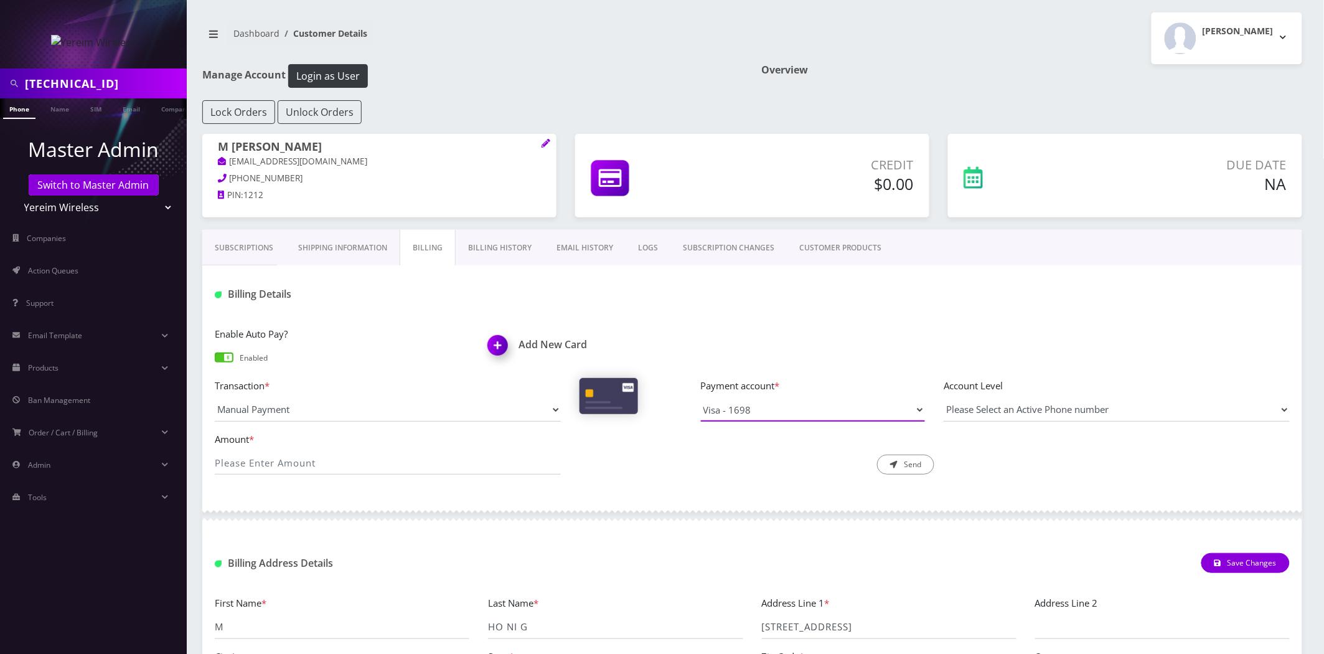
click at [757, 411] on select "Visa - 1698" at bounding box center [813, 410] width 224 height 24
click at [224, 242] on link "Subscriptions" at bounding box center [243, 248] width 83 height 36
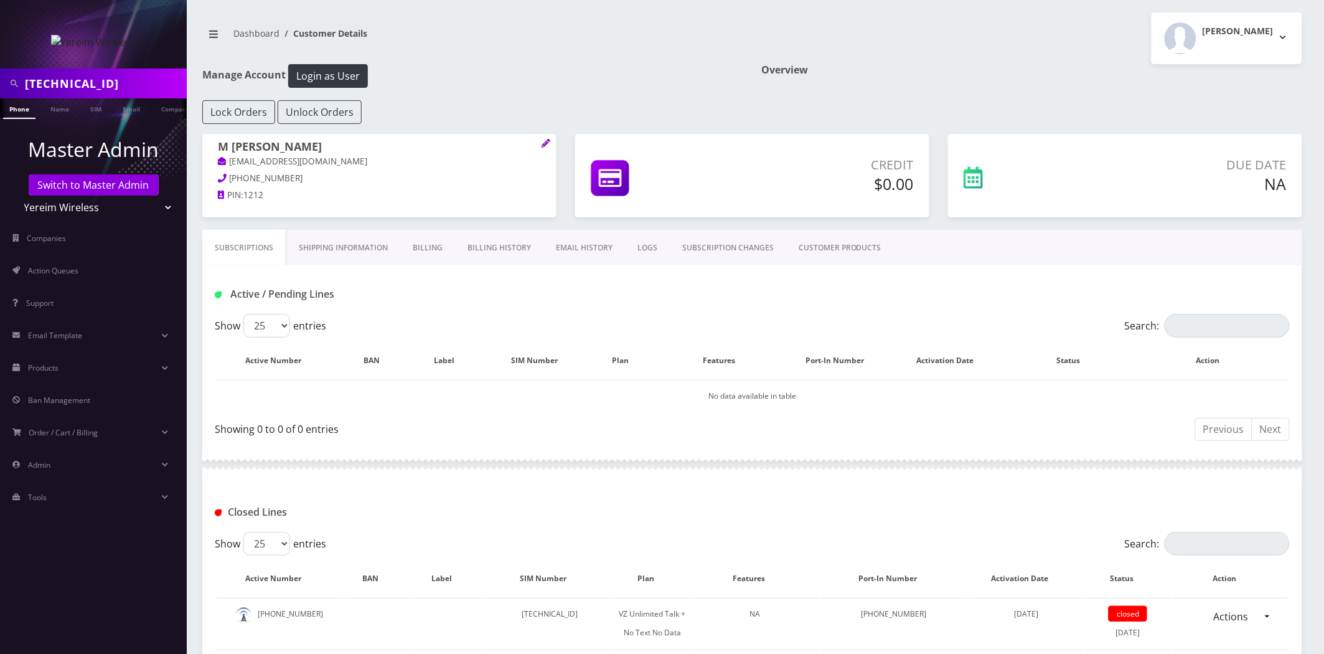
click at [415, 240] on link "Billing" at bounding box center [427, 248] width 55 height 36
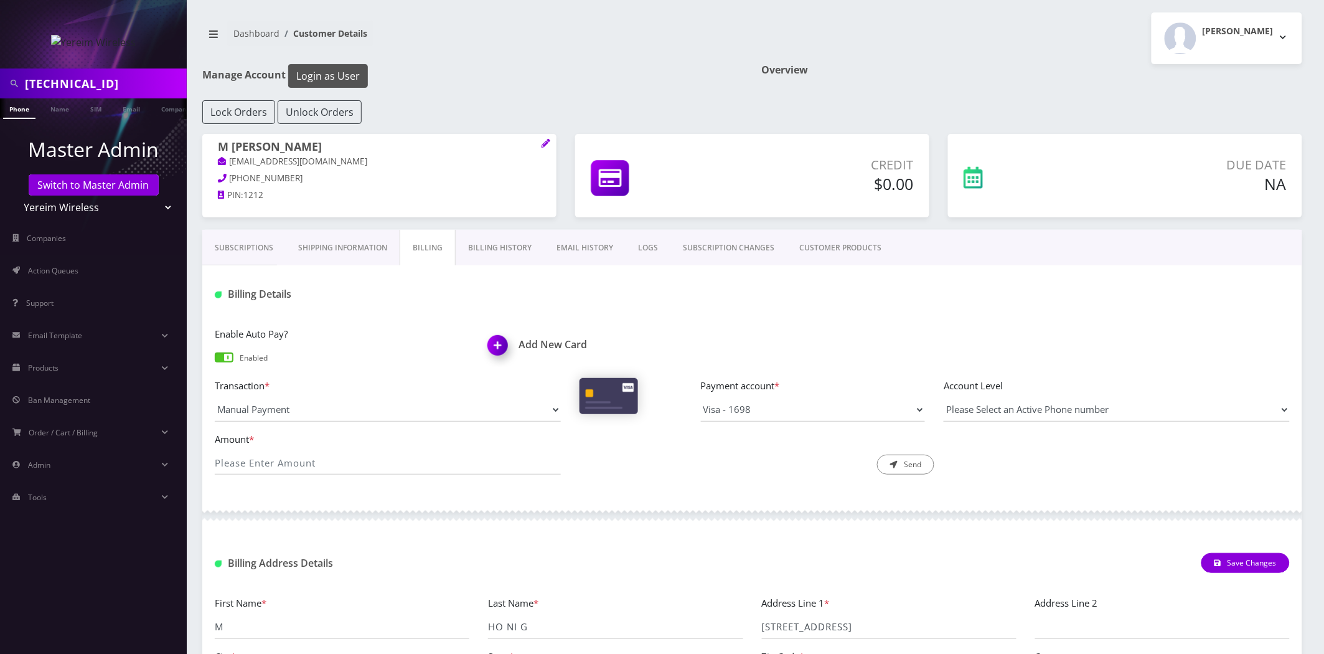
click at [324, 69] on button "Login as User" at bounding box center [328, 76] width 80 height 24
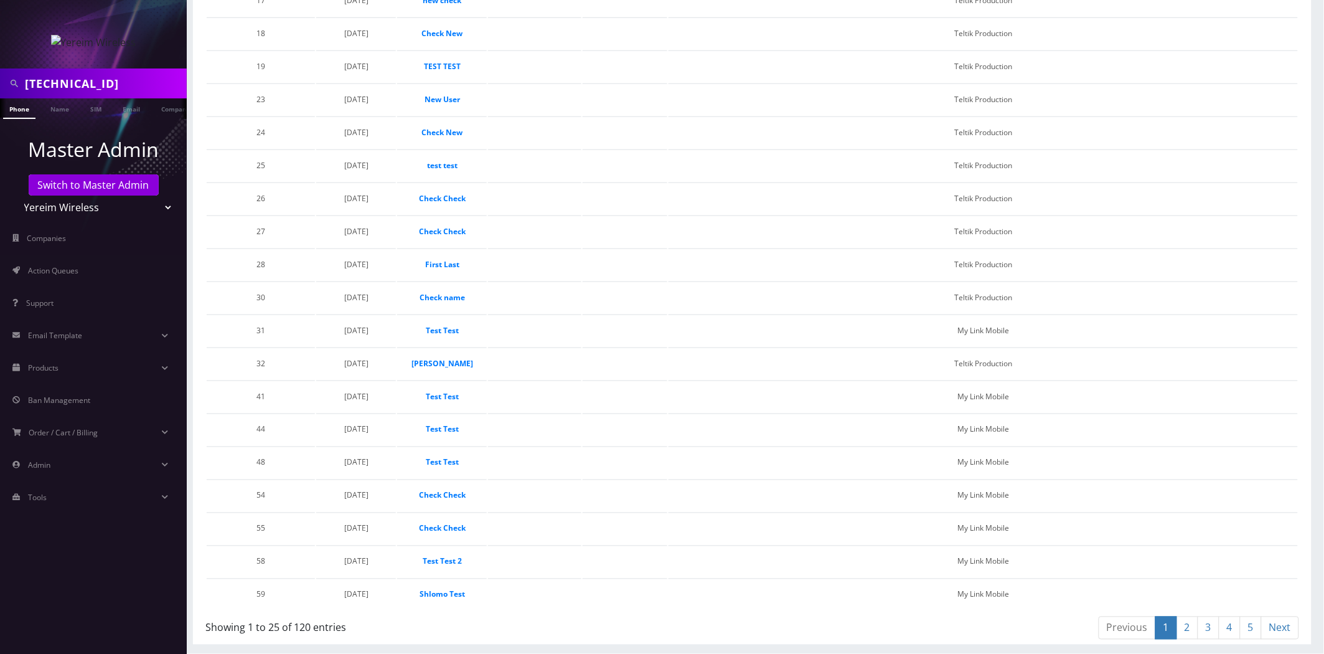
click at [1186, 624] on link "2" at bounding box center [1188, 627] width 22 height 23
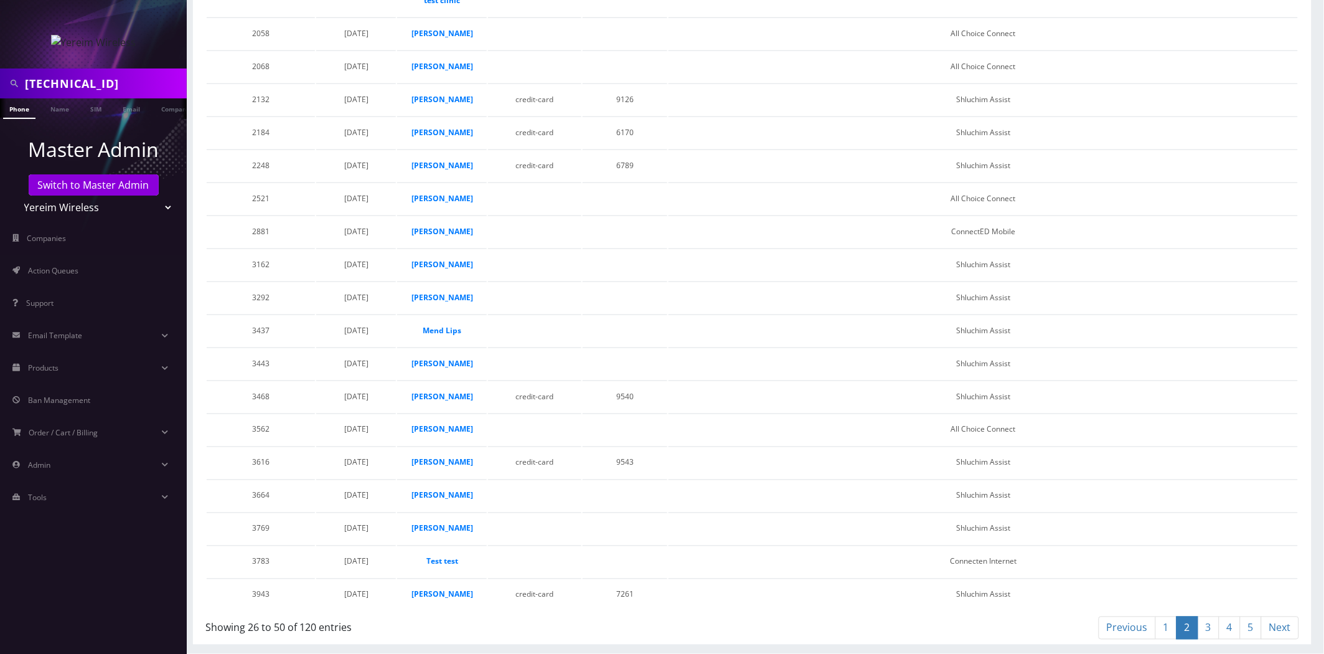
scroll to position [480, 0]
drag, startPoint x: 1185, startPoint y: 631, endPoint x: 1195, endPoint y: 631, distance: 10.0
click at [1186, 631] on link "2" at bounding box center [1188, 627] width 22 height 23
click at [1204, 629] on link "3" at bounding box center [1209, 627] width 22 height 23
click at [1224, 623] on link "4" at bounding box center [1230, 627] width 22 height 23
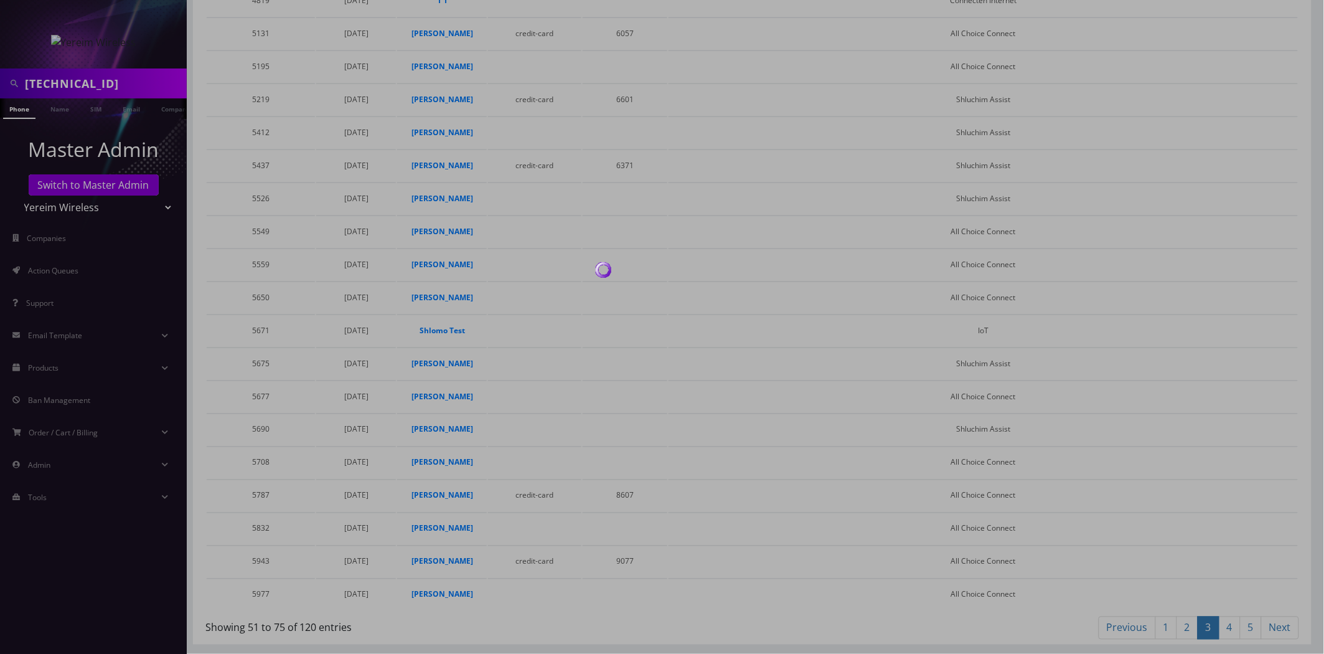
scroll to position [484, 0]
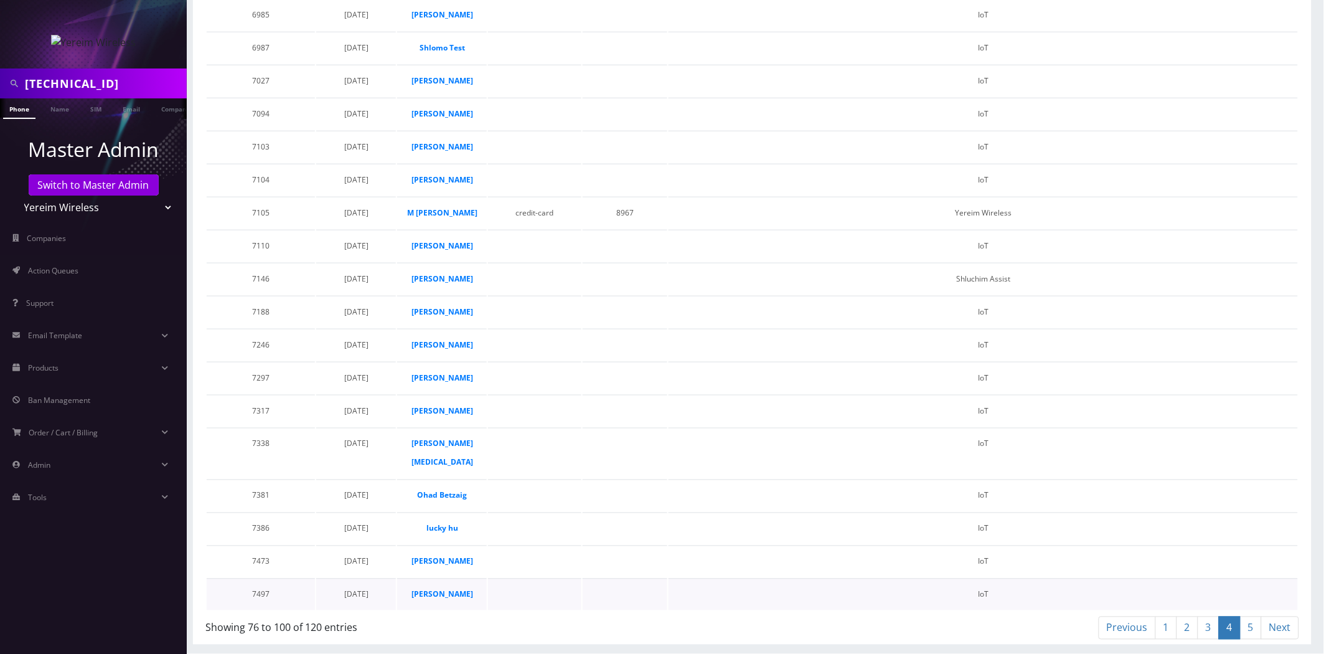
click at [1254, 610] on td "IoT" at bounding box center [983, 594] width 629 height 32
click at [1254, 639] on link "5" at bounding box center [1251, 627] width 22 height 23
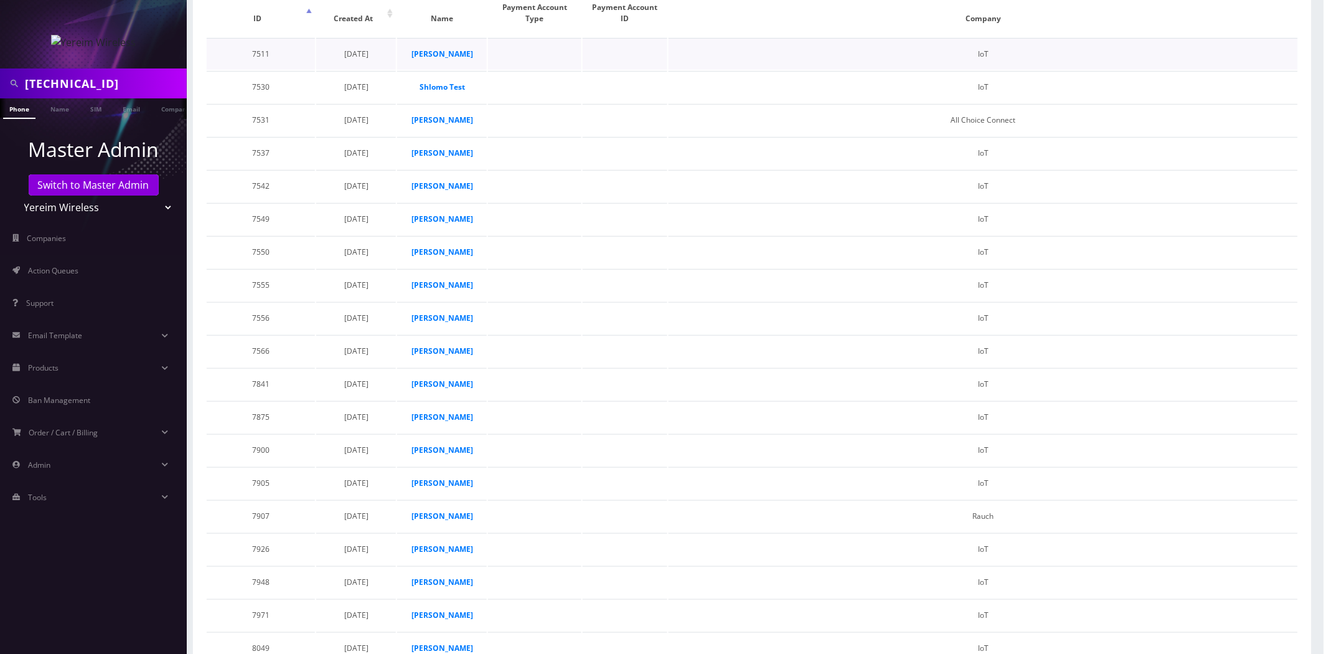
scroll to position [0, 0]
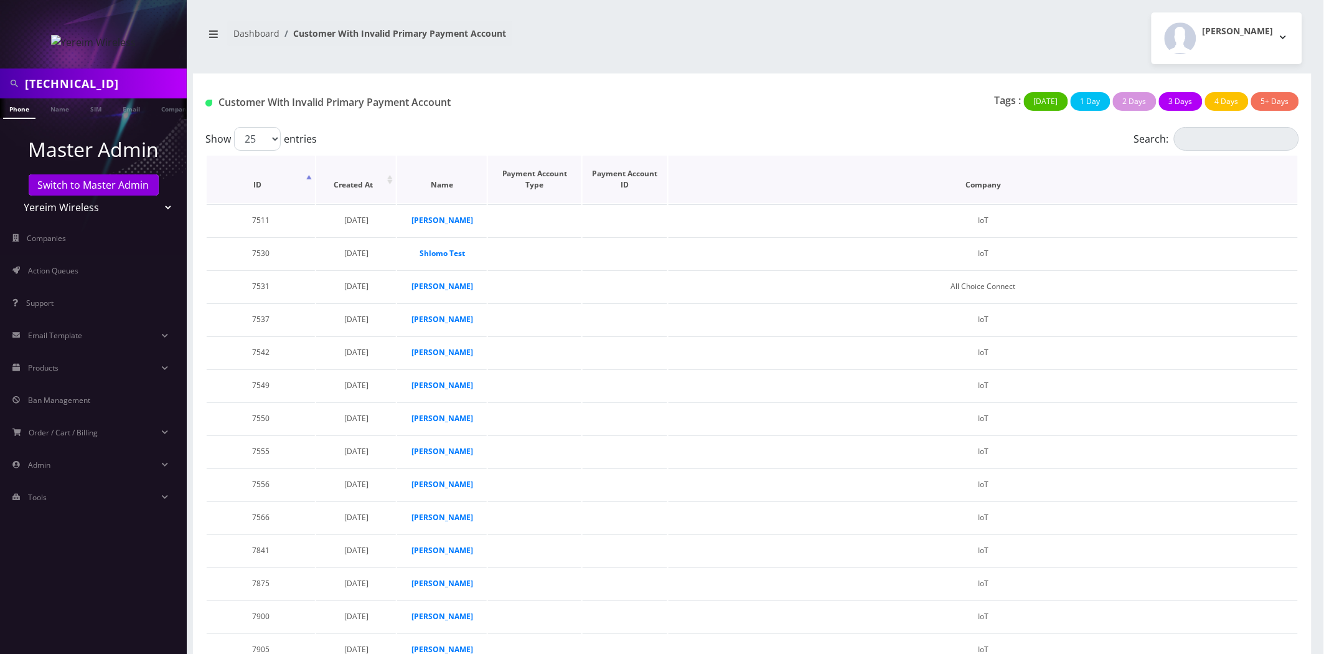
click at [987, 189] on th "Company" at bounding box center [983, 179] width 629 height 47
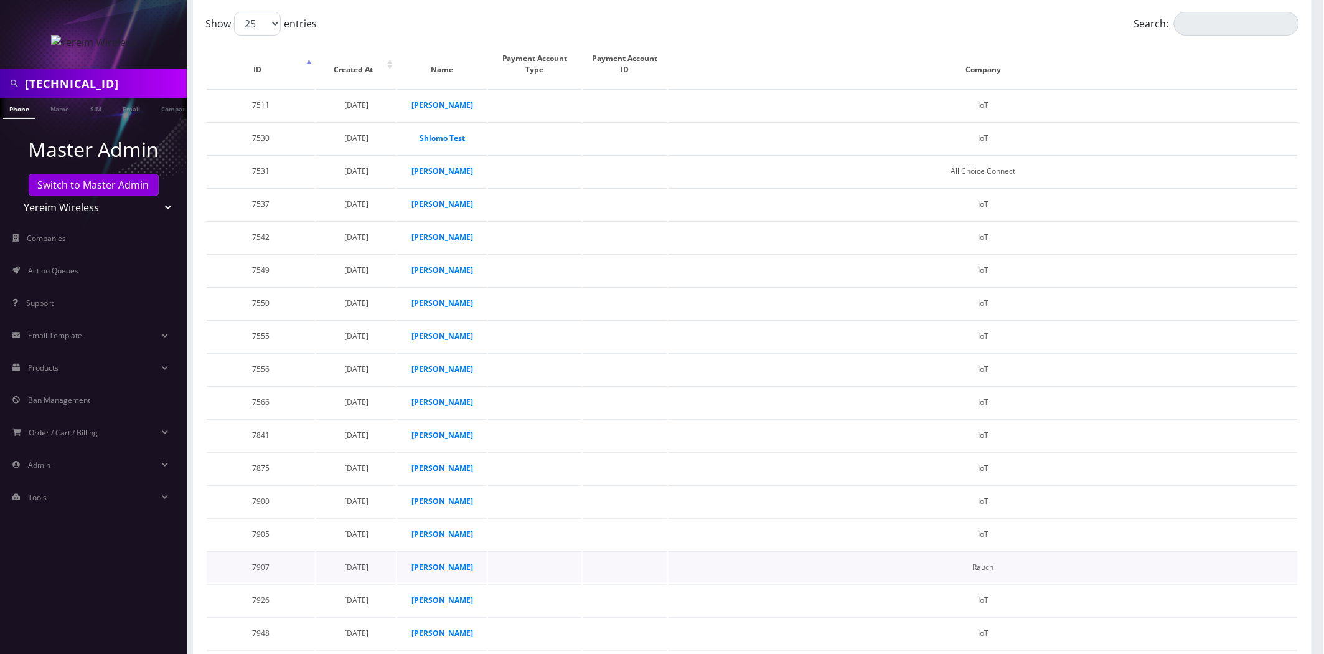
scroll to position [261, 0]
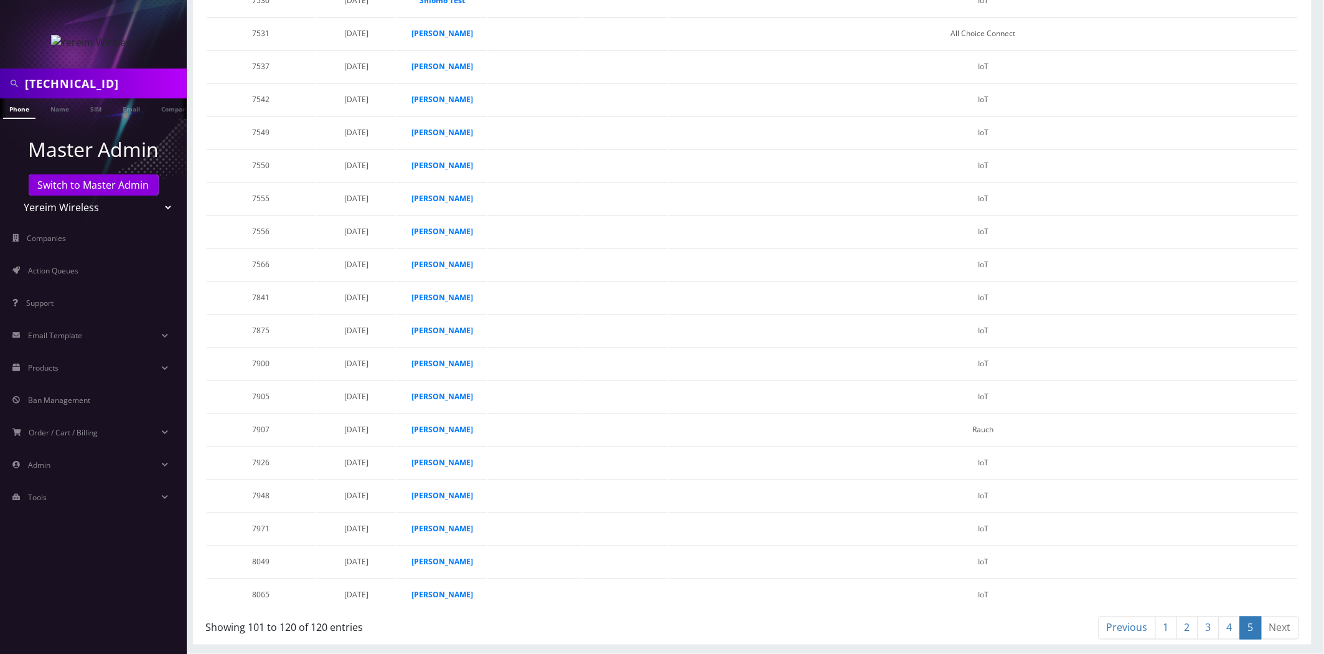
click at [1230, 624] on link "4" at bounding box center [1230, 627] width 22 height 23
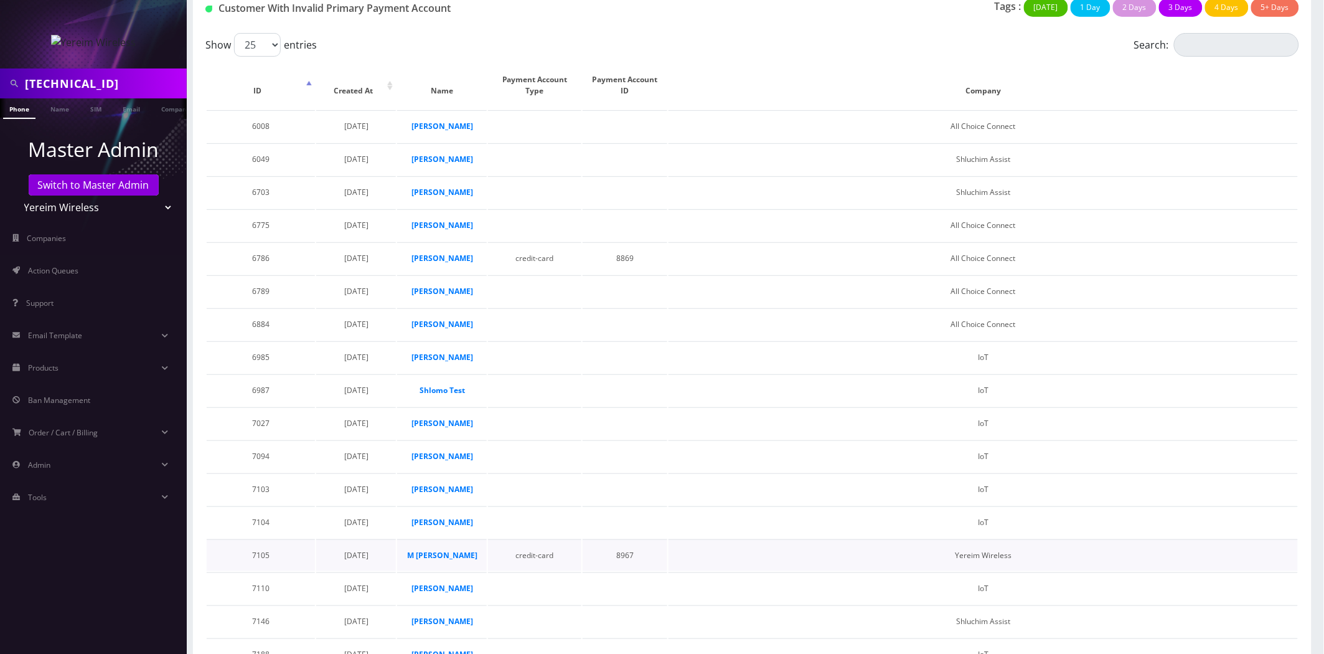
scroll to position [345, 0]
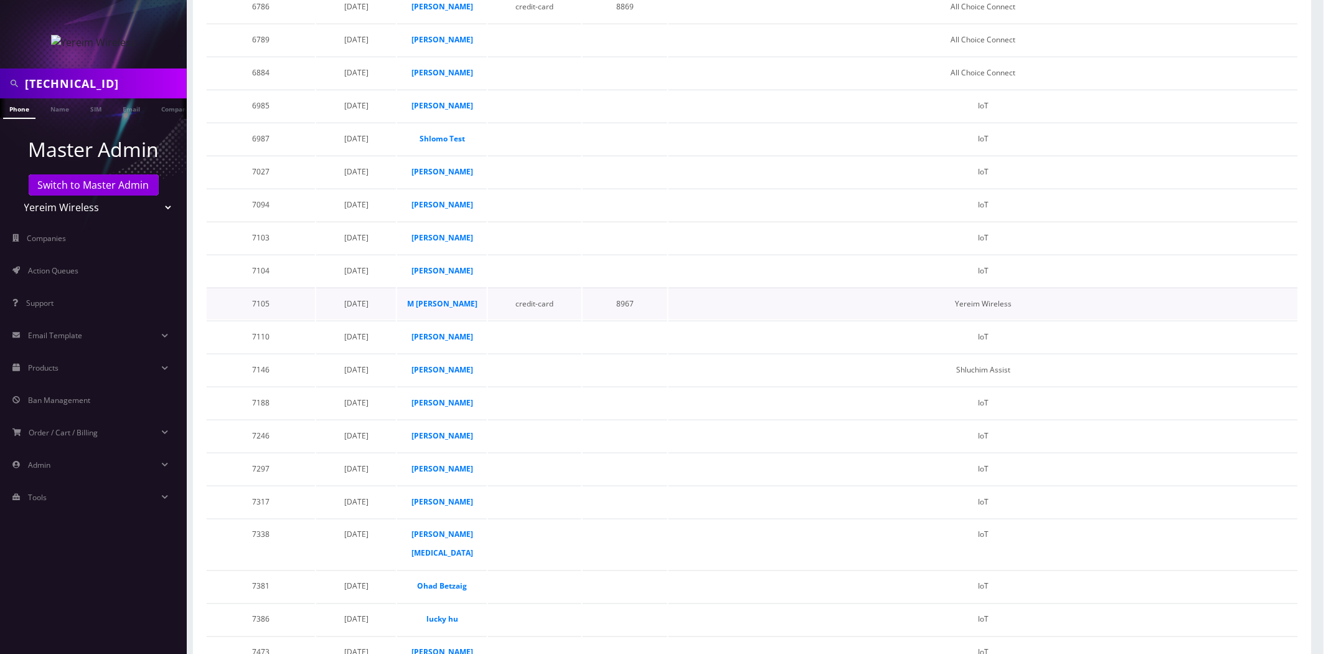
click at [623, 319] on td "8967" at bounding box center [625, 304] width 85 height 32
copy td "8967"
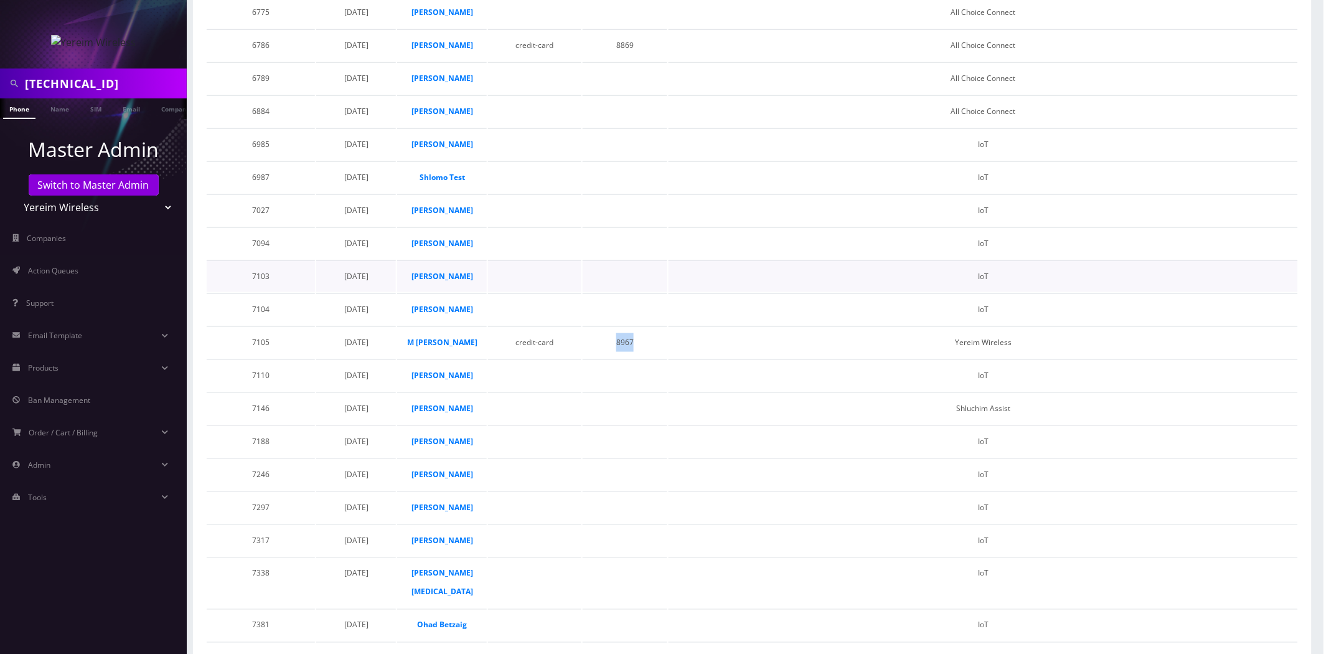
scroll to position [276, 0]
